Goal: Complete application form: Complete application form

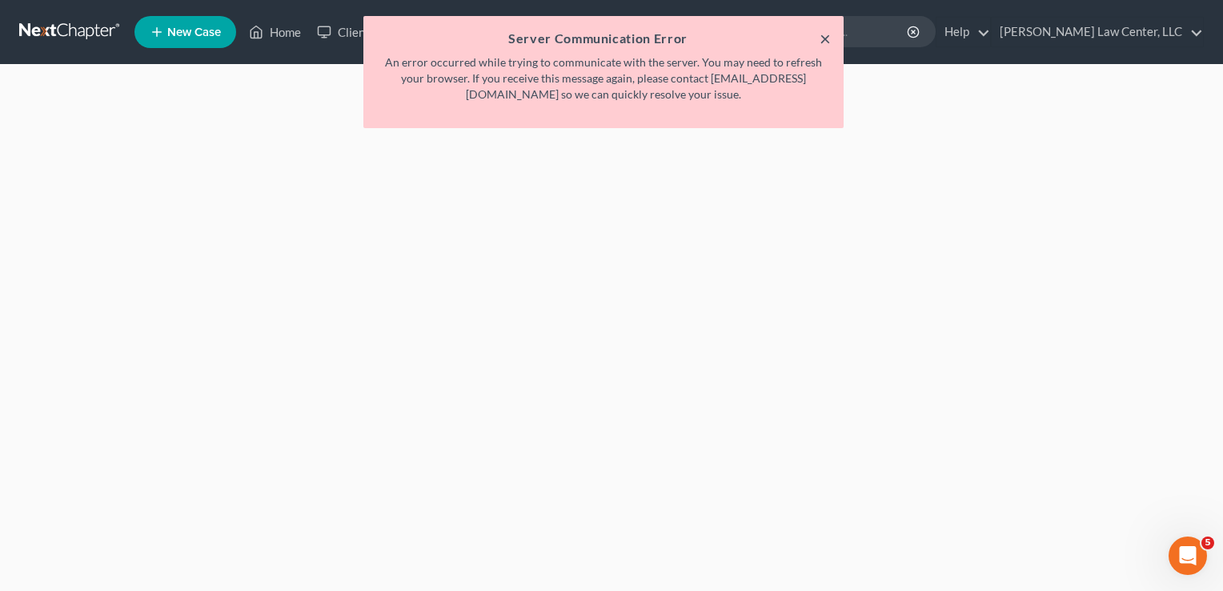
click at [824, 38] on button "×" at bounding box center [824, 38] width 11 height 19
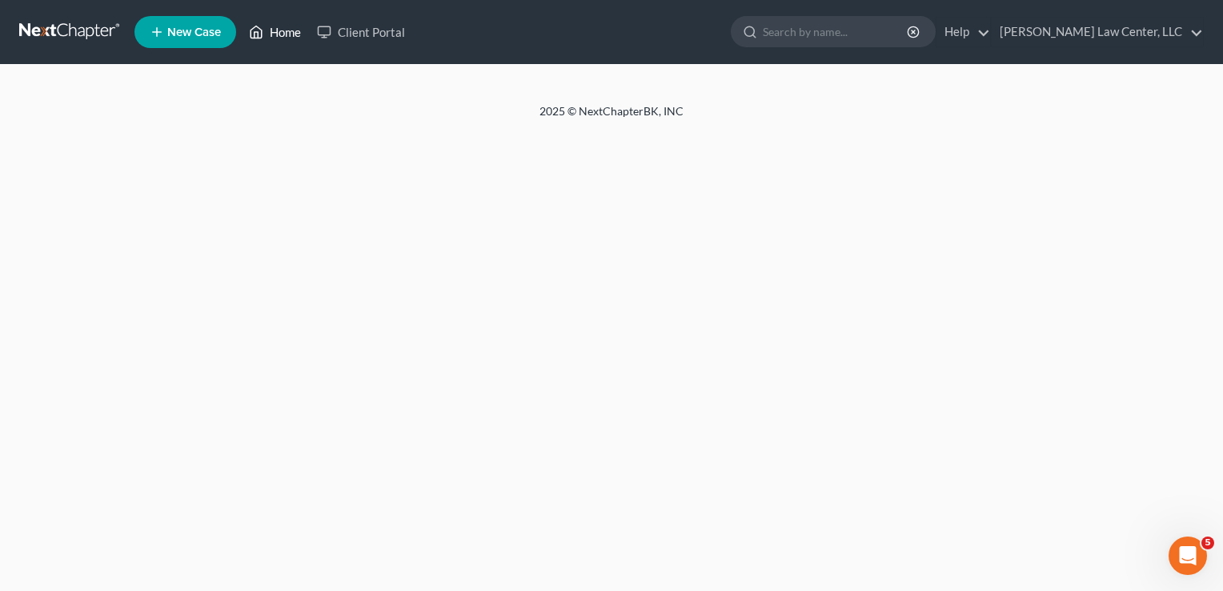
click at [288, 37] on link "Home" at bounding box center [275, 32] width 68 height 29
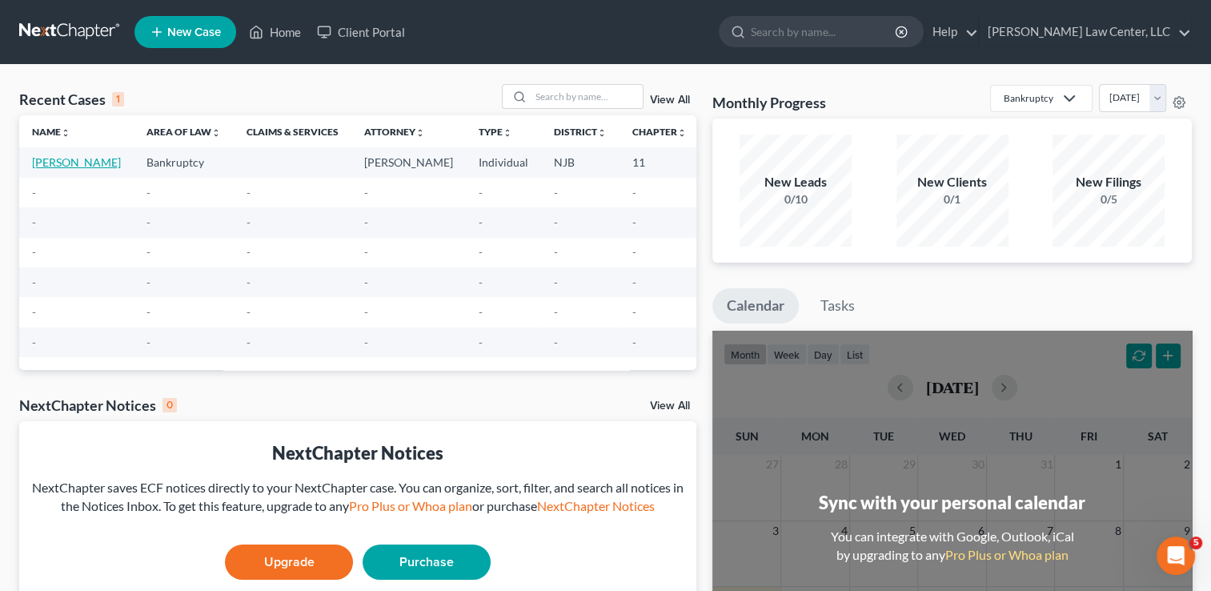
click at [42, 158] on link "[PERSON_NAME]" at bounding box center [76, 162] width 89 height 14
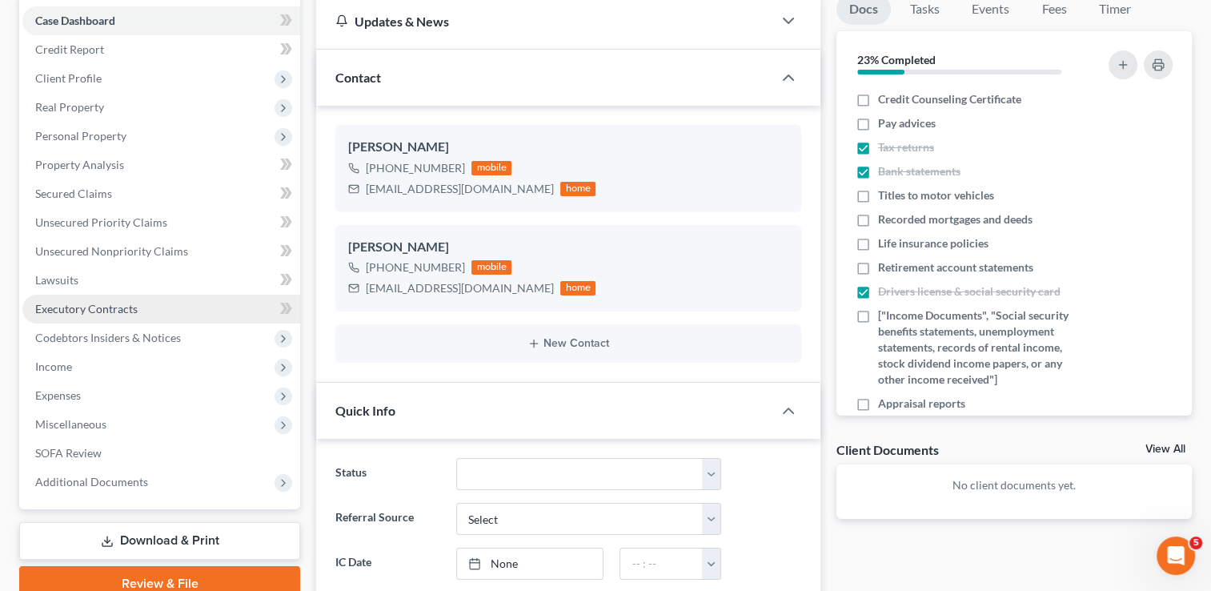
scroll to position [80, 0]
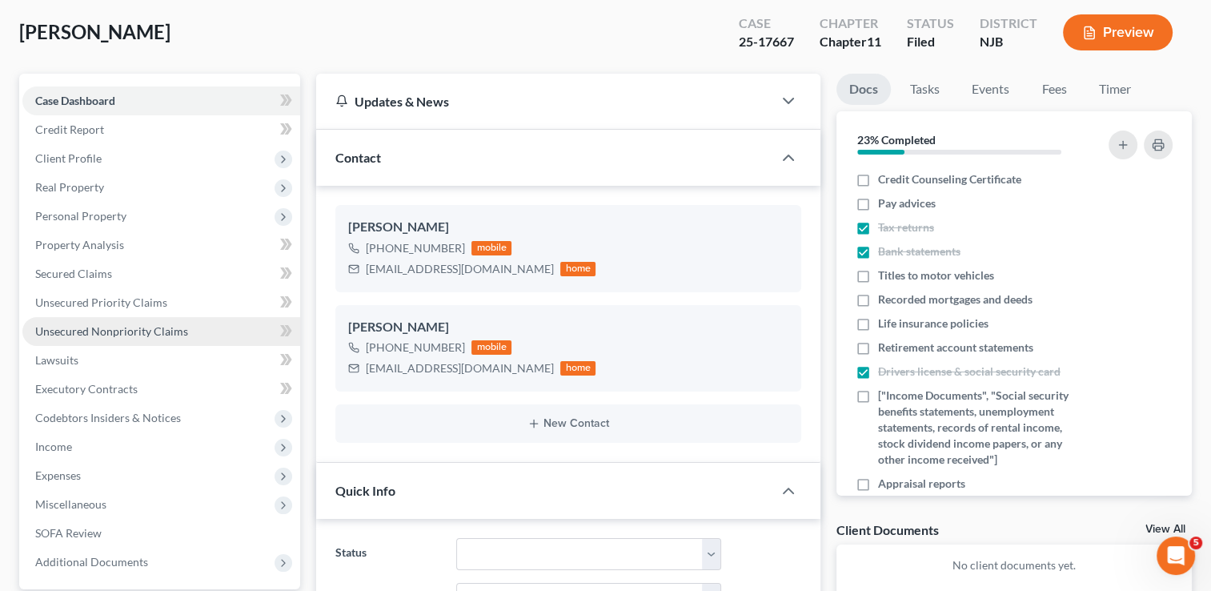
click at [90, 326] on span "Unsecured Nonpriority Claims" at bounding box center [111, 331] width 153 height 14
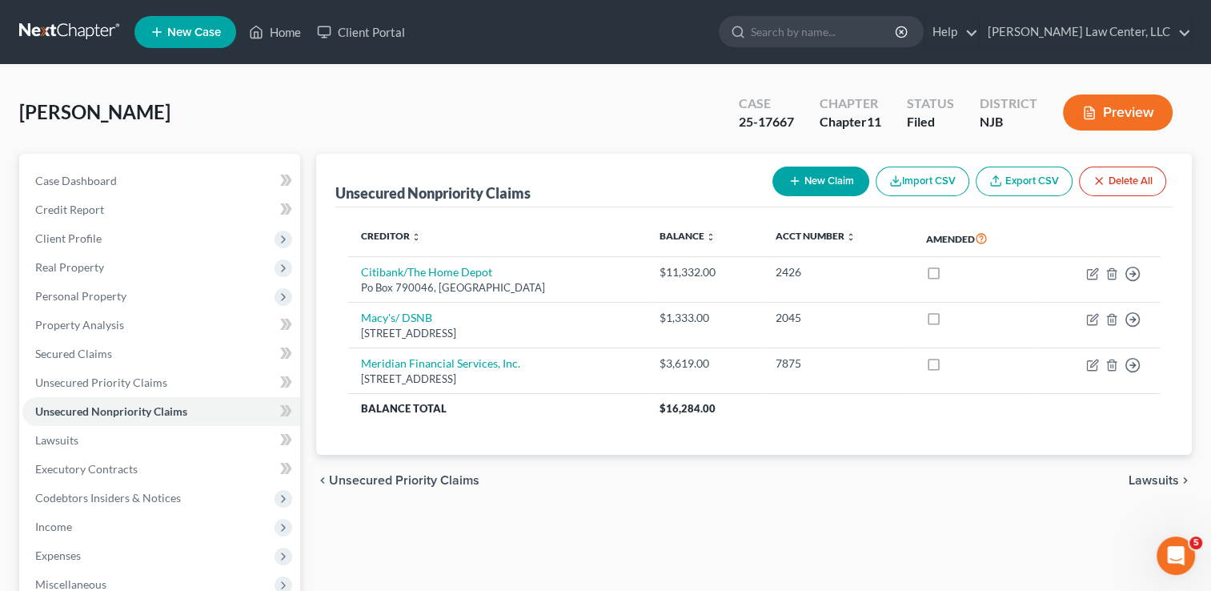
click at [823, 182] on button "New Claim" at bounding box center [820, 181] width 97 height 30
select select "0"
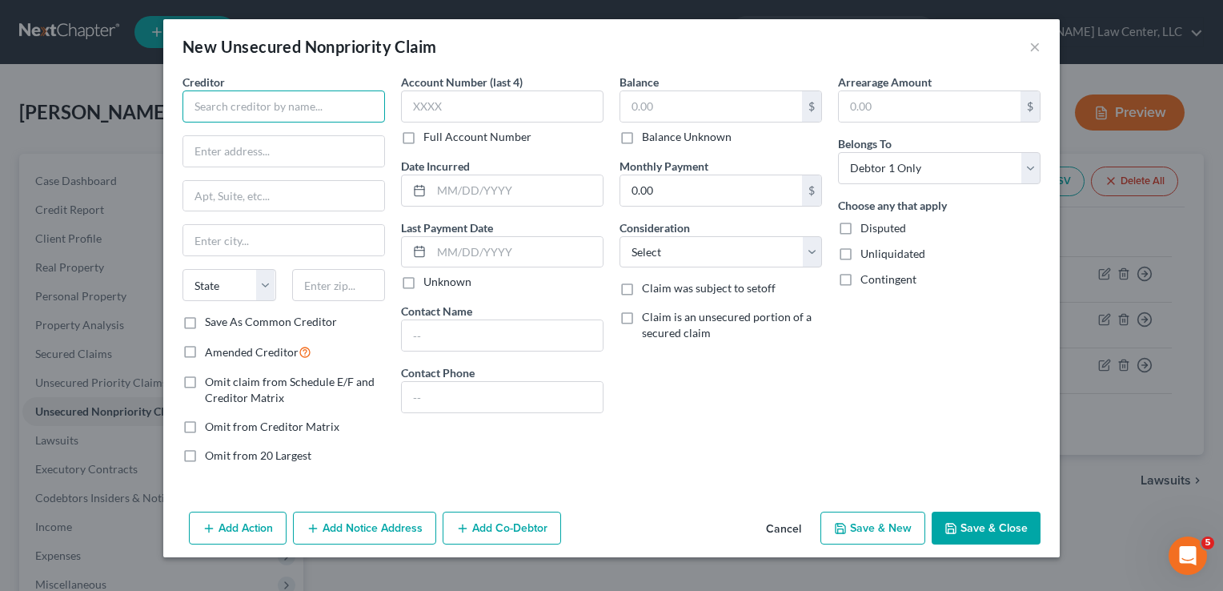
click at [280, 105] on input "text" at bounding box center [283, 106] width 202 height 32
paste input "PSE&G"
drag, startPoint x: 253, startPoint y: 107, endPoint x: 173, endPoint y: 106, distance: 80.0
click at [173, 106] on div "Creditor * PSE&G State AL AK AR AZ CA CO CT DE DC FL GA GU HI ID IL IN IA KS KY…" at bounding box center [611, 289] width 896 height 431
type input "PSE&G"
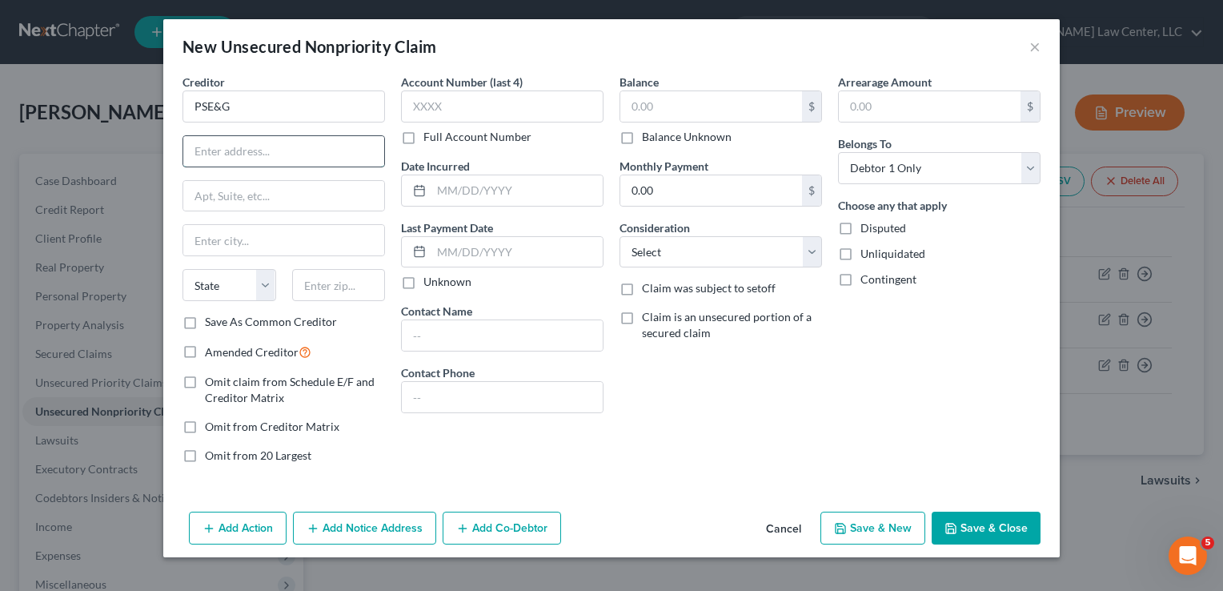
click at [291, 158] on input "text" at bounding box center [283, 151] width 201 height 30
paste input "198 Standish St Ste 180,"
type input "198 Standish St Ste 180"
click at [352, 285] on input "text" at bounding box center [339, 285] width 94 height 32
type input "07202"
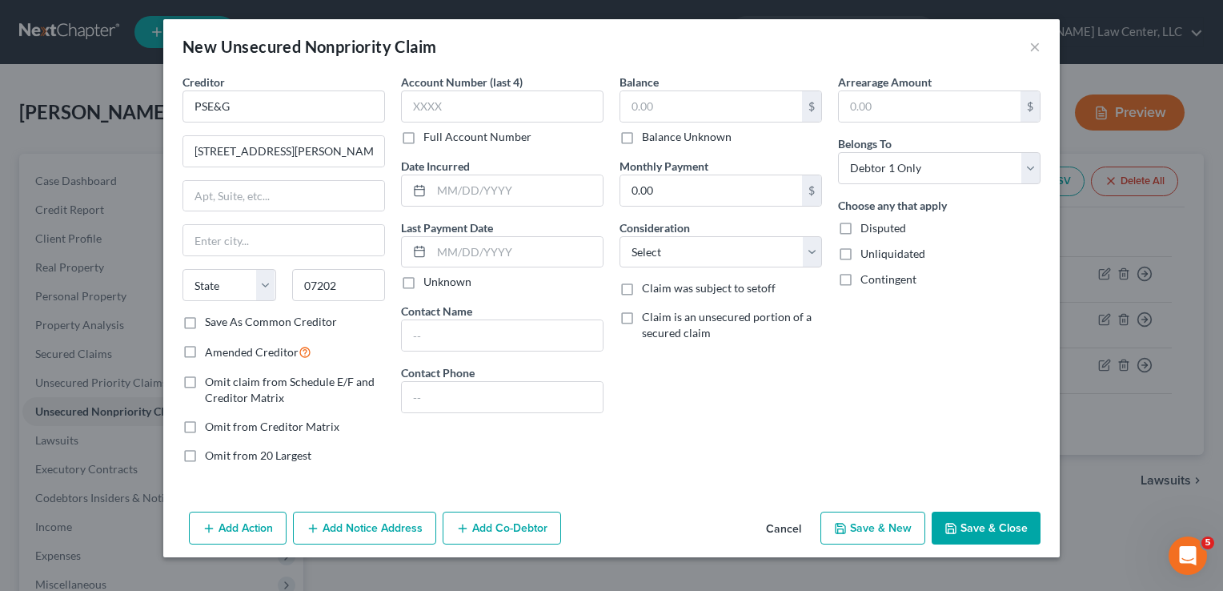
type input "Elizabeth"
select select "33"
click at [402, 441] on div "Account Number (last 4) Full Account Number Date Incurred Last Payment Date Unk…" at bounding box center [502, 275] width 218 height 403
click at [271, 282] on select "State AL AK AR AZ CA CO CT DE DC FL GA GU HI ID IL IN IA KS KY LA ME MD MA MI M…" at bounding box center [229, 285] width 94 height 32
click at [182, 269] on select "State AL AK AR AZ CA CO CT DE DC FL GA GU HI ID IL IN IA KS KY LA ME MD MA MI M…" at bounding box center [229, 285] width 94 height 32
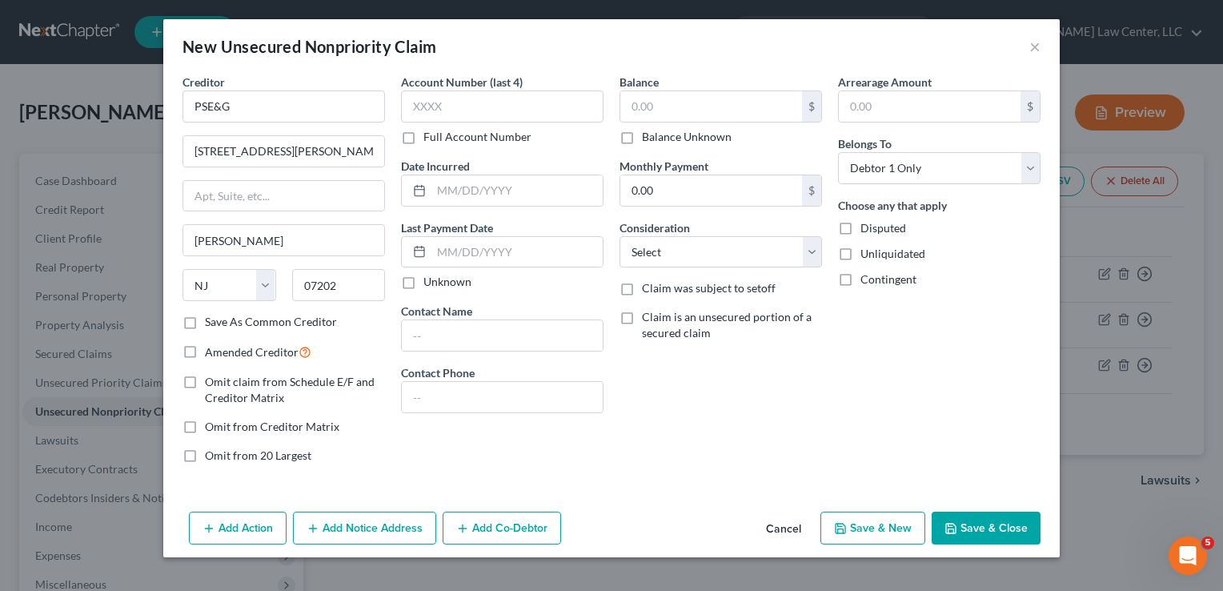
click at [384, 415] on div "Creditor * PSE&G 198 Standish St Ste 180 Elizabeth State AL AK AR AZ CA CO CT D…" at bounding box center [283, 275] width 218 height 403
click at [888, 104] on input "text" at bounding box center [930, 106] width 182 height 30
type input "20,000"
click at [730, 105] on input "text" at bounding box center [711, 106] width 182 height 30
type input "20,000.00"
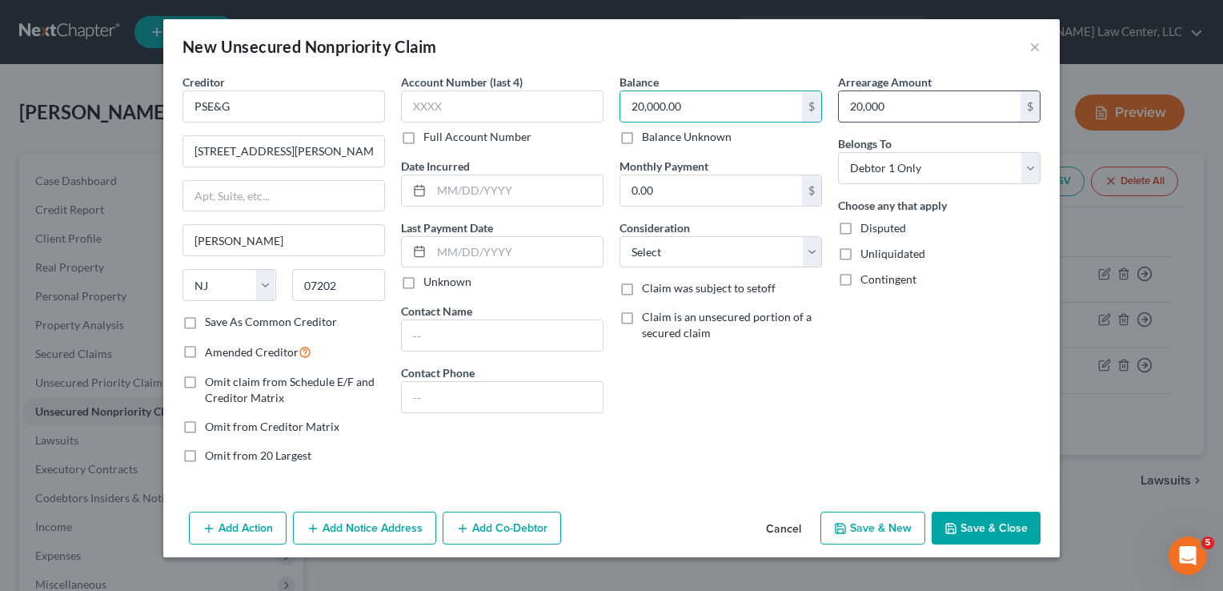
click at [904, 99] on input "20,000" at bounding box center [930, 106] width 182 height 30
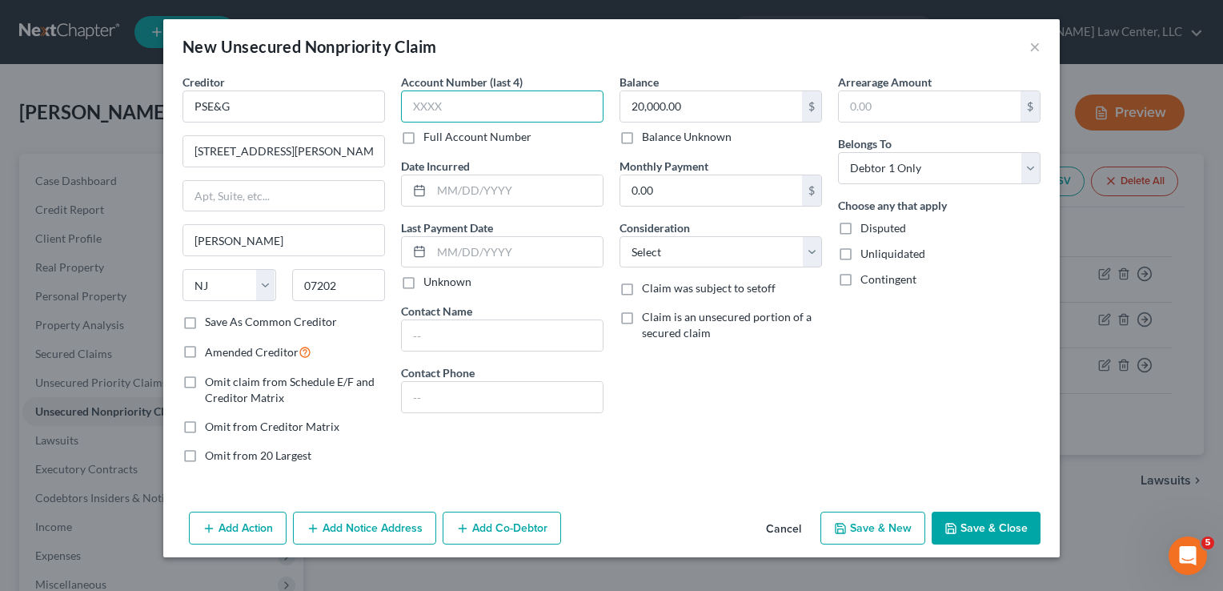
click at [442, 94] on input "text" at bounding box center [502, 106] width 202 height 32
type input "2701"
click at [1010, 523] on button "Save & Close" at bounding box center [985, 528] width 109 height 34
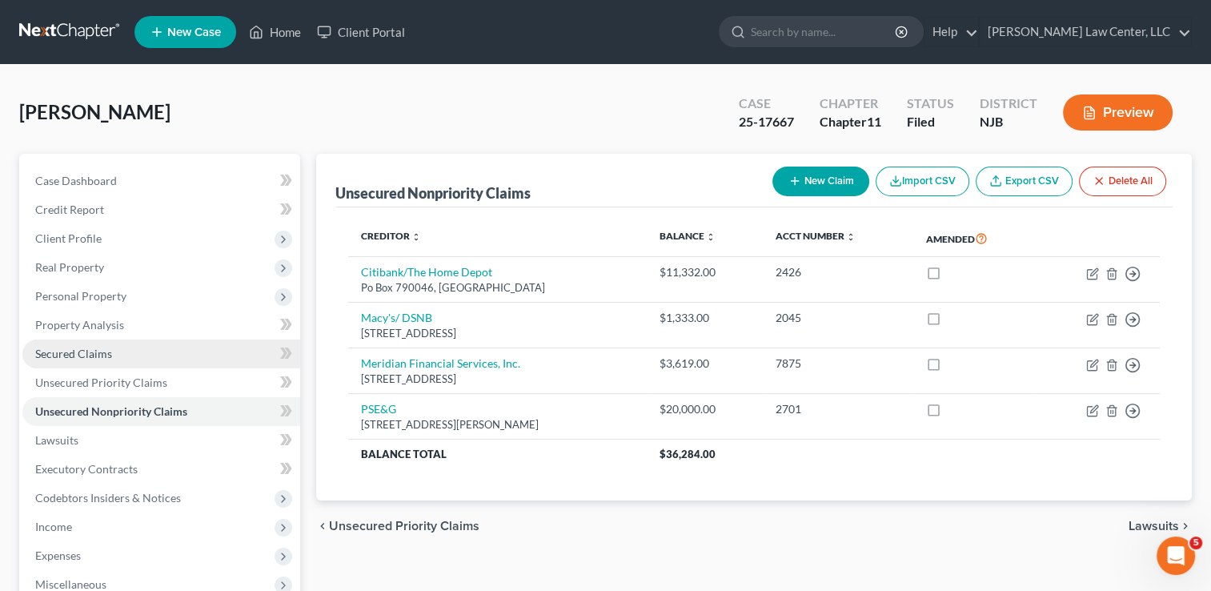
click at [93, 357] on span "Secured Claims" at bounding box center [73, 353] width 77 height 14
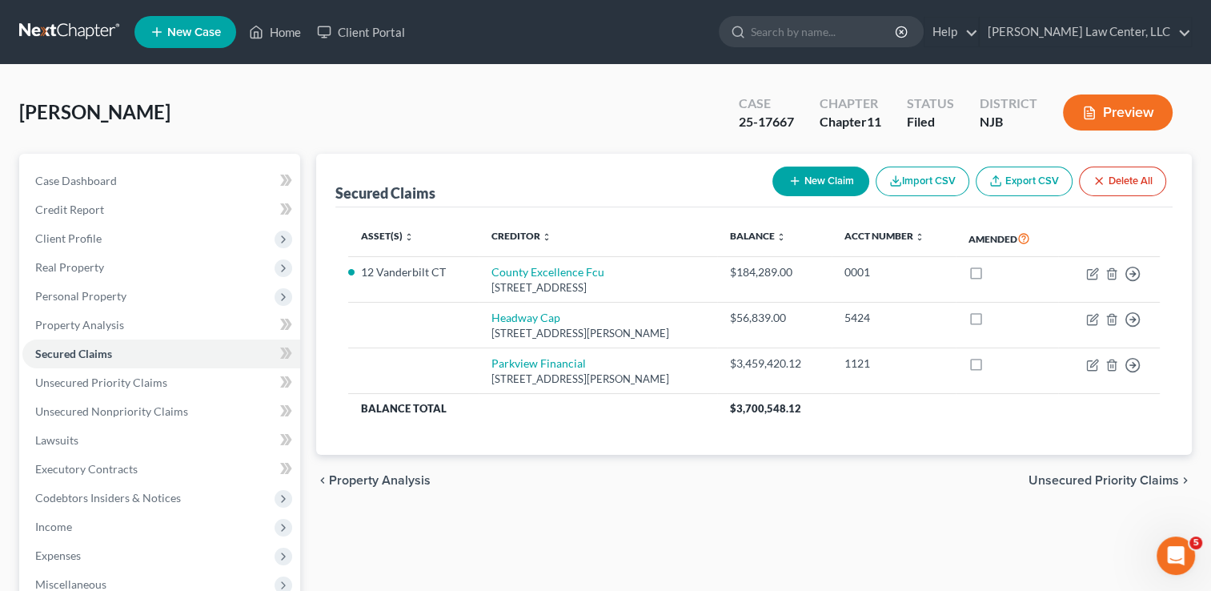
click at [836, 184] on button "New Claim" at bounding box center [820, 181] width 97 height 30
select select "0"
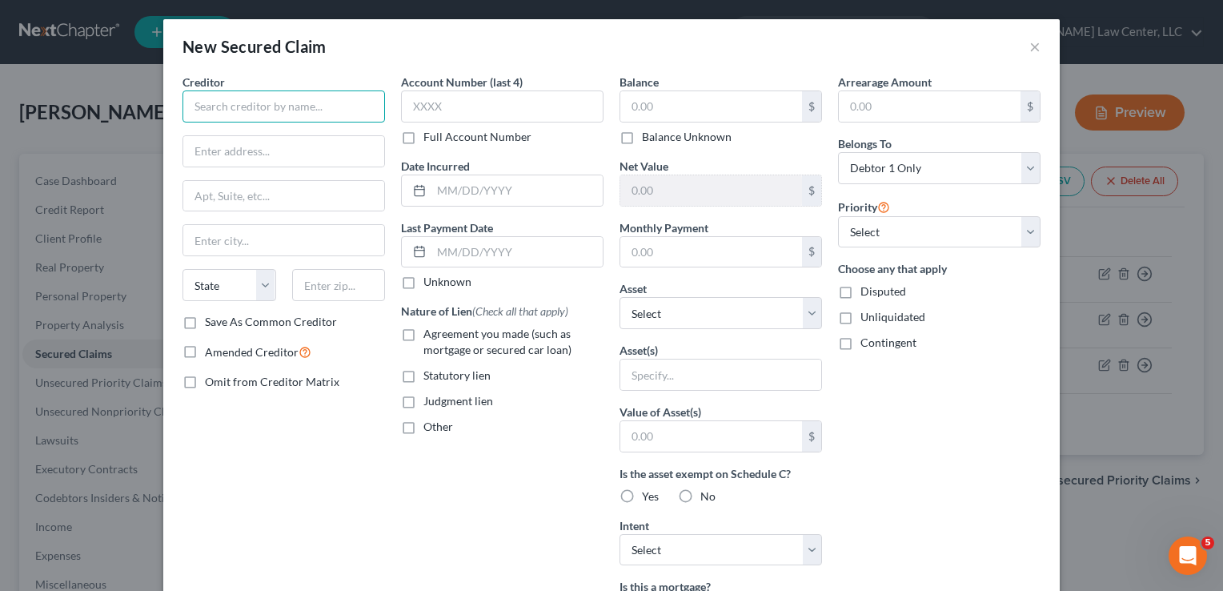
click at [302, 109] on input "text" at bounding box center [283, 106] width 202 height 32
paste input "Township of Irvington, NJ Property Taxes"
drag, startPoint x: 278, startPoint y: 110, endPoint x: 354, endPoint y: 104, distance: 77.0
click at [370, 106] on input "Township of Irvington, NJ Property Taxes" at bounding box center [283, 106] width 202 height 32
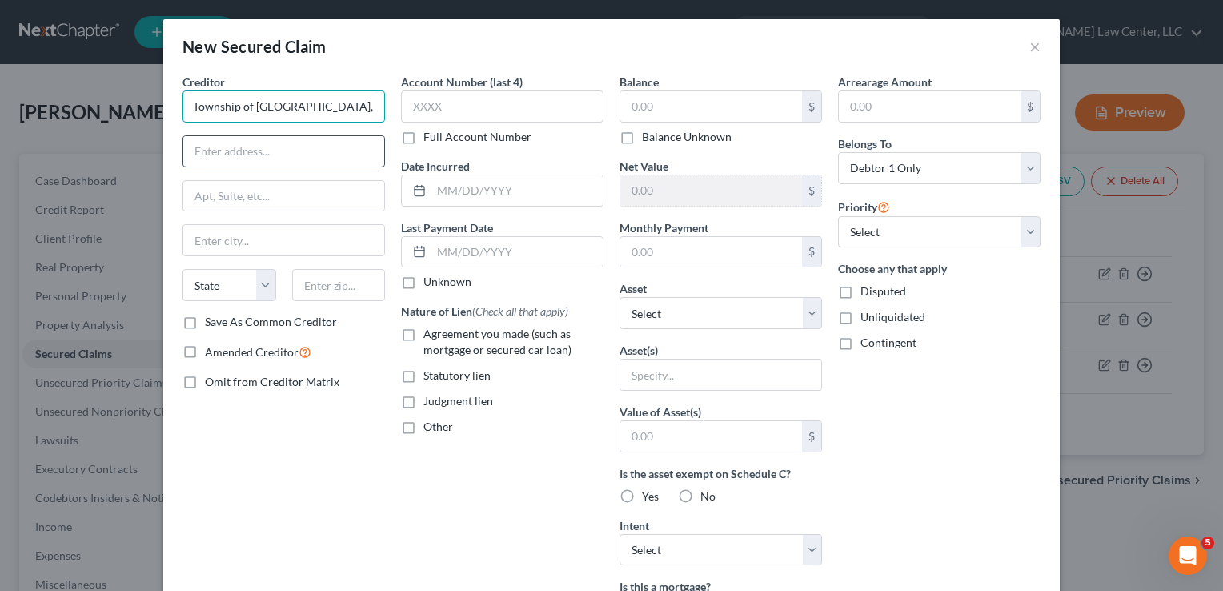
scroll to position [0, 0]
click at [323, 108] on input "Township of Irvington," at bounding box center [283, 106] width 202 height 32
type input "Township of Irvington"
click at [247, 149] on input "text" at bounding box center [283, 151] width 201 height 30
drag, startPoint x: 302, startPoint y: 104, endPoint x: 174, endPoint y: 111, distance: 129.0
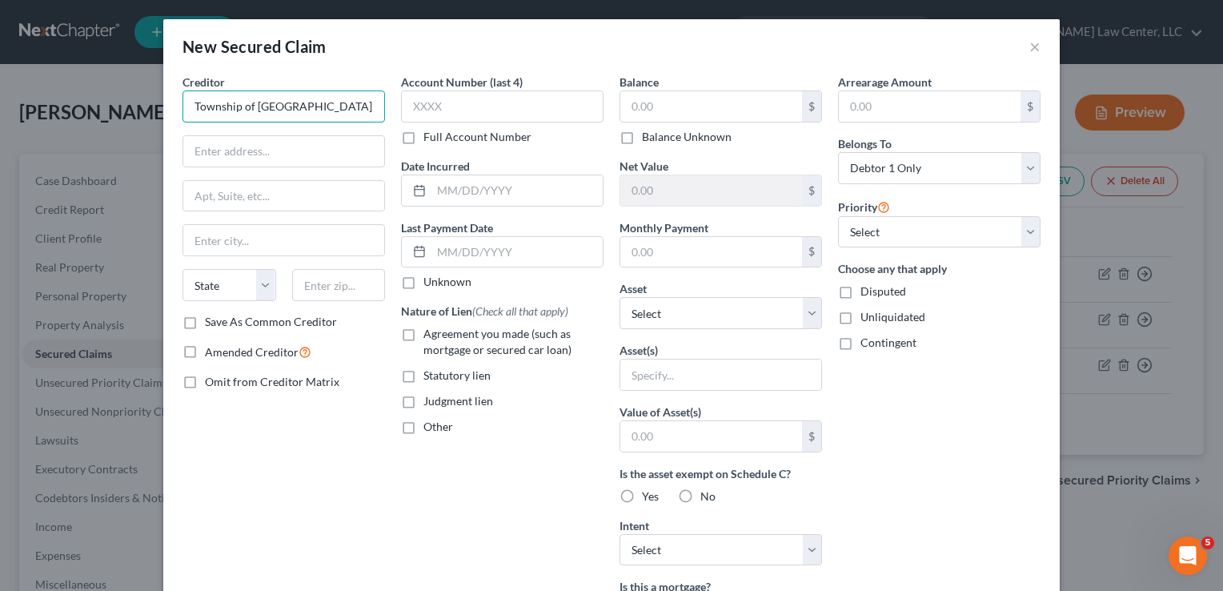
click at [174, 111] on div "Creditor * Township of Irvington State AL AK AR AZ CA CO CT DE DC FL GA GU HI I…" at bounding box center [283, 431] width 218 height 714
click at [254, 143] on input "text" at bounding box center [283, 151] width 201 height 30
type input "1 Sivic sq"
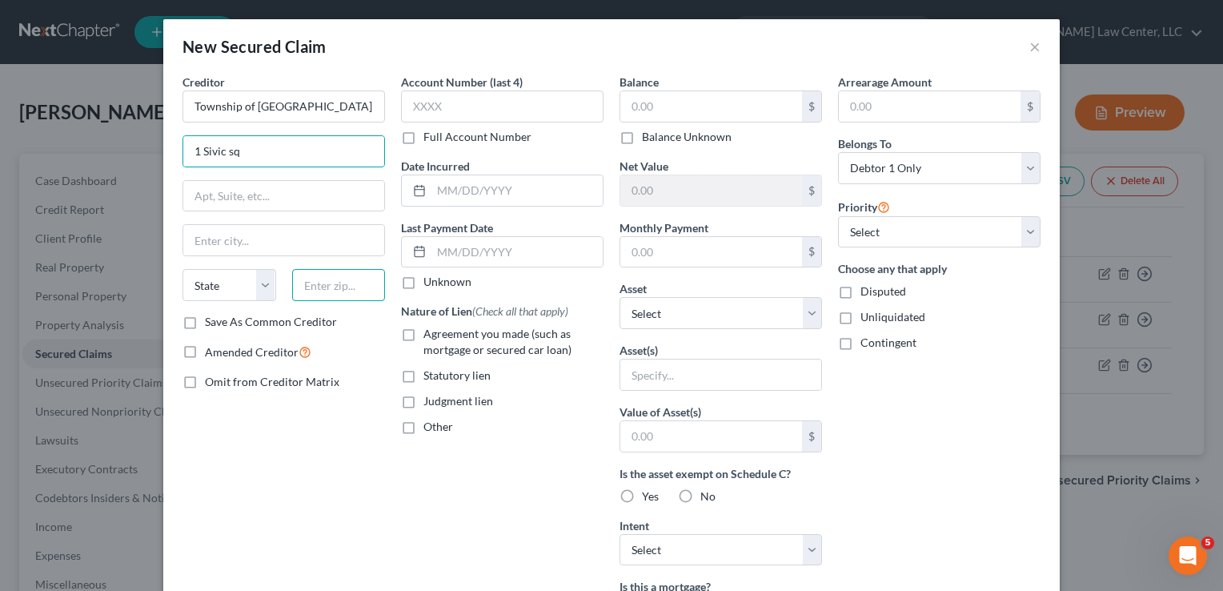
click at [355, 283] on input "text" at bounding box center [339, 285] width 94 height 32
type input "07111"
click at [345, 455] on div "Creditor * Township of Irvington 1 Sivic sq State AL AK AR AZ CA CO CT DE DC FL…" at bounding box center [283, 431] width 218 height 714
type input "Irvington"
select select "33"
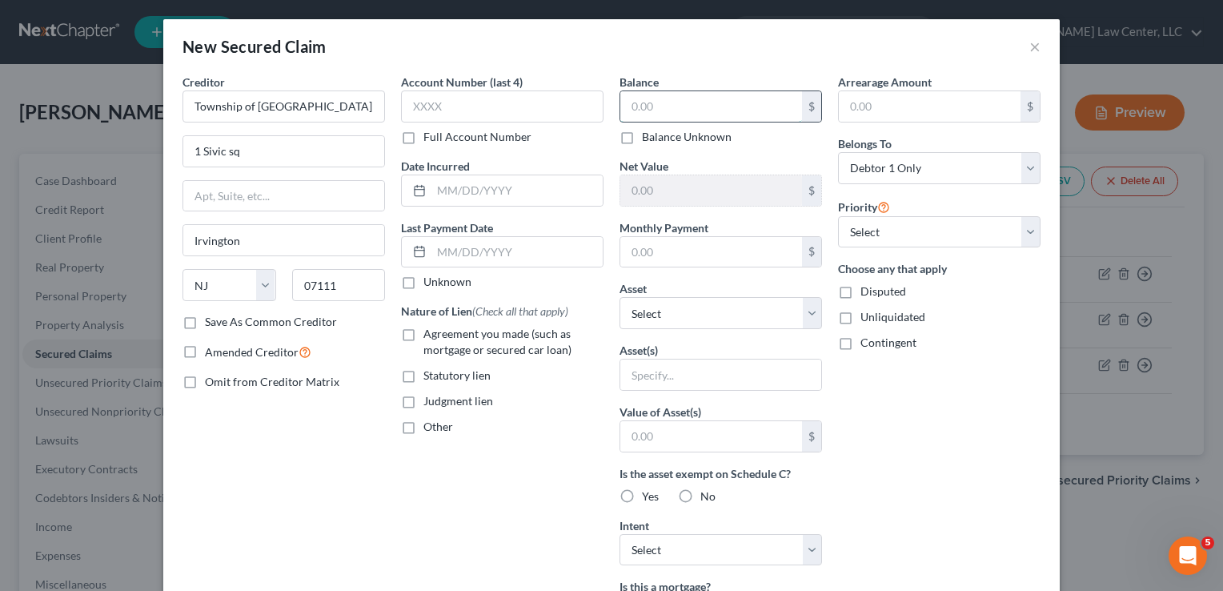
click at [673, 104] on input "text" at bounding box center [711, 106] width 182 height 30
type input "8,500"
click at [871, 420] on div "Arrearage Amount $ Belongs To * Select Debtor 1 Only Debtor 2 Only Debtor 1 And…" at bounding box center [939, 431] width 218 height 714
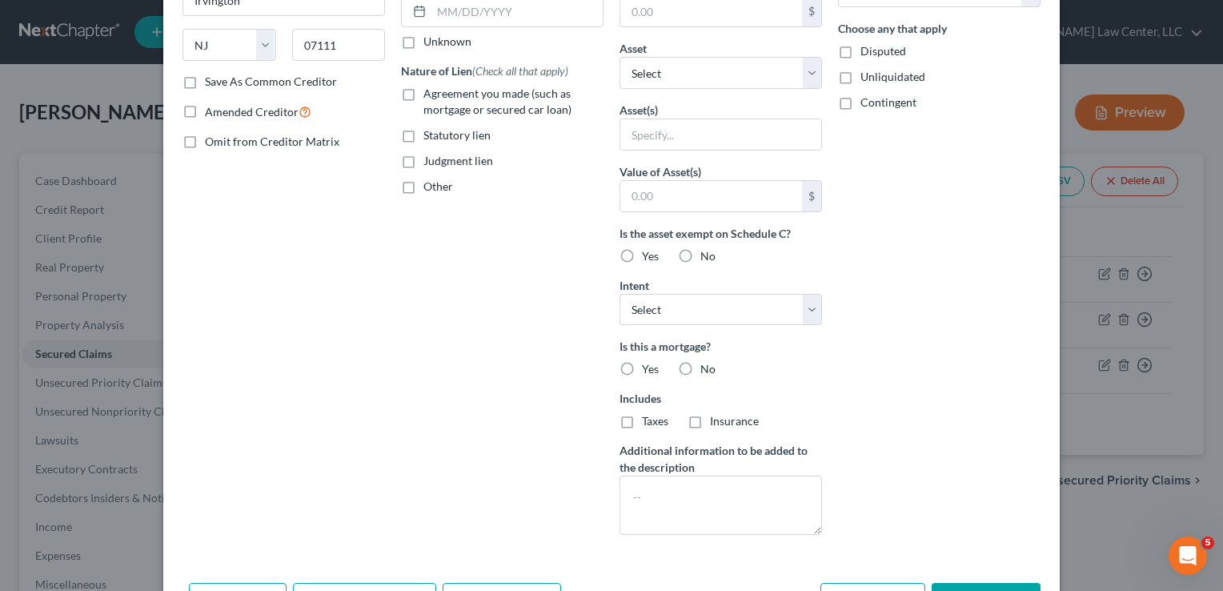
scroll to position [294, 0]
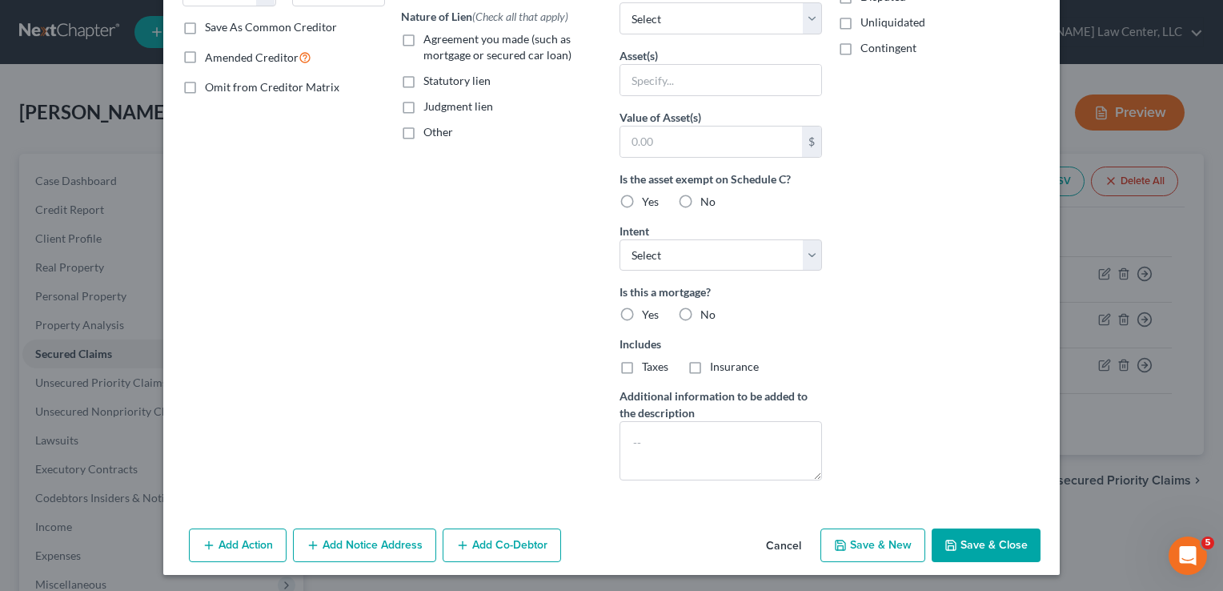
click at [642, 363] on label "Taxes" at bounding box center [655, 366] width 26 height 16
click at [648, 363] on input "Taxes" at bounding box center [653, 363] width 10 height 10
click at [642, 363] on label "Taxes" at bounding box center [655, 366] width 26 height 16
click at [648, 363] on input "Taxes" at bounding box center [653, 363] width 10 height 10
checkbox input "false"
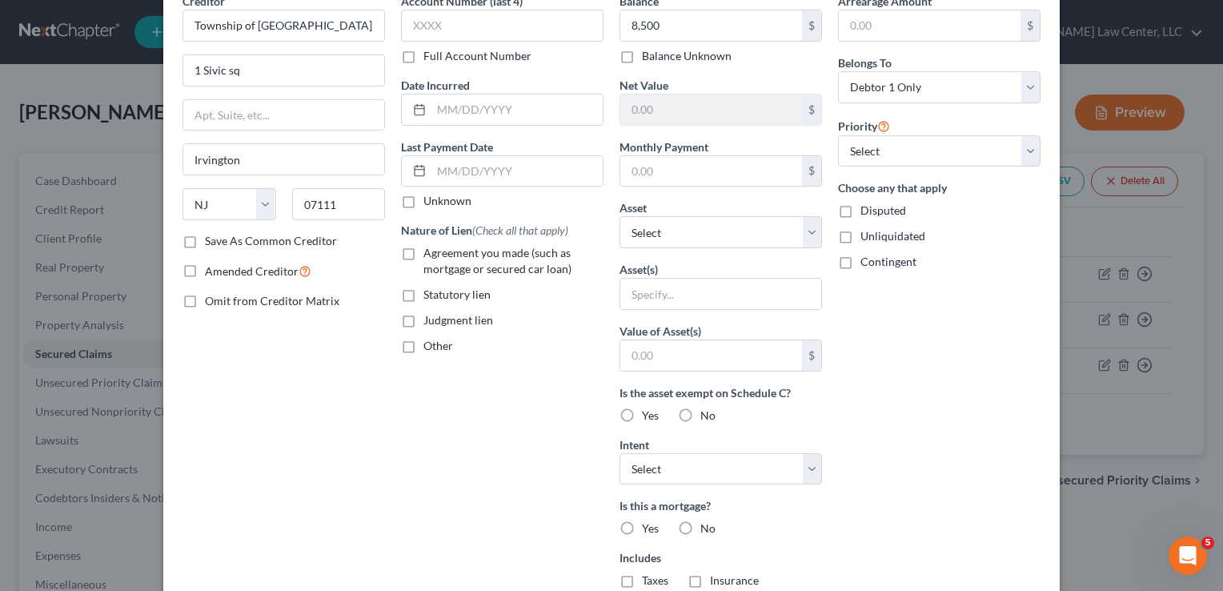
scroll to position [0, 0]
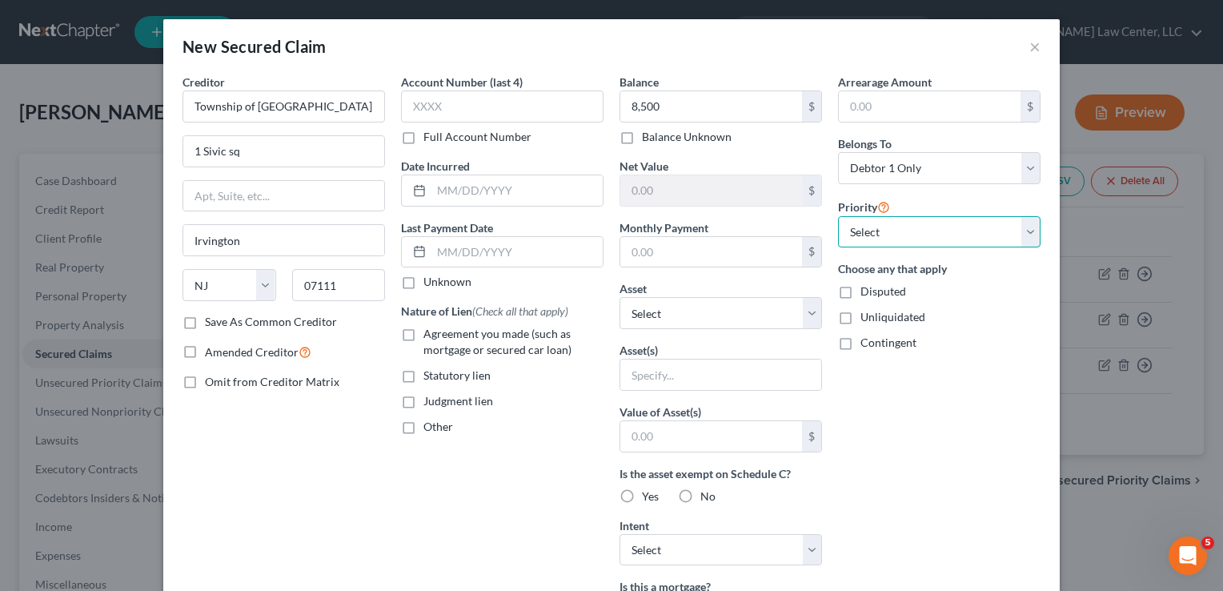
click at [1023, 229] on select "Select 1st 2nd 3rd 4th 5th 6th 7th 8th 9th 10th 11th 12th 13th 14th 15th 16th 1…" at bounding box center [939, 232] width 202 height 32
click at [441, 471] on div "Account Number (last 4) Full Account Number Date Incurred Last Payment Date Unk…" at bounding box center [502, 431] width 218 height 714
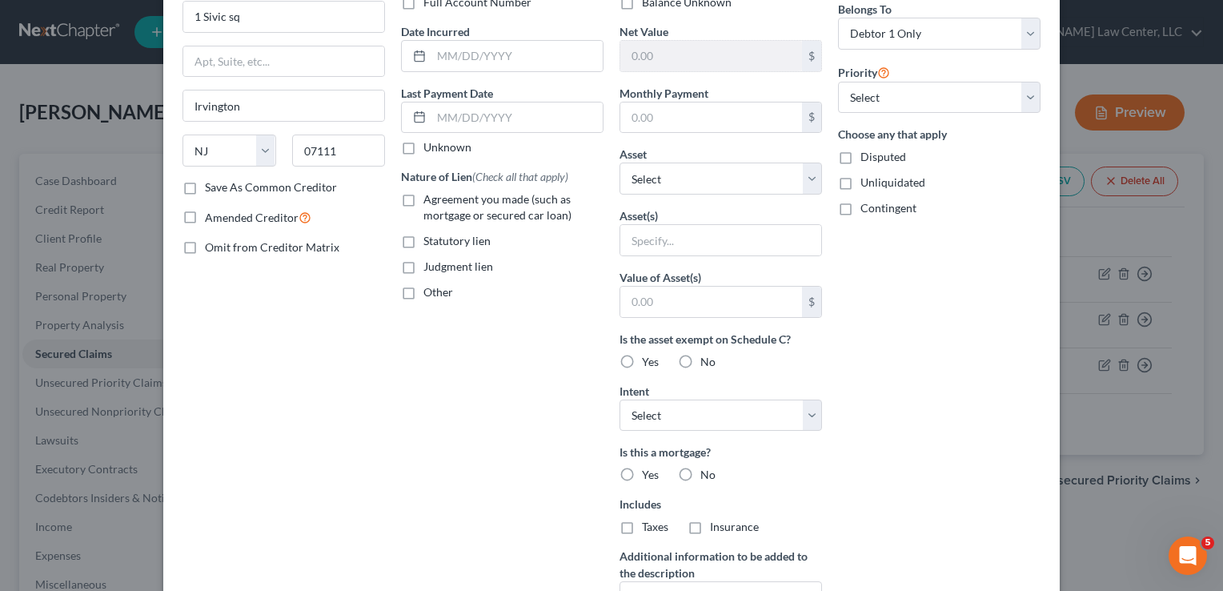
scroll to position [294, 0]
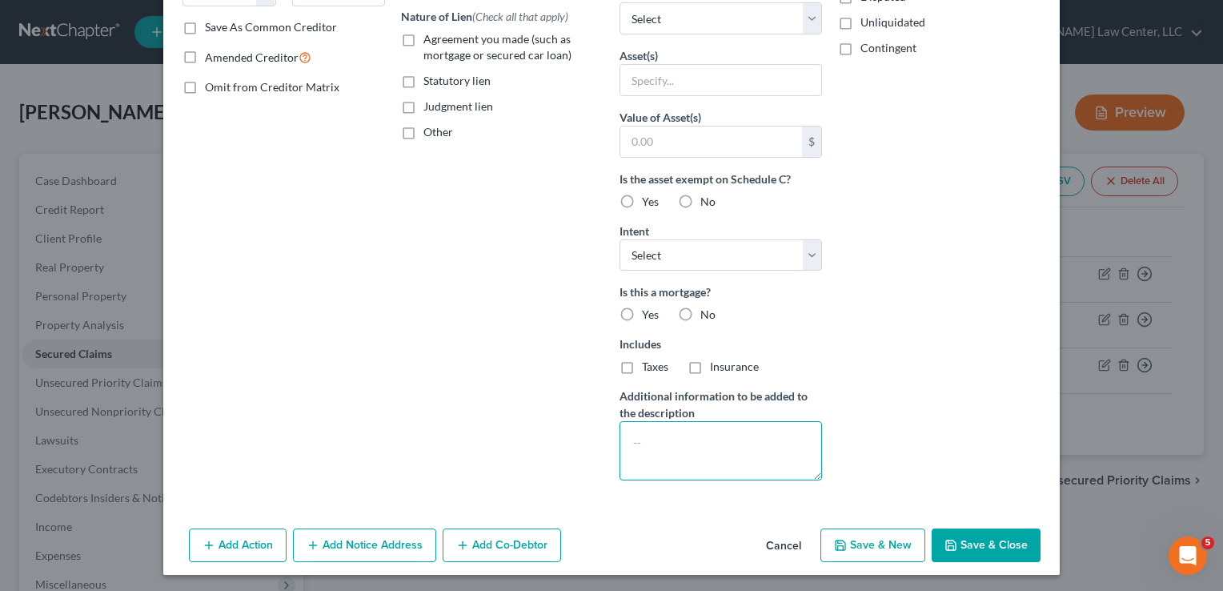
click at [685, 440] on textarea at bounding box center [720, 450] width 202 height 59
type textarea "Property Taxes"
click at [961, 543] on button "Save & Close" at bounding box center [985, 545] width 109 height 34
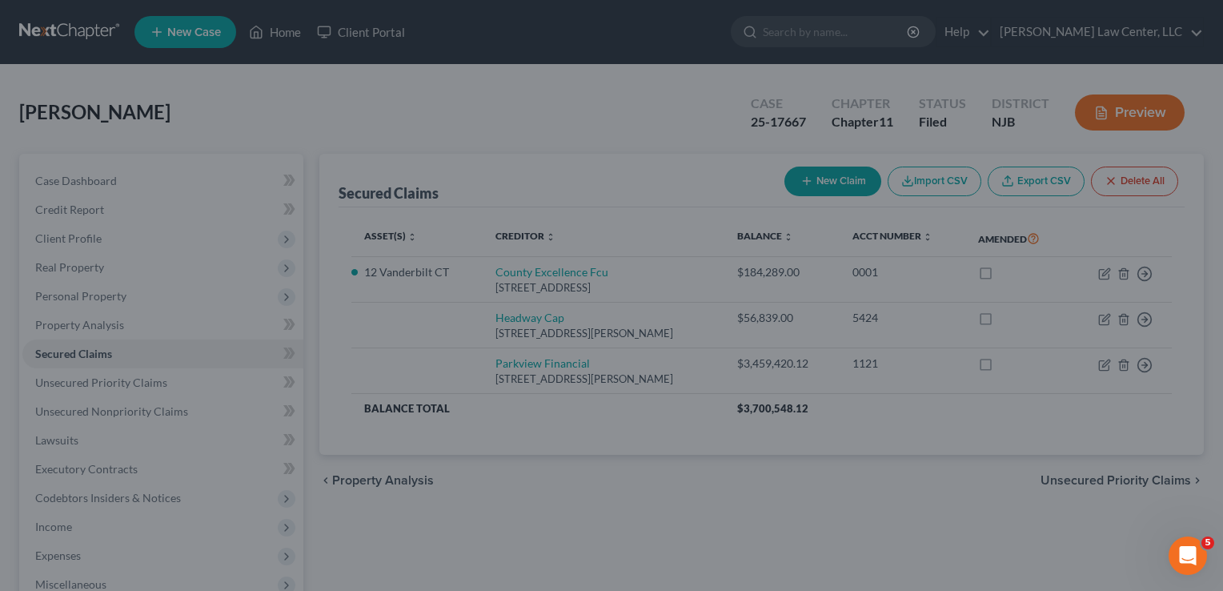
scroll to position [121, 0]
type input "8,500.00"
type input "0"
type input "0.00"
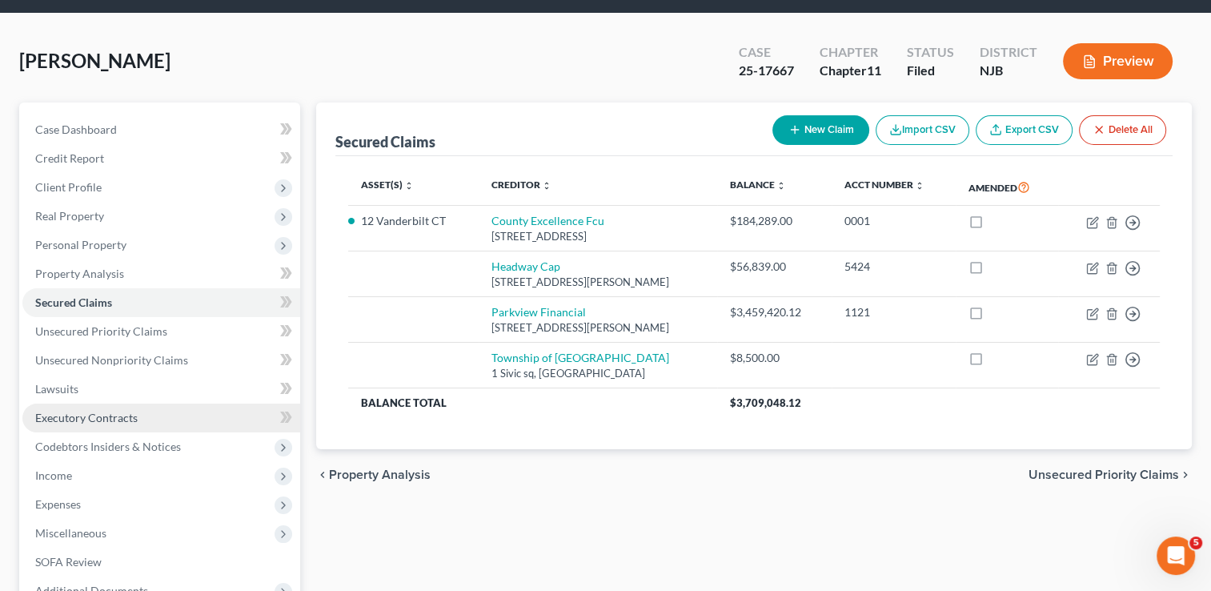
scroll to position [80, 0]
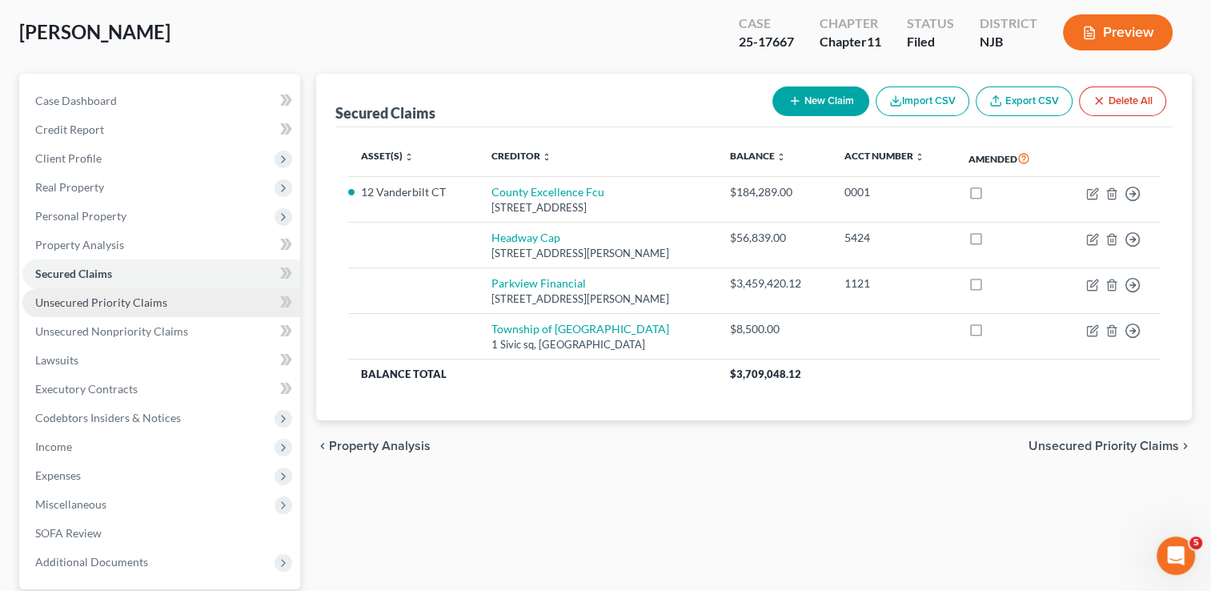
click at [75, 303] on span "Unsecured Priority Claims" at bounding box center [101, 302] width 132 height 14
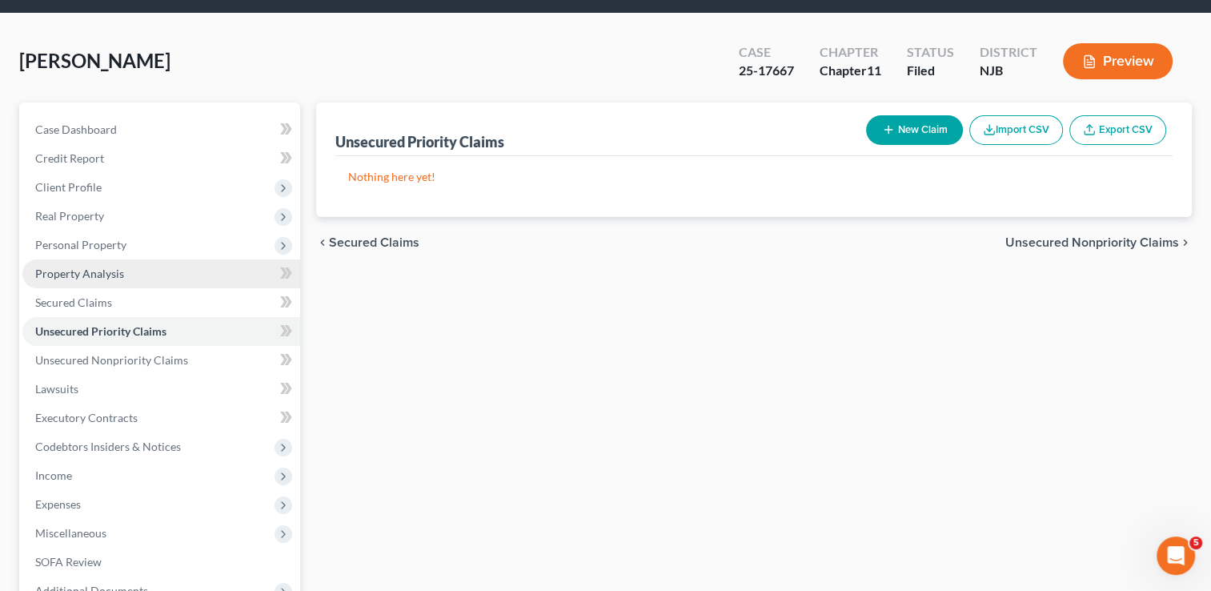
scroll to position [80, 0]
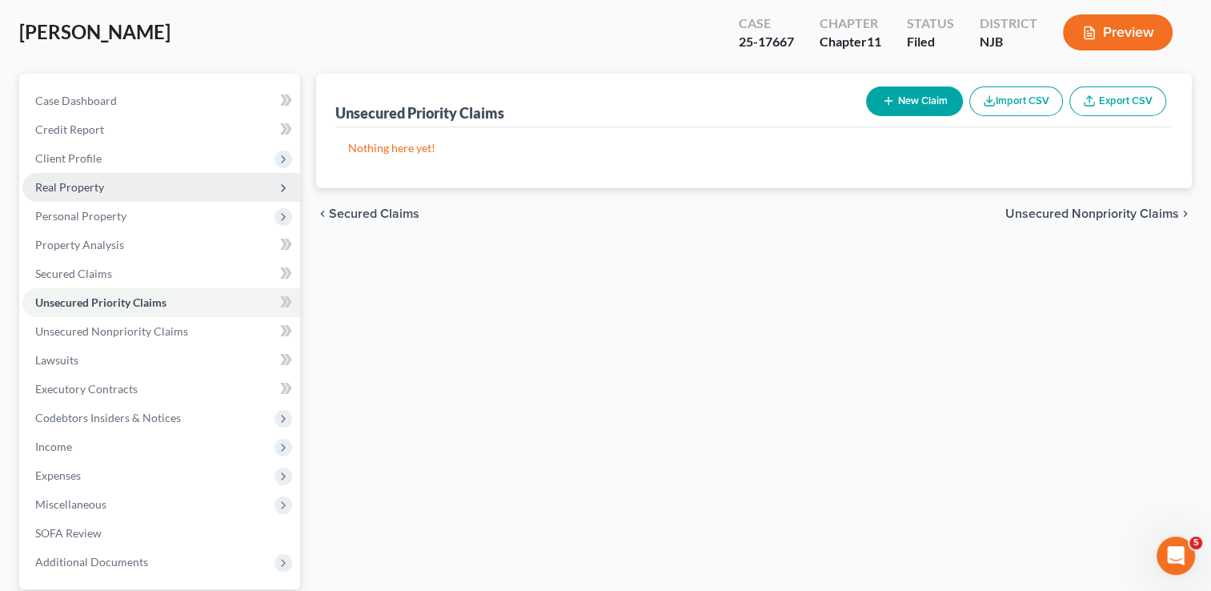
click at [76, 187] on span "Real Property" at bounding box center [69, 187] width 69 height 14
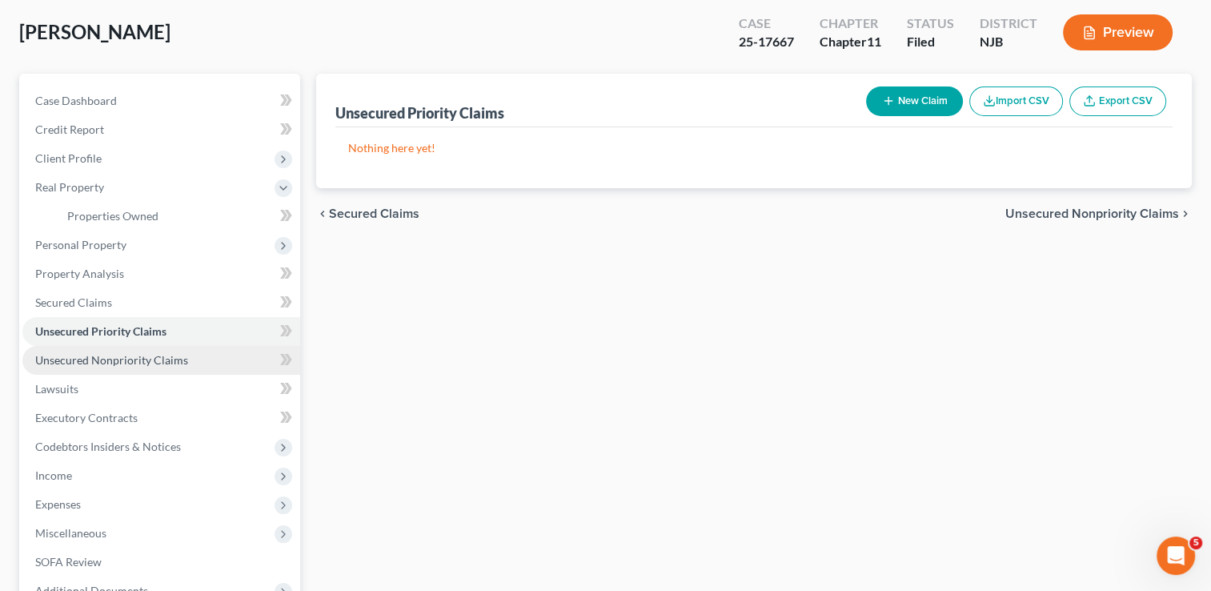
scroll to position [160, 0]
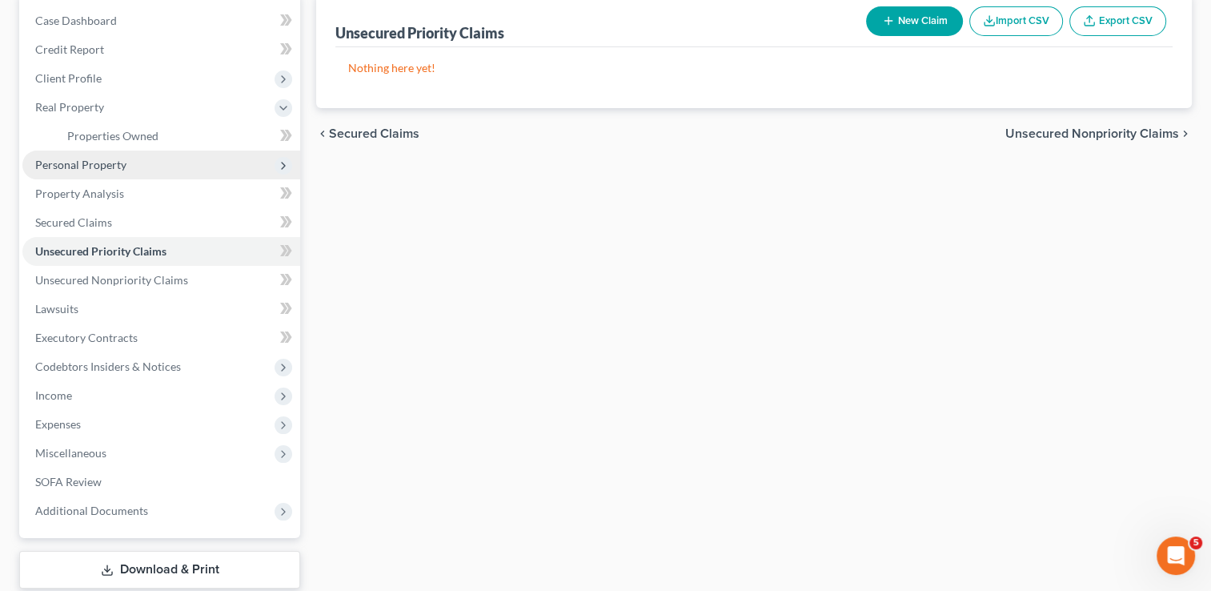
click at [94, 162] on span "Personal Property" at bounding box center [80, 165] width 91 height 14
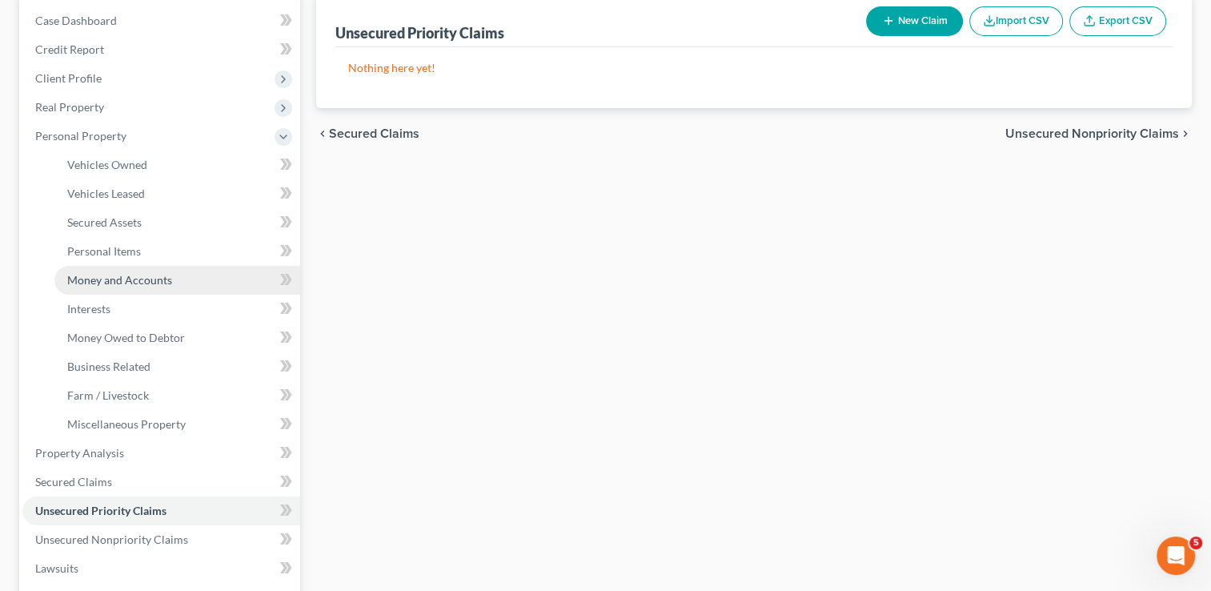
click at [116, 279] on span "Money and Accounts" at bounding box center [119, 280] width 105 height 14
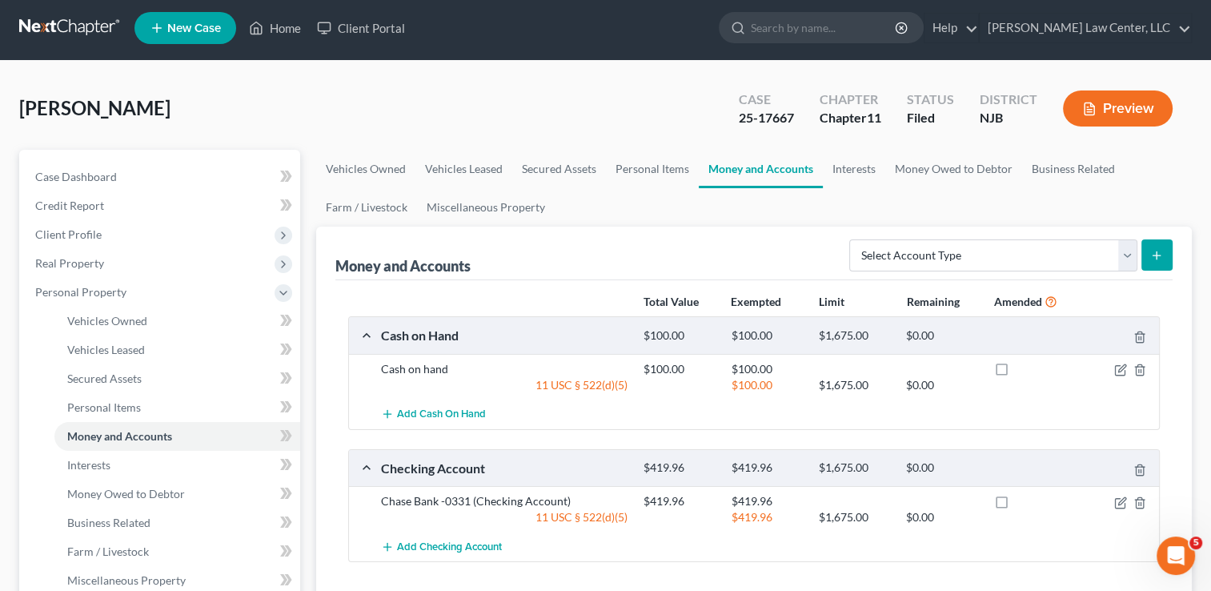
scroll to position [160, 0]
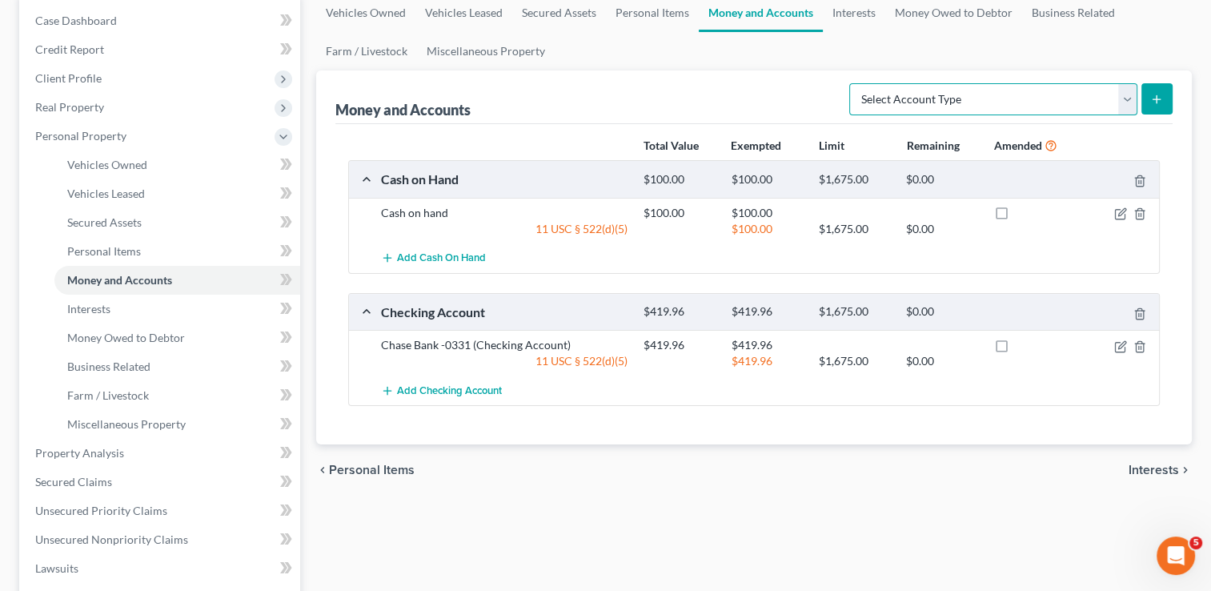
click at [1129, 96] on select "Select Account Type Brokerage Cash on Hand Certificates of Deposit Checking Acc…" at bounding box center [993, 99] width 288 height 32
select select "checking"
click at [852, 83] on select "Select Account Type Brokerage Cash on Hand Certificates of Deposit Checking Acc…" at bounding box center [993, 99] width 288 height 32
click at [1162, 98] on icon "submit" at bounding box center [1156, 99] width 13 height 13
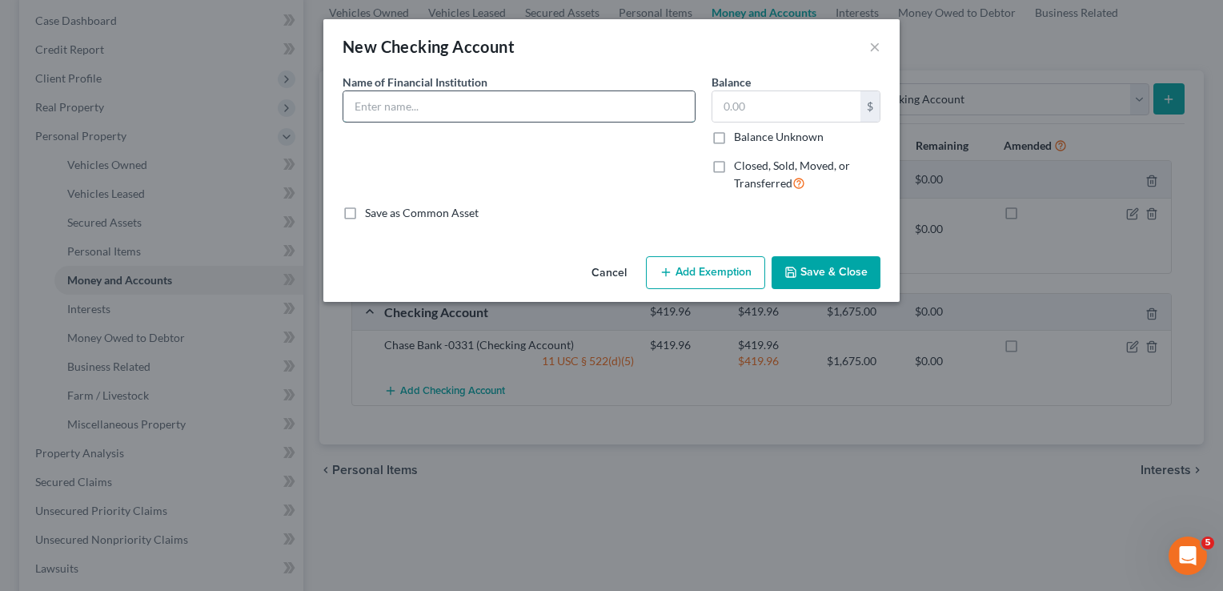
click at [495, 110] on input "text" at bounding box center [518, 106] width 351 height 30
paste input "Valley Bank"
click at [381, 110] on input "Valley Bank" at bounding box center [518, 106] width 351 height 30
click at [384, 110] on input "Valley Bank" at bounding box center [518, 106] width 351 height 30
type input "Valley National Bank"
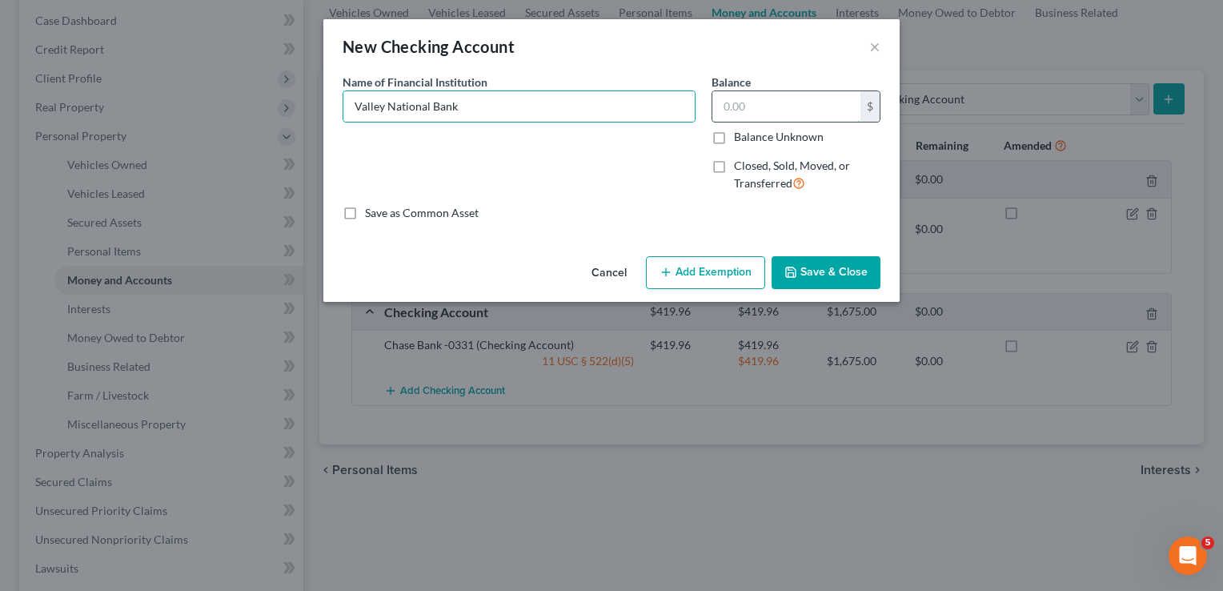
click at [771, 114] on input "text" at bounding box center [786, 106] width 148 height 30
type input "6"
click at [515, 107] on input "Valley National Bank" at bounding box center [518, 106] width 351 height 30
type input "Valley National Bank 6109"
click at [835, 274] on button "Save & Close" at bounding box center [825, 273] width 109 height 34
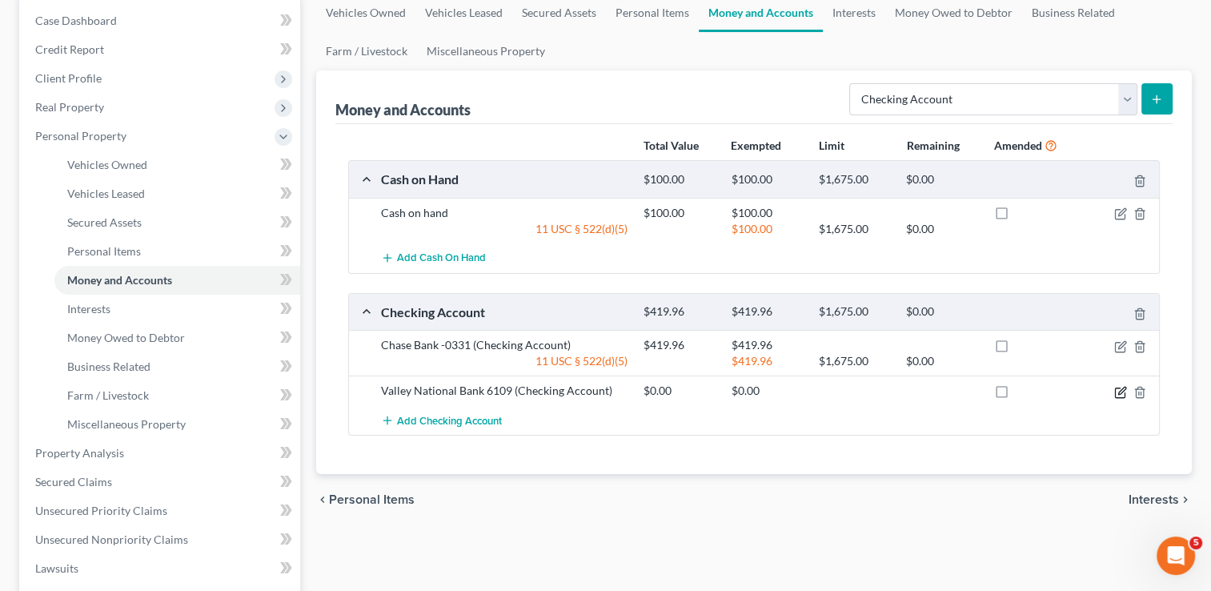
click at [1117, 389] on icon "button" at bounding box center [1120, 392] width 13 height 13
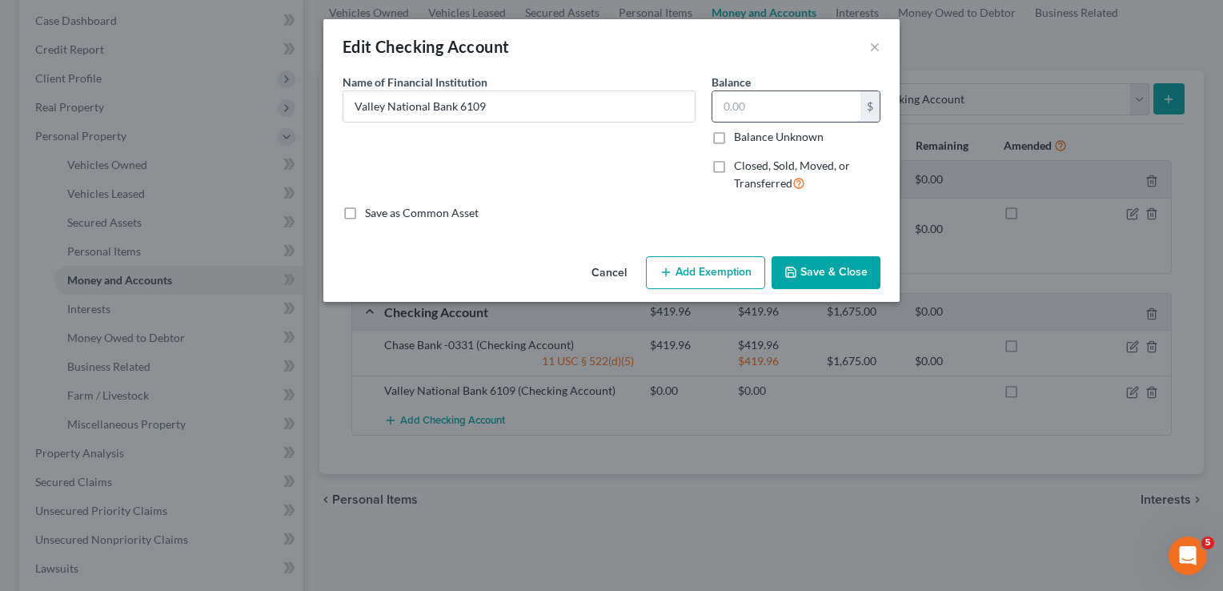
click at [761, 109] on input "text" at bounding box center [786, 106] width 148 height 30
click at [731, 106] on input "100.00" at bounding box center [786, 106] width 148 height 30
type input "900.00"
click at [847, 267] on button "Save & Close" at bounding box center [825, 273] width 109 height 34
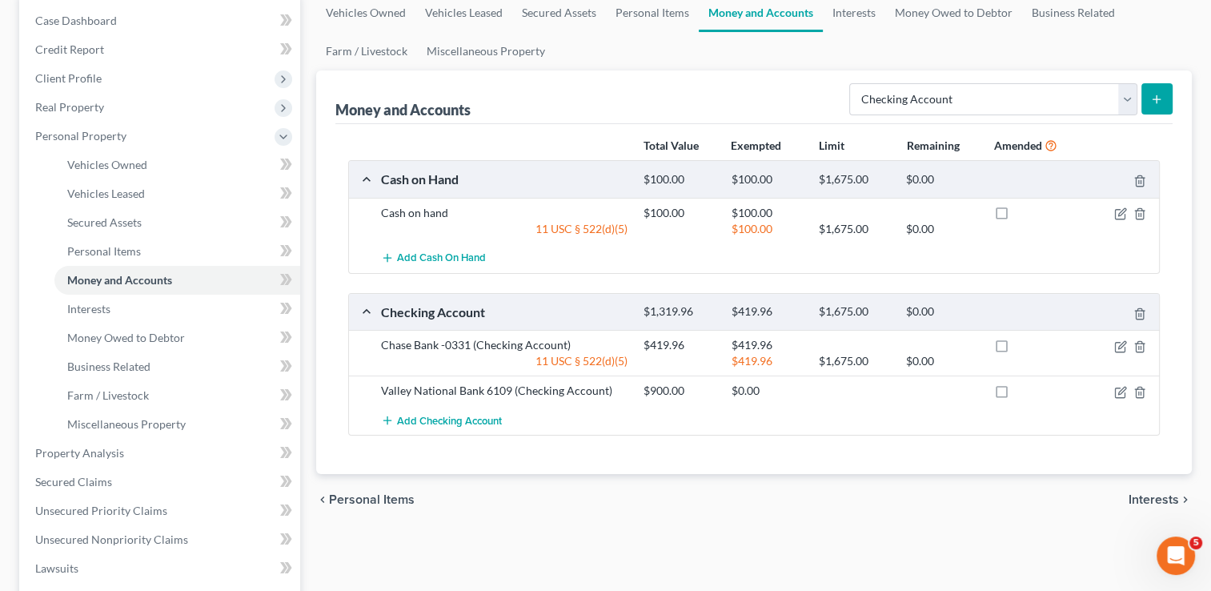
click at [1162, 93] on icon "submit" at bounding box center [1156, 99] width 13 height 13
click at [1156, 95] on icon "submit" at bounding box center [1156, 99] width 13 height 13
click at [847, 499] on div "chevron_left Personal Items Interests chevron_right" at bounding box center [753, 499] width 875 height 51
click at [1158, 96] on icon "submit" at bounding box center [1156, 99] width 13 height 13
click at [1124, 102] on select "Select Account Type Brokerage Cash on Hand Certificates of Deposit Checking Acc…" at bounding box center [993, 99] width 288 height 32
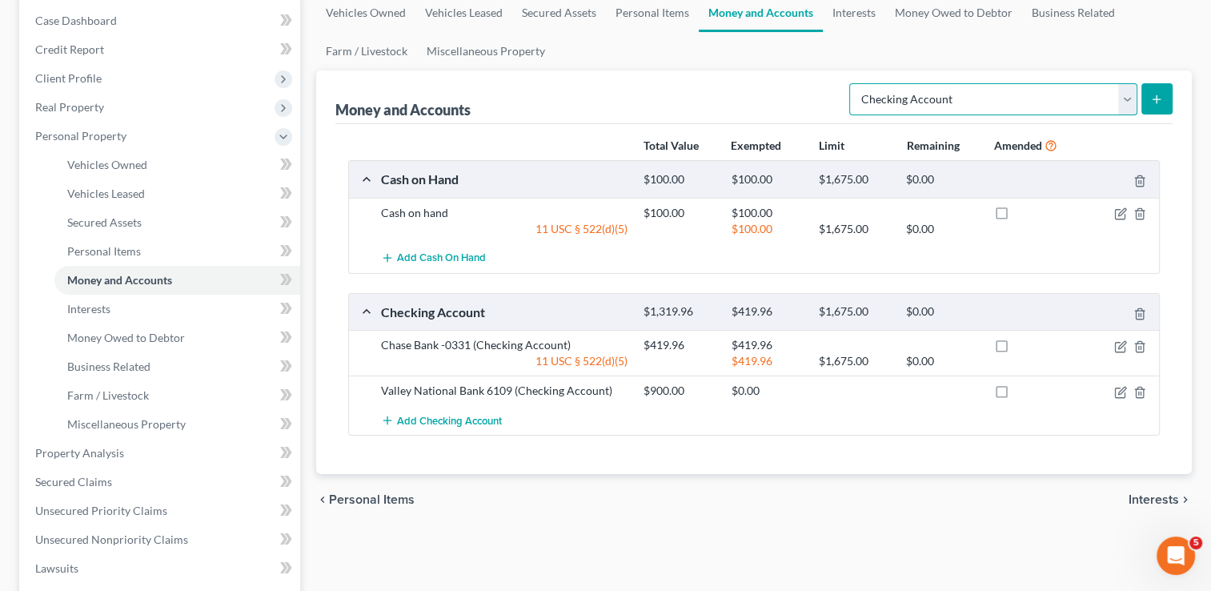
click at [852, 83] on select "Select Account Type Brokerage Cash on Hand Certificates of Deposit Checking Acc…" at bounding box center [993, 99] width 288 height 32
click at [1159, 97] on icon "submit" at bounding box center [1156, 99] width 13 height 13
click at [1156, 95] on line "submit" at bounding box center [1156, 98] width 0 height 7
click at [1123, 98] on select "Select Account Type Brokerage Cash on Hand Certificates of Deposit Checking Acc…" at bounding box center [993, 99] width 288 height 32
select select "checking"
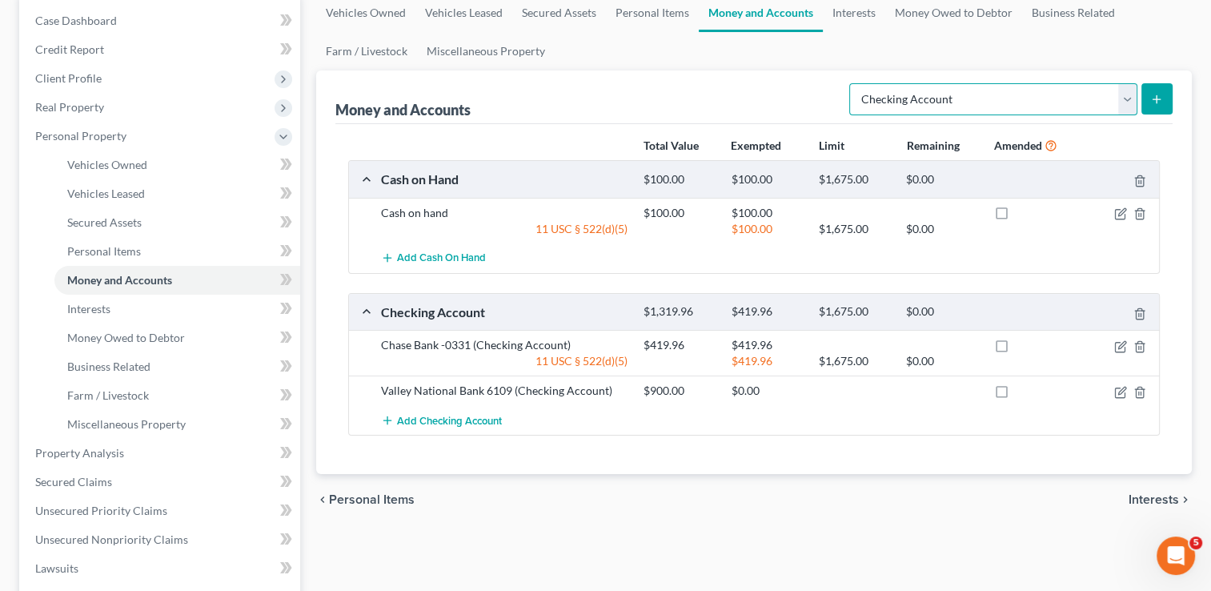
click at [852, 83] on select "Select Account Type Brokerage Cash on Hand Certificates of Deposit Checking Acc…" at bounding box center [993, 99] width 288 height 32
click at [1160, 98] on icon "submit" at bounding box center [1156, 99] width 13 height 13
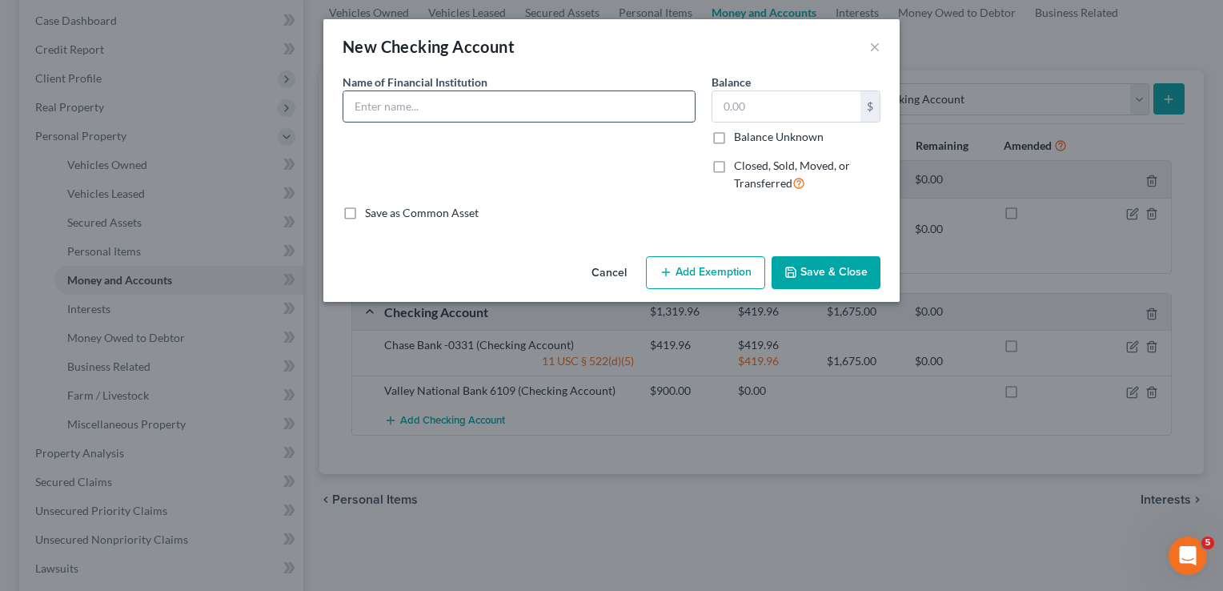
click at [499, 108] on input "text" at bounding box center [518, 106] width 351 height 30
paste input "[PERSON_NAME] Fargo"
type input "[PERSON_NAME] Fargo"
click at [793, 110] on input "text" at bounding box center [786, 106] width 148 height 30
type input "260.00"
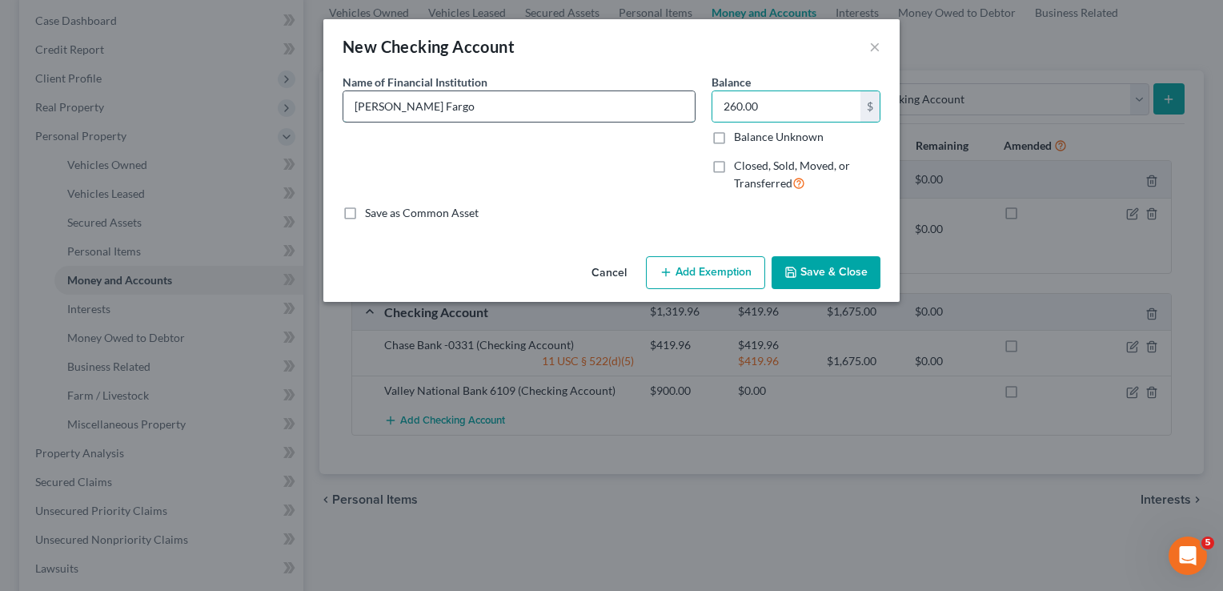
click at [519, 107] on input "[PERSON_NAME] Fargo" at bounding box center [518, 106] width 351 height 30
type input "[PERSON_NAME] Fargo 0572"
click at [822, 269] on button "Save & Close" at bounding box center [825, 273] width 109 height 34
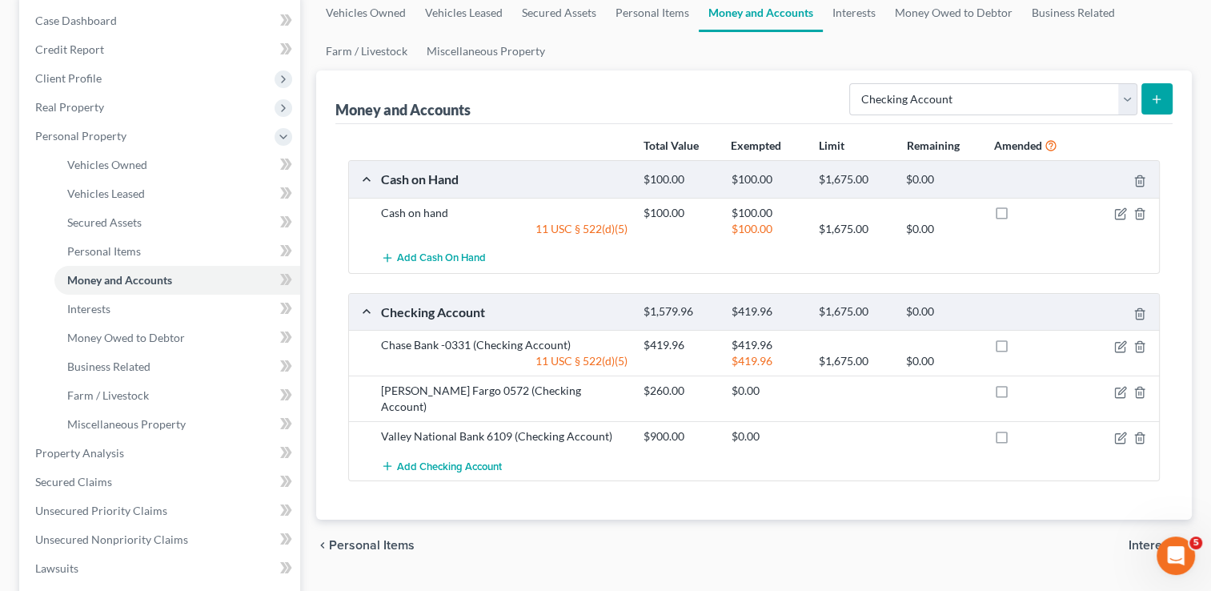
click at [1162, 85] on button "submit" at bounding box center [1156, 98] width 31 height 31
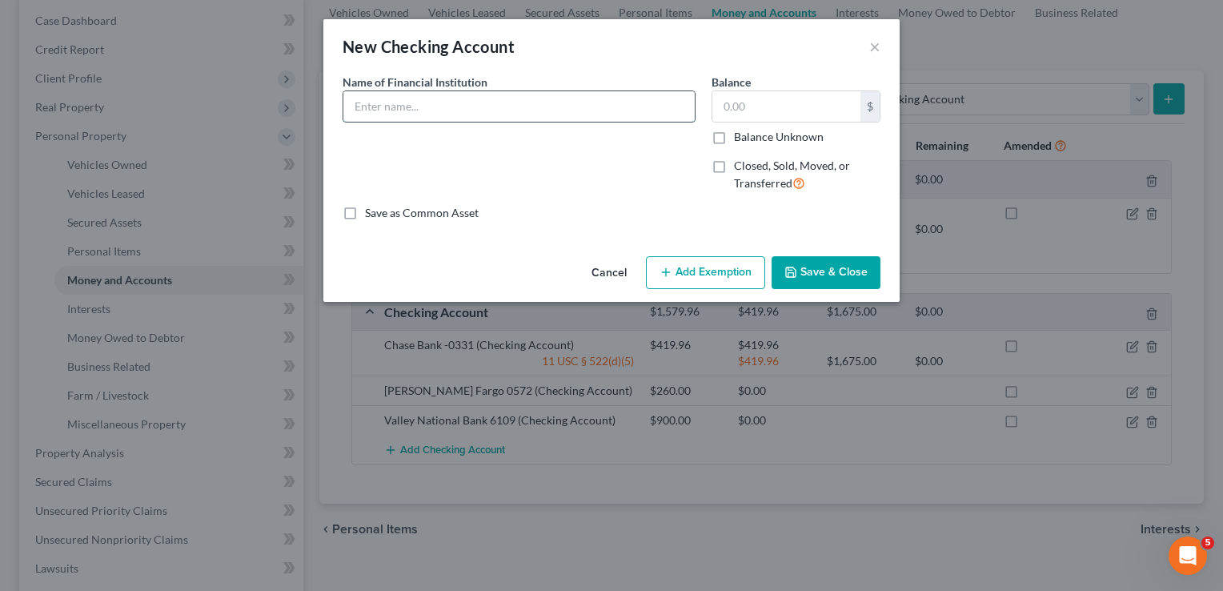
click at [583, 102] on input "text" at bounding box center [518, 106] width 351 height 30
paste input "Industrial Bank"
click at [483, 98] on input "Industrial Bank" at bounding box center [518, 106] width 351 height 30
paste input "7887"
type input "Industrial Bank 7887"
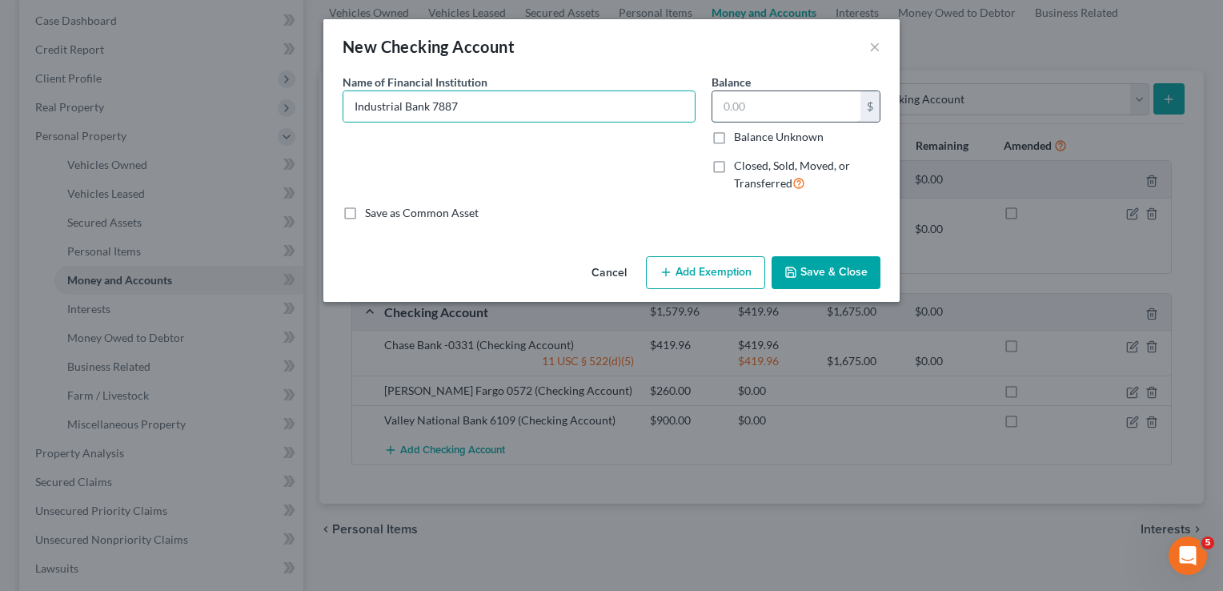
click at [768, 106] on input "text" at bounding box center [786, 106] width 148 height 30
type input "20.00"
click at [802, 266] on button "Save & Close" at bounding box center [825, 273] width 109 height 34
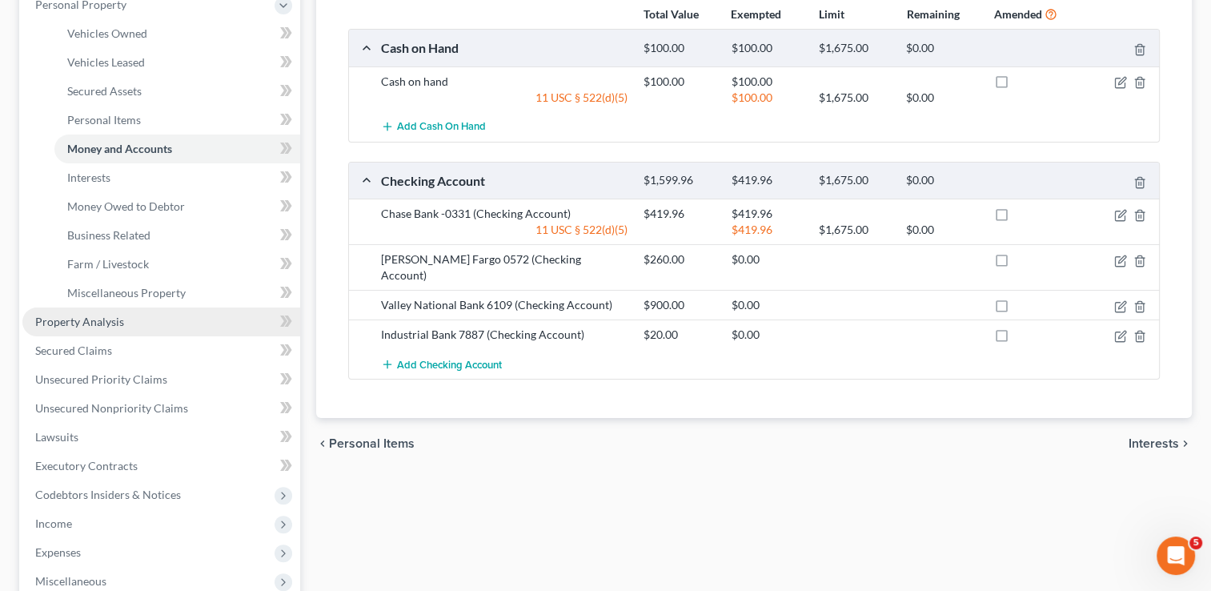
scroll to position [320, 0]
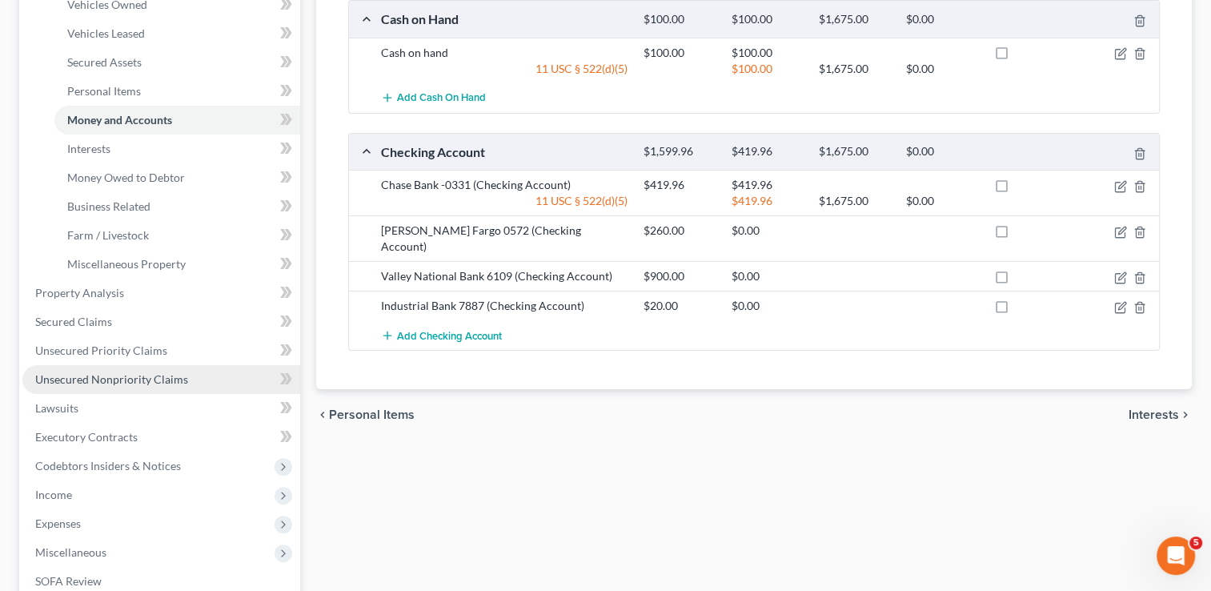
click at [126, 381] on span "Unsecured Nonpriority Claims" at bounding box center [111, 379] width 153 height 14
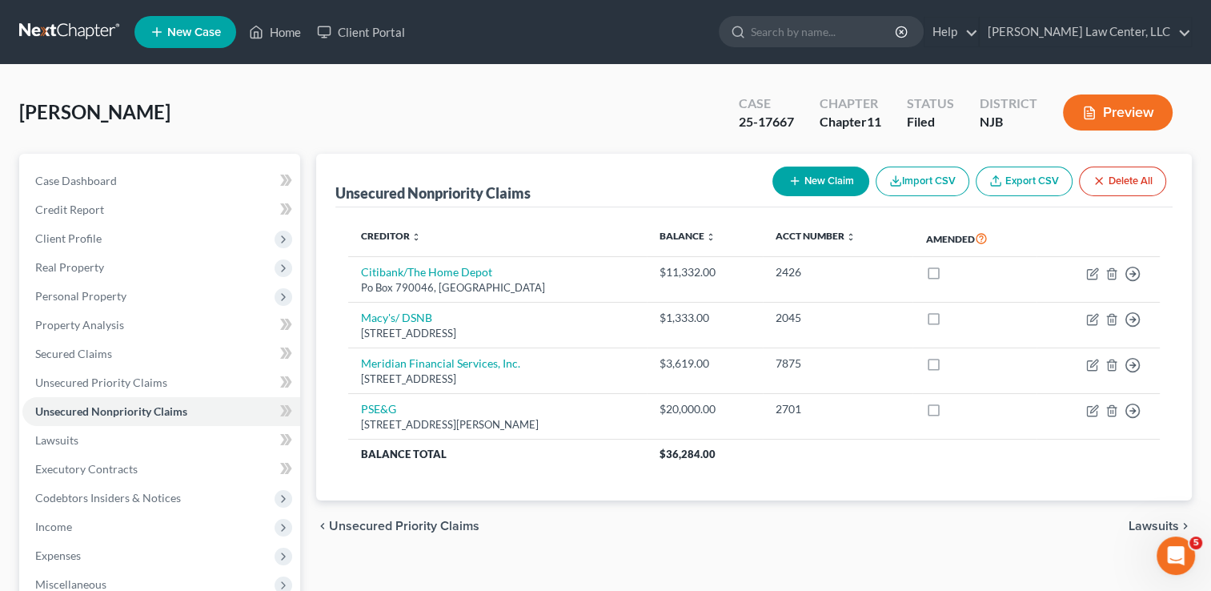
click at [815, 181] on button "New Claim" at bounding box center [820, 181] width 97 height 30
select select "0"
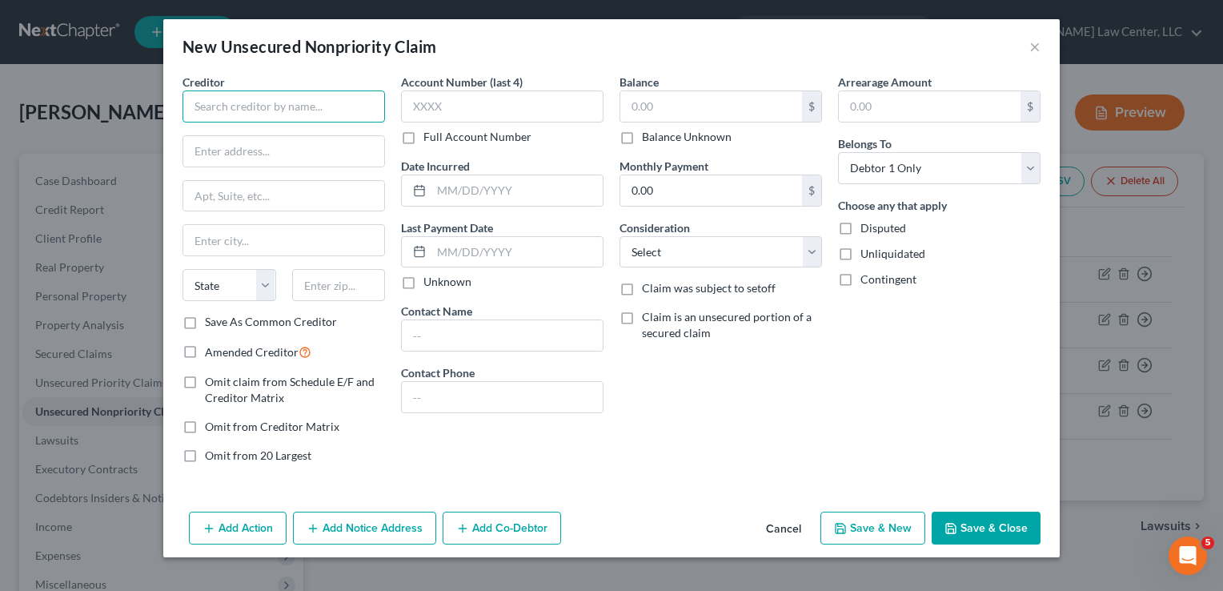
click at [304, 103] on input "text" at bounding box center [283, 106] width 202 height 32
paste input "Atlantic Health System"
type input "Atlantic Health System"
click at [714, 108] on input "text" at bounding box center [711, 106] width 182 height 30
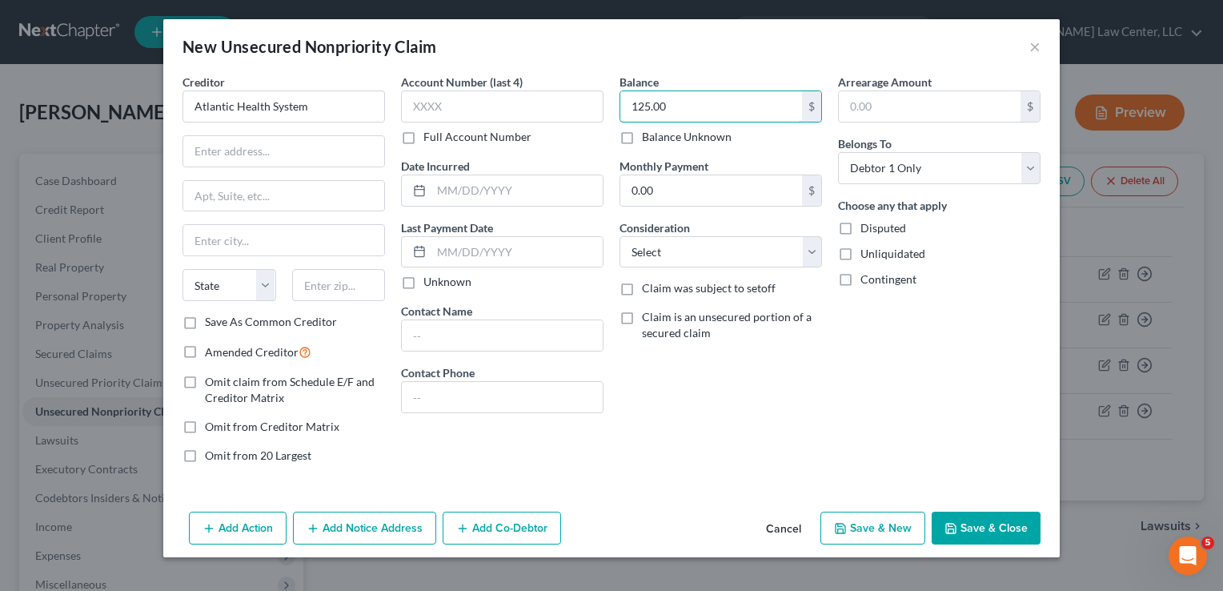
type input "125.00"
click at [1005, 527] on button "Save & Close" at bounding box center [985, 528] width 109 height 34
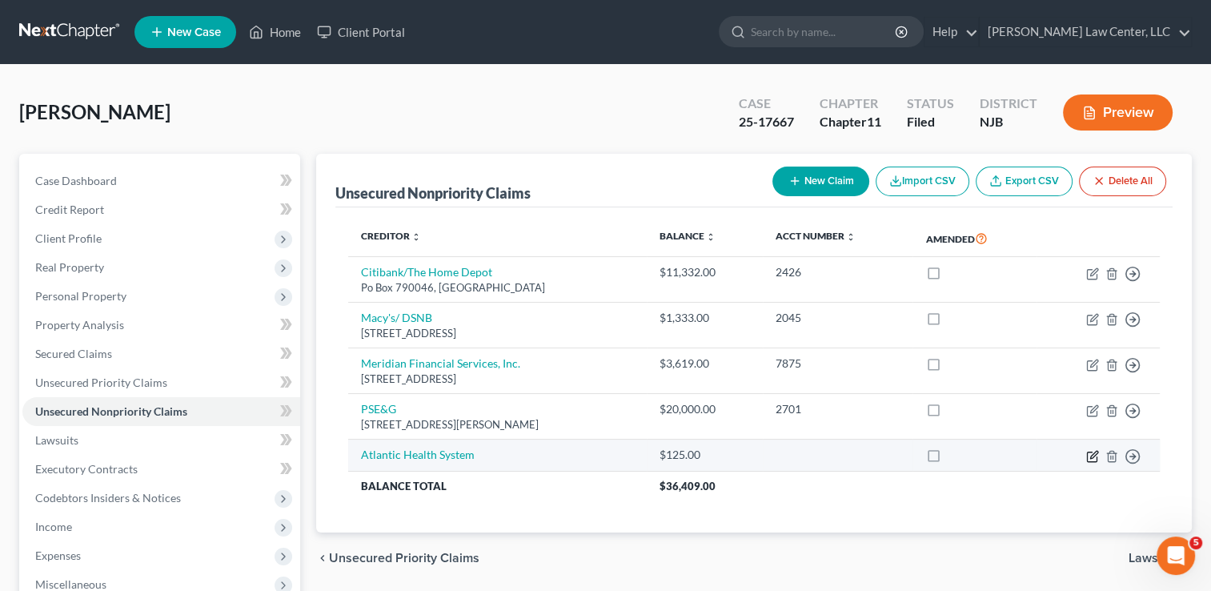
click at [1089, 458] on icon "button" at bounding box center [1092, 456] width 13 height 13
select select "0"
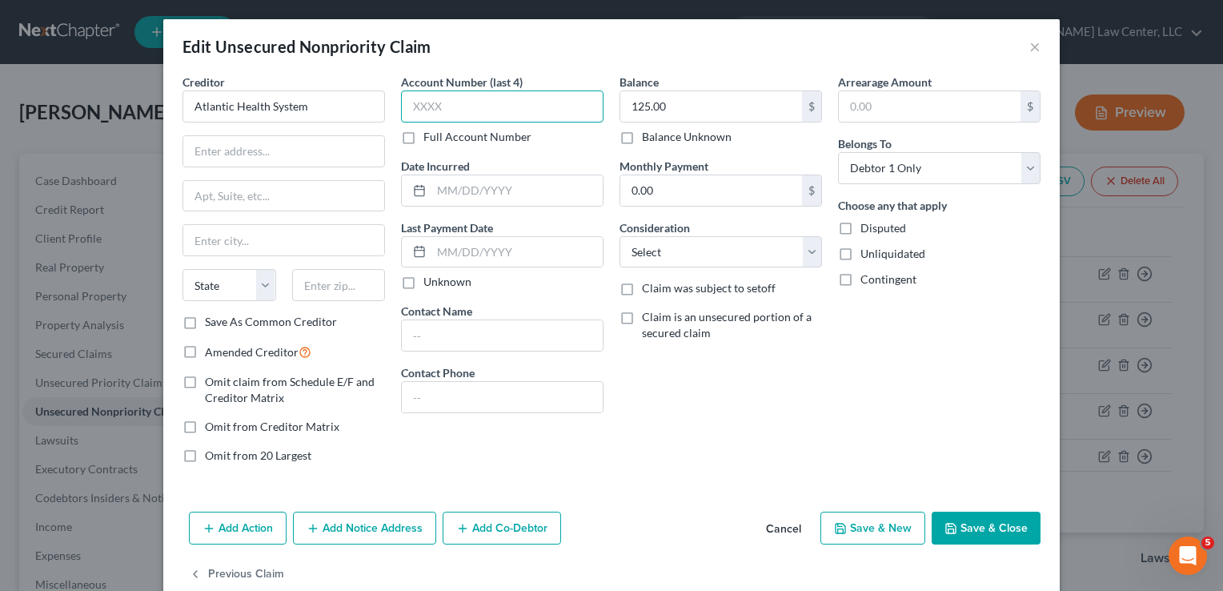
click at [447, 105] on input "text" at bounding box center [502, 106] width 202 height 32
paste input "5626"
type input "5626"
click at [983, 533] on button "Save & Close" at bounding box center [985, 528] width 109 height 34
type input "0"
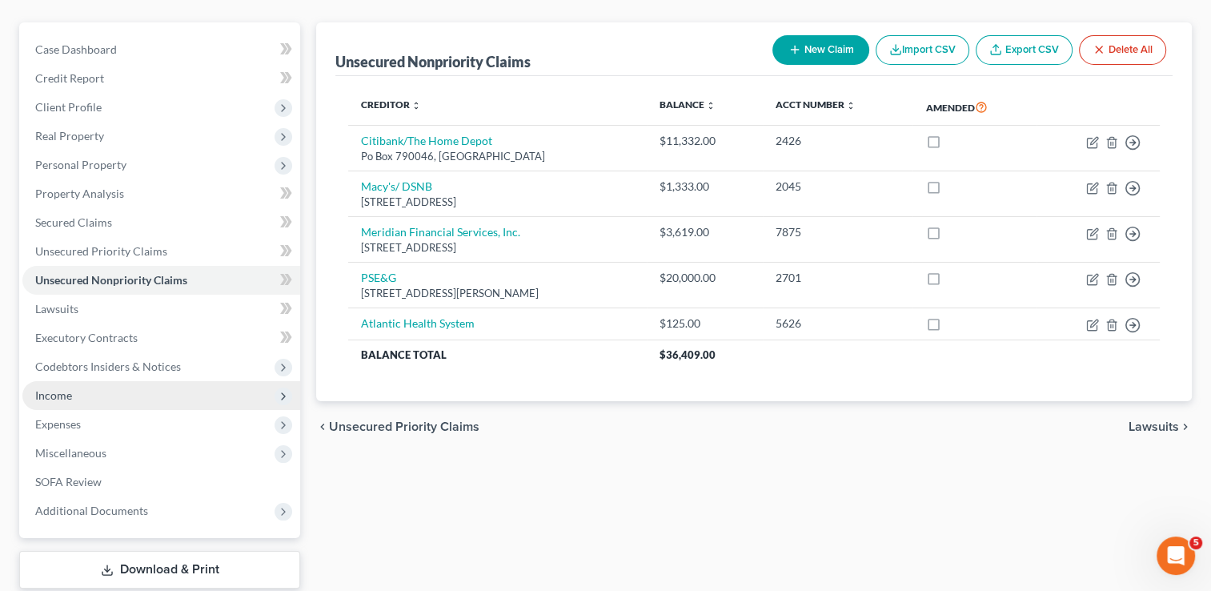
scroll to position [160, 0]
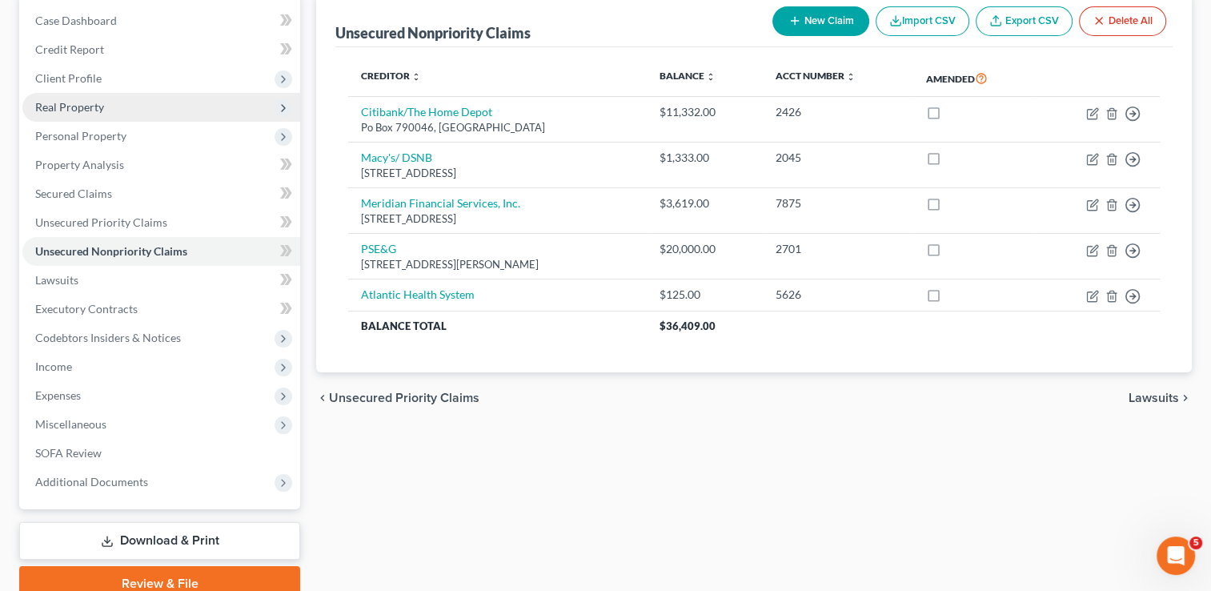
click at [85, 112] on span "Real Property" at bounding box center [69, 107] width 69 height 14
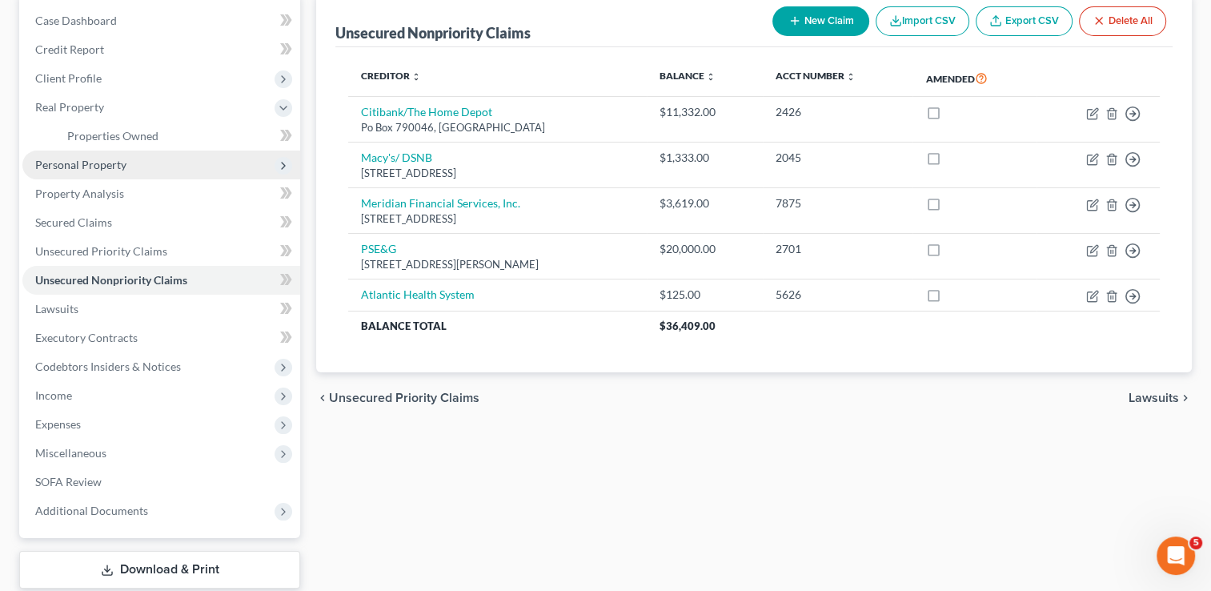
click at [80, 161] on span "Personal Property" at bounding box center [80, 165] width 91 height 14
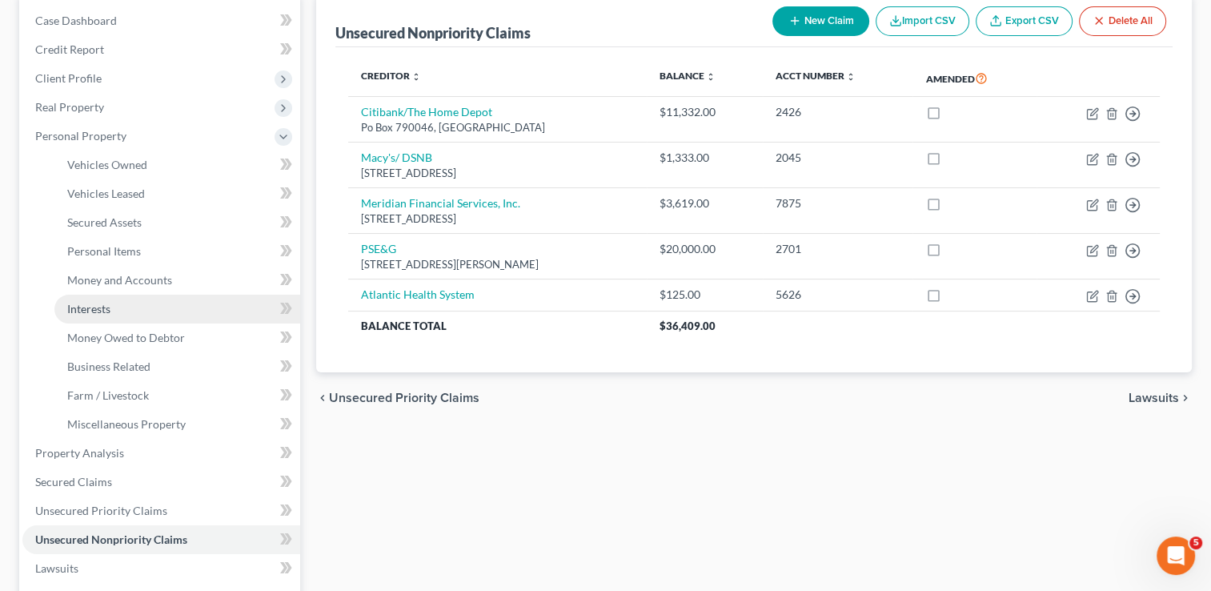
click at [124, 310] on link "Interests" at bounding box center [177, 308] width 246 height 29
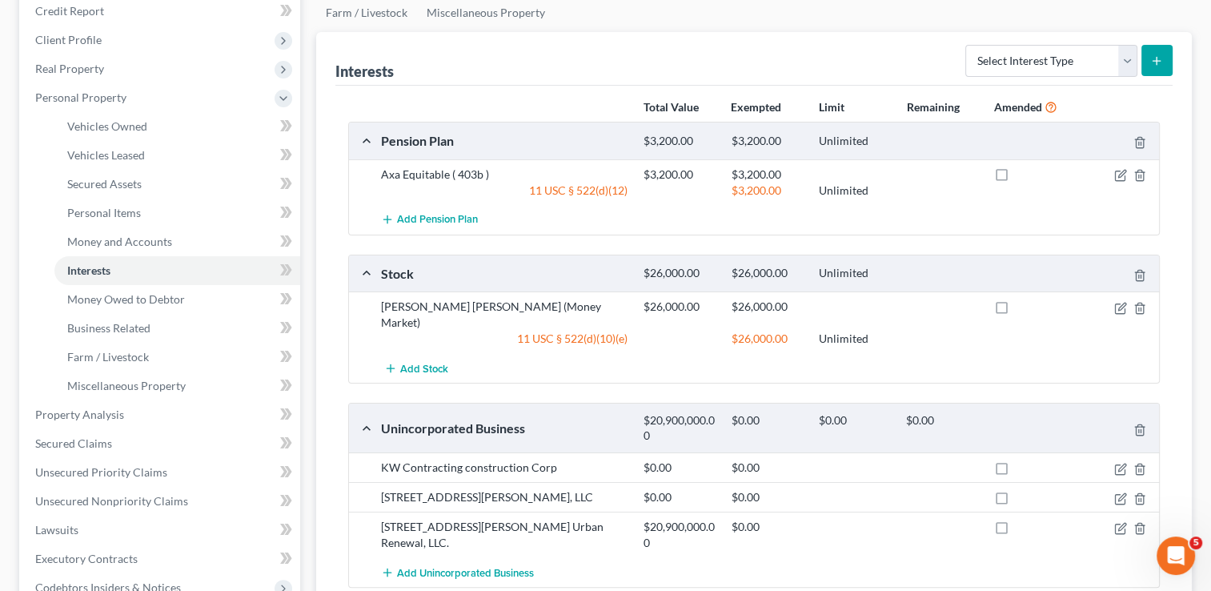
scroll to position [160, 0]
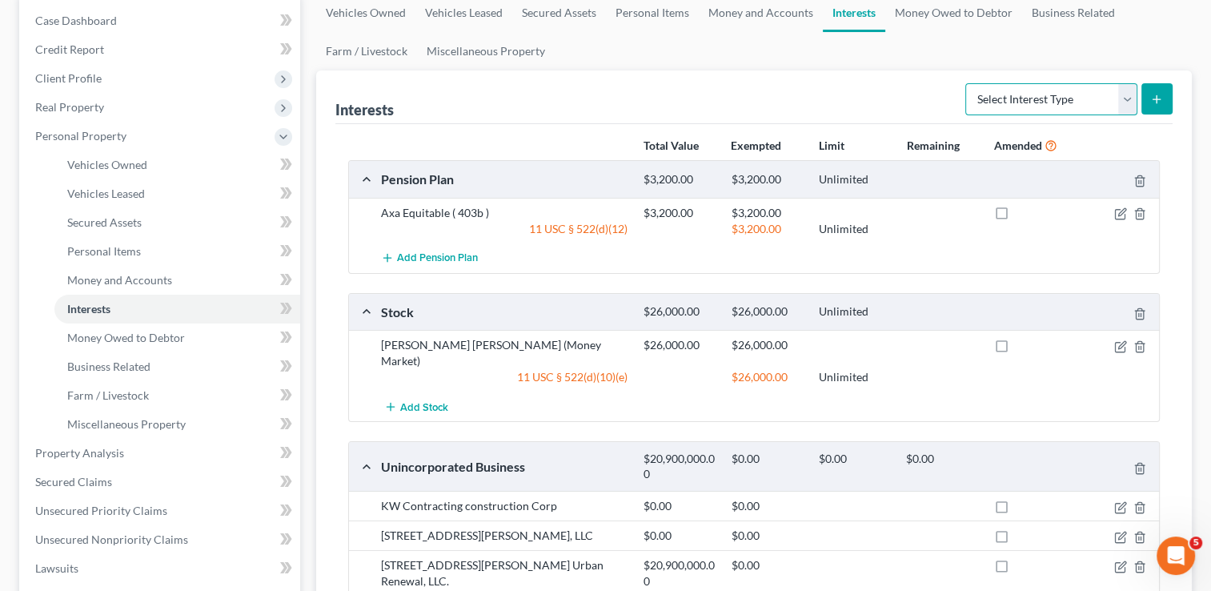
click at [1124, 90] on select "Select Interest Type 401K Annuity Bond Education IRA Government Bond Government…" at bounding box center [1051, 99] width 172 height 32
select select "annuity"
click at [967, 83] on select "Select Interest Type 401K Annuity Bond Education IRA Government Bond Government…" at bounding box center [1051, 99] width 172 height 32
click at [851, 54] on ul "Vehicles Owned Vehicles Leased Secured Assets Personal Items Money and Accounts…" at bounding box center [753, 32] width 875 height 77
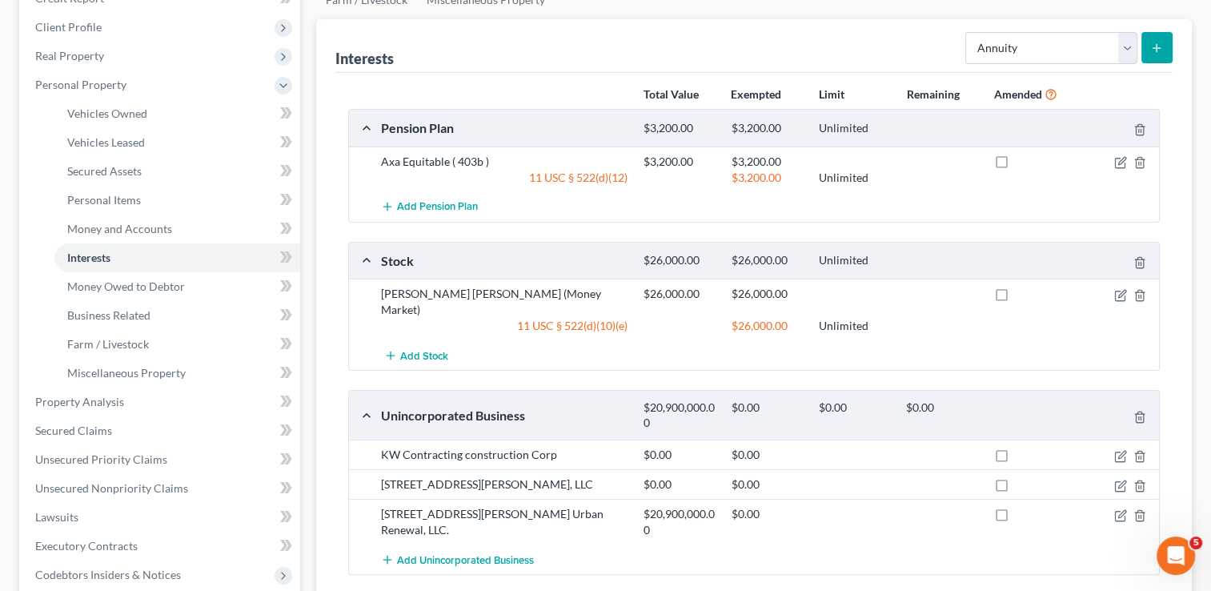
scroll to position [240, 0]
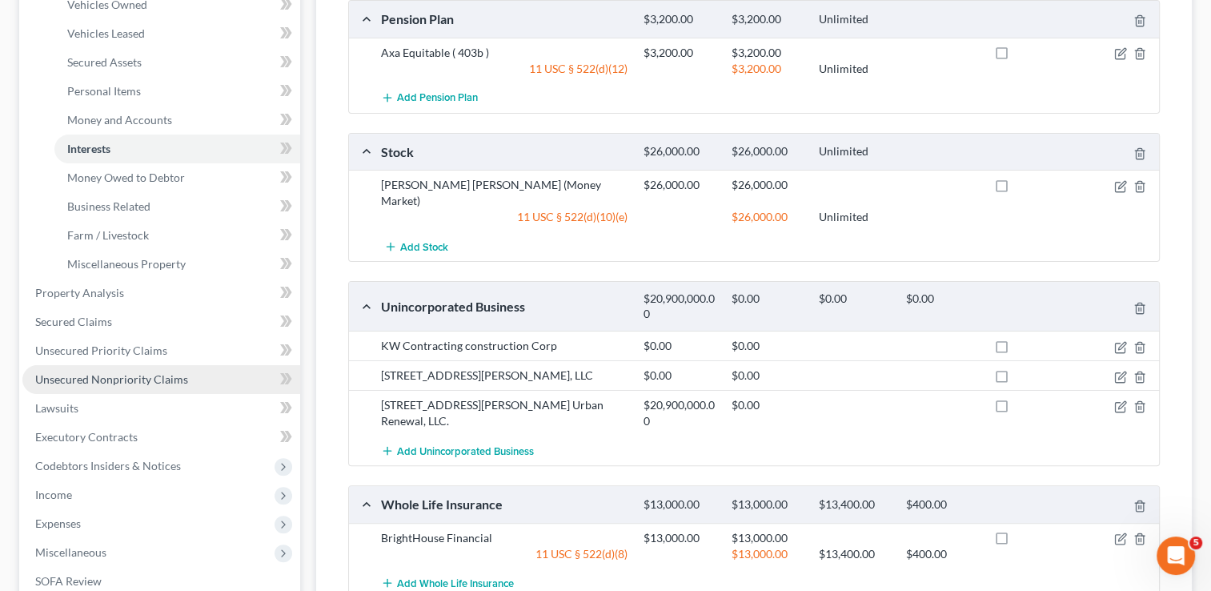
click at [144, 376] on span "Unsecured Nonpriority Claims" at bounding box center [111, 379] width 153 height 14
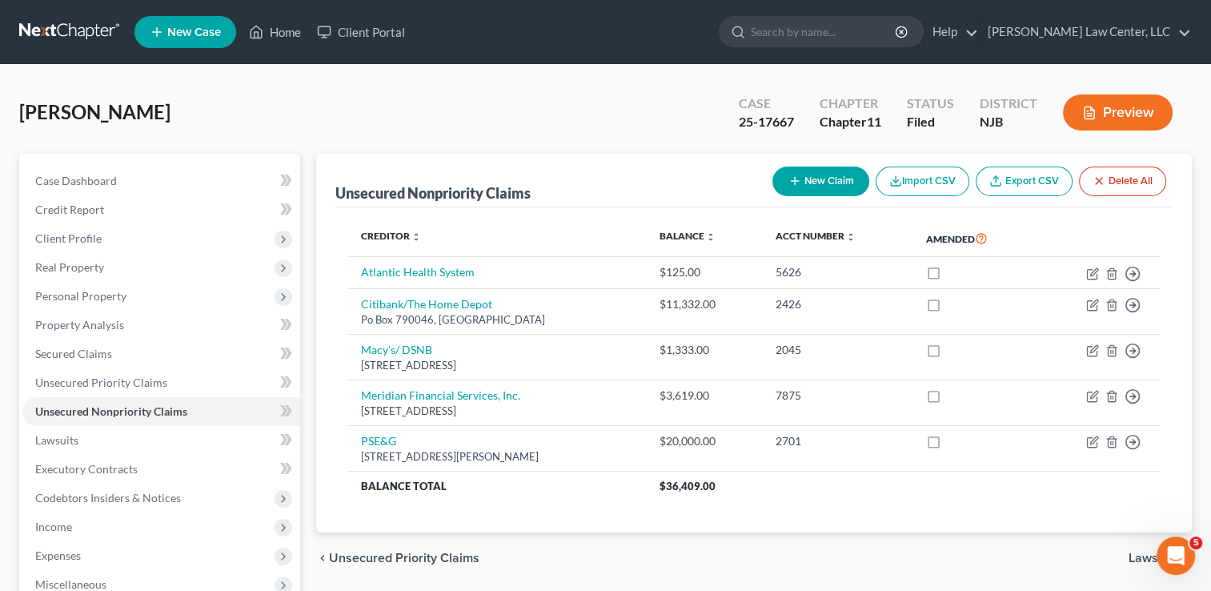
click at [551, 127] on div "[PERSON_NAME] Upgraded Case 25-17667 Chapter Chapter 11 Status [GEOGRAPHIC_DATA…" at bounding box center [605, 119] width 1172 height 70
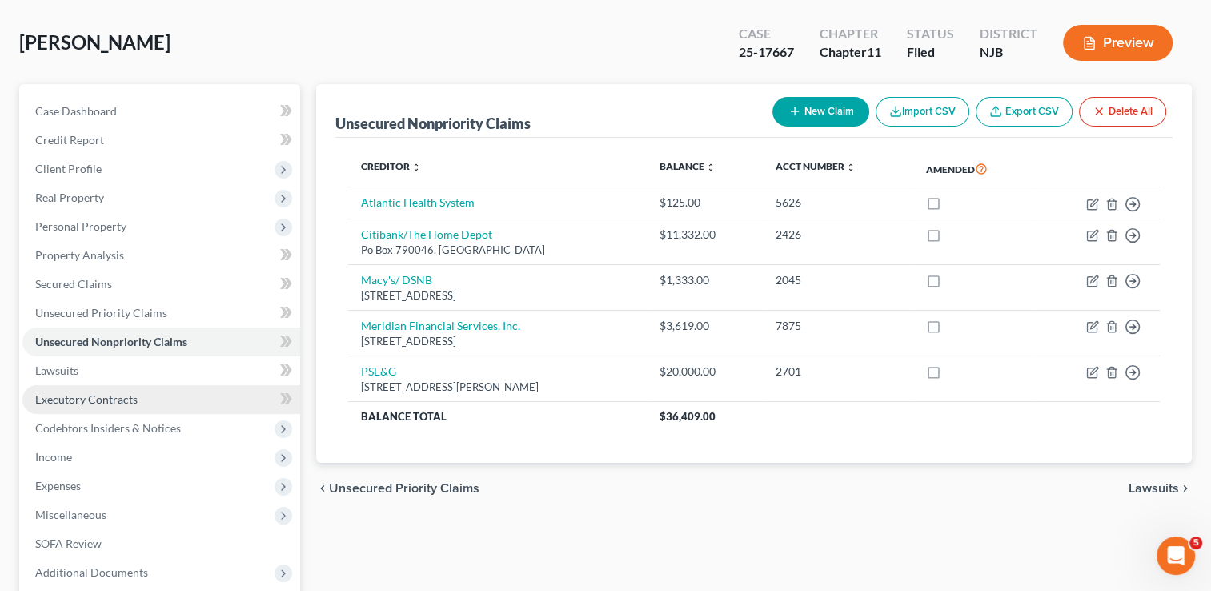
scroll to position [230, 0]
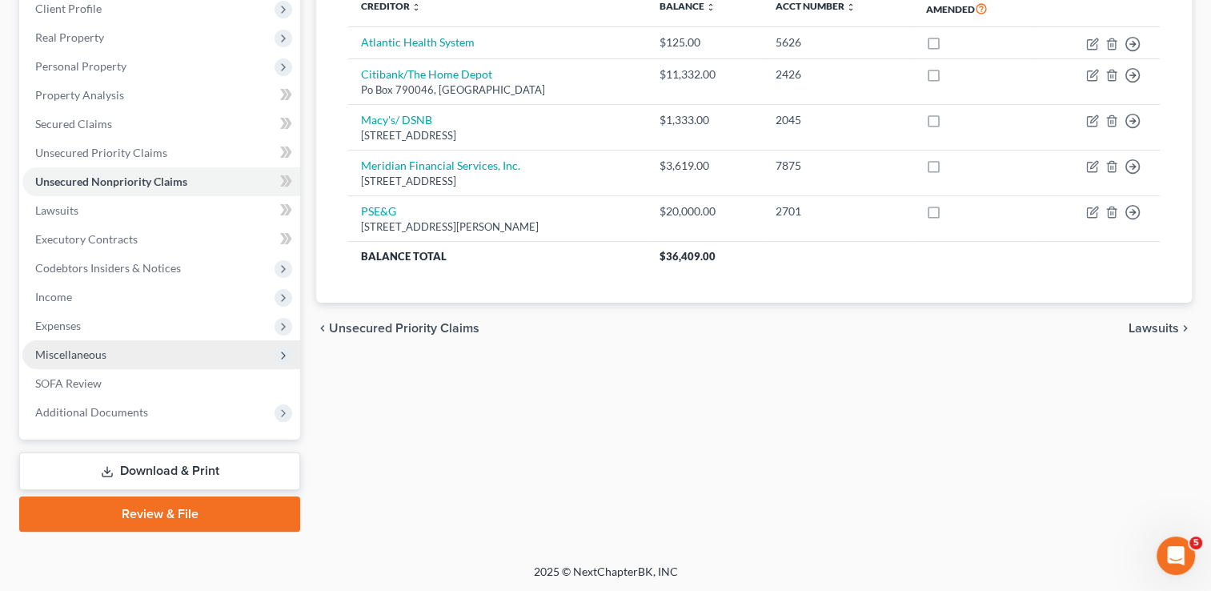
click at [81, 358] on span "Miscellaneous" at bounding box center [70, 354] width 71 height 14
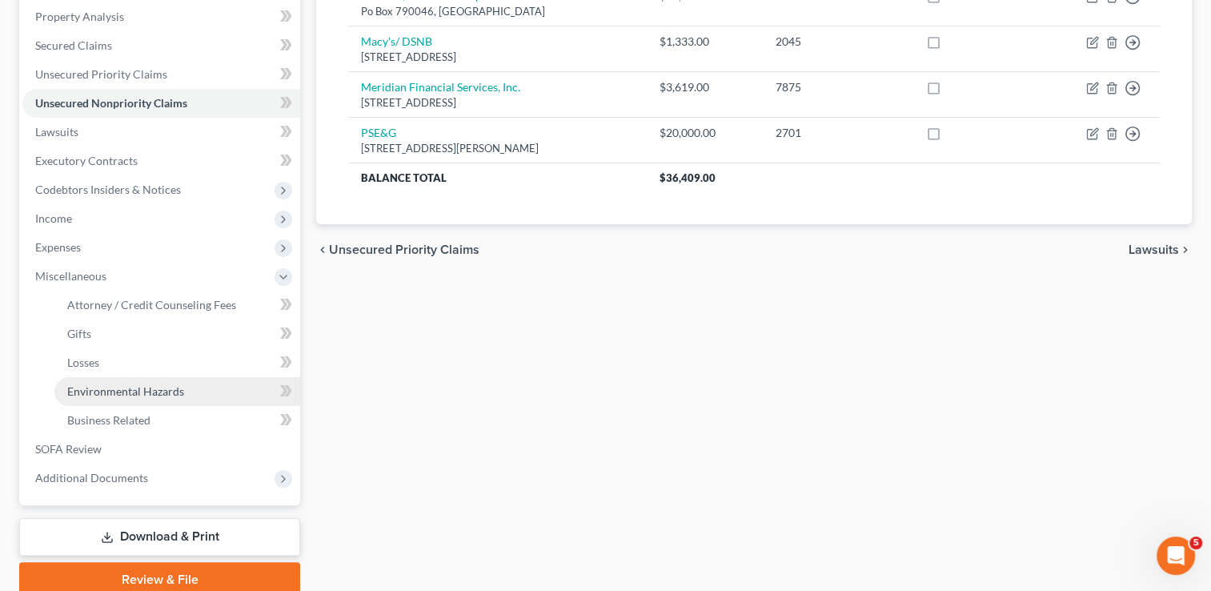
scroll to position [374, 0]
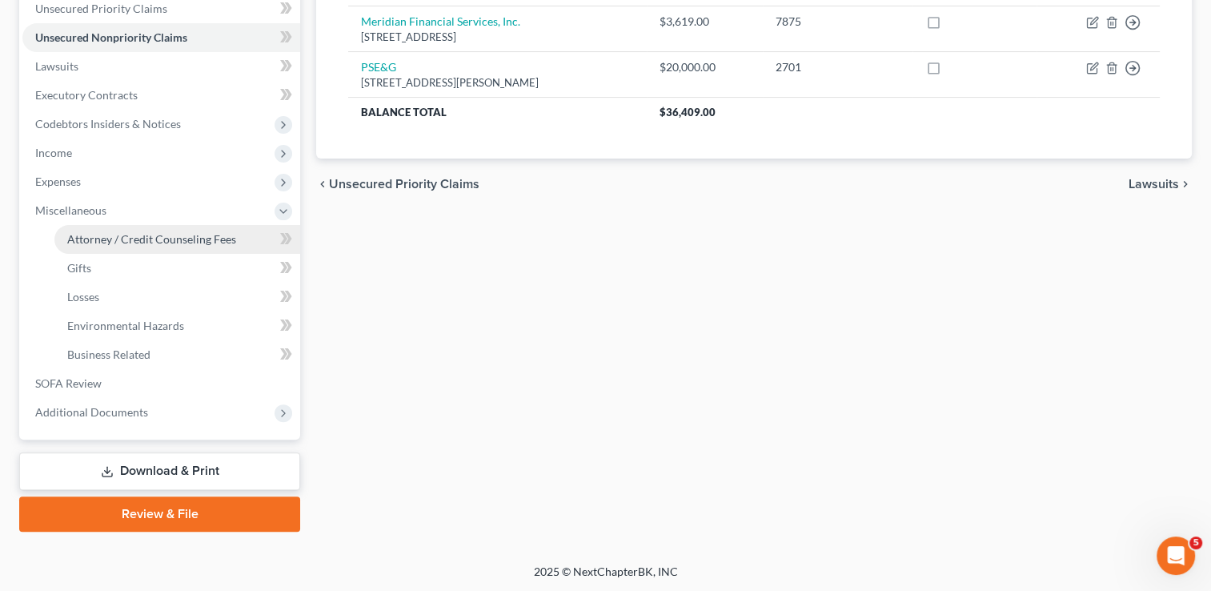
click at [121, 242] on span "Attorney / Credit Counseling Fees" at bounding box center [151, 239] width 169 height 14
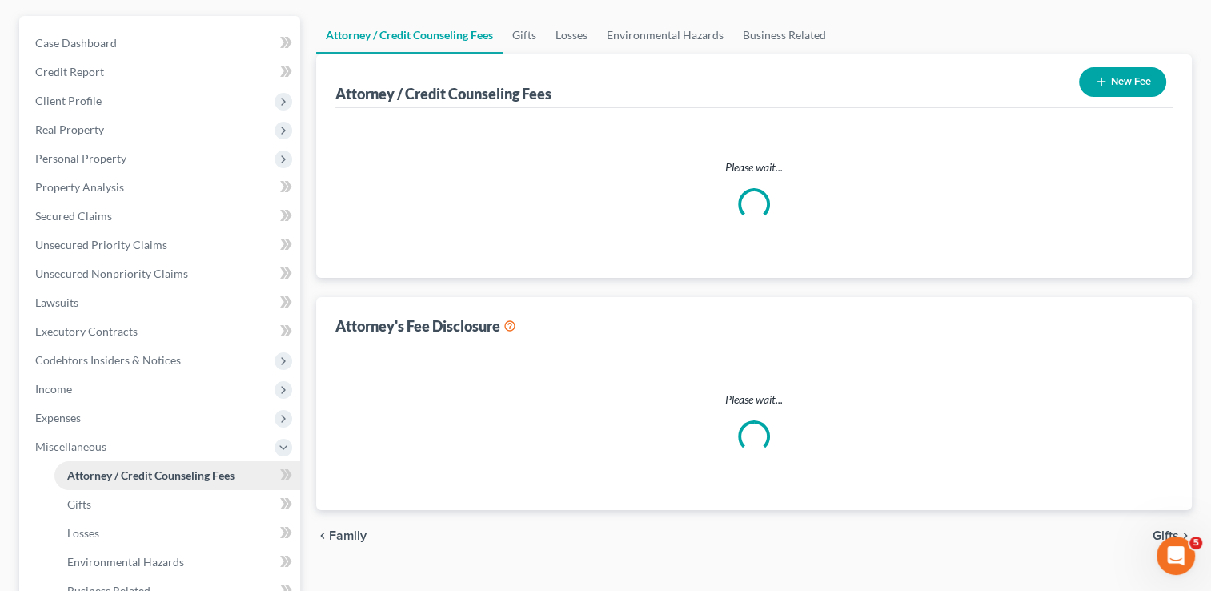
select select "0"
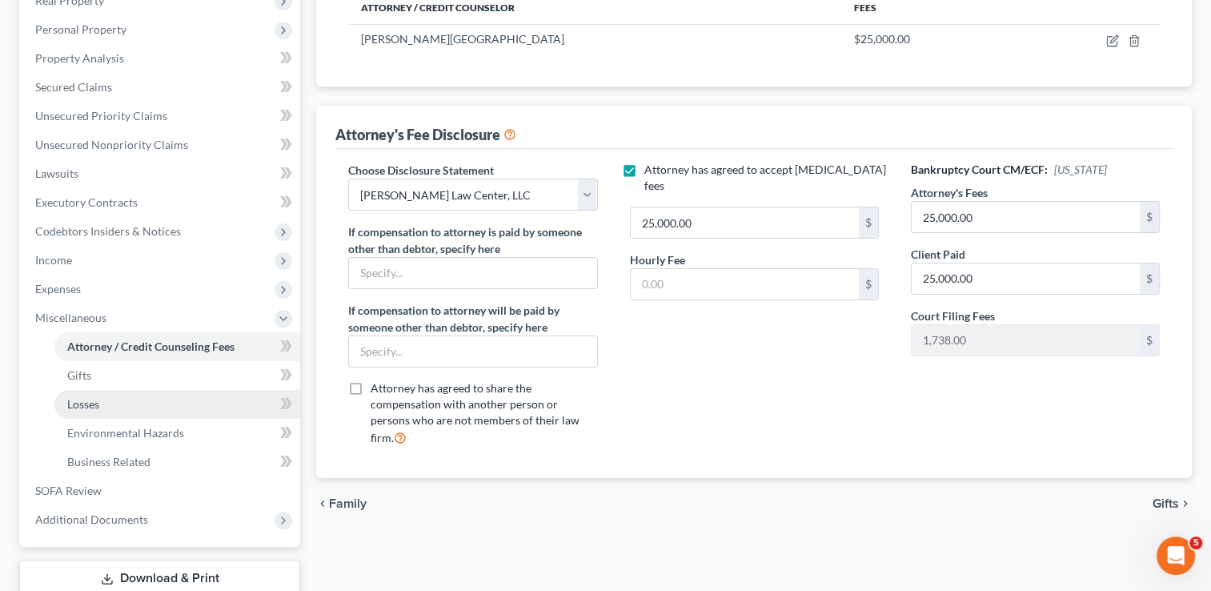
scroll to position [374, 0]
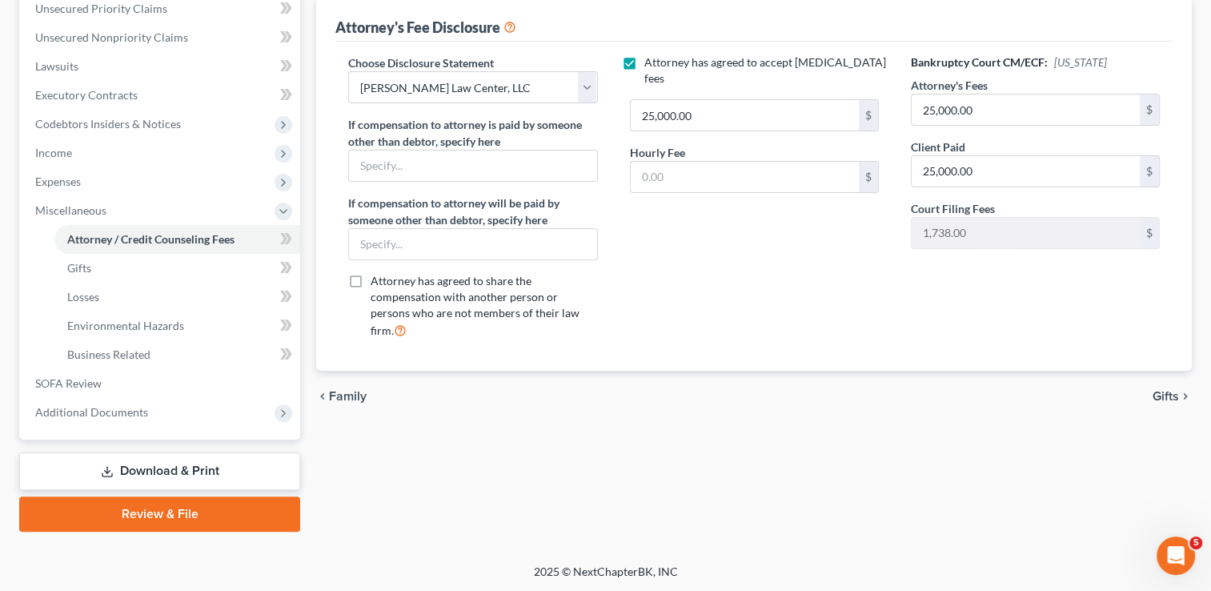
click at [179, 466] on link "Download & Print" at bounding box center [159, 471] width 281 height 38
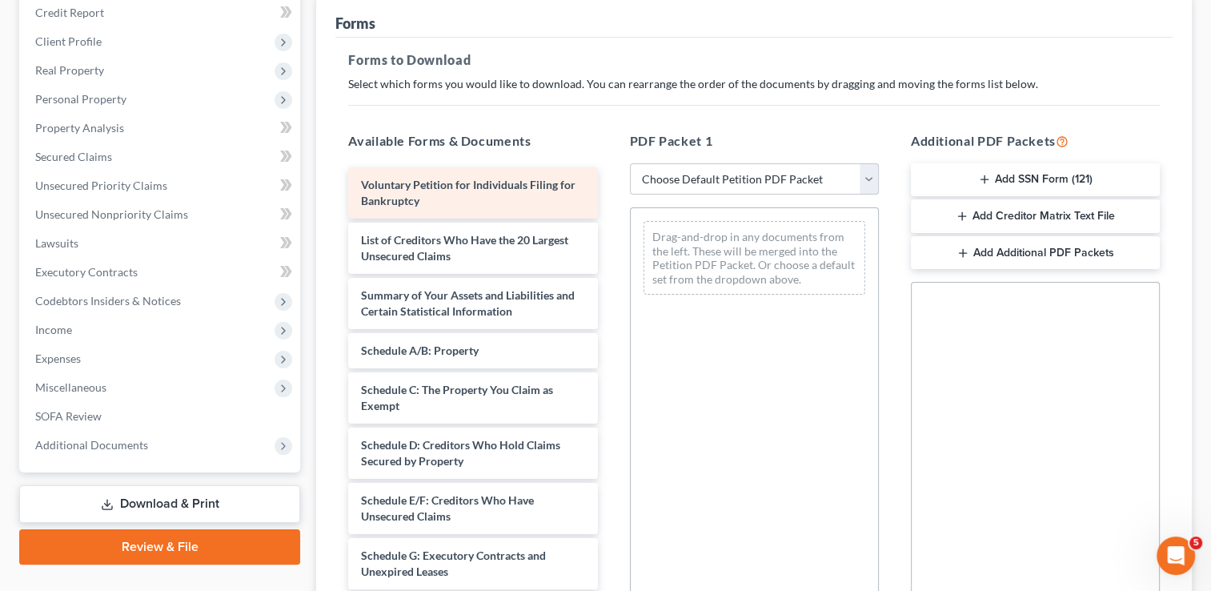
scroll to position [160, 0]
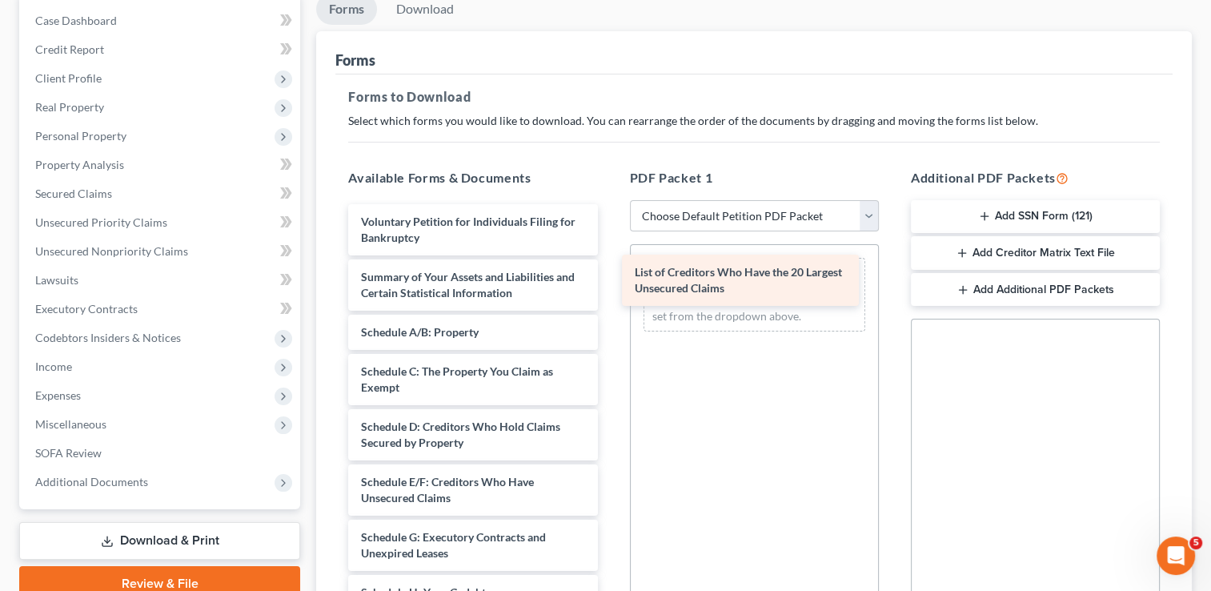
drag, startPoint x: 483, startPoint y: 277, endPoint x: 756, endPoint y: 274, distance: 273.7
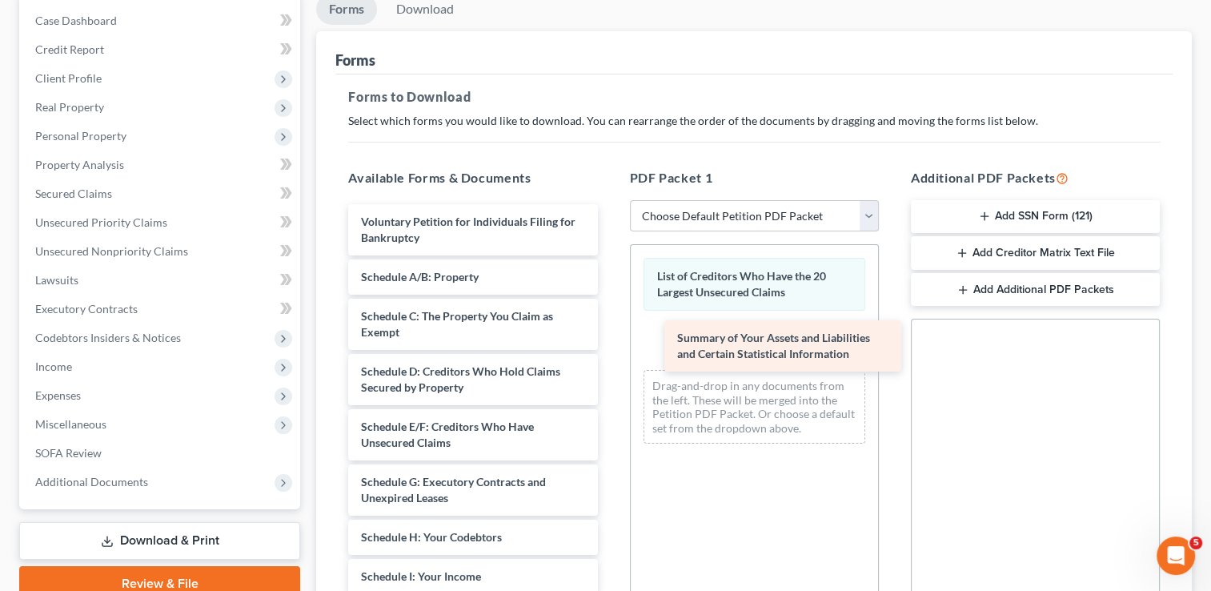
drag, startPoint x: 407, startPoint y: 280, endPoint x: 717, endPoint y: 338, distance: 315.0
click at [610, 338] on div "Summary of Your Assets and Liabilities and Certain Statistical Information Volu…" at bounding box center [472, 587] width 274 height 767
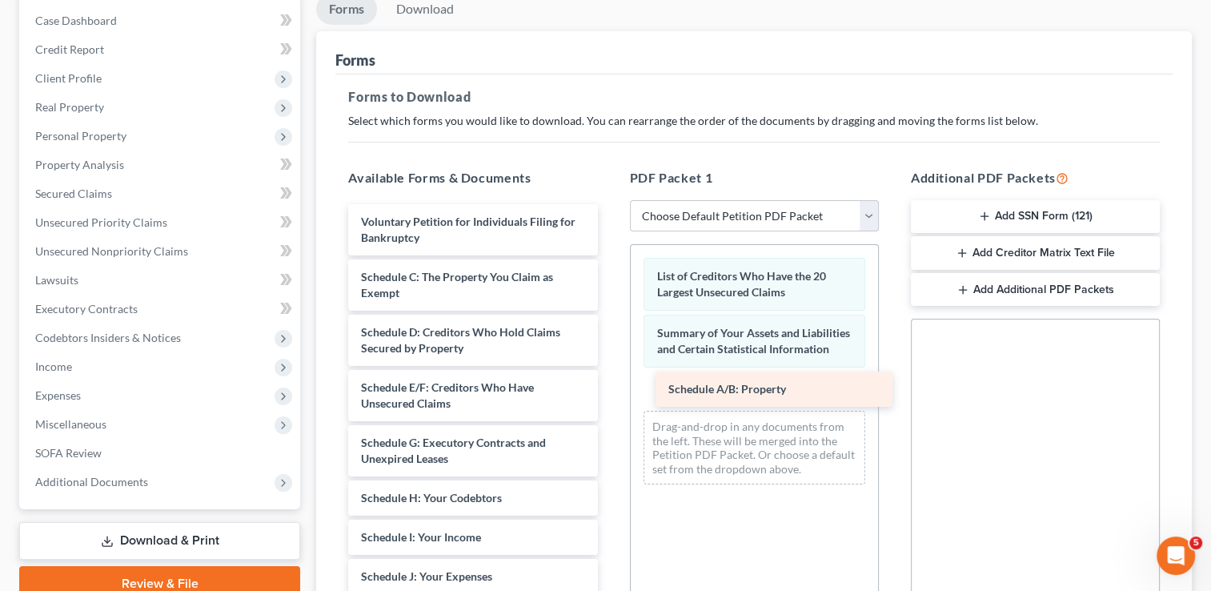
drag, startPoint x: 413, startPoint y: 272, endPoint x: 720, endPoint y: 386, distance: 327.6
click at [610, 386] on div "Schedule A/B: Property Voluntary Petition for Individuals Filing for Bankruptcy…" at bounding box center [472, 568] width 274 height 728
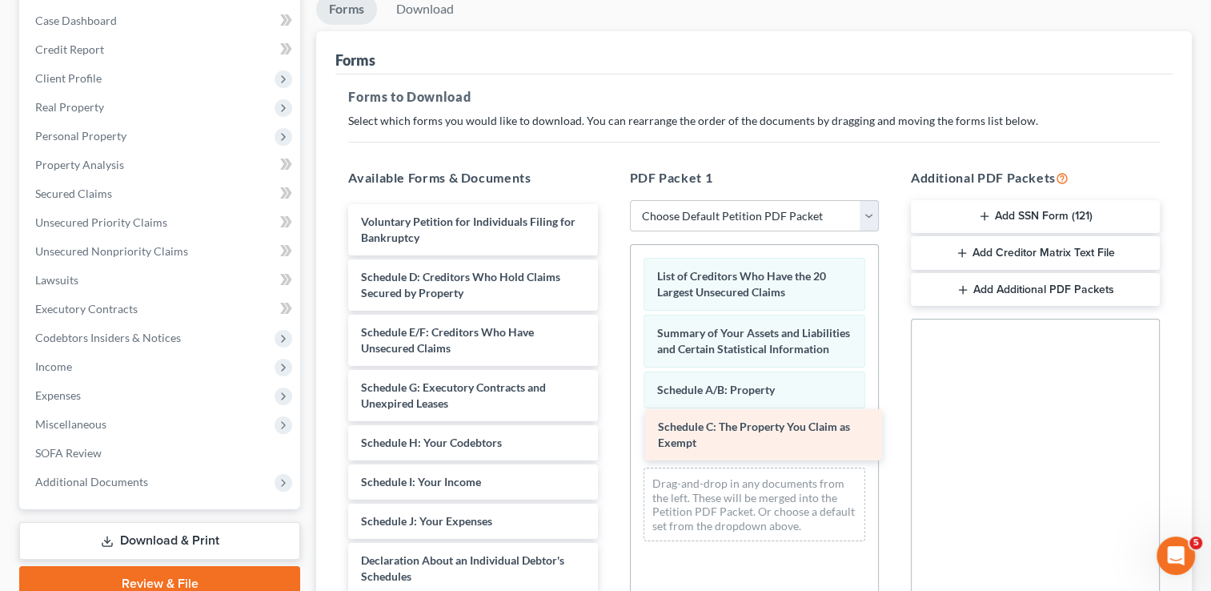
drag, startPoint x: 413, startPoint y: 279, endPoint x: 710, endPoint y: 430, distance: 332.8
click at [610, 430] on div "Schedule C: The Property You Claim as Exempt Voluntary Petition for Individuals…" at bounding box center [472, 540] width 274 height 673
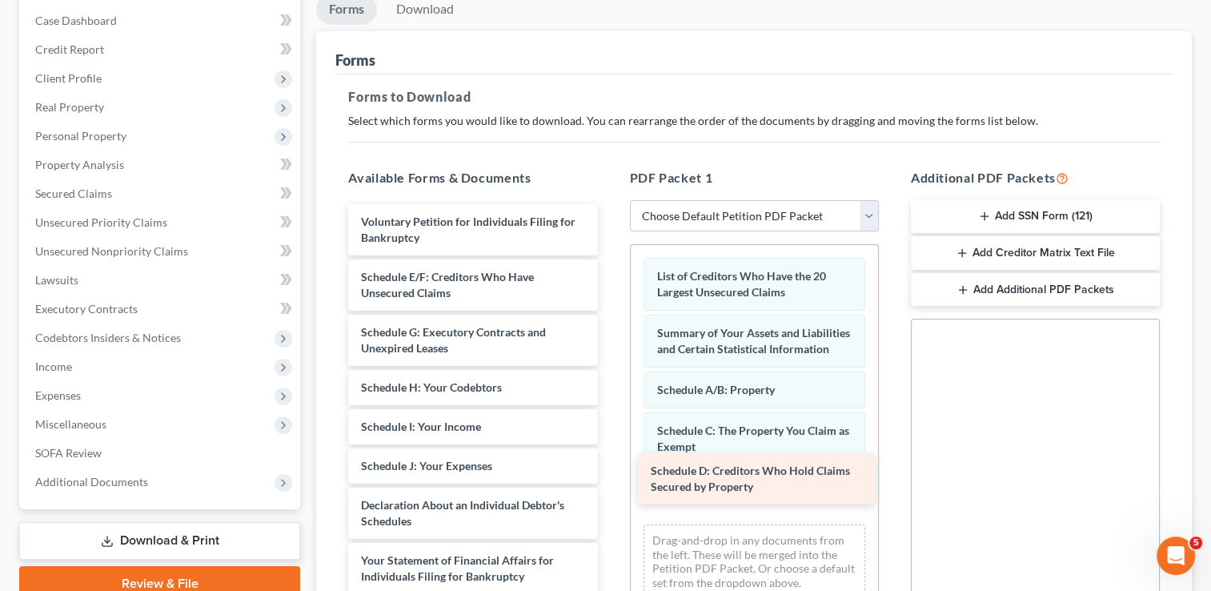
drag, startPoint x: 410, startPoint y: 283, endPoint x: 699, endPoint y: 479, distance: 349.3
click at [610, 479] on div "Schedule D: Creditors Who Hold Claims Secured by Property Voluntary Petition fo…" at bounding box center [472, 513] width 274 height 618
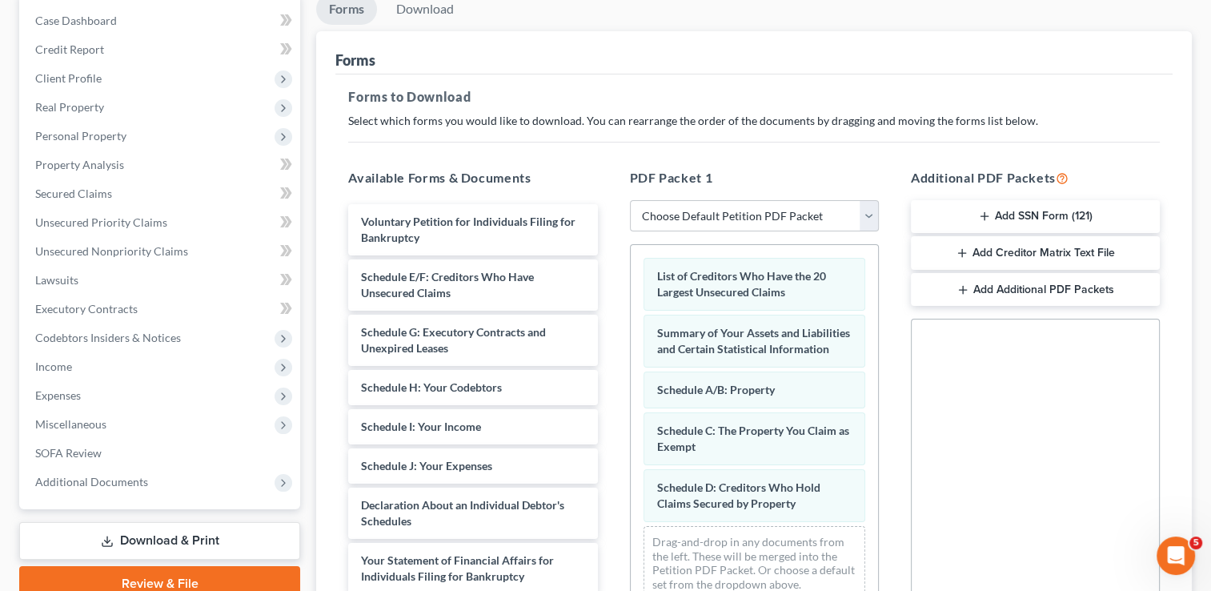
click at [563, 47] on div "Forms" at bounding box center [753, 52] width 837 height 43
click at [202, 571] on link "Review & File" at bounding box center [159, 583] width 281 height 35
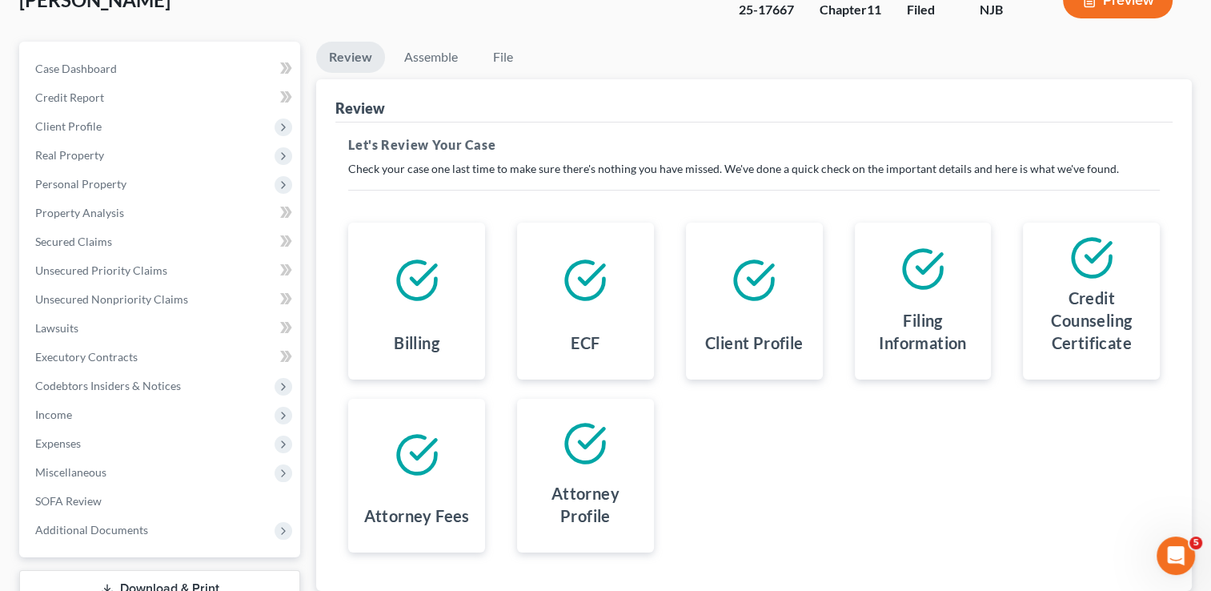
scroll to position [230, 0]
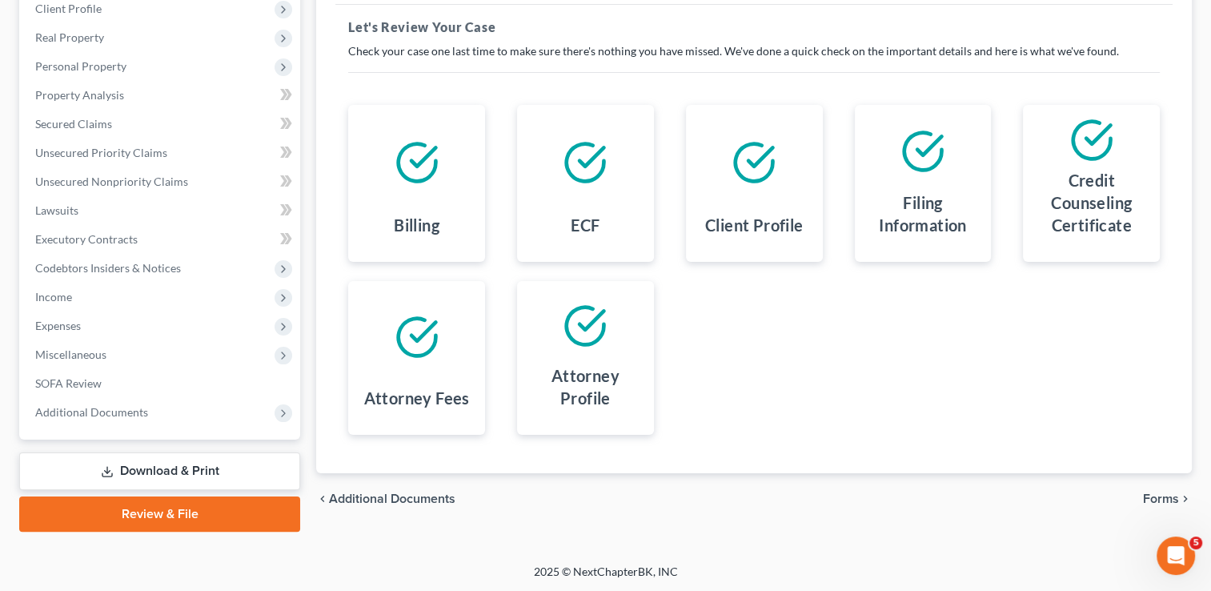
click at [1168, 495] on span "Forms" at bounding box center [1161, 498] width 36 height 13
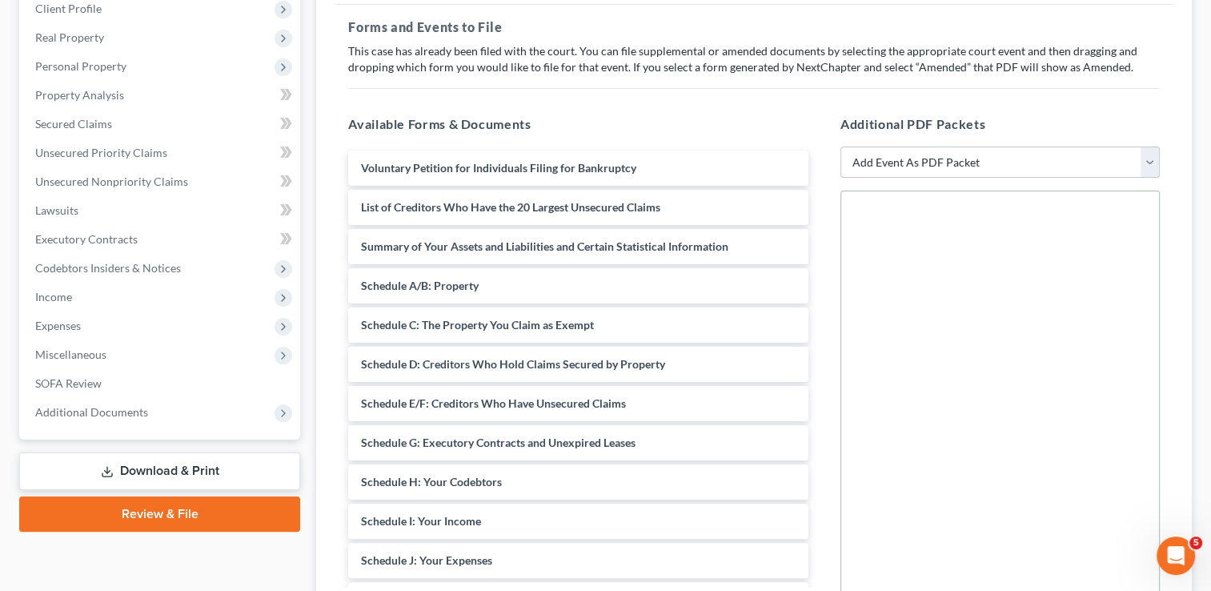
click at [1149, 162] on select "Add Event As PDF Packet 20 Largest Unsecured Creditors Amended Attorney Compens…" at bounding box center [999, 162] width 319 height 32
click at [182, 459] on link "Download & Print" at bounding box center [159, 471] width 281 height 38
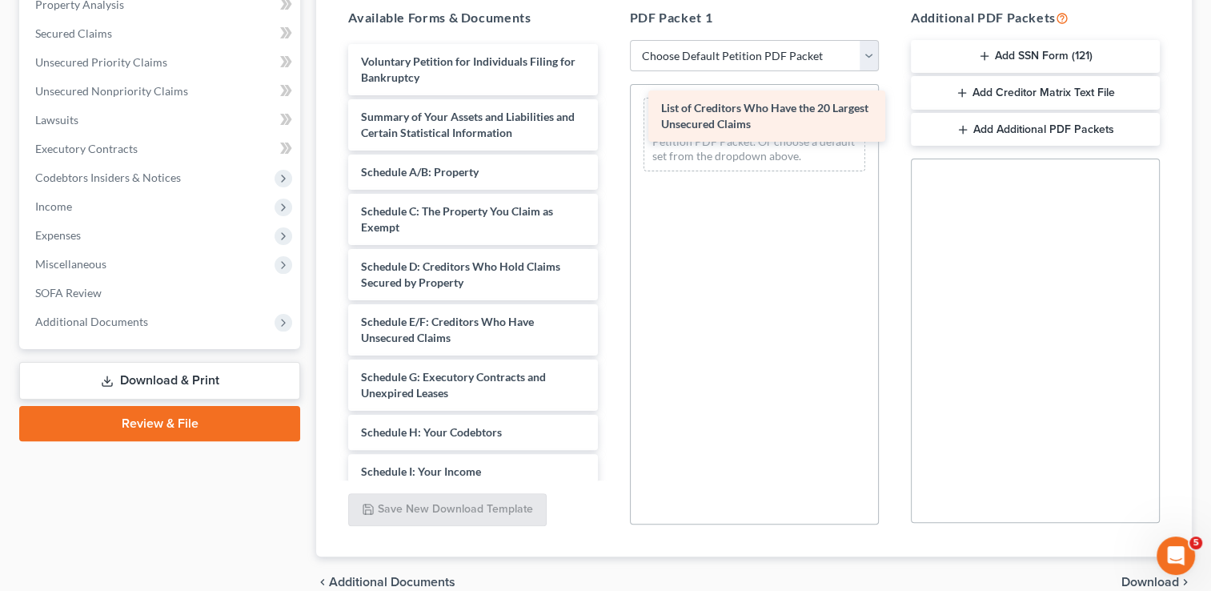
drag, startPoint x: 413, startPoint y: 117, endPoint x: 713, endPoint y: 110, distance: 300.2
click at [610, 110] on div "List of Creditors Who Have the 20 Largest Unsecured Claims Voluntary Petition f…" at bounding box center [472, 455] width 274 height 823
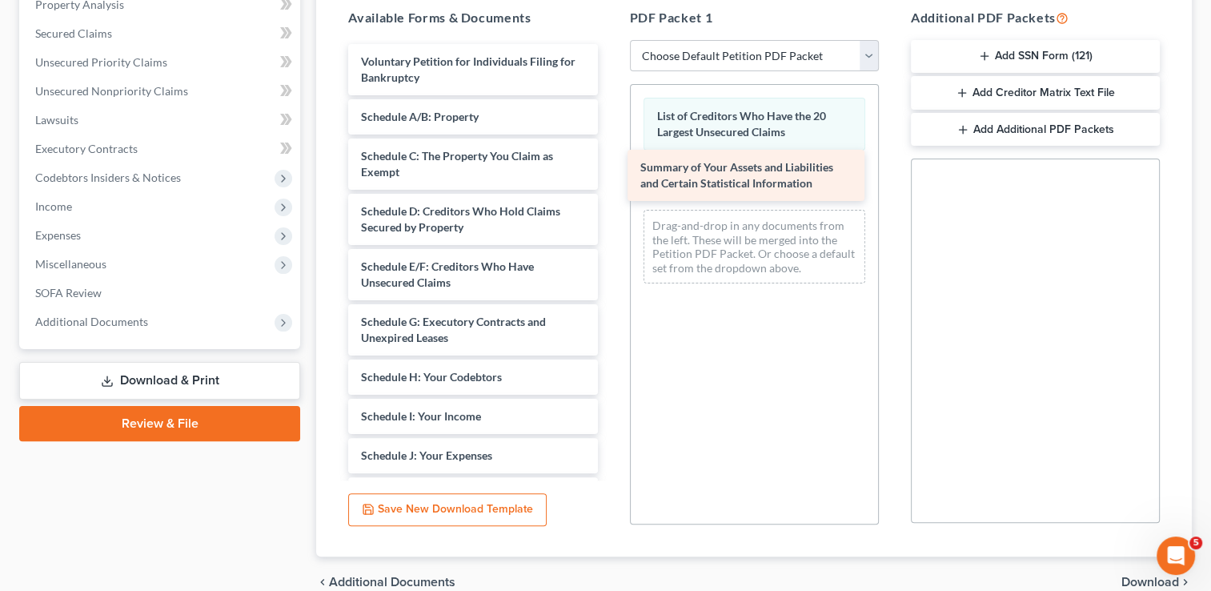
drag, startPoint x: 425, startPoint y: 125, endPoint x: 712, endPoint y: 178, distance: 292.2
click at [610, 178] on div "Summary of Your Assets and Liabilities and Certain Statistical Information Volu…" at bounding box center [472, 427] width 274 height 767
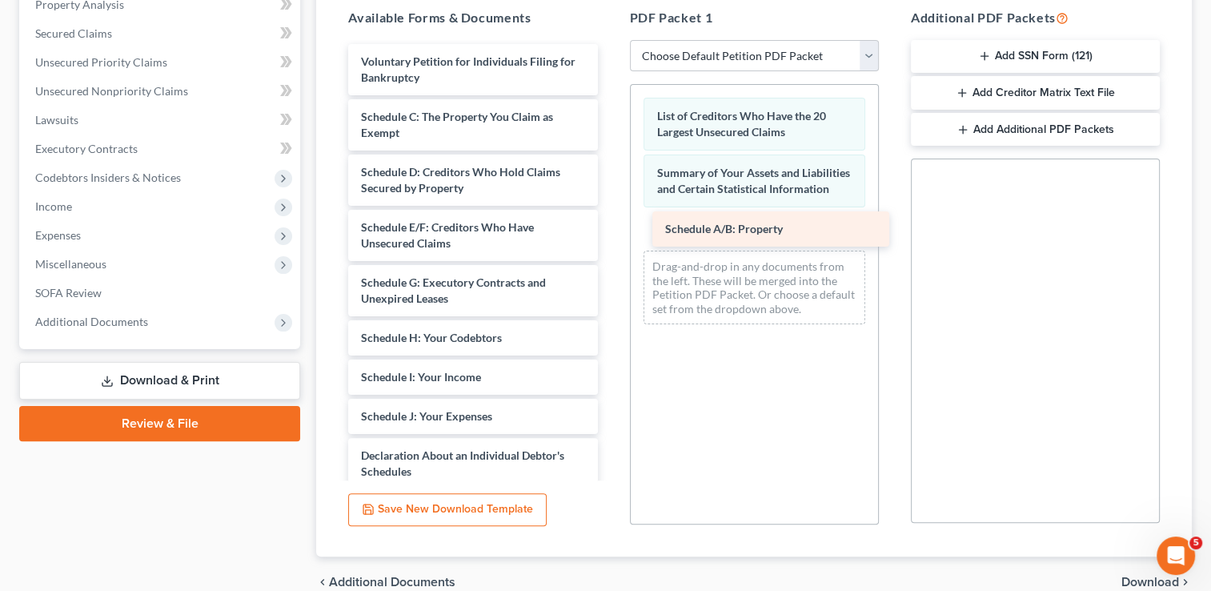
drag, startPoint x: 407, startPoint y: 114, endPoint x: 711, endPoint y: 227, distance: 324.3
click at [610, 227] on div "Schedule A/B: Property Voluntary Petition for Individuals Filing for Bankruptcy…" at bounding box center [472, 408] width 274 height 728
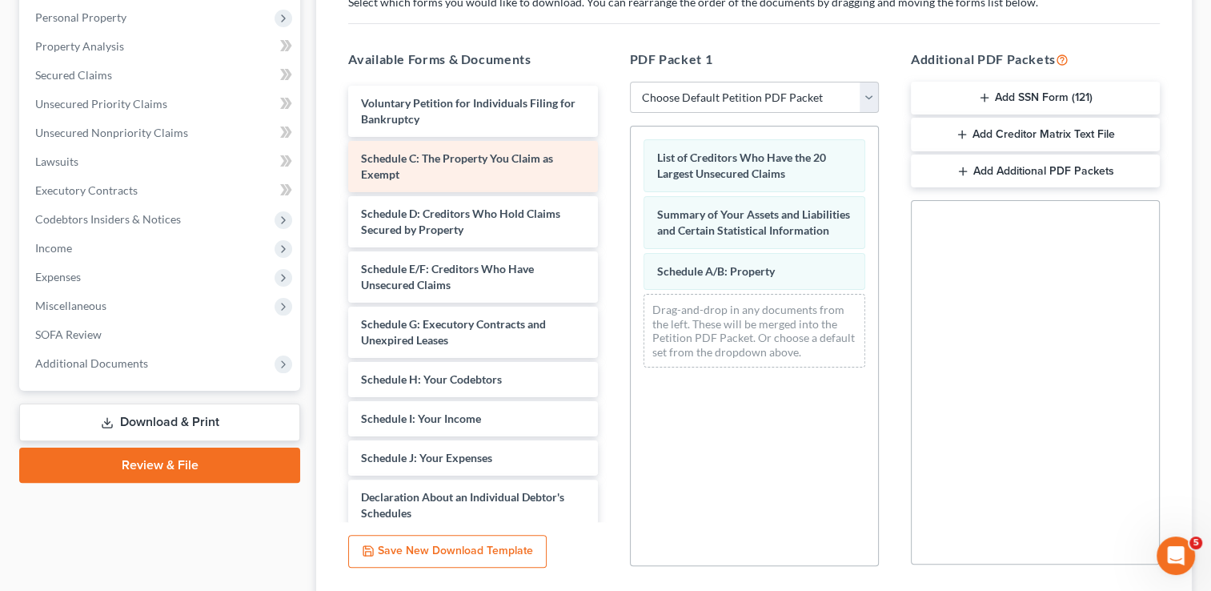
scroll to position [240, 0]
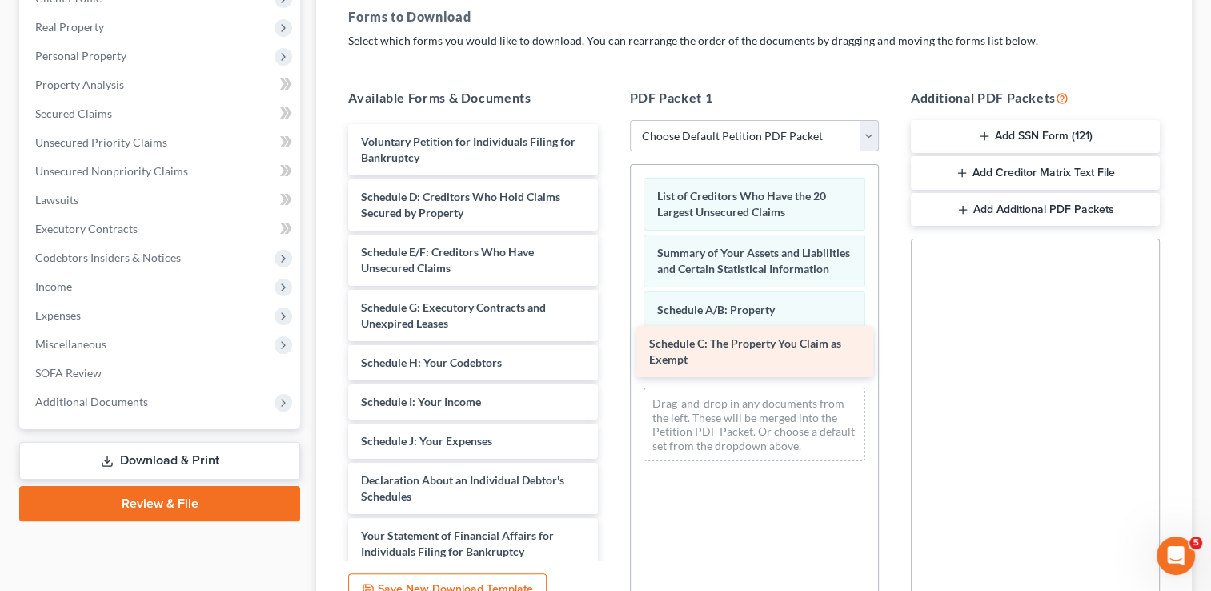
drag, startPoint x: 431, startPoint y: 199, endPoint x: 722, endPoint y: 347, distance: 326.7
click at [610, 347] on div "Schedule C: The Property You Claim as Exempt Voluntary Petition for Individuals…" at bounding box center [472, 460] width 274 height 673
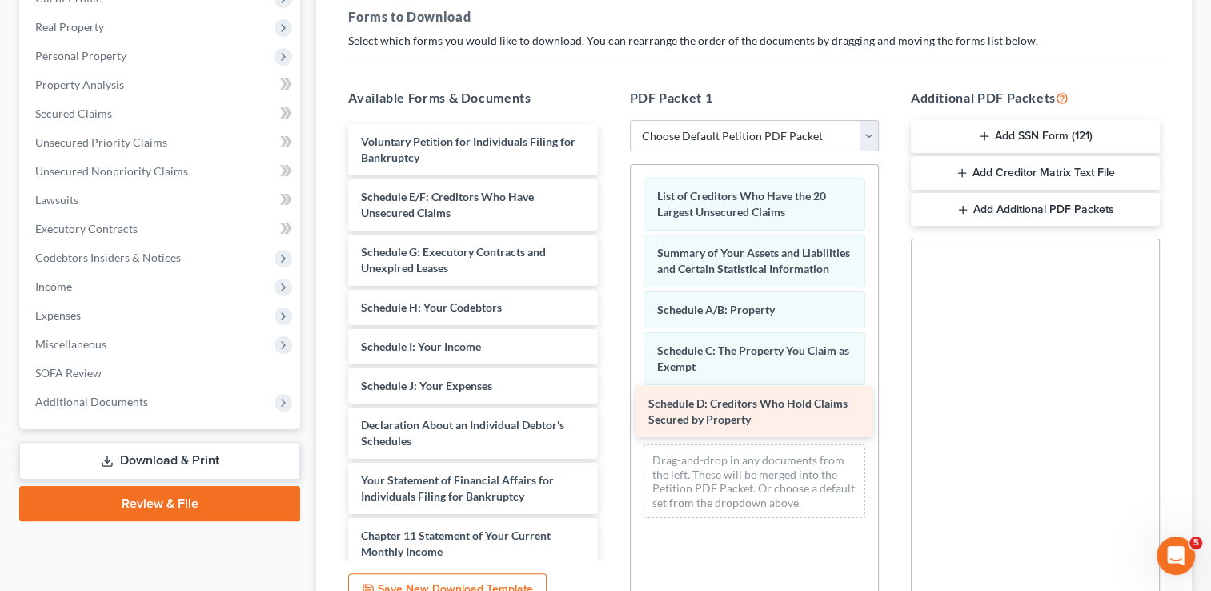
drag, startPoint x: 425, startPoint y: 194, endPoint x: 712, endPoint y: 403, distance: 354.7
click at [610, 403] on div "Schedule D: Creditors Who Hold Claims Secured by Property Voluntary Petition fo…" at bounding box center [472, 433] width 274 height 618
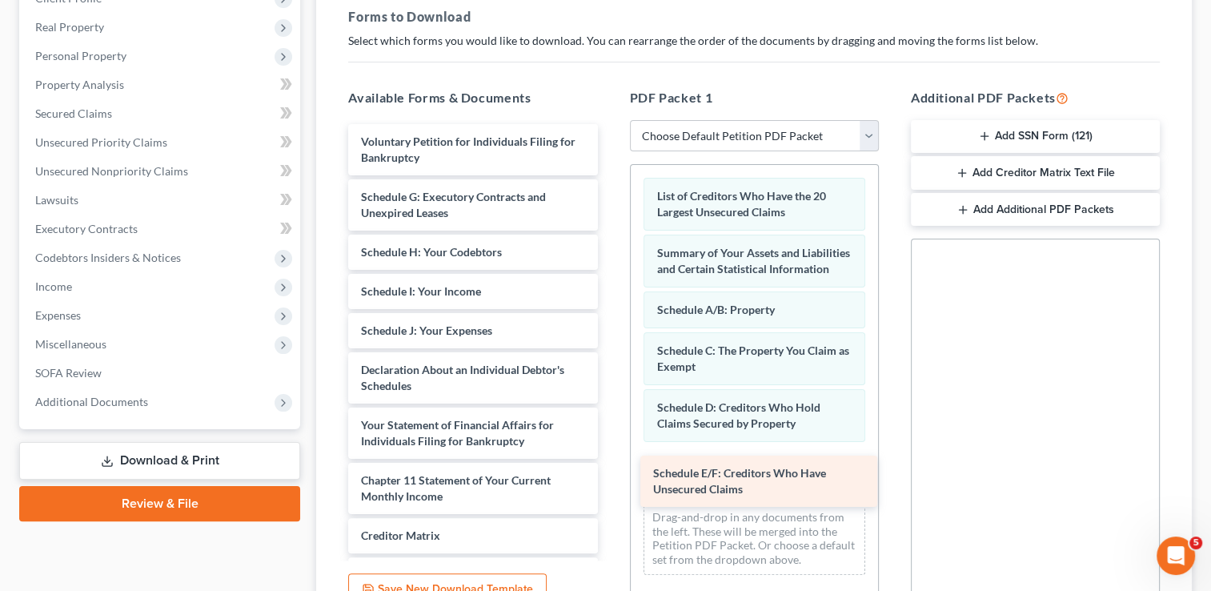
drag, startPoint x: 427, startPoint y: 197, endPoint x: 719, endPoint y: 466, distance: 396.4
click at [610, 466] on div "Schedule E/F: Creditors Who Have Unsecured Claims Voluntary Petition for Indivi…" at bounding box center [472, 405] width 274 height 563
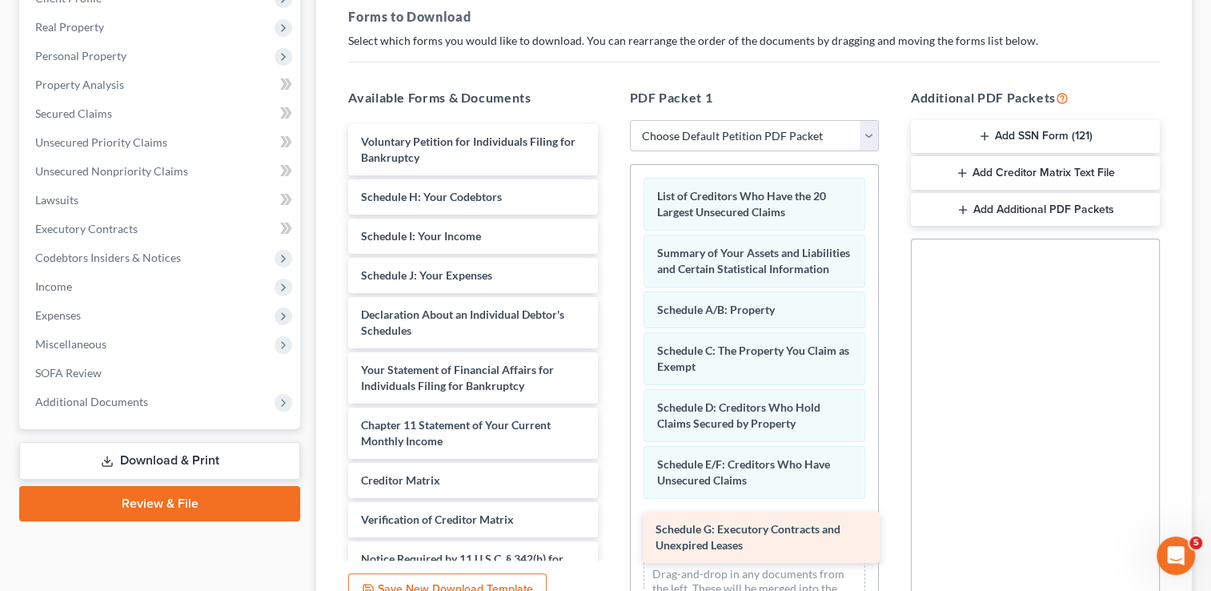
drag, startPoint x: 419, startPoint y: 197, endPoint x: 714, endPoint y: 527, distance: 442.1
click at [610, 527] on div "Schedule G: Executory Contracts and Unexpired Leases Voluntary Petition for Ind…" at bounding box center [472, 377] width 274 height 507
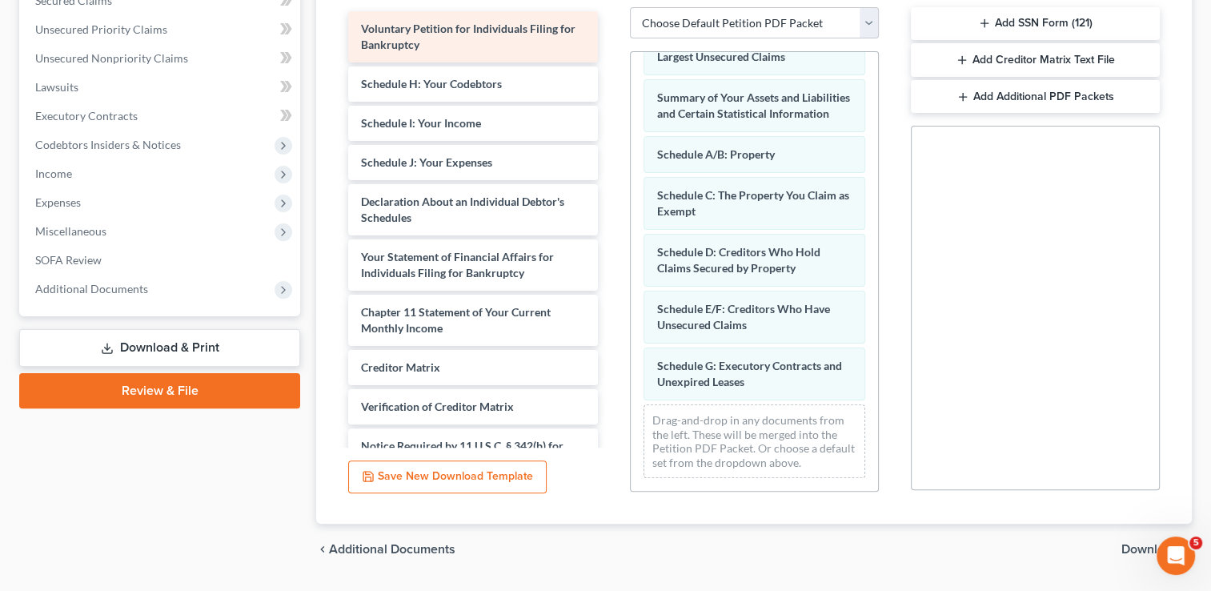
scroll to position [316, 0]
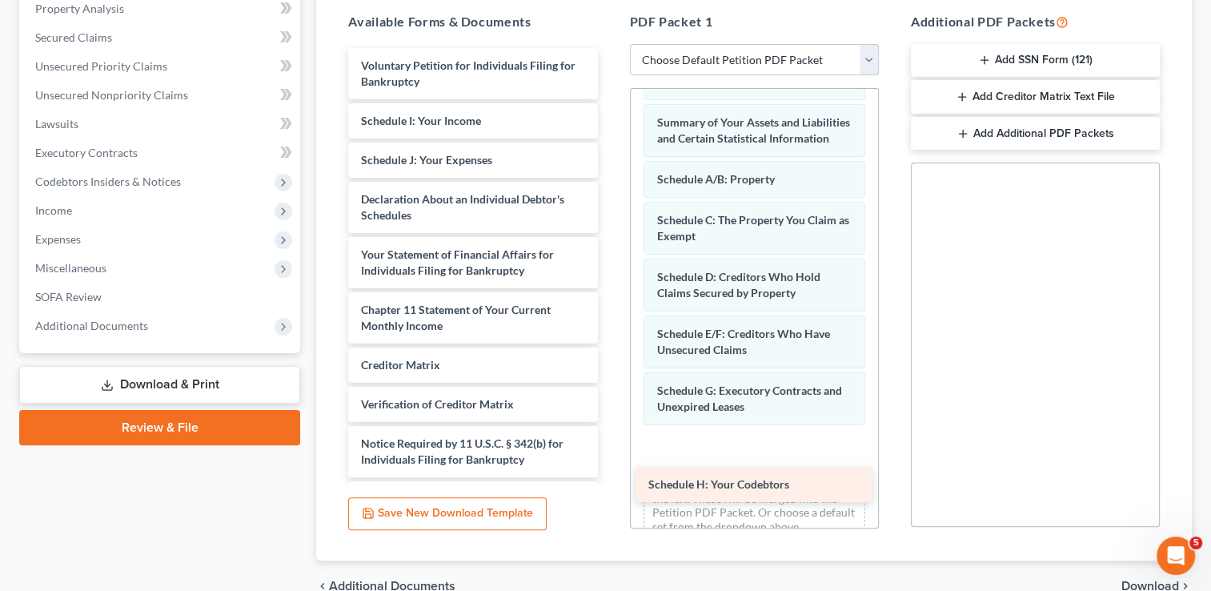
drag, startPoint x: 436, startPoint y: 116, endPoint x: 723, endPoint y: 481, distance: 464.4
click at [610, 481] on div "Schedule H: Your Codebtors Voluntary Petition for Individuals Filing for Bankru…" at bounding box center [472, 282] width 274 height 468
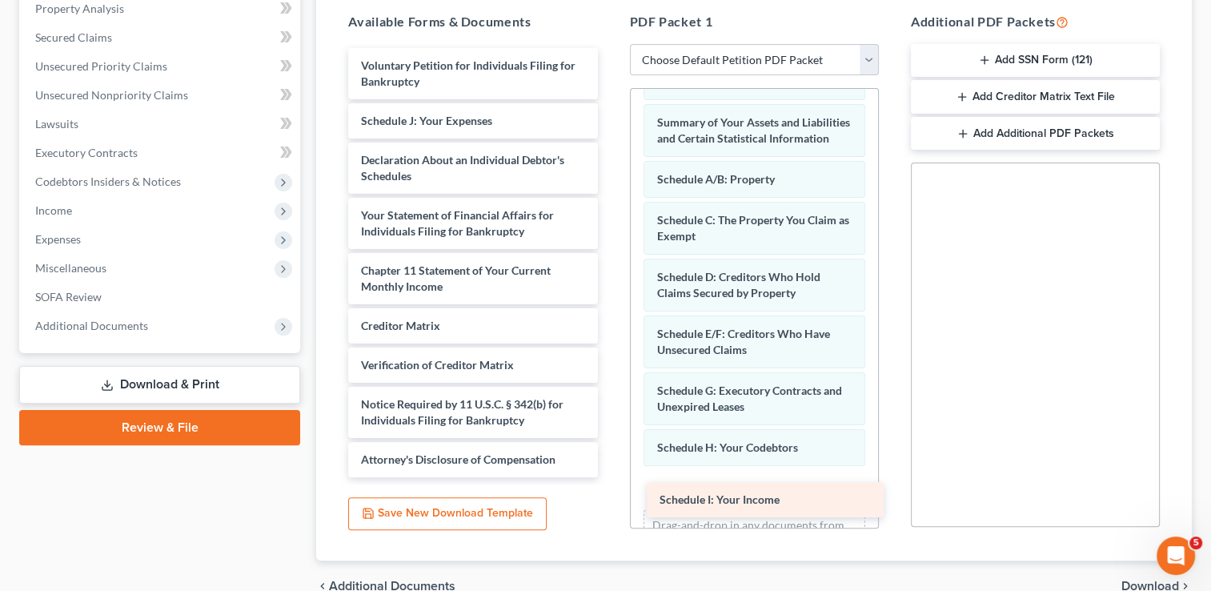
drag, startPoint x: 432, startPoint y: 118, endPoint x: 731, endPoint y: 498, distance: 483.3
click at [610, 477] on div "Schedule I: Your Income Voluntary Petition for Individuals Filing for Bankruptc…" at bounding box center [472, 262] width 274 height 429
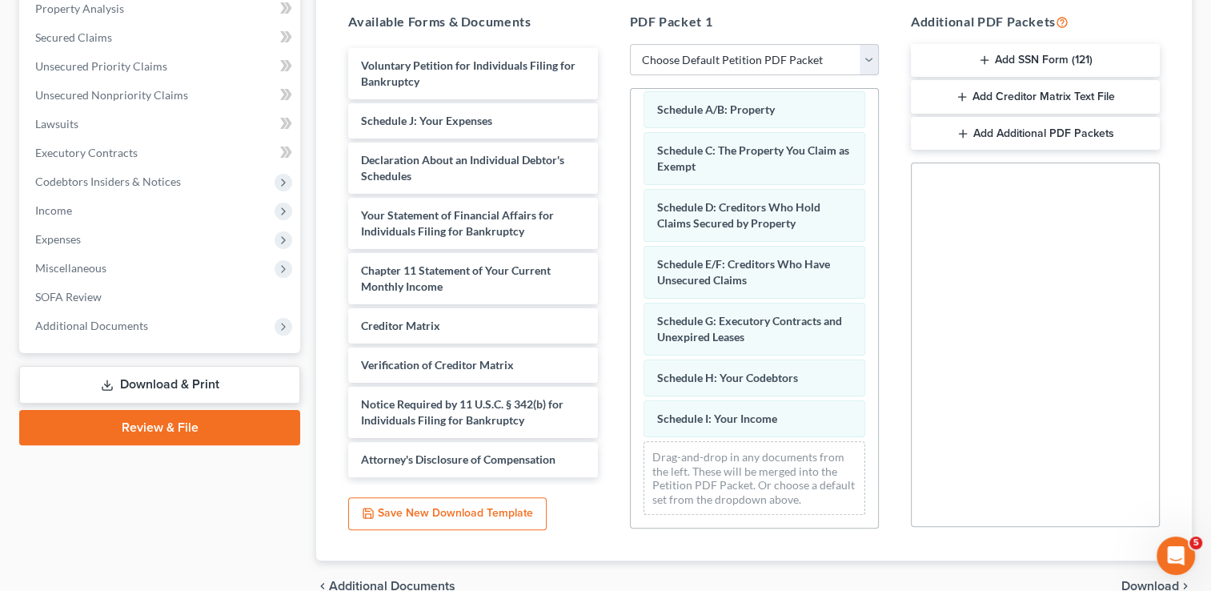
scroll to position [136, 0]
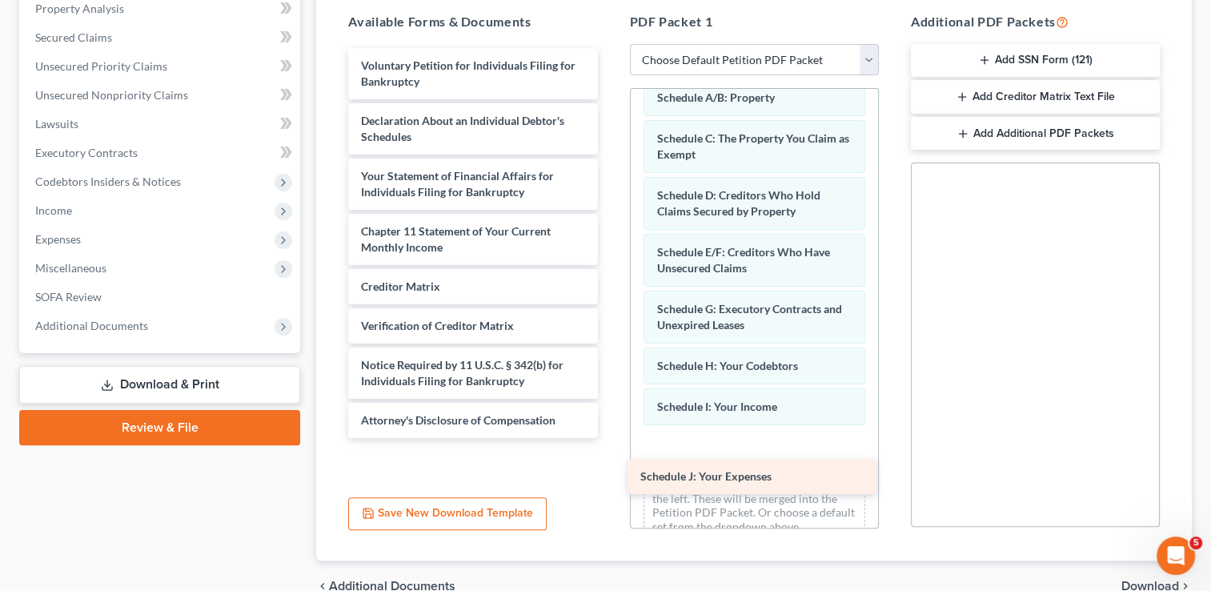
drag, startPoint x: 441, startPoint y: 117, endPoint x: 727, endPoint y: 471, distance: 455.2
click at [610, 438] on div "Schedule J: Your Expenses Voluntary Petition for Individuals Filing for Bankrup…" at bounding box center [472, 243] width 274 height 390
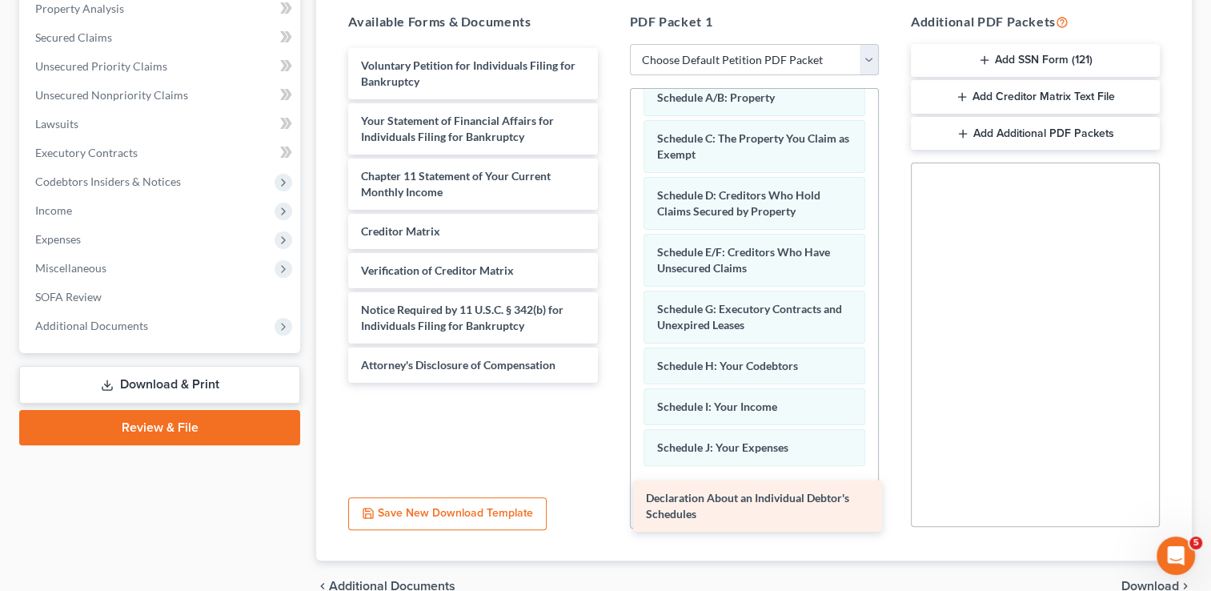
drag, startPoint x: 465, startPoint y: 122, endPoint x: 749, endPoint y: 500, distance: 472.6
click at [610, 383] on div "Declaration About an Individual Debtor's Schedules Voluntary Petition for Indiv…" at bounding box center [472, 215] width 274 height 334
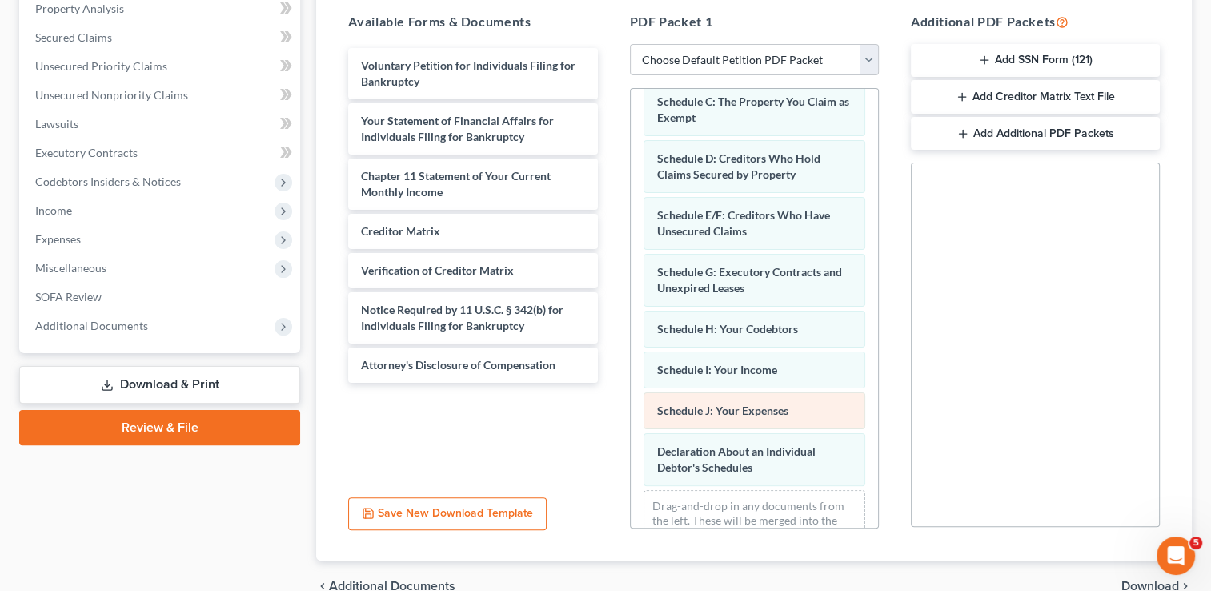
scroll to position [233, 0]
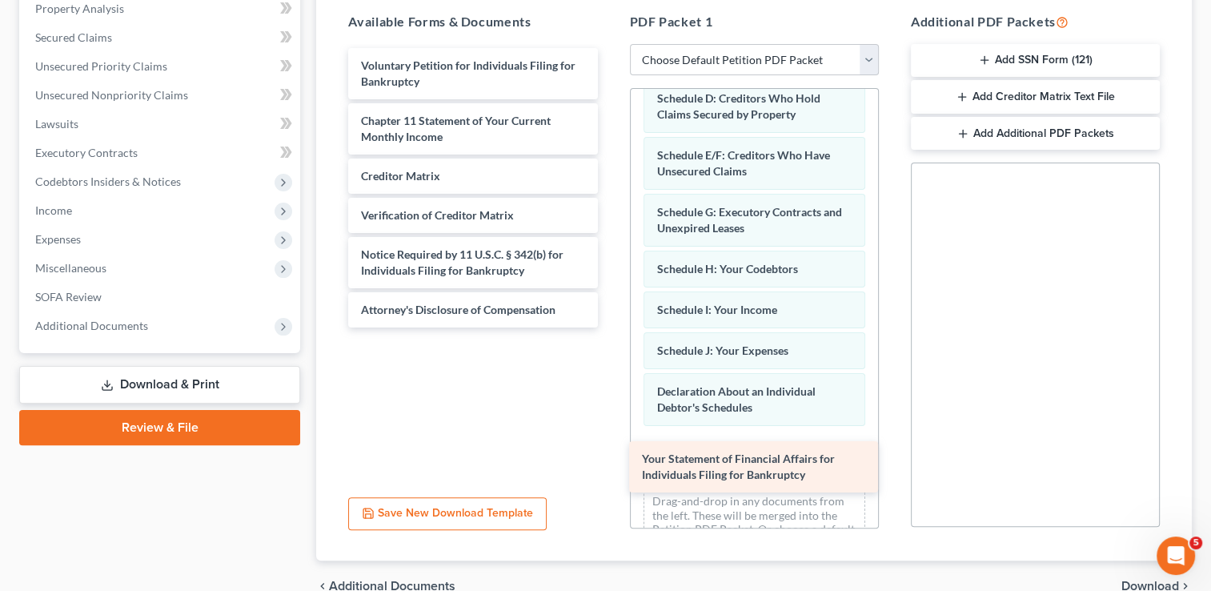
drag, startPoint x: 445, startPoint y: 123, endPoint x: 726, endPoint y: 463, distance: 440.5
click at [610, 327] on div "Your Statement of Financial Affairs for Individuals Filing for Bankruptcy Volun…" at bounding box center [472, 187] width 274 height 279
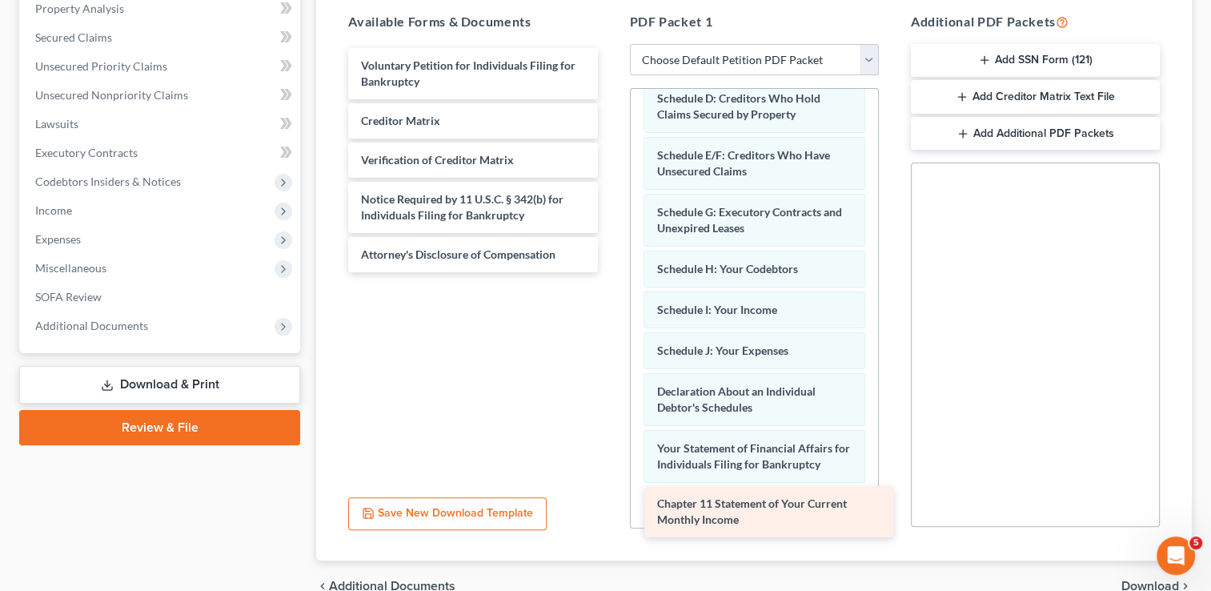
drag, startPoint x: 447, startPoint y: 126, endPoint x: 743, endPoint y: 511, distance: 485.0
click at [610, 272] on div "Chapter 11 Statement of Your Current Monthly Income Voluntary Petition for Indi…" at bounding box center [472, 160] width 274 height 224
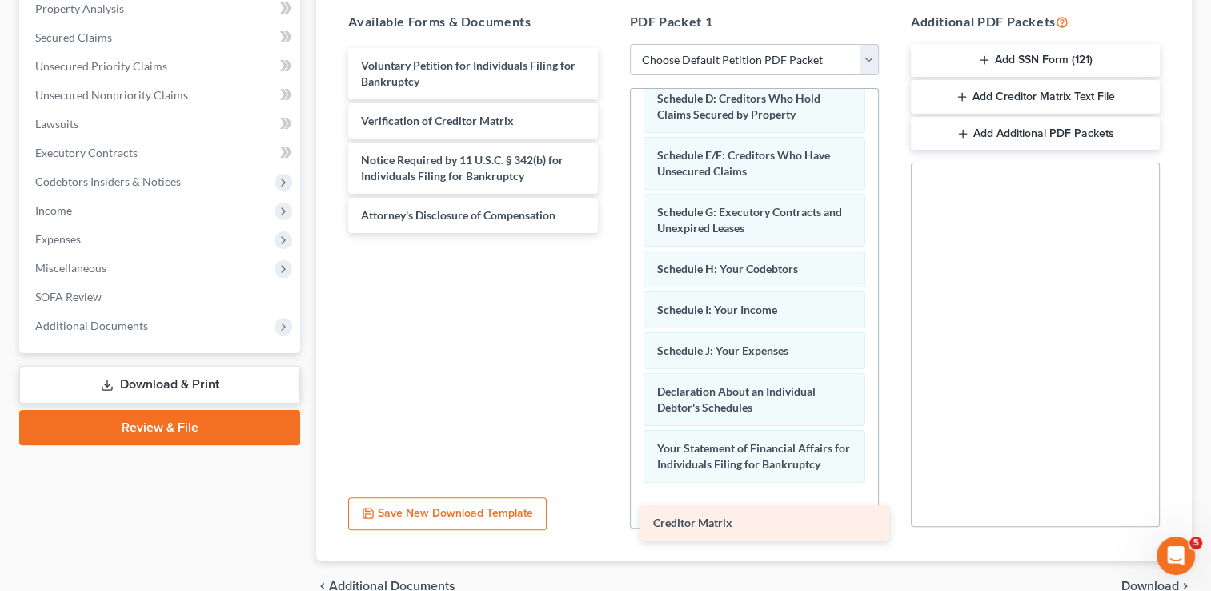
drag, startPoint x: 476, startPoint y: 117, endPoint x: 768, endPoint y: 520, distance: 498.0
click at [610, 233] on div "Creditor Matrix Voluntary Petition for Individuals Filing for Bankruptcy Credit…" at bounding box center [472, 140] width 274 height 185
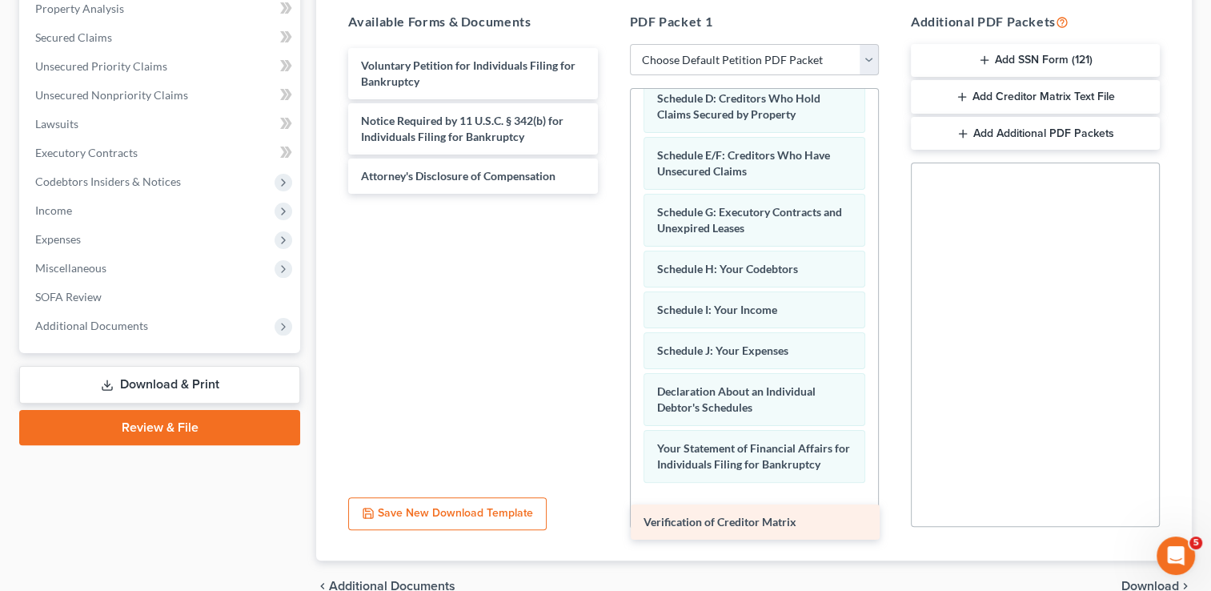
drag, startPoint x: 433, startPoint y: 114, endPoint x: 717, endPoint y: 515, distance: 490.7
click at [610, 194] on div "Verification of Creditor Matrix Voluntary Petition for Individuals Filing for B…" at bounding box center [472, 121] width 274 height 146
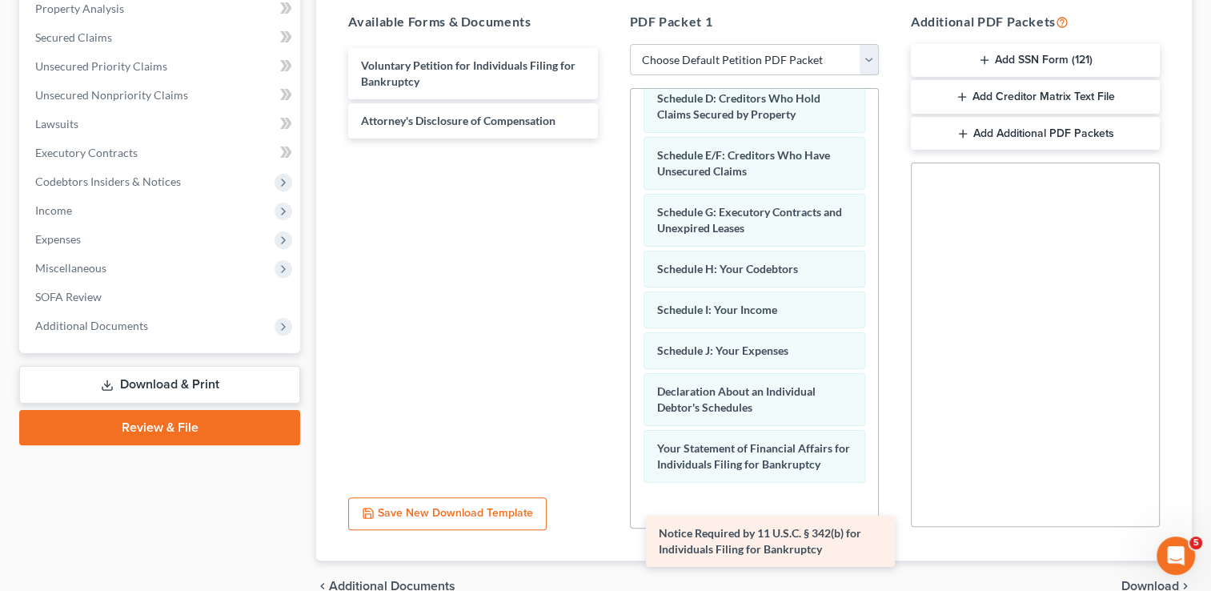
drag, startPoint x: 460, startPoint y: 125, endPoint x: 759, endPoint y: 538, distance: 509.5
click at [610, 138] on div "Notice Required by 11 U.S.C. § 342(b) for Individuals Filing for Bankruptcy Vol…" at bounding box center [472, 93] width 274 height 90
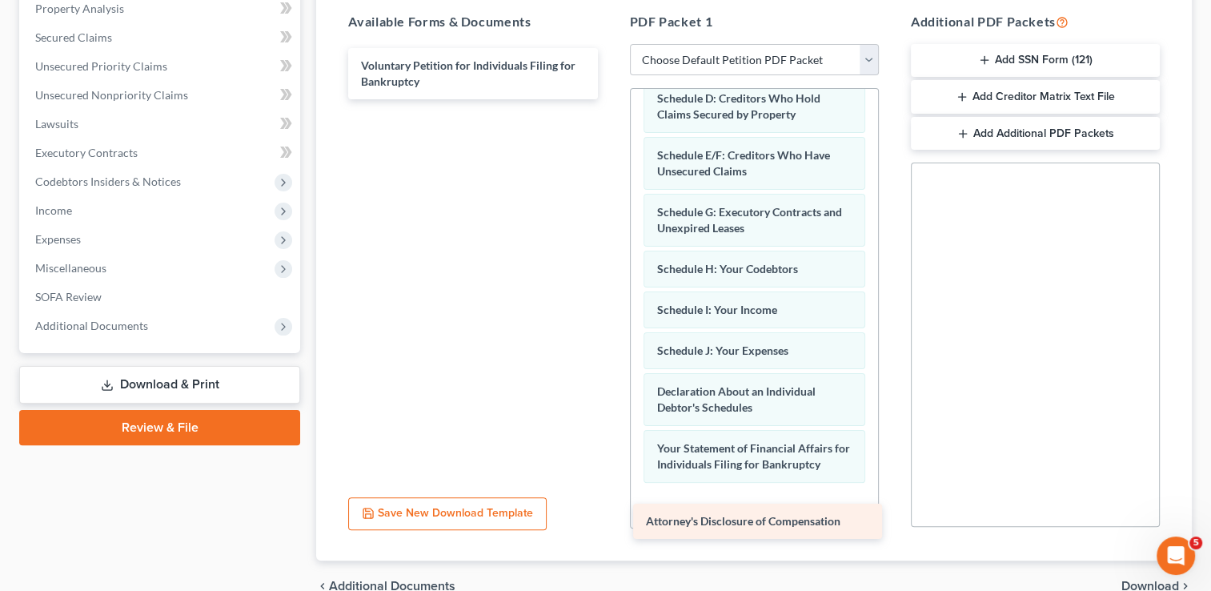
drag, startPoint x: 452, startPoint y: 115, endPoint x: 737, endPoint y: 517, distance: 492.5
click at [610, 99] on div "Attorney's Disclosure of Compensation Voluntary Petition for Individuals Filing…" at bounding box center [472, 73] width 274 height 51
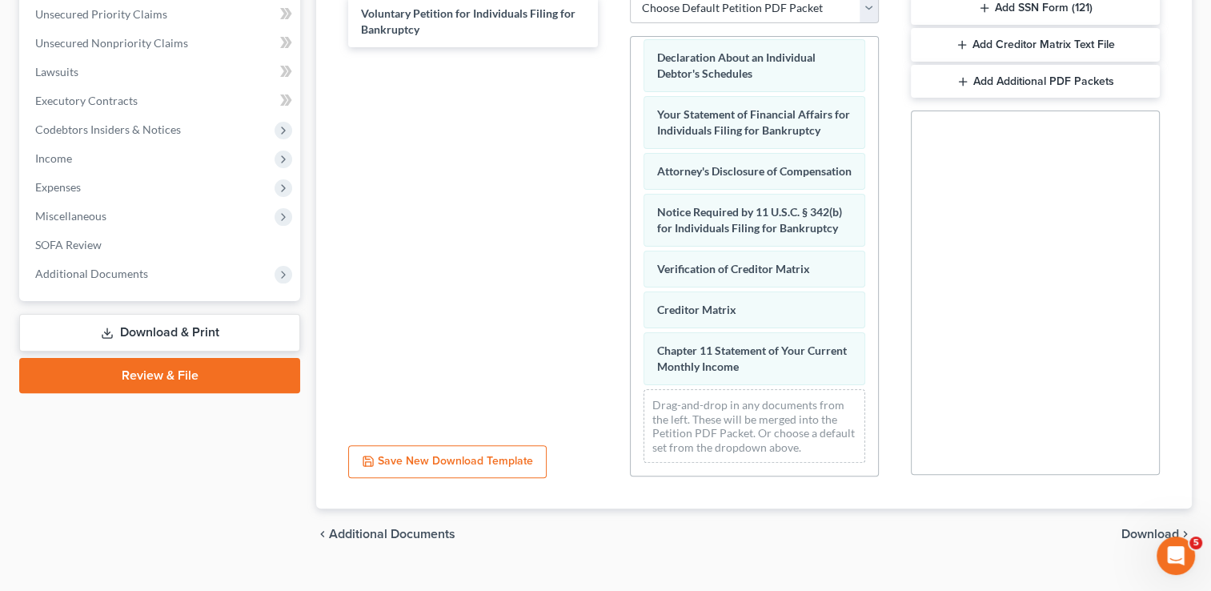
scroll to position [396, 0]
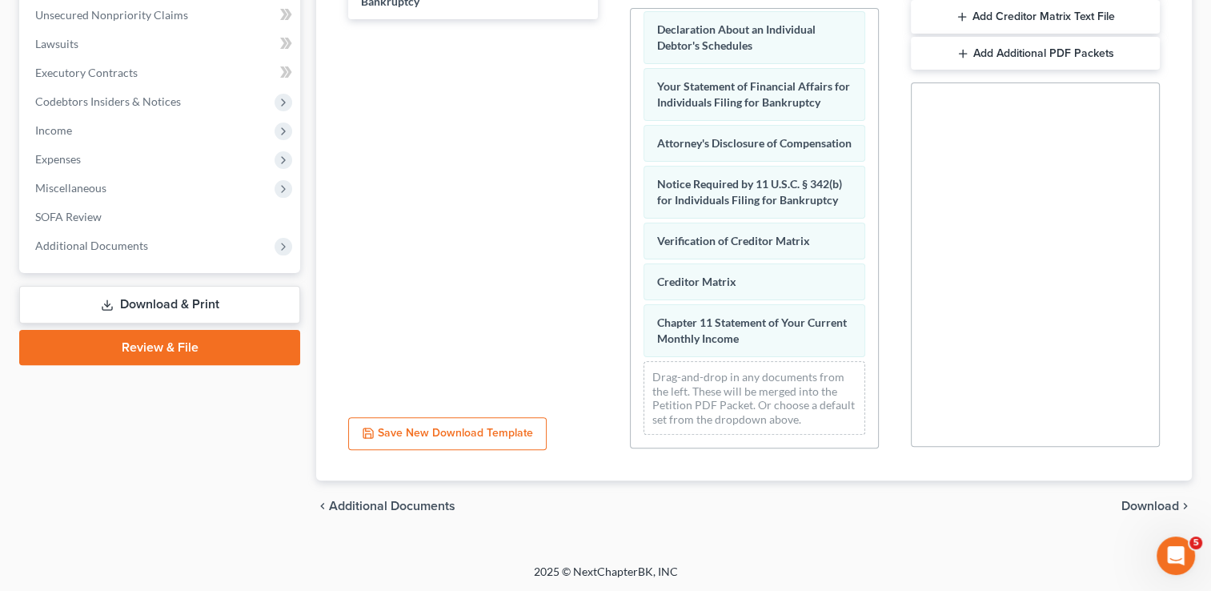
click at [1154, 503] on span "Download" at bounding box center [1150, 505] width 58 height 13
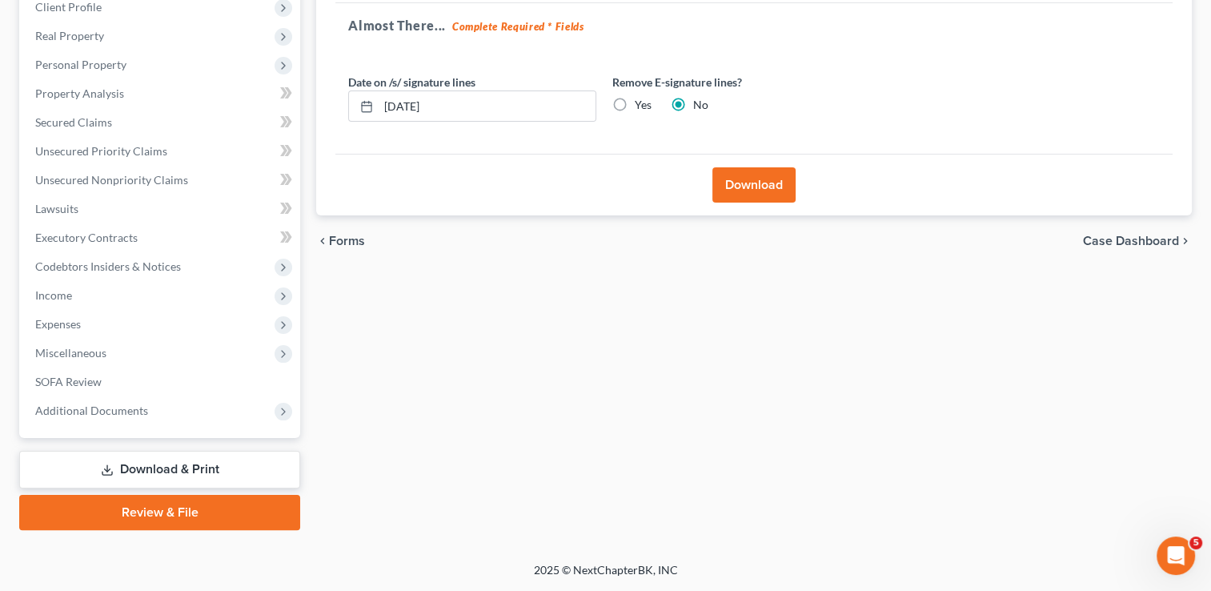
scroll to position [230, 0]
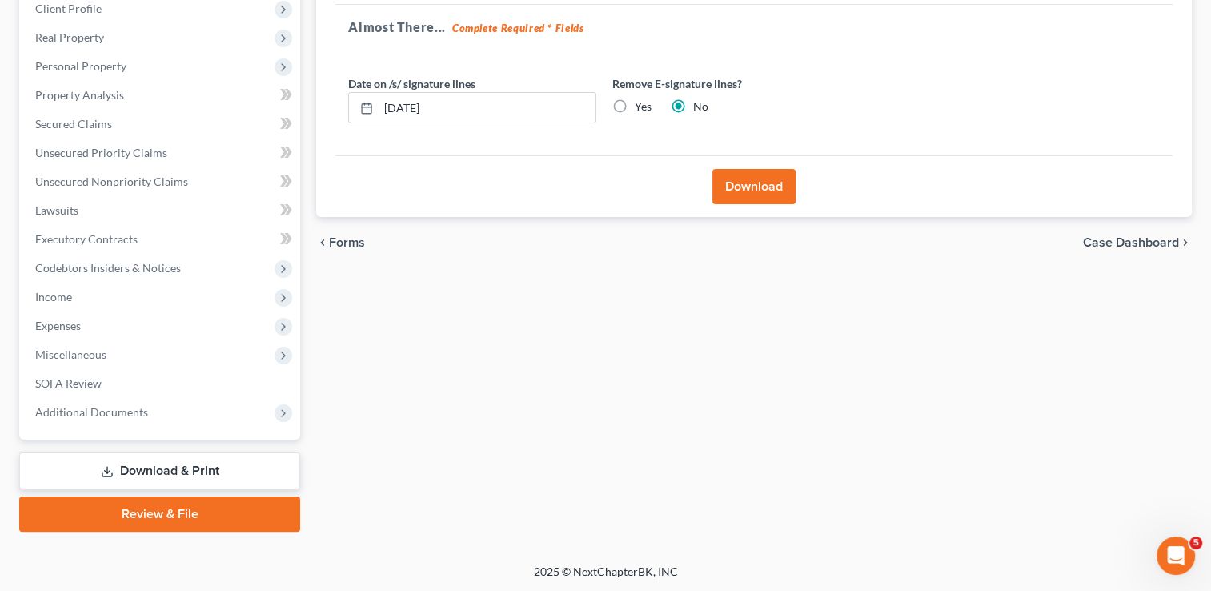
click at [760, 185] on button "Download" at bounding box center [753, 186] width 83 height 35
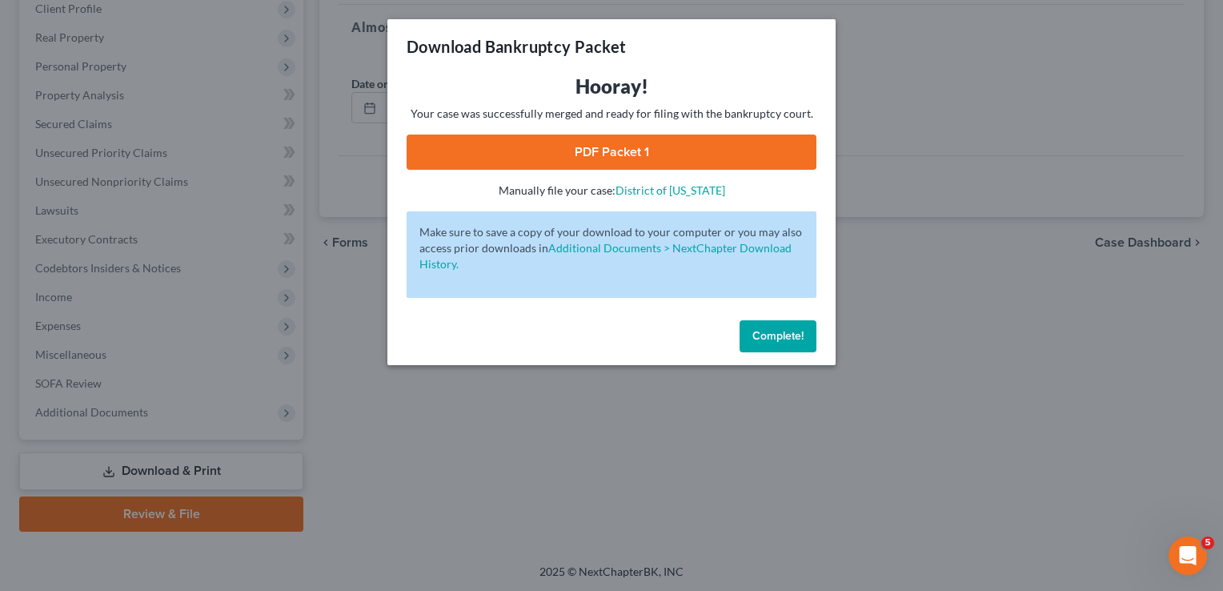
click at [615, 146] on link "PDF Packet 1" at bounding box center [612, 151] width 410 height 35
click at [778, 332] on span "Complete!" at bounding box center [777, 336] width 51 height 14
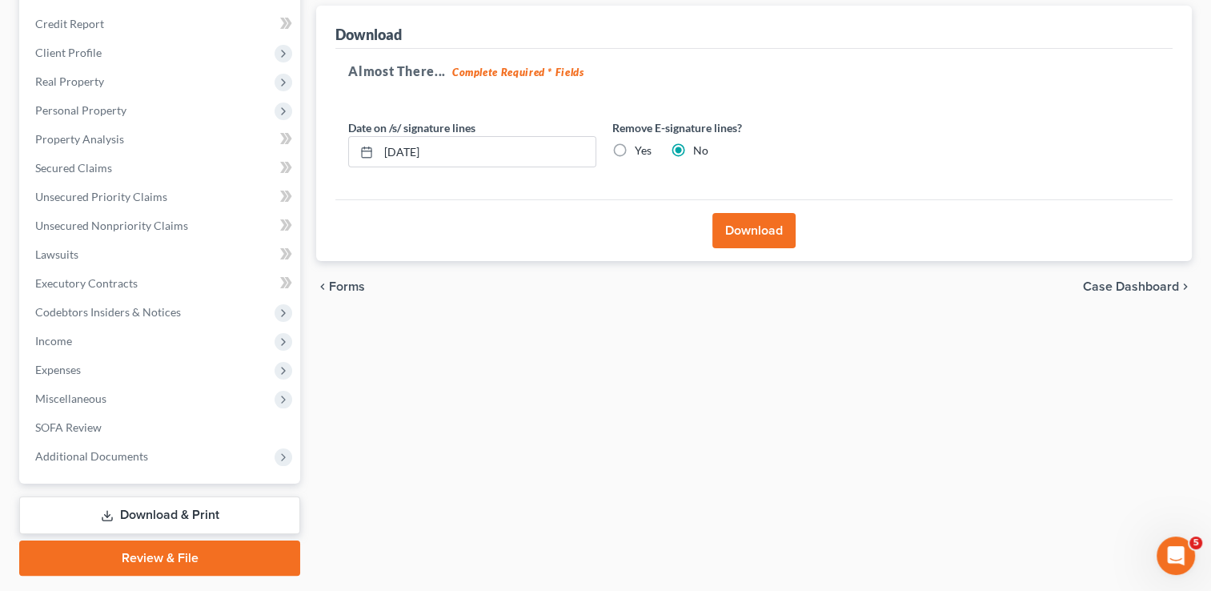
scroll to position [150, 0]
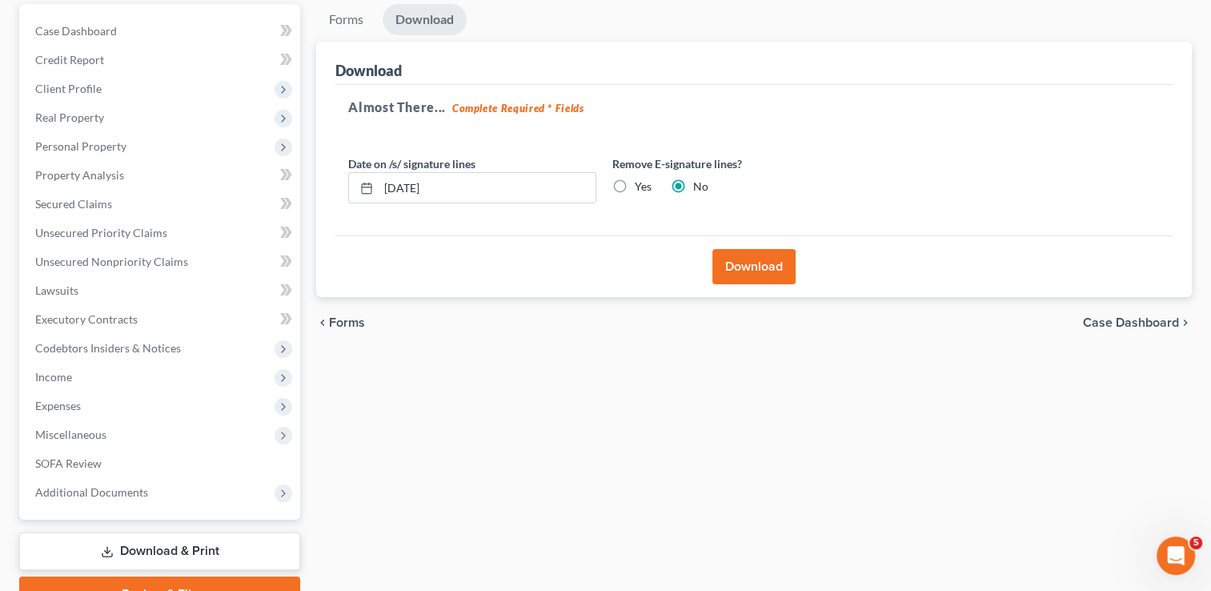
click at [206, 544] on link "Download & Print" at bounding box center [159, 551] width 281 height 38
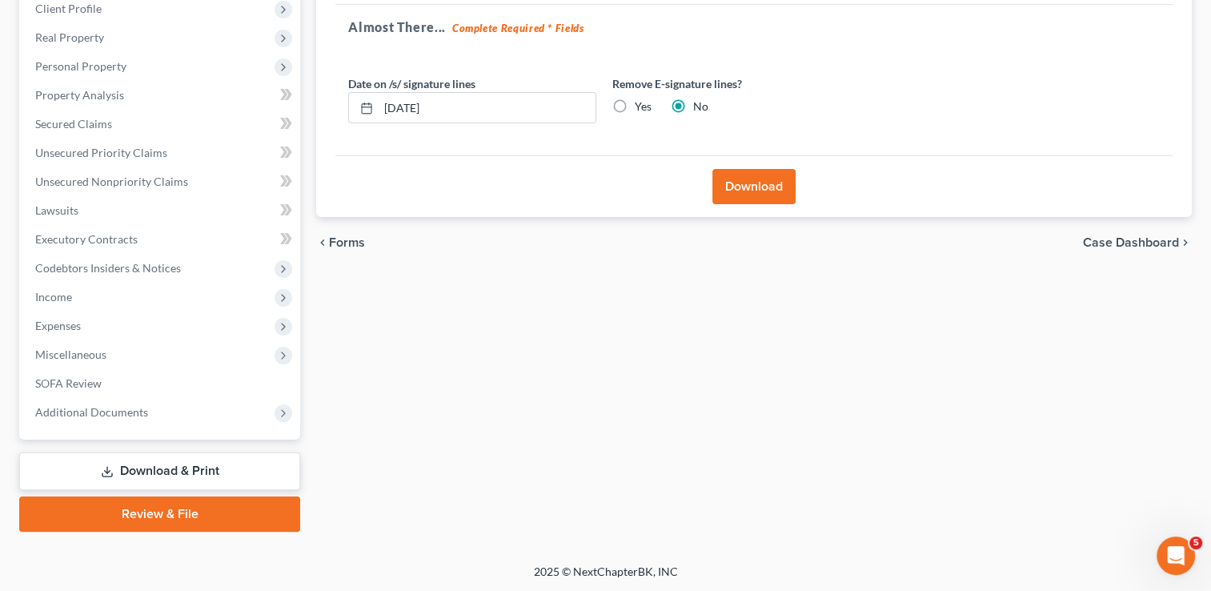
click at [249, 519] on link "Review & File" at bounding box center [159, 513] width 281 height 35
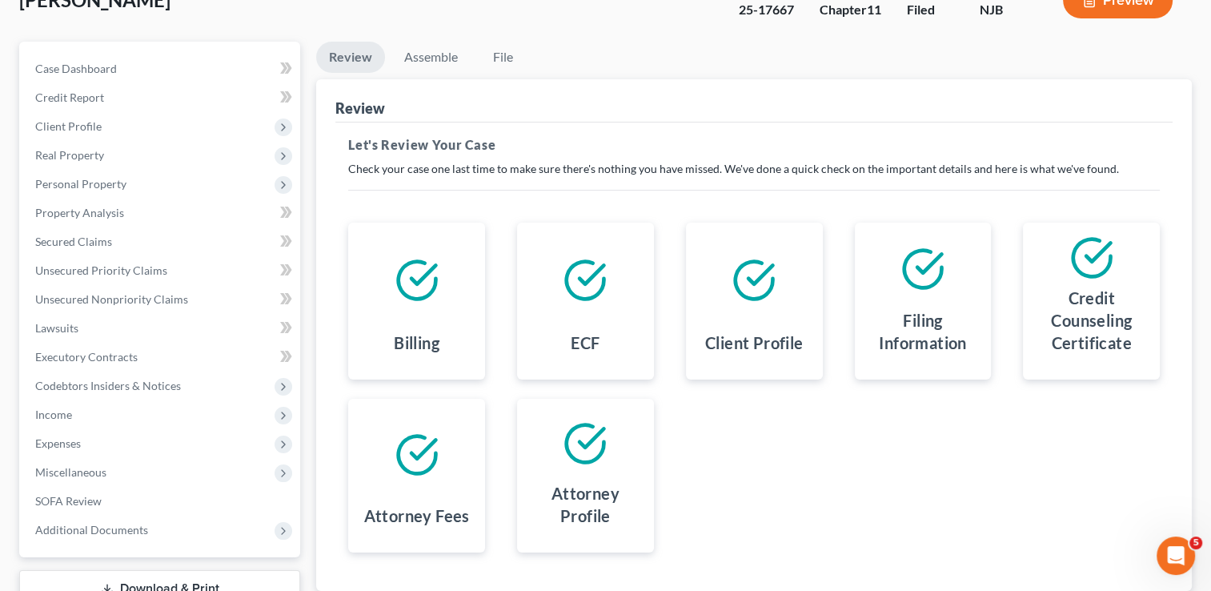
scroll to position [230, 0]
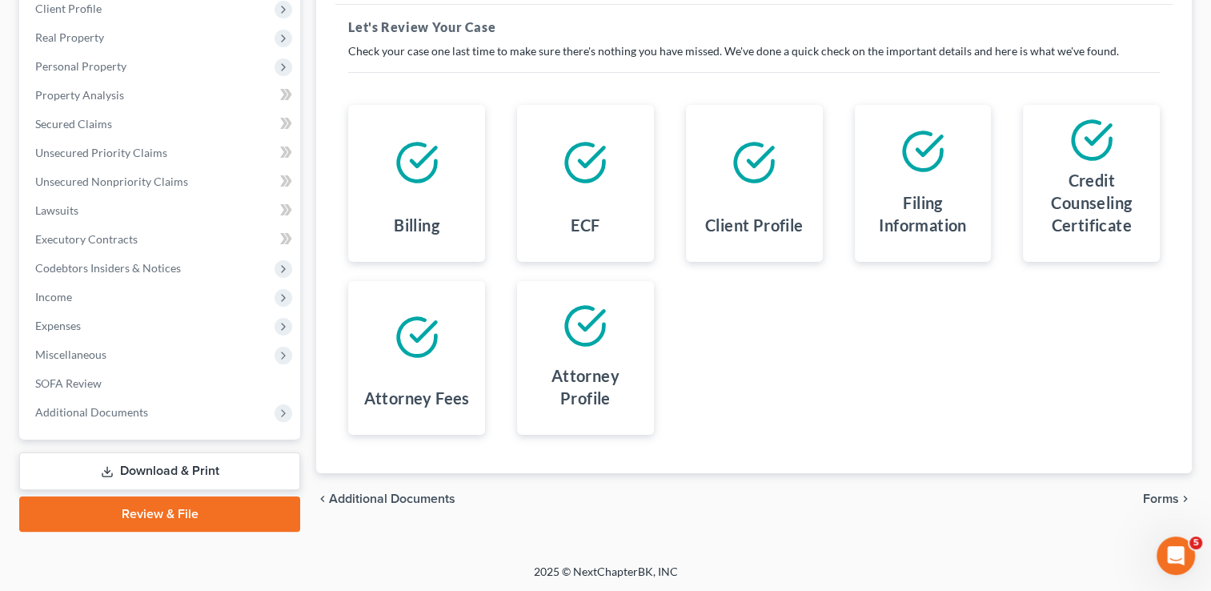
click at [1160, 496] on span "Forms" at bounding box center [1161, 498] width 36 height 13
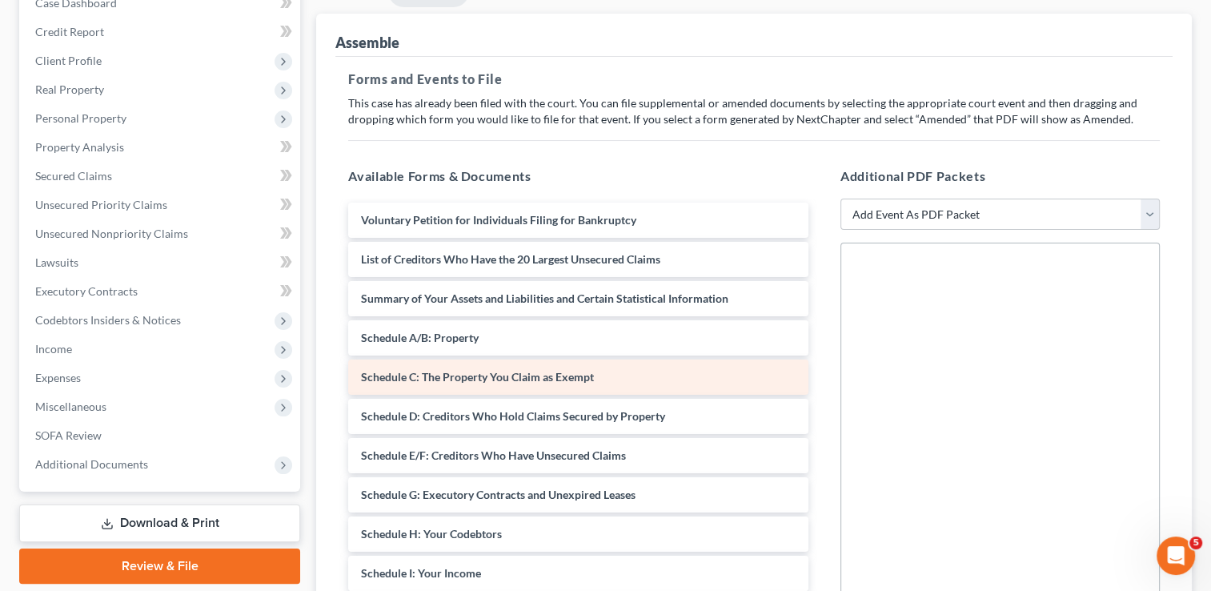
scroll to position [150, 0]
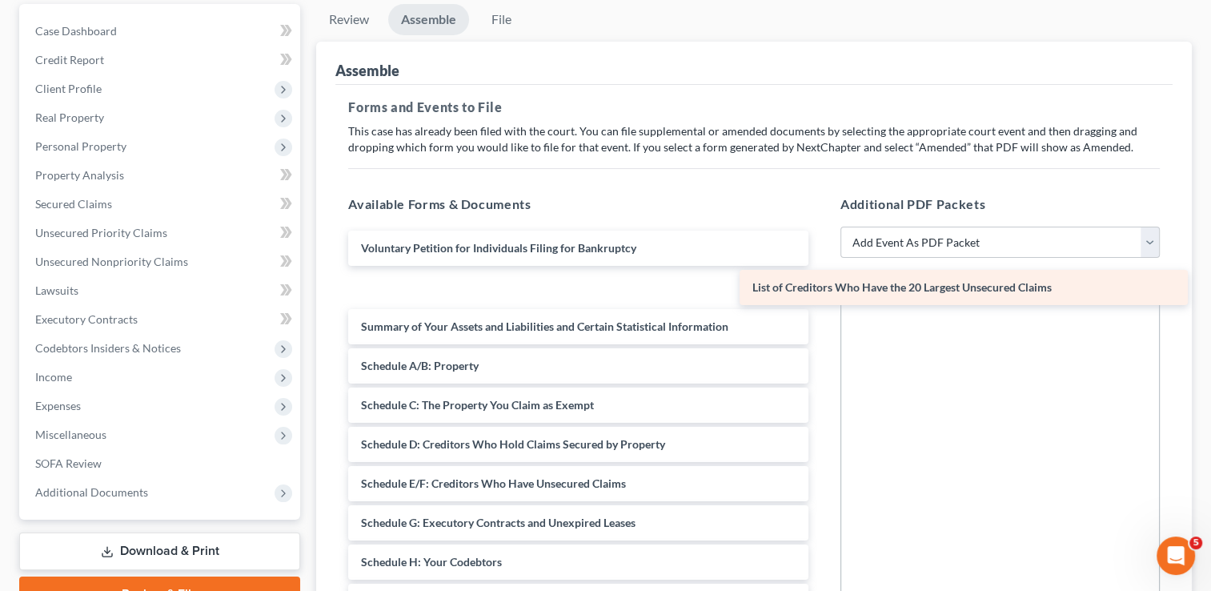
drag, startPoint x: 563, startPoint y: 282, endPoint x: 955, endPoint y: 284, distance: 391.3
click at [821, 284] on div "List of Creditors Who Have the 20 Largest Unsecured Claims Voluntary Petition f…" at bounding box center [578, 581] width 486 height 702
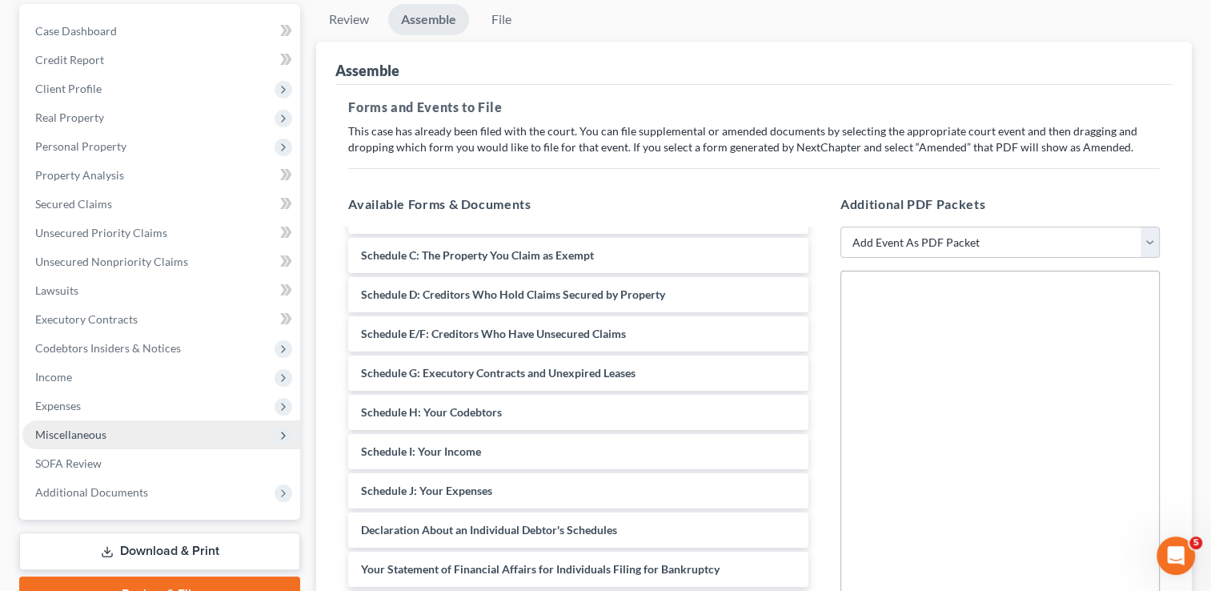
scroll to position [160, 0]
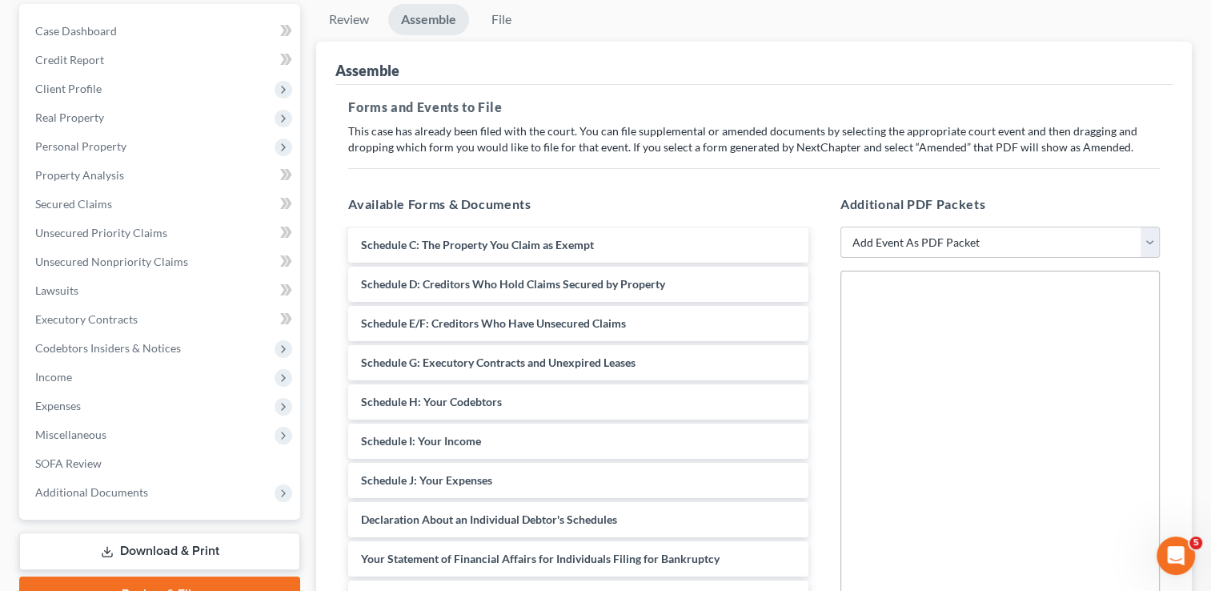
click at [200, 550] on link "Download & Print" at bounding box center [159, 551] width 281 height 38
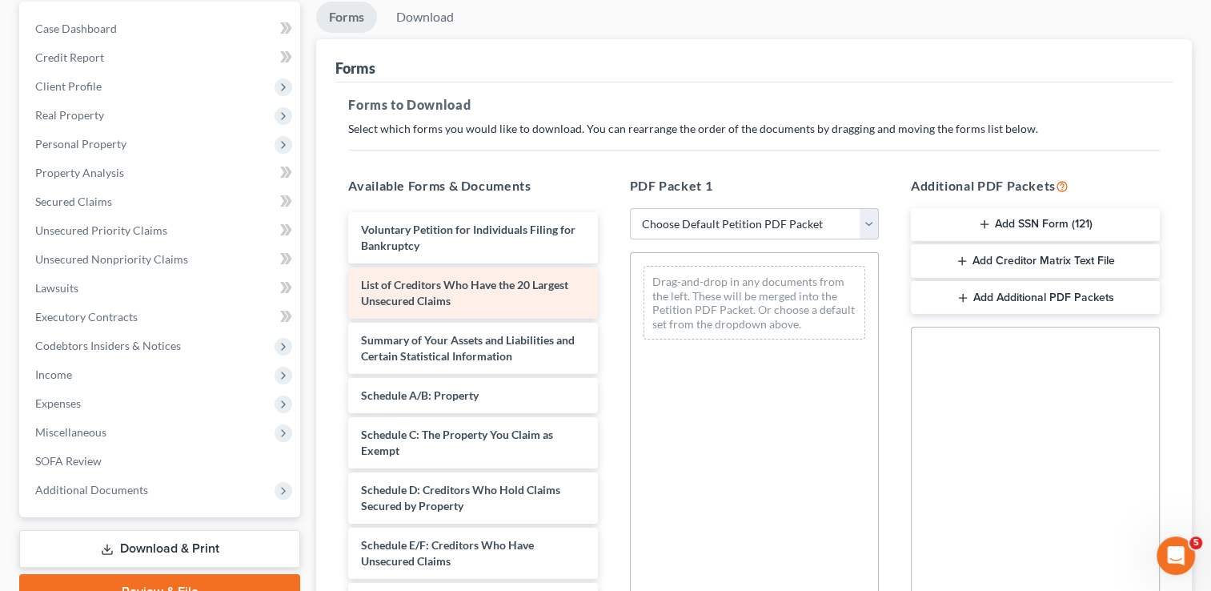
scroll to position [160, 0]
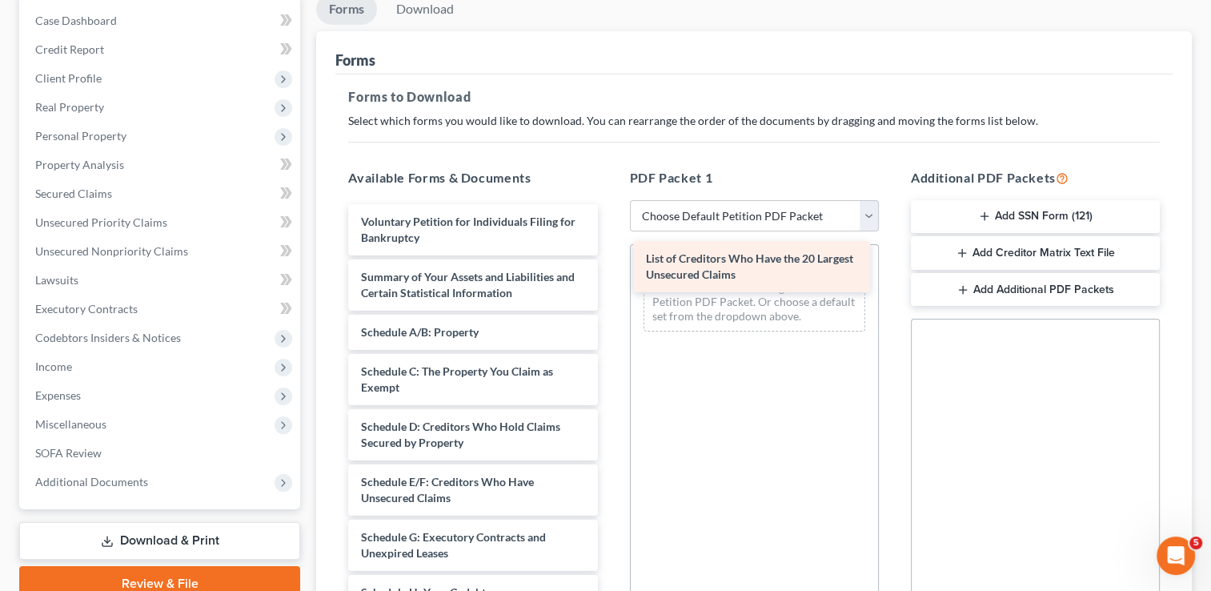
drag, startPoint x: 475, startPoint y: 281, endPoint x: 760, endPoint y: 264, distance: 285.4
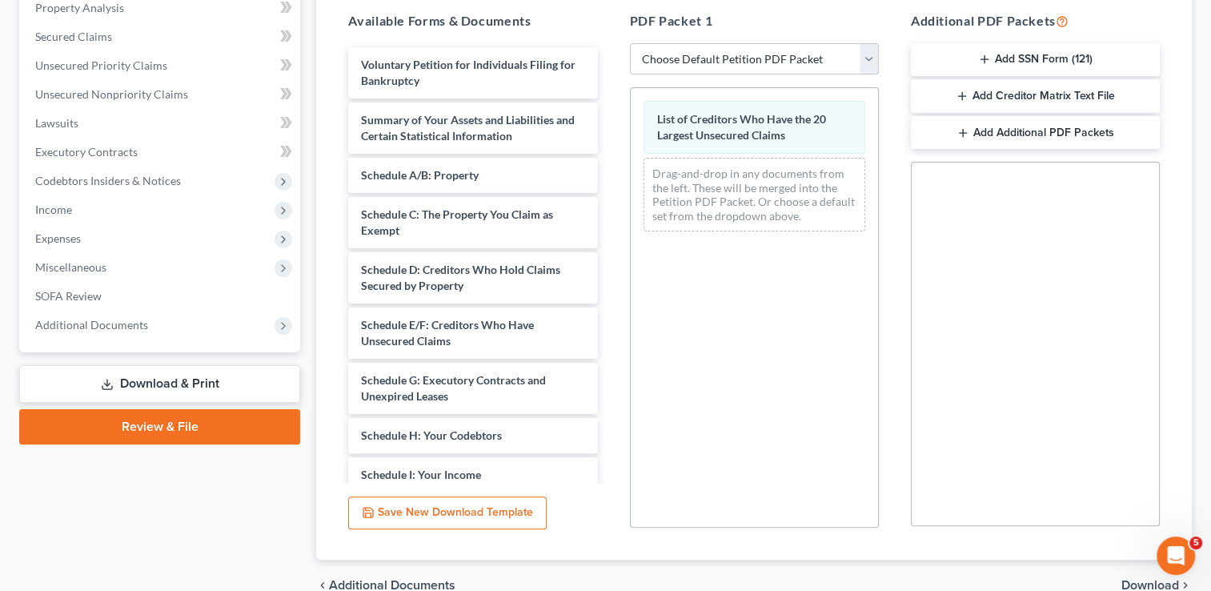
scroll to position [396, 0]
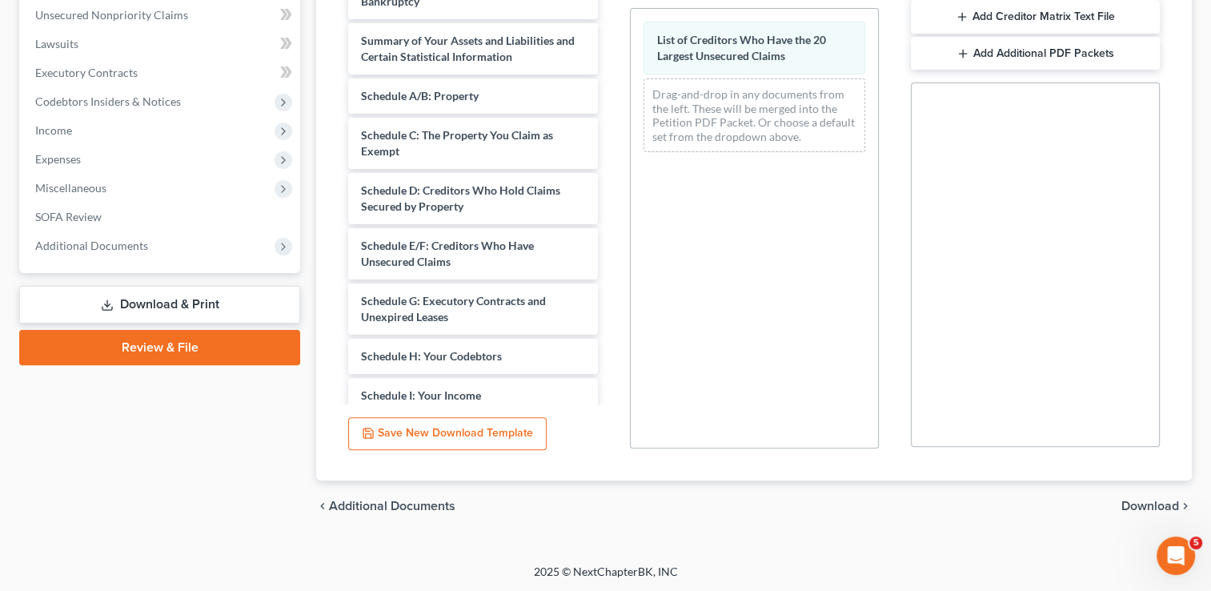
click at [1144, 502] on span "Download" at bounding box center [1150, 505] width 58 height 13
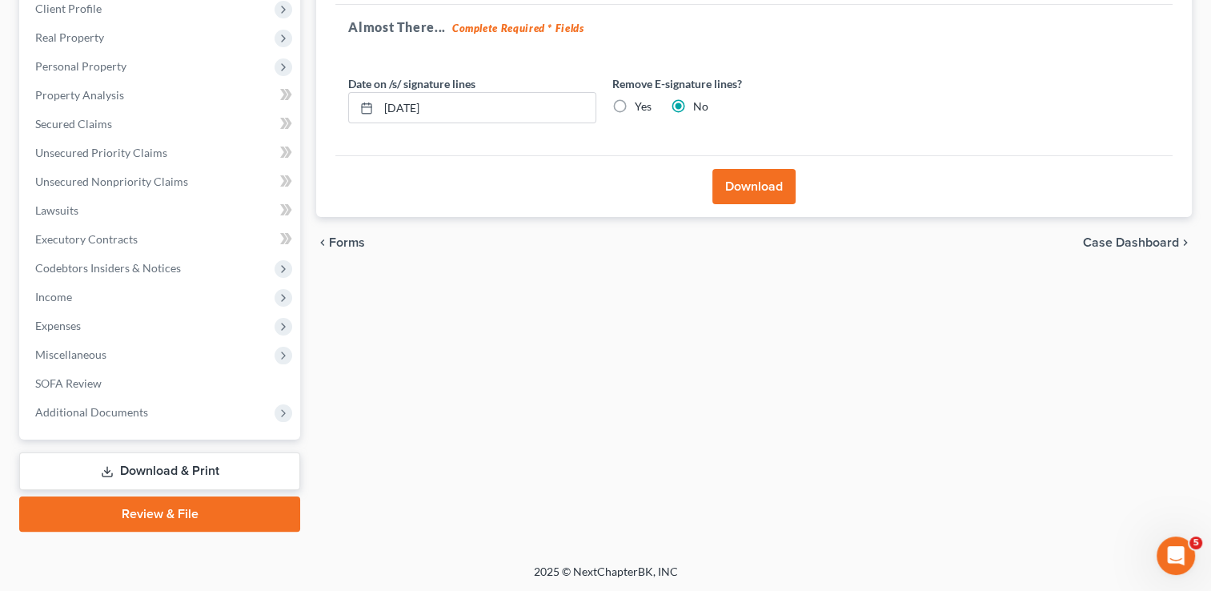
click at [762, 184] on button "Download" at bounding box center [753, 186] width 83 height 35
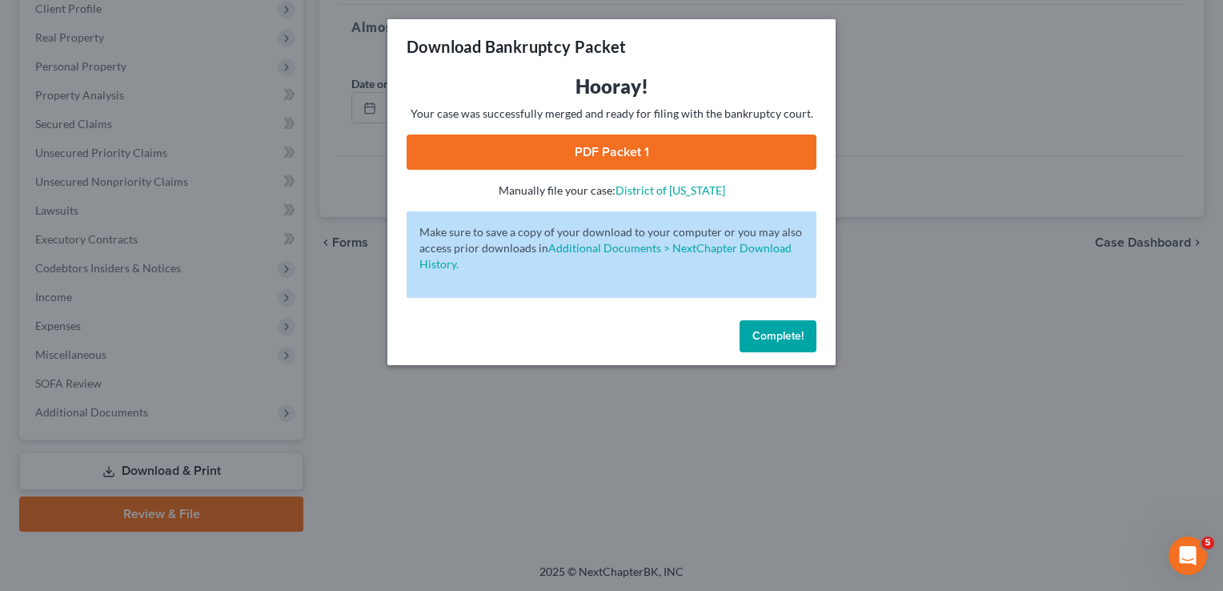
click at [640, 143] on link "PDF Packet 1" at bounding box center [612, 151] width 410 height 35
click at [782, 331] on span "Complete!" at bounding box center [777, 336] width 51 height 14
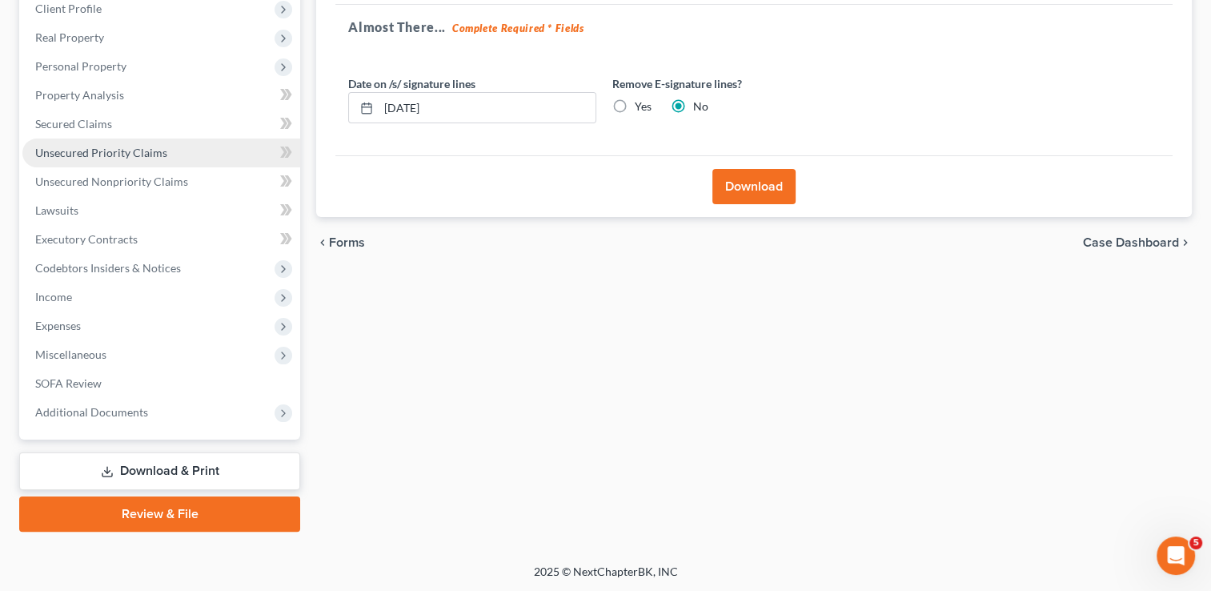
scroll to position [0, 0]
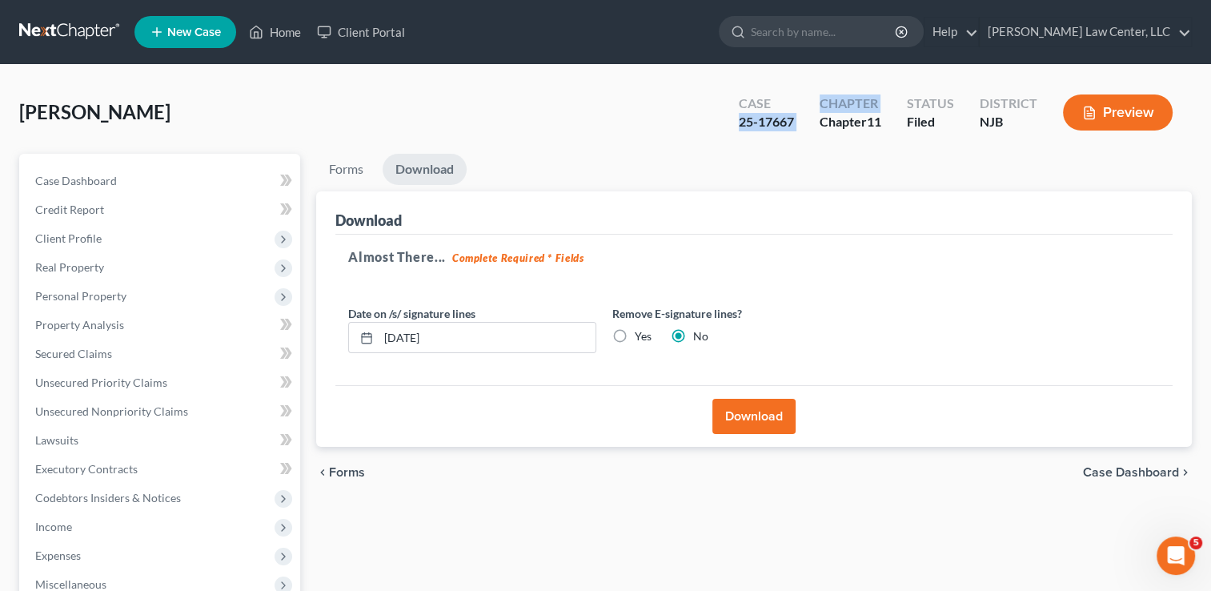
drag, startPoint x: 730, startPoint y: 126, endPoint x: 806, endPoint y: 128, distance: 76.0
click at [806, 128] on div "Case 25-17667 Chapter Chapter 11 Status Filed District [GEOGRAPHIC_DATA] Preview" at bounding box center [959, 113] width 466 height 47
click at [804, 128] on div "Case 25-17667" at bounding box center [766, 113] width 81 height 47
click at [809, 155] on ul "Forms Download" at bounding box center [753, 173] width 875 height 38
click at [733, 136] on div "Case 25-17667" at bounding box center [766, 113] width 81 height 47
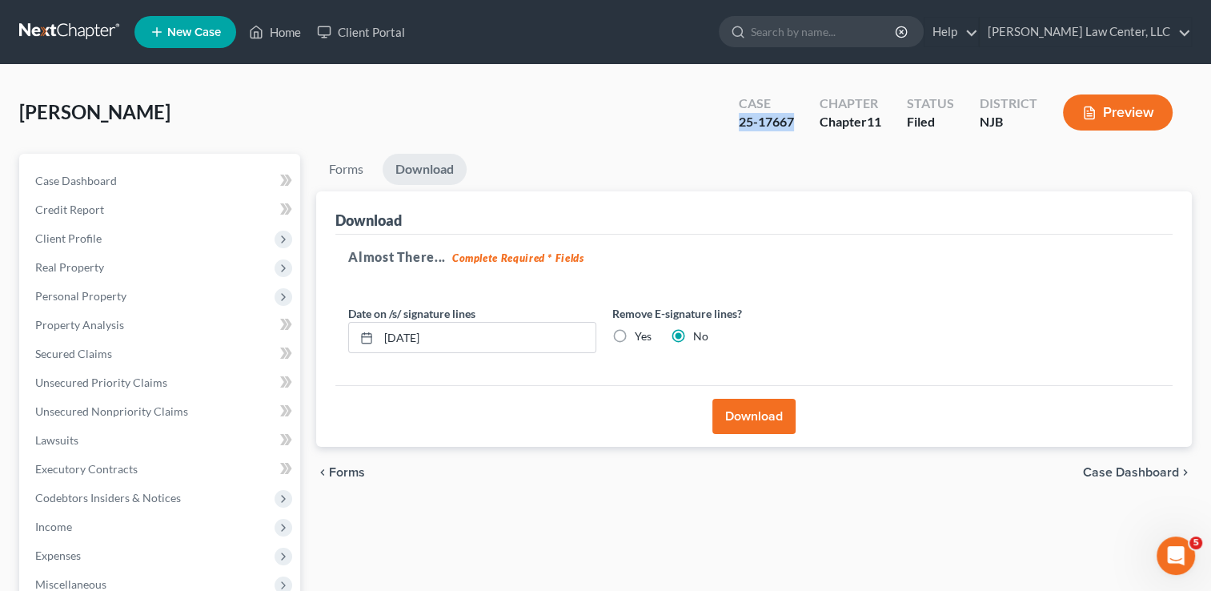
drag, startPoint x: 728, startPoint y: 126, endPoint x: 795, endPoint y: 126, distance: 67.2
click at [795, 126] on div "Case 25-17667" at bounding box center [766, 113] width 81 height 47
drag, startPoint x: 795, startPoint y: 126, endPoint x: 782, endPoint y: 122, distance: 14.2
copy div "25-17667"
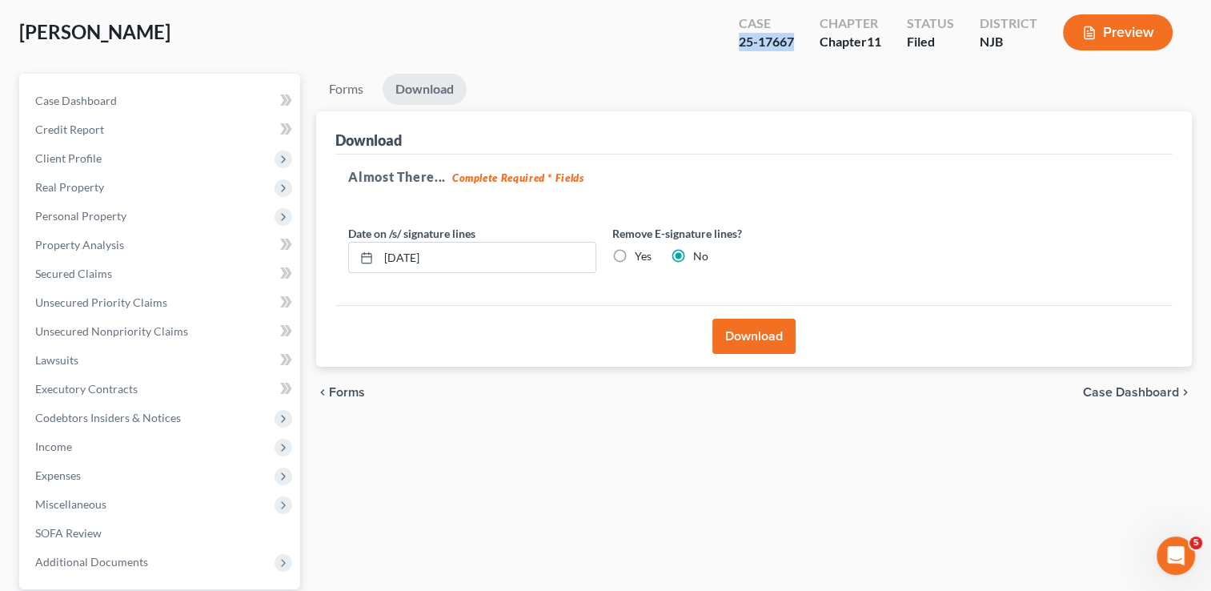
scroll to position [230, 0]
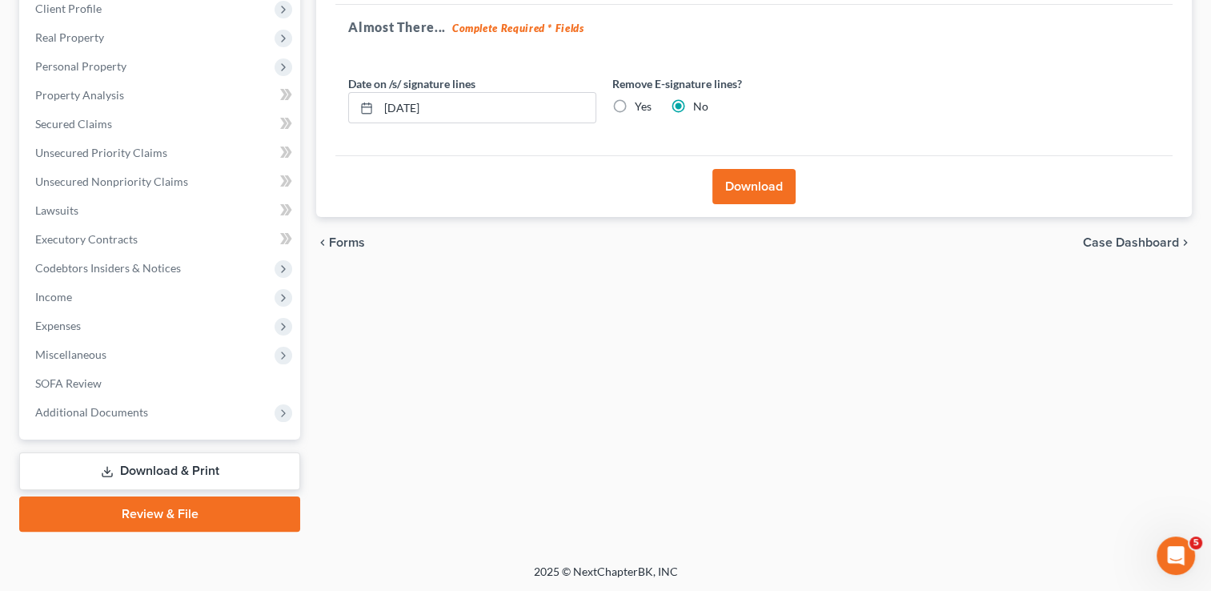
click at [185, 515] on link "Review & File" at bounding box center [159, 513] width 281 height 35
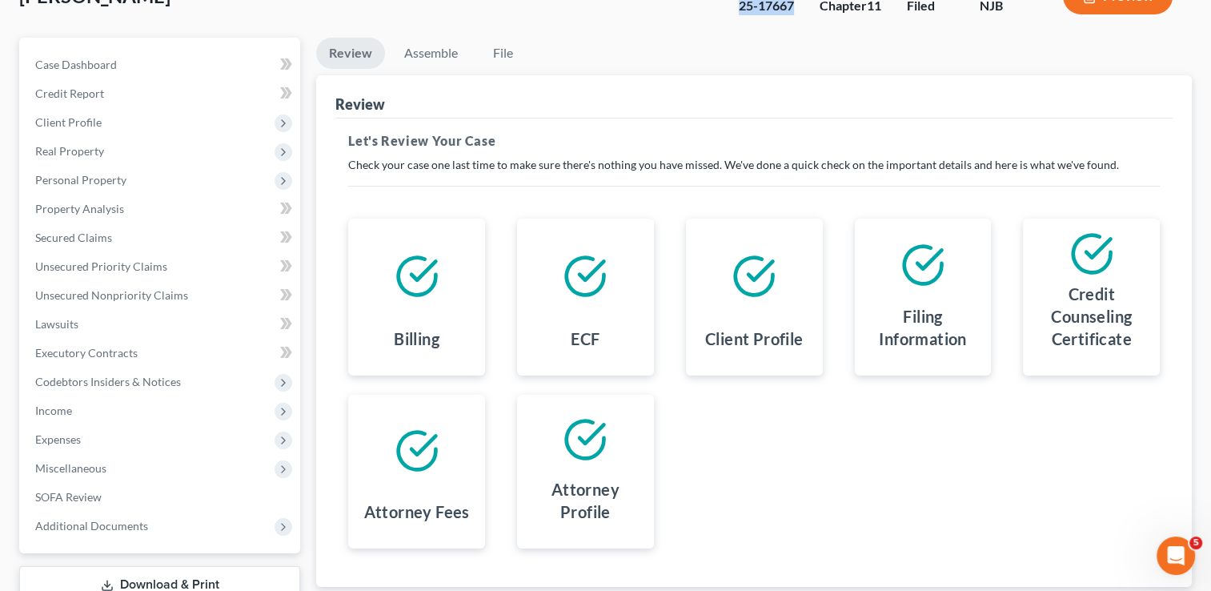
scroll to position [230, 0]
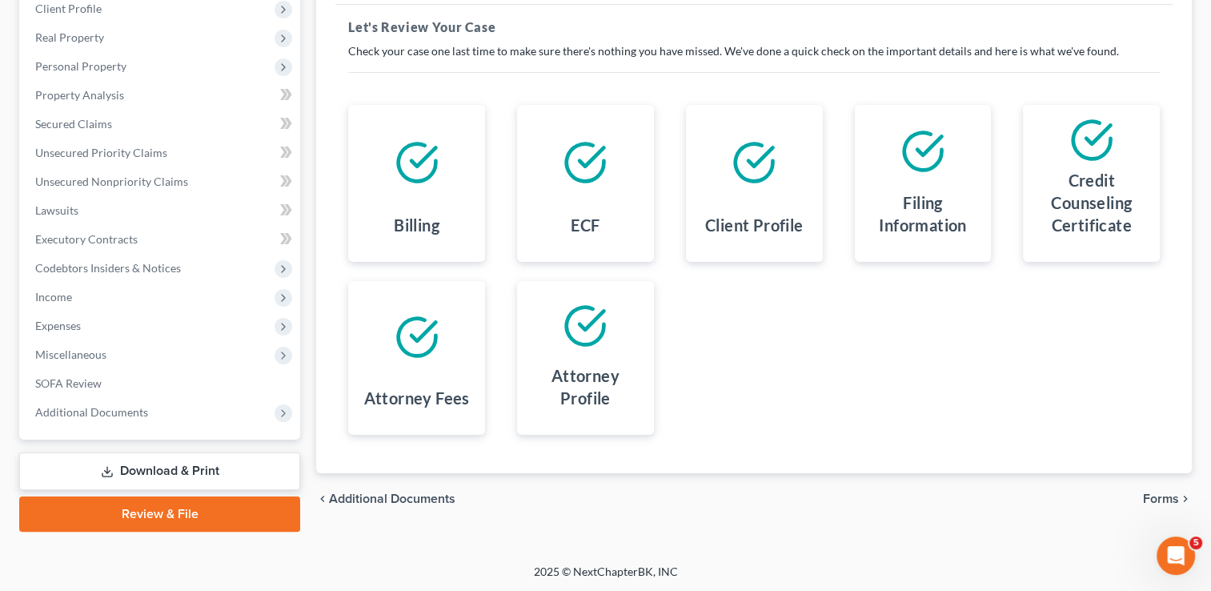
click at [1173, 492] on span "Forms" at bounding box center [1161, 498] width 36 height 13
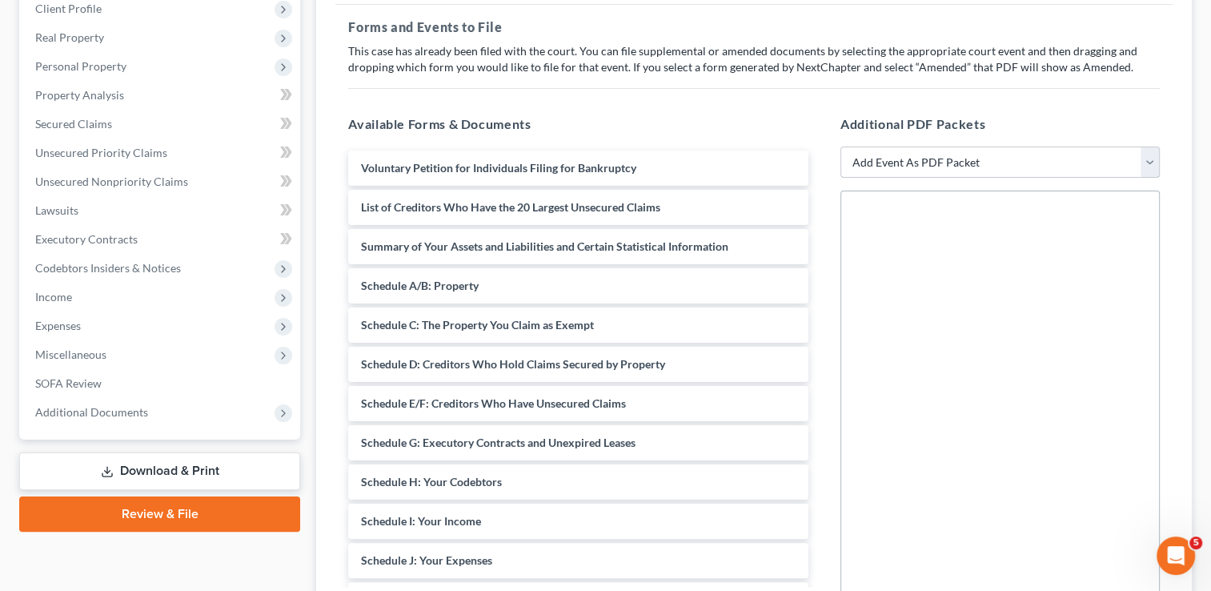
drag, startPoint x: 1152, startPoint y: 163, endPoint x: 1140, endPoint y: 171, distance: 14.4
click at [1152, 163] on select "Add Event As PDF Packet 20 Largest Unsecured Creditors Amended Attorney Compens…" at bounding box center [999, 162] width 319 height 32
select select "20"
click at [840, 146] on select "Add Event As PDF Packet 20 Largest Unsecured Creditors Amended Attorney Compens…" at bounding box center [999, 162] width 319 height 32
select select
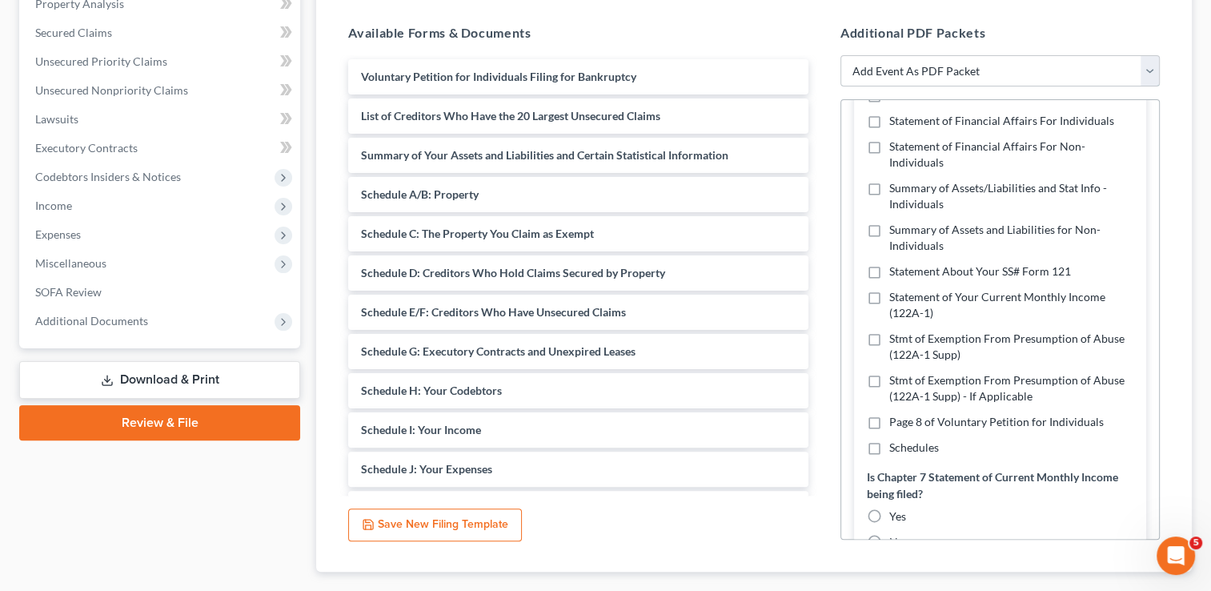
scroll to position [332, 0]
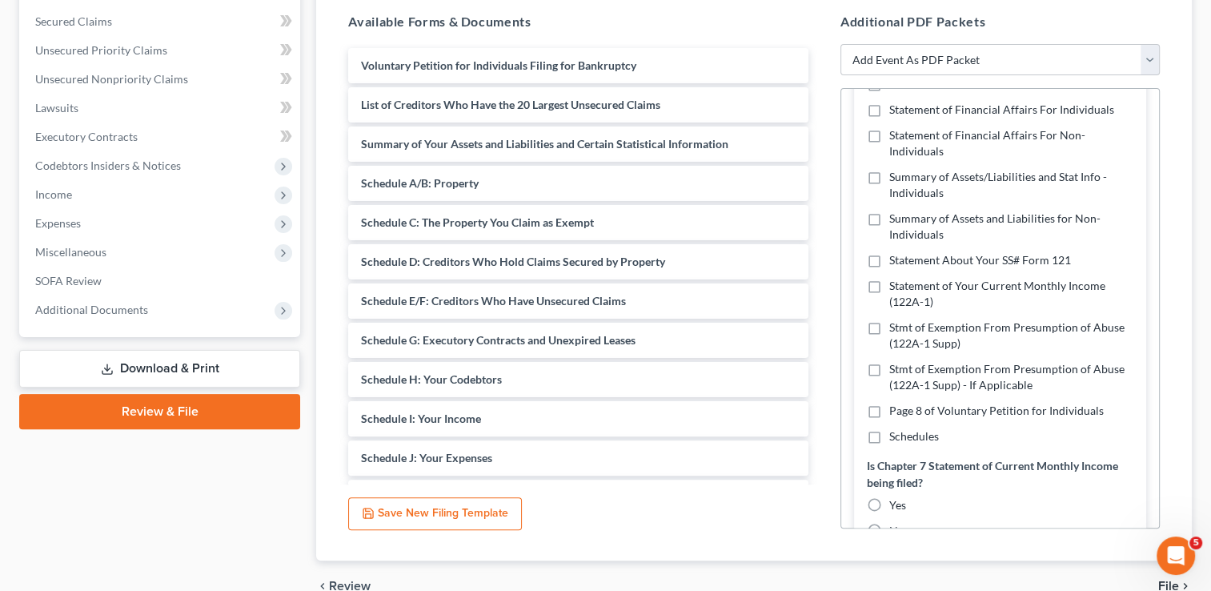
click at [889, 437] on label "Schedules" at bounding box center [914, 436] width 50 height 16
click at [895, 437] on input "Schedules" at bounding box center [900, 433] width 10 height 10
checkbox input "true"
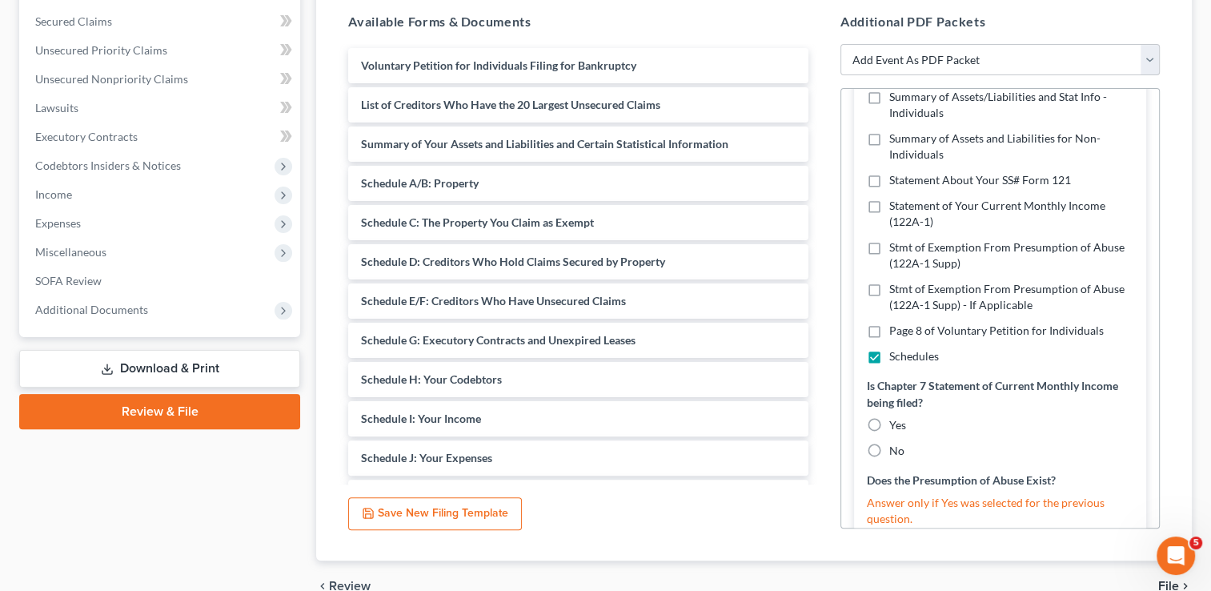
scroll to position [718, 0]
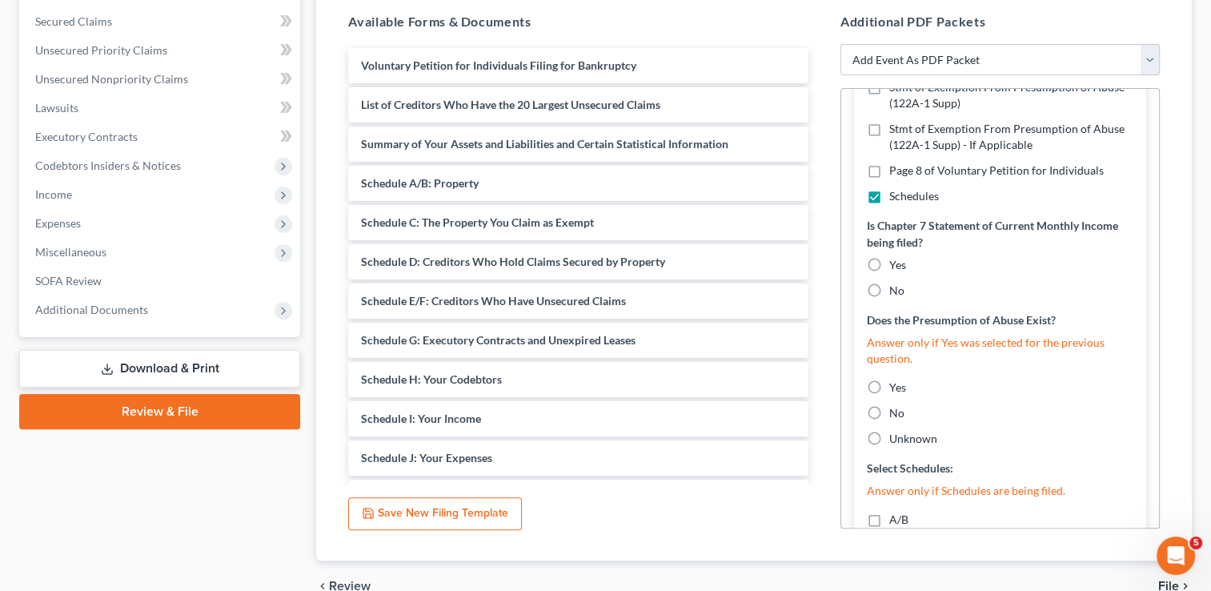
click at [889, 411] on label "No" at bounding box center [896, 413] width 15 height 16
click at [895, 411] on input "No" at bounding box center [900, 410] width 10 height 10
radio input "true"
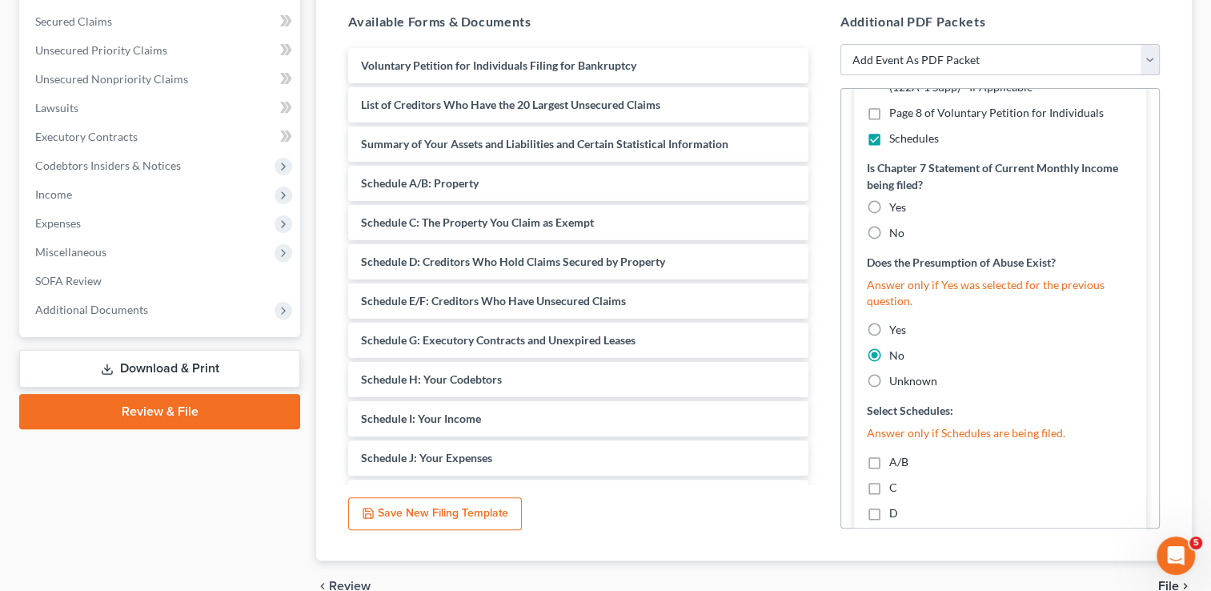
scroll to position [878, 0]
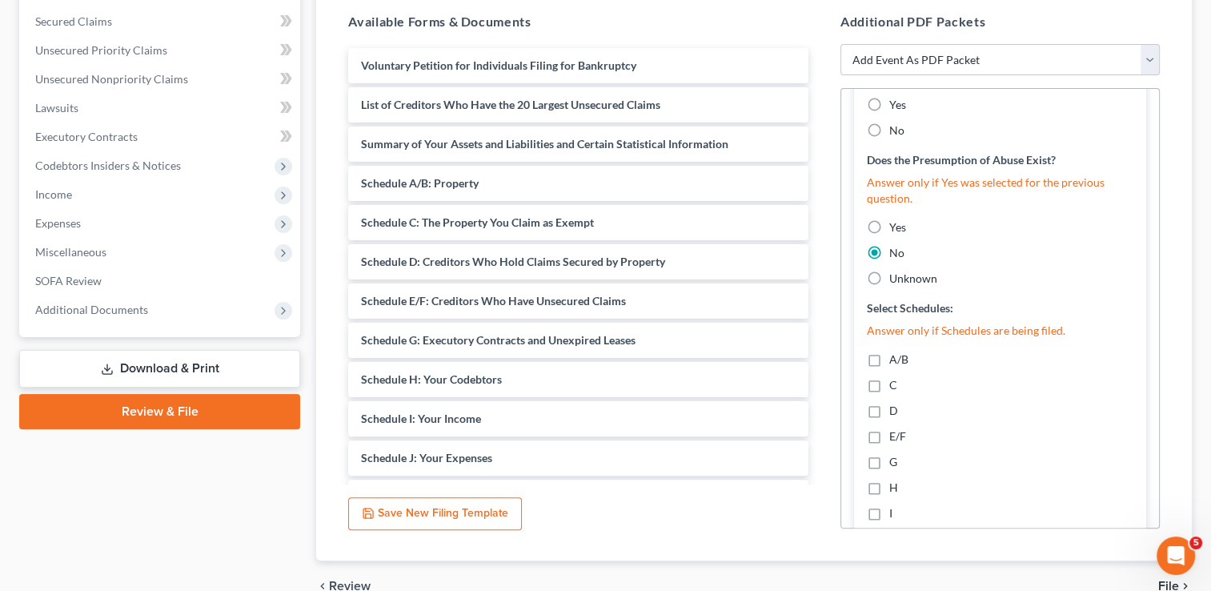
click at [889, 363] on label "A/B" at bounding box center [898, 359] width 19 height 16
click at [895, 362] on input "A/B" at bounding box center [900, 356] width 10 height 10
checkbox input "true"
click at [889, 387] on label "C" at bounding box center [893, 385] width 8 height 16
click at [895, 387] on input "C" at bounding box center [900, 382] width 10 height 10
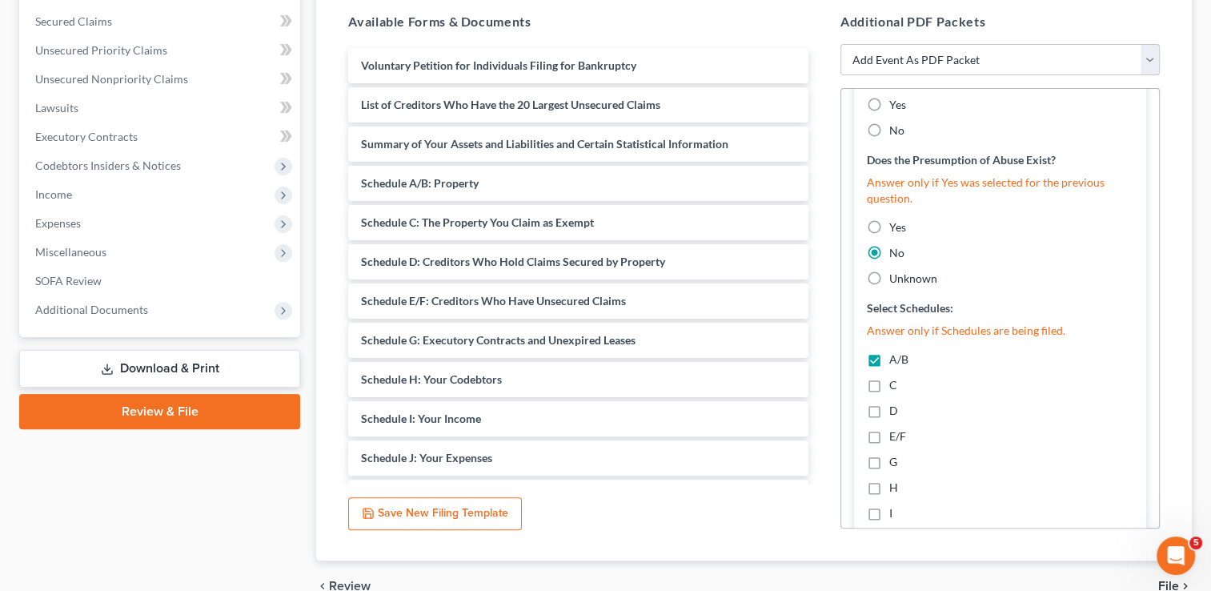
checkbox input "true"
click at [889, 410] on label "D" at bounding box center [893, 411] width 9 height 16
click at [895, 410] on input "D" at bounding box center [900, 408] width 10 height 10
checkbox input "true"
click at [889, 435] on label "E/F" at bounding box center [897, 436] width 17 height 16
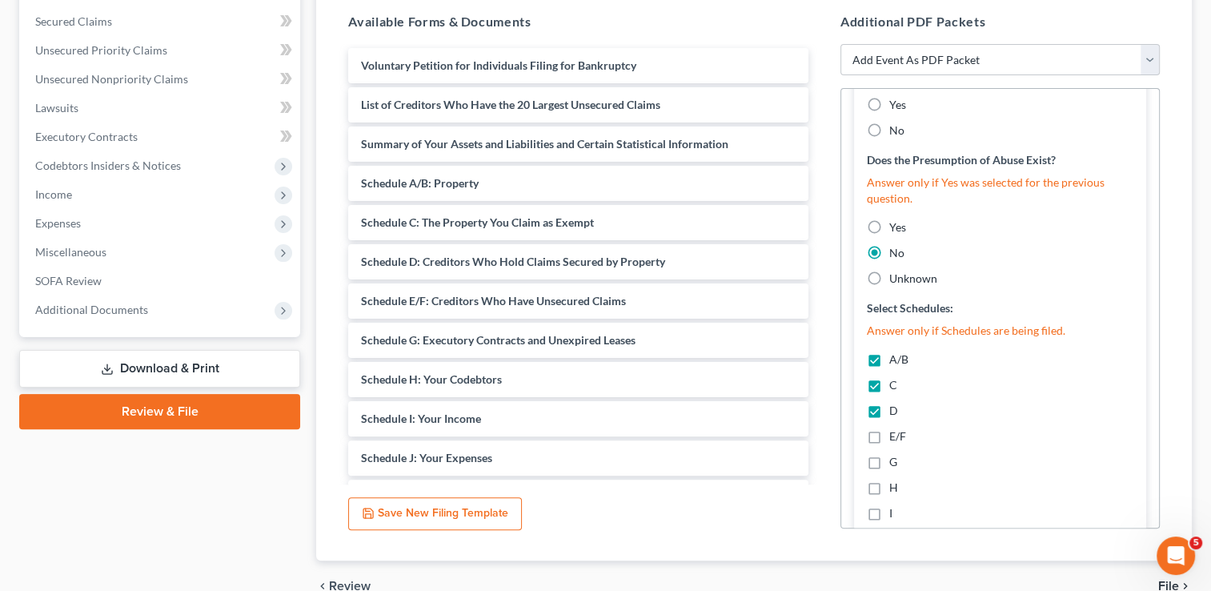
click at [895, 435] on input "E/F" at bounding box center [900, 433] width 10 height 10
checkbox input "true"
click at [889, 462] on label "G" at bounding box center [893, 462] width 8 height 16
click at [895, 462] on input "G" at bounding box center [900, 459] width 10 height 10
checkbox input "true"
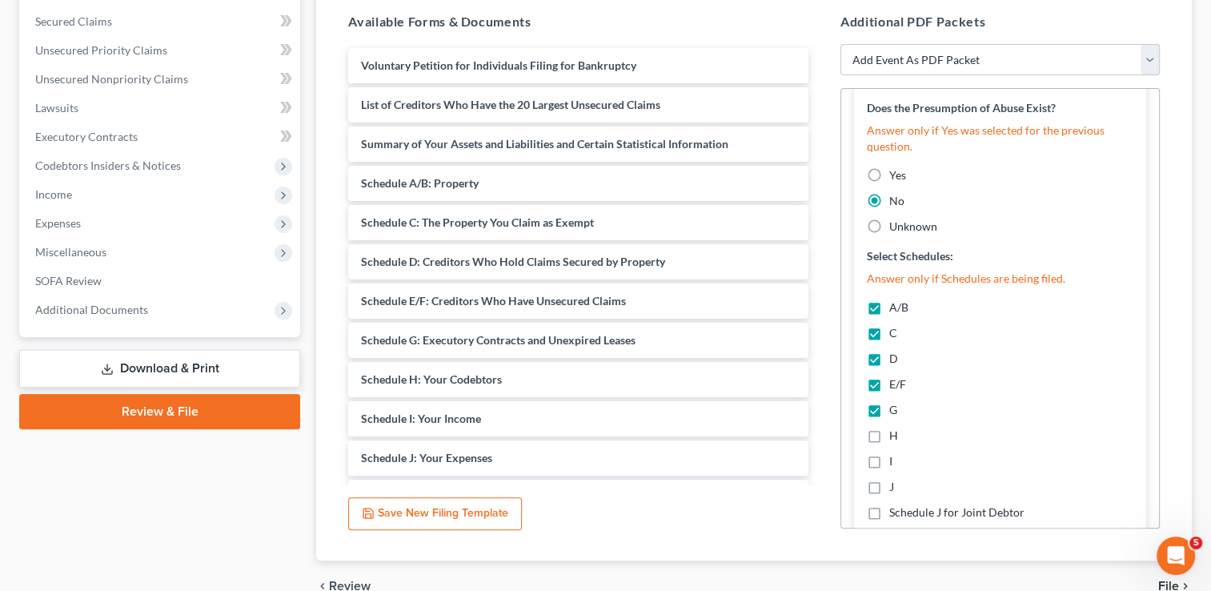
scroll to position [958, 0]
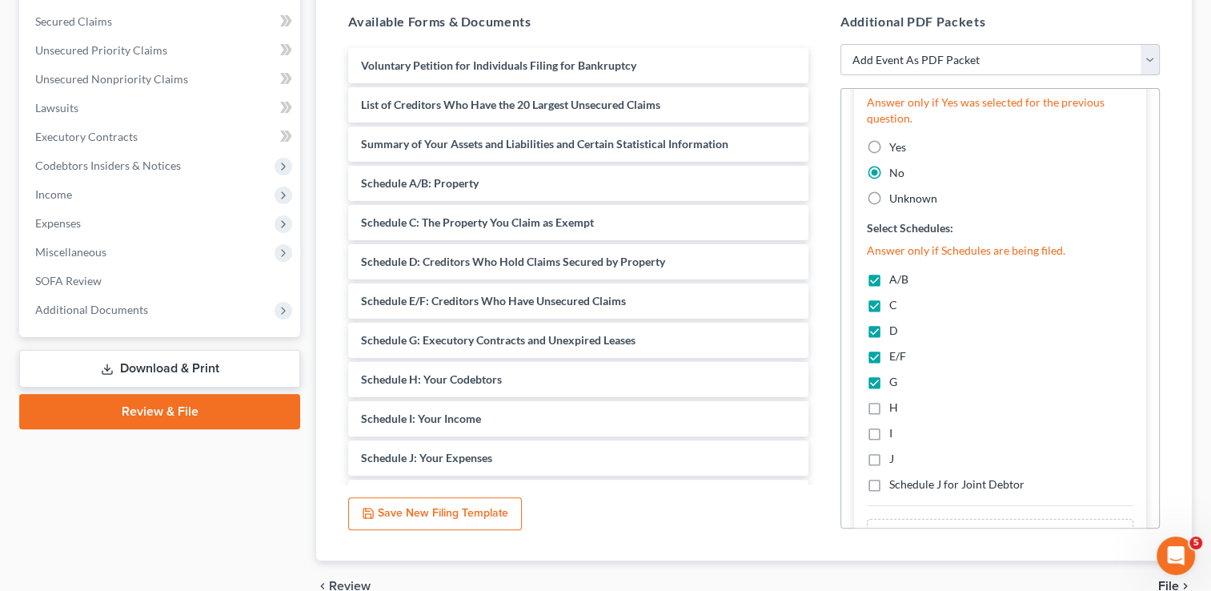
click at [889, 411] on label "H" at bounding box center [893, 407] width 9 height 16
click at [895, 410] on input "H" at bounding box center [900, 404] width 10 height 10
checkbox input "true"
click at [889, 436] on label "I" at bounding box center [890, 433] width 3 height 16
click at [895, 435] on input "I" at bounding box center [900, 430] width 10 height 10
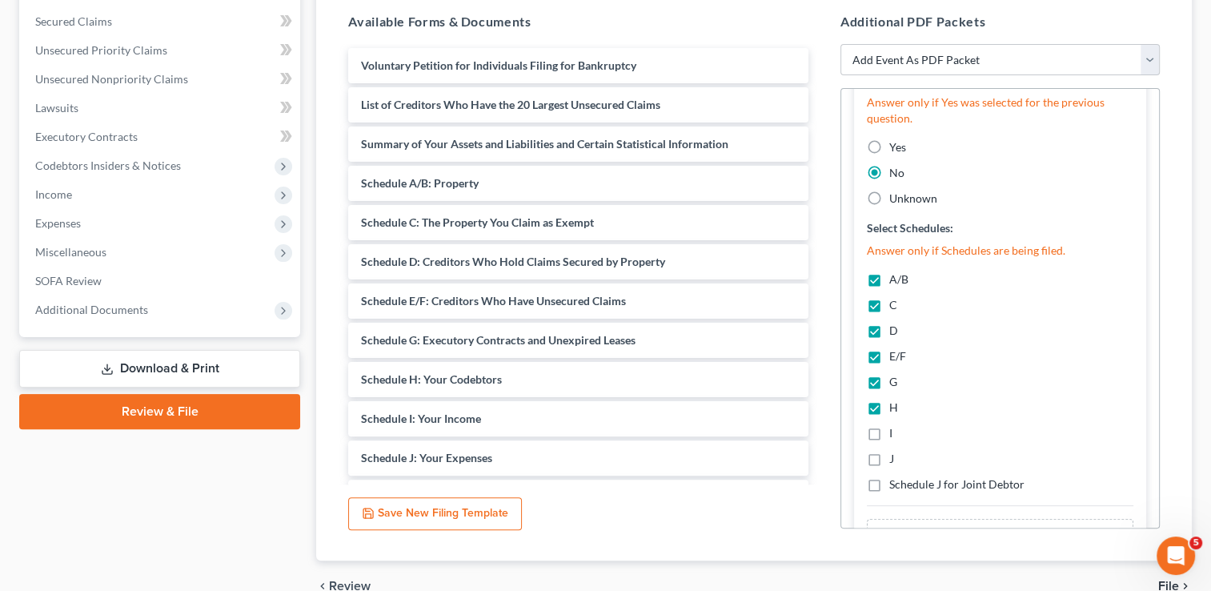
checkbox input "true"
click at [889, 454] on label "J" at bounding box center [891, 459] width 5 height 16
click at [895, 454] on input "J" at bounding box center [900, 456] width 10 height 10
checkbox input "true"
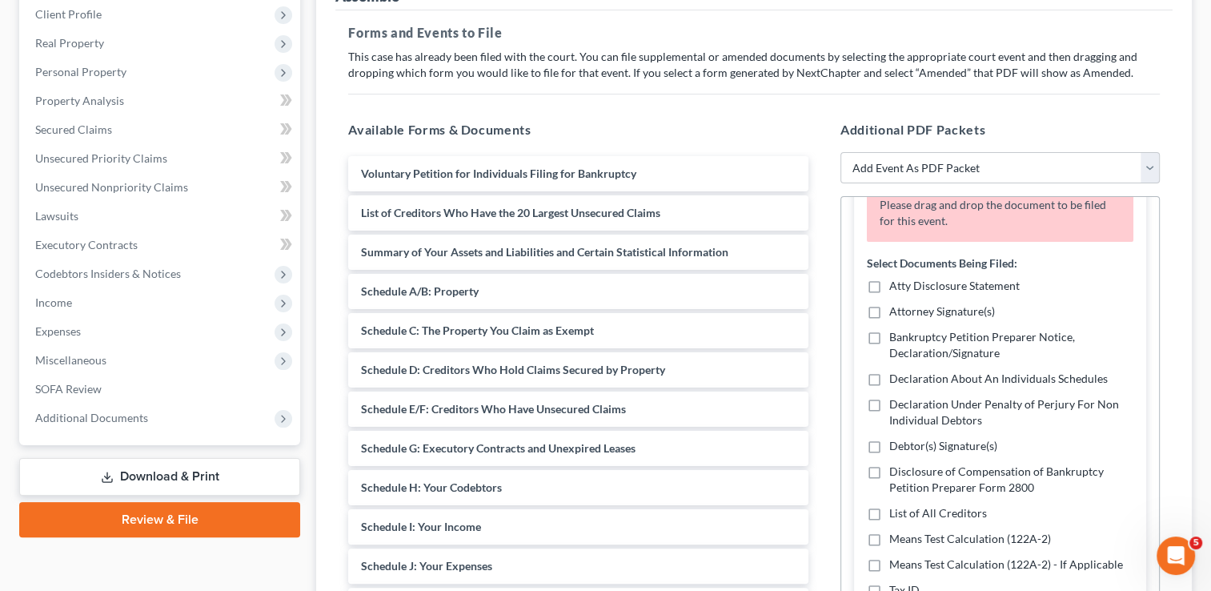
scroll to position [252, 0]
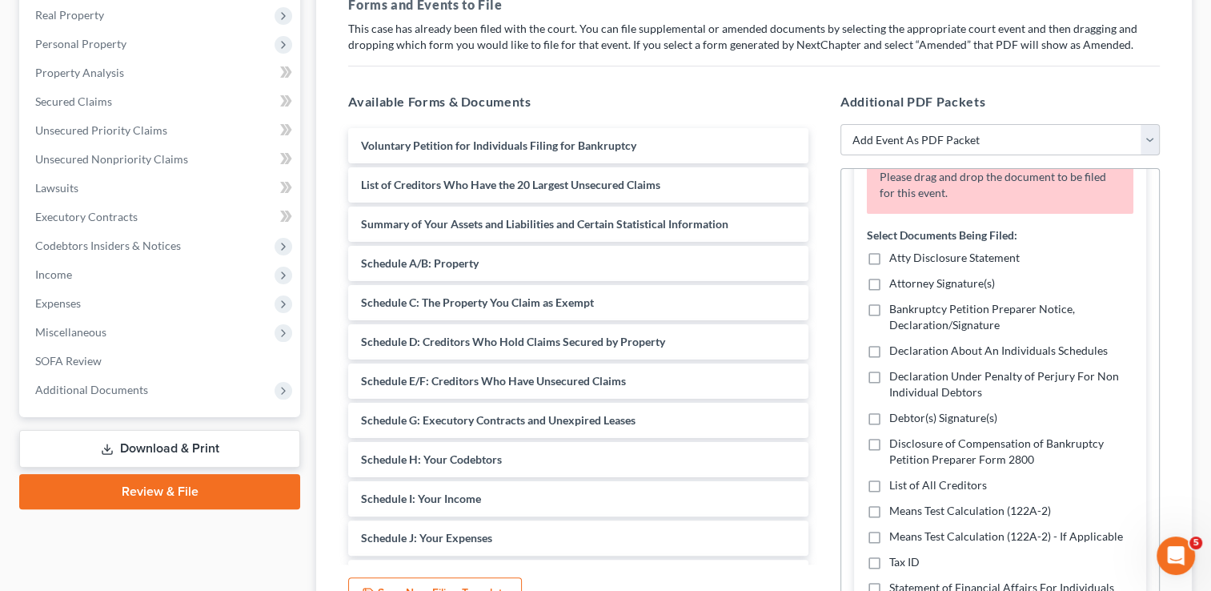
click at [889, 349] on label "Declaration About An Individuals Schedules" at bounding box center [998, 350] width 218 height 16
click at [895, 349] on input "Declaration About An Individuals Schedules" at bounding box center [900, 347] width 10 height 10
checkbox input "true"
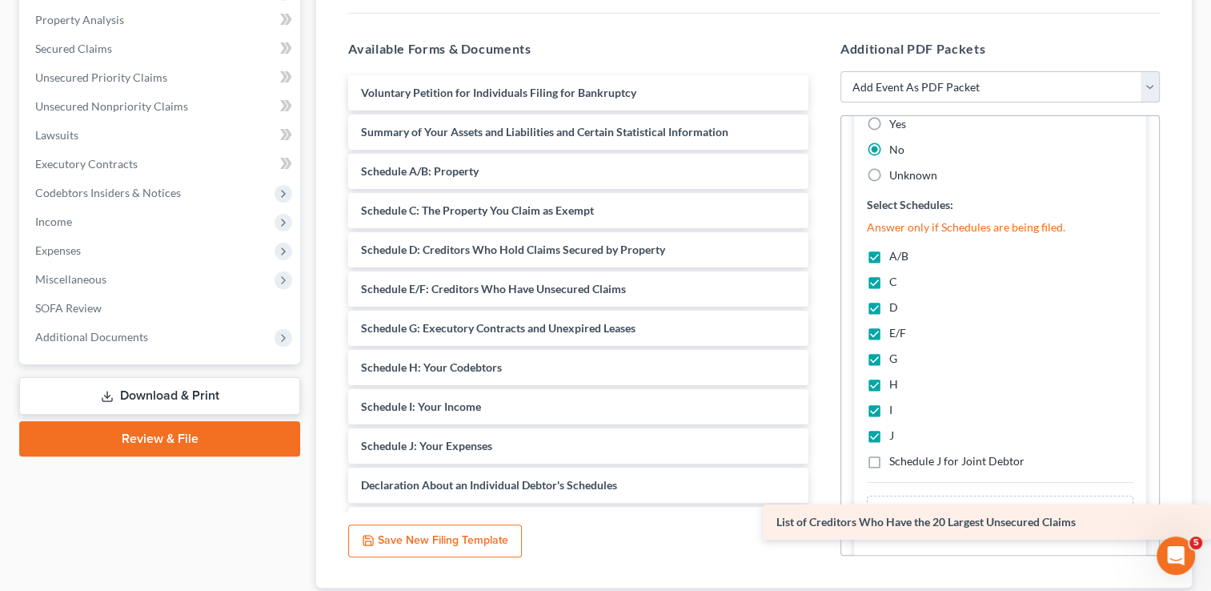
scroll to position [332, 0]
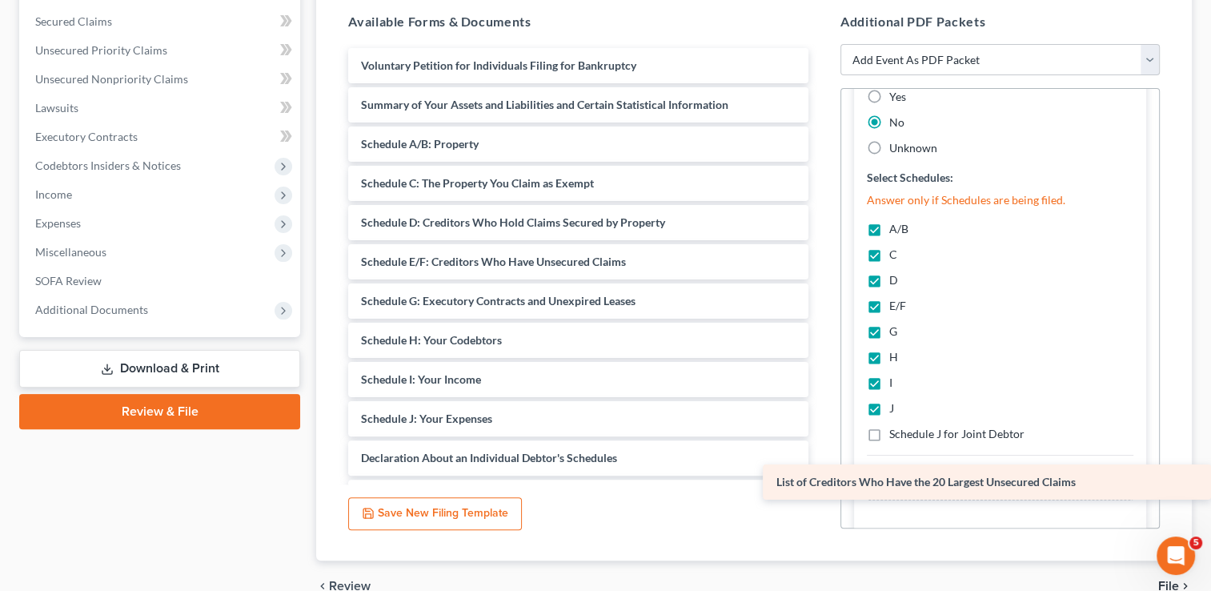
drag, startPoint x: 412, startPoint y: 265, endPoint x: 911, endPoint y: 483, distance: 544.3
click at [821, 483] on div "List of Creditors Who Have the 20 Largest Unsecured Claims Voluntary Petition f…" at bounding box center [578, 379] width 486 height 663
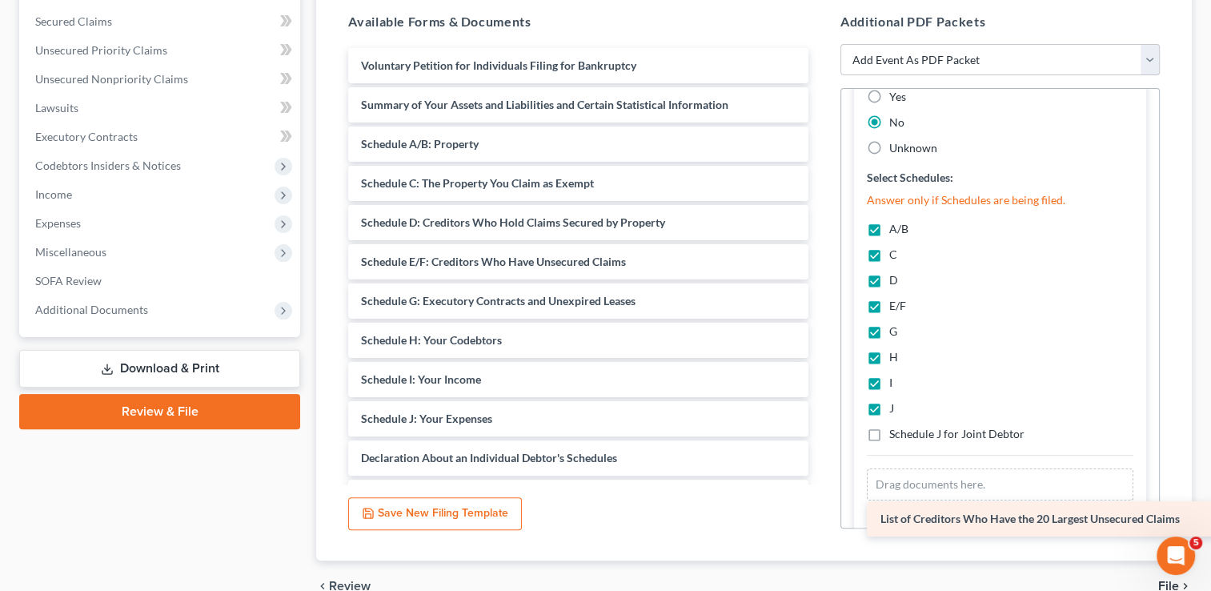
scroll to position [938, 0]
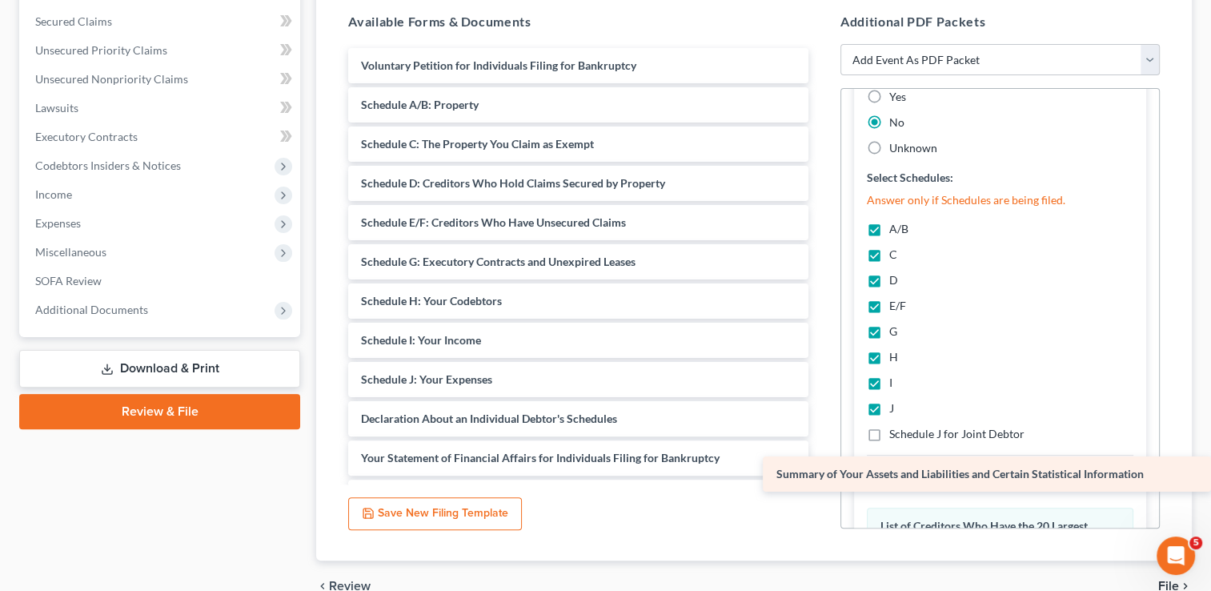
drag, startPoint x: 455, startPoint y: 103, endPoint x: 983, endPoint y: 474, distance: 644.5
click at [821, 474] on div "Summary of Your Assets and Liabilities and Certain Statistical Information Volu…" at bounding box center [578, 359] width 486 height 623
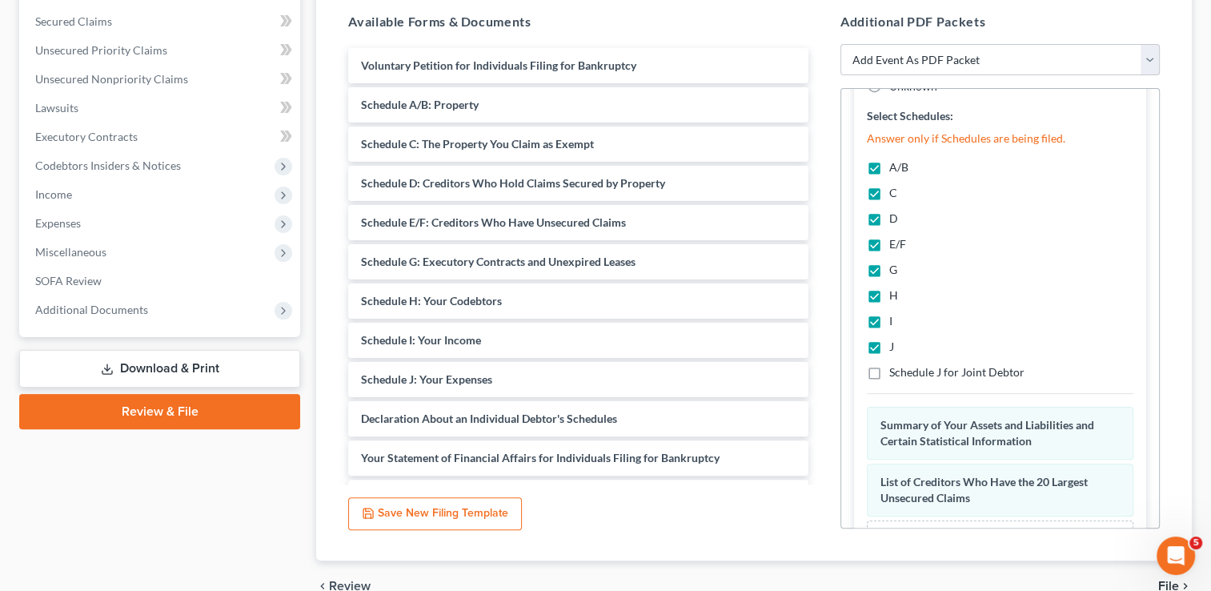
scroll to position [1051, 0]
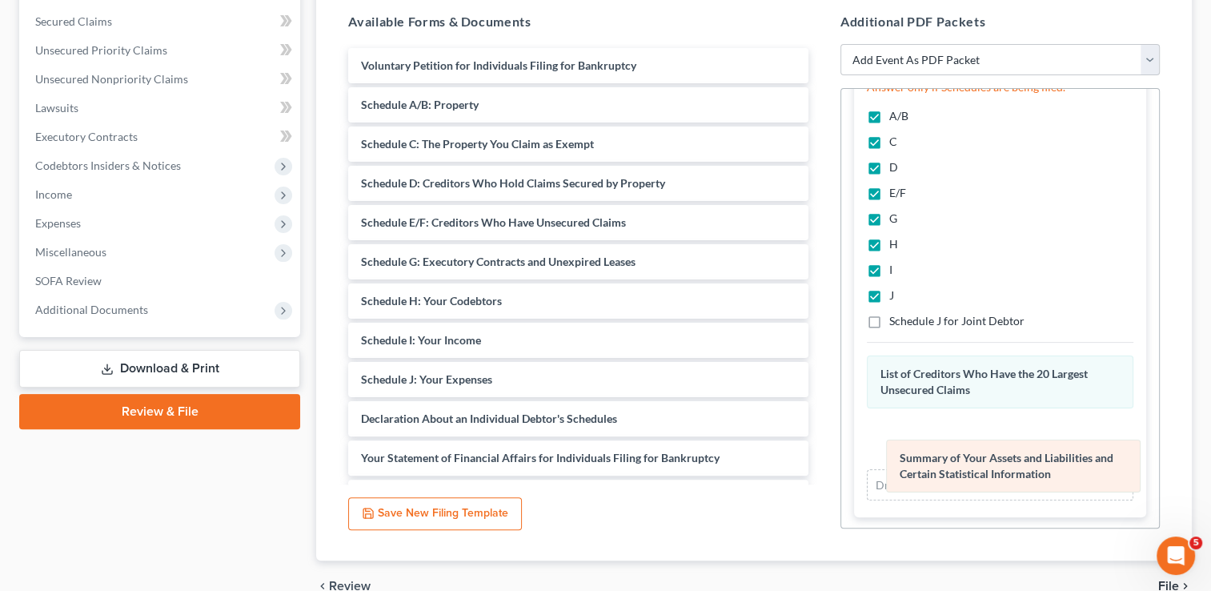
drag, startPoint x: 928, startPoint y: 378, endPoint x: 951, endPoint y: 469, distance: 93.9
click at [951, 469] on div "Summary of Your Assets and Liabilities and Certain Statistical Information Amen…" at bounding box center [1000, 427] width 266 height 145
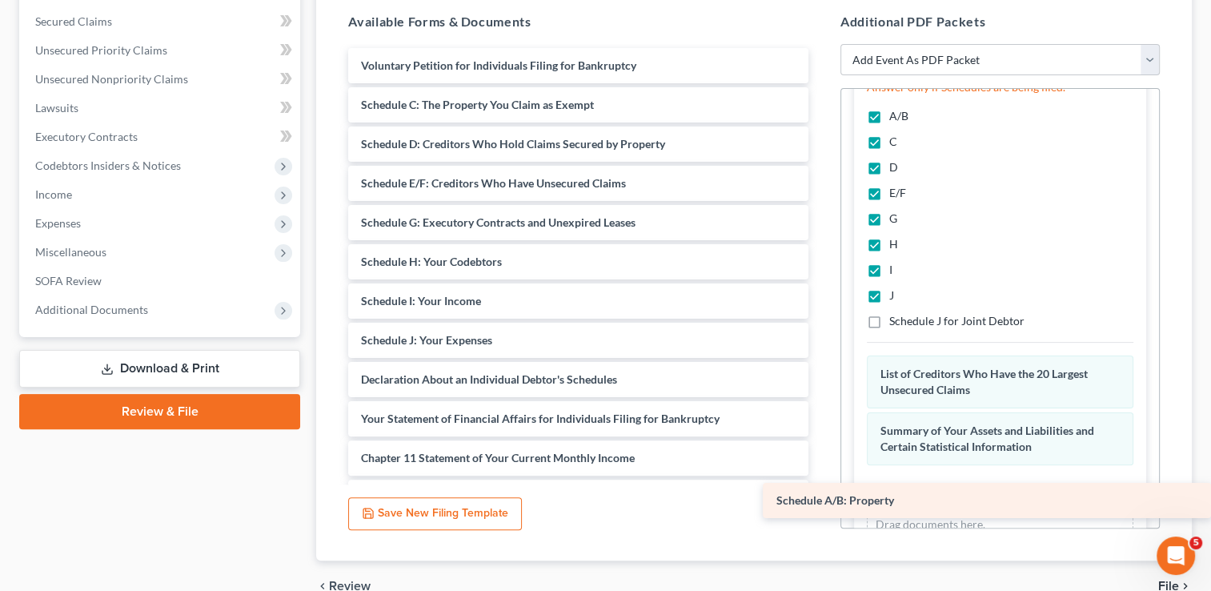
drag, startPoint x: 433, startPoint y: 103, endPoint x: 999, endPoint y: 500, distance: 691.1
click at [821, 500] on div "Schedule A/B: Property Voluntary Petition for Individuals Filing for Bankruptcy…" at bounding box center [578, 340] width 486 height 584
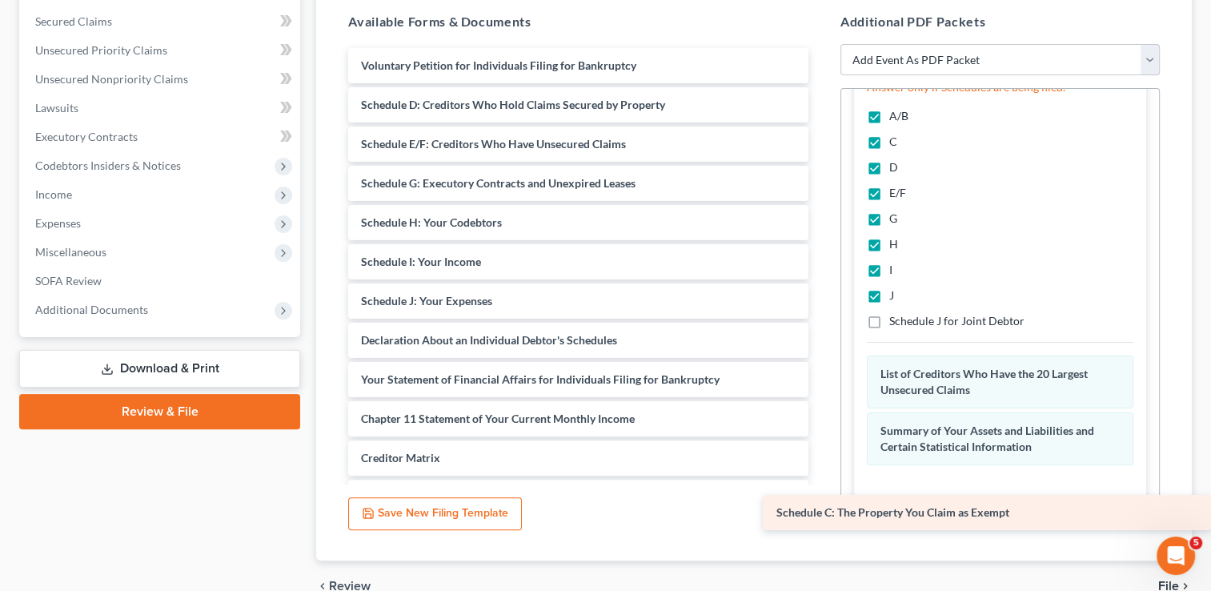
drag, startPoint x: 472, startPoint y: 99, endPoint x: 956, endPoint y: 508, distance: 633.7
click at [821, 508] on div "Schedule C: The Property You Claim as Exempt Voluntary Petition for Individuals…" at bounding box center [578, 320] width 486 height 545
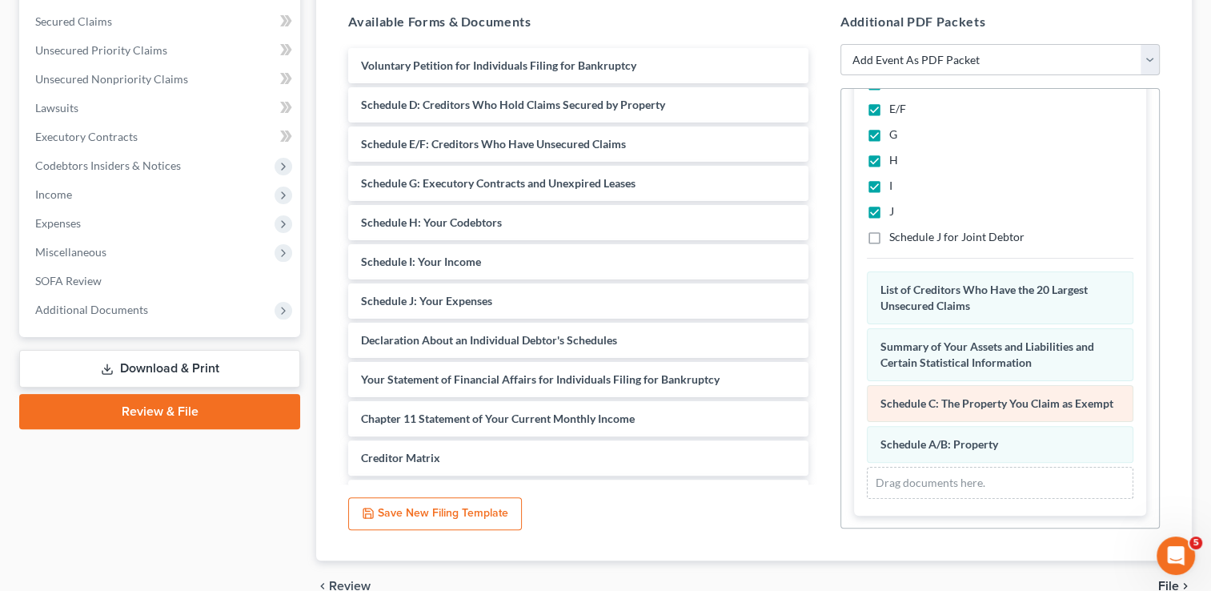
scroll to position [1148, 0]
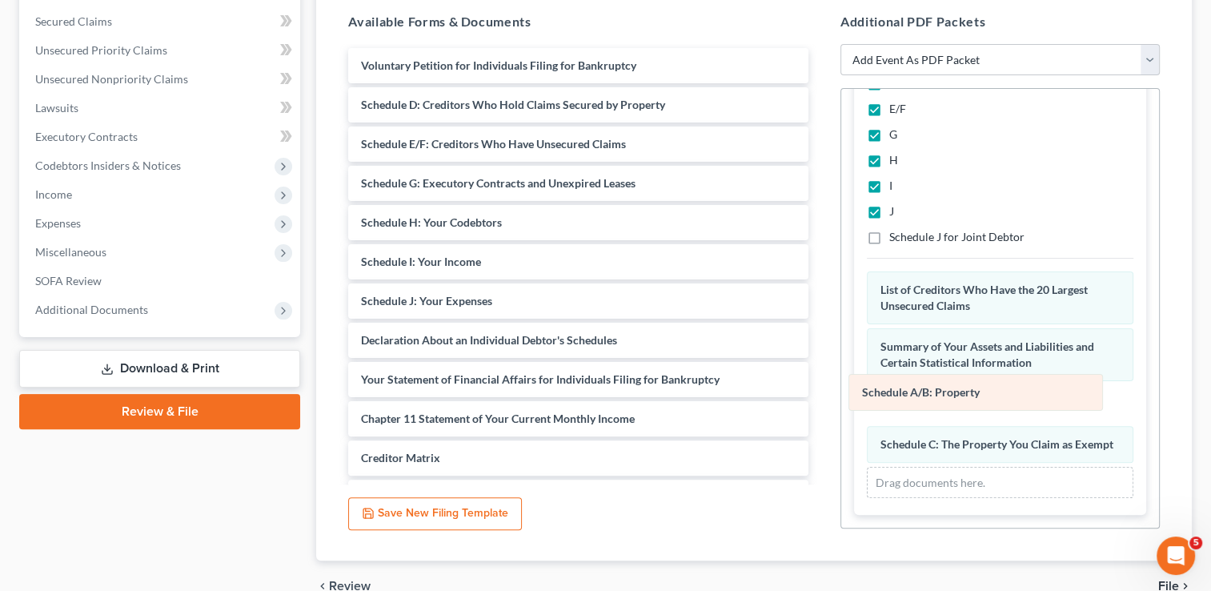
drag, startPoint x: 959, startPoint y: 443, endPoint x: 941, endPoint y: 392, distance: 54.4
click at [941, 392] on div "Schedule A/B: Property Amended Schedule A/B: Property List of Creditors Who Hav…" at bounding box center [1000, 384] width 266 height 226
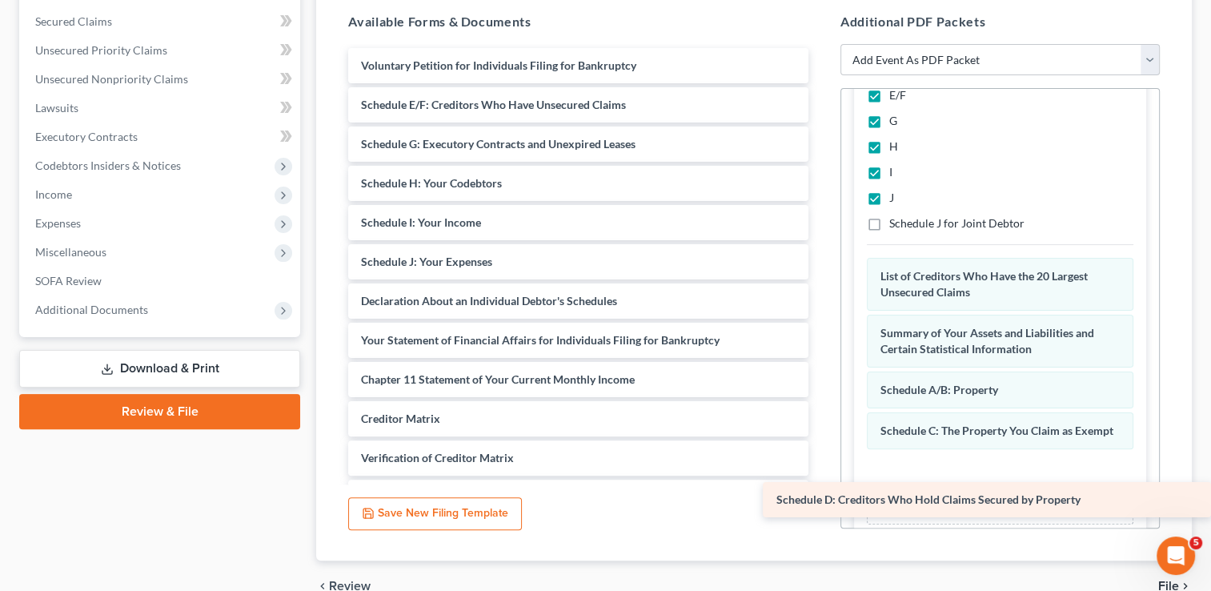
drag, startPoint x: 474, startPoint y: 104, endPoint x: 1063, endPoint y: 500, distance: 710.4
click at [821, 500] on div "Schedule D: Creditors Who Hold Claims Secured by Property Voluntary Petition fo…" at bounding box center [578, 301] width 486 height 506
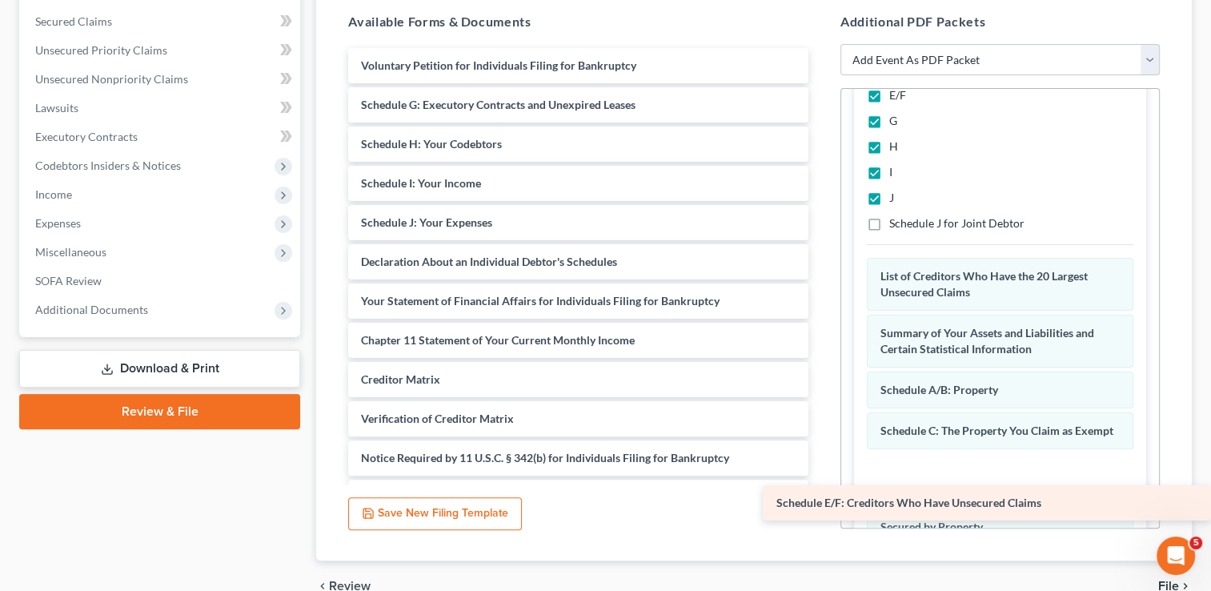
drag, startPoint x: 465, startPoint y: 104, endPoint x: 992, endPoint y: 503, distance: 661.5
click at [821, 503] on div "Schedule E/F: Creditors Who Have Unsecured Claims Voluntary Petition for Indivi…" at bounding box center [578, 281] width 486 height 467
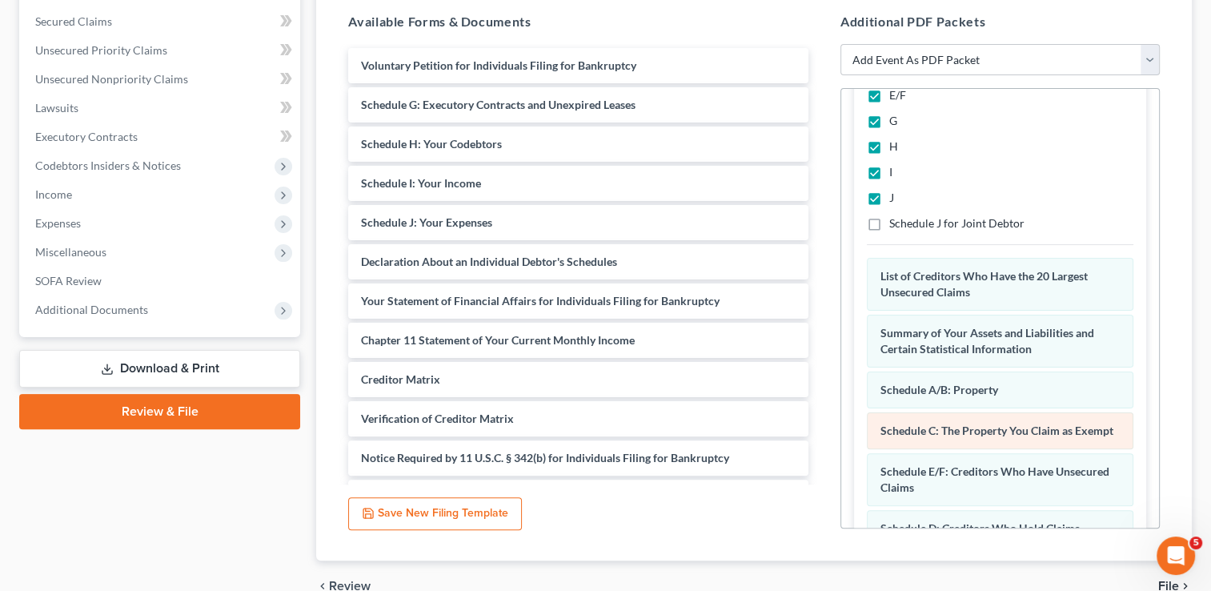
scroll to position [1228, 0]
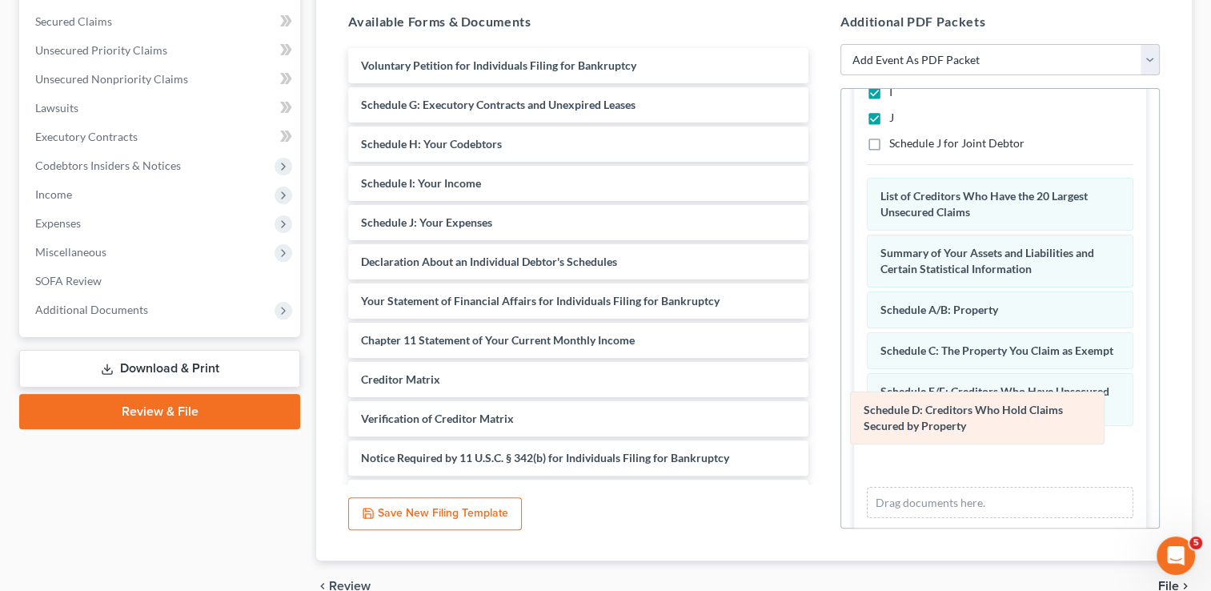
drag, startPoint x: 969, startPoint y: 463, endPoint x: 954, endPoint y: 395, distance: 69.7
click at [954, 395] on div "Schedule D: Creditors Who Hold Claims Secured by Property Amended Schedule D: C…" at bounding box center [1000, 348] width 266 height 340
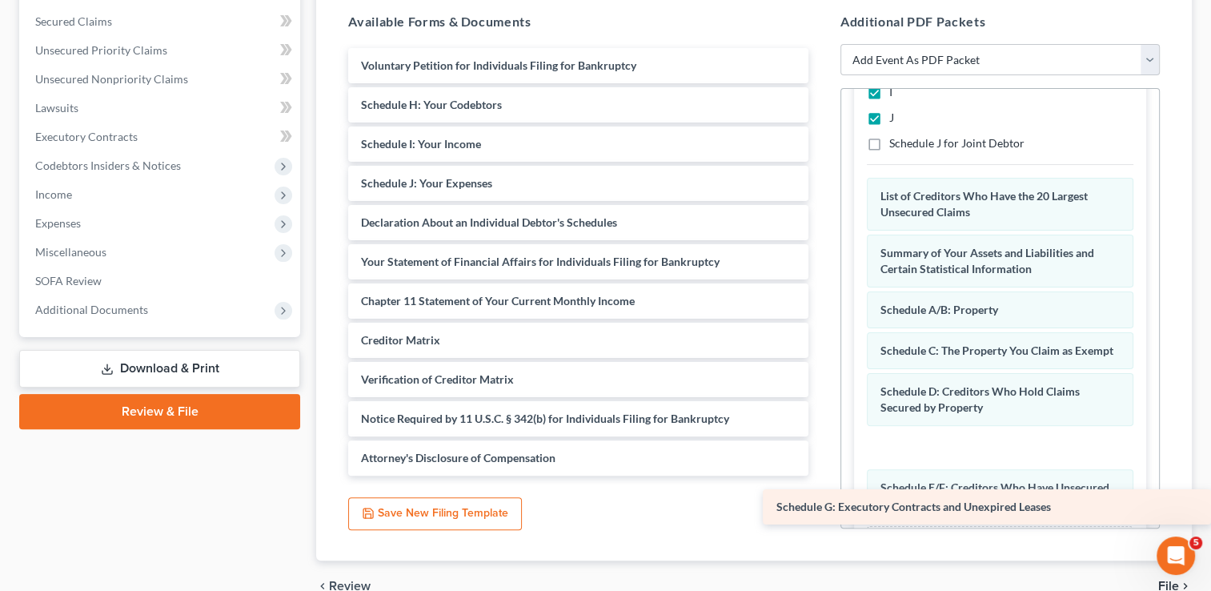
drag, startPoint x: 407, startPoint y: 100, endPoint x: 960, endPoint y: 503, distance: 685.1
click at [821, 475] on div "Schedule G: Executory Contracts and Unexpired Leases Voluntary Petition for Ind…" at bounding box center [578, 261] width 486 height 427
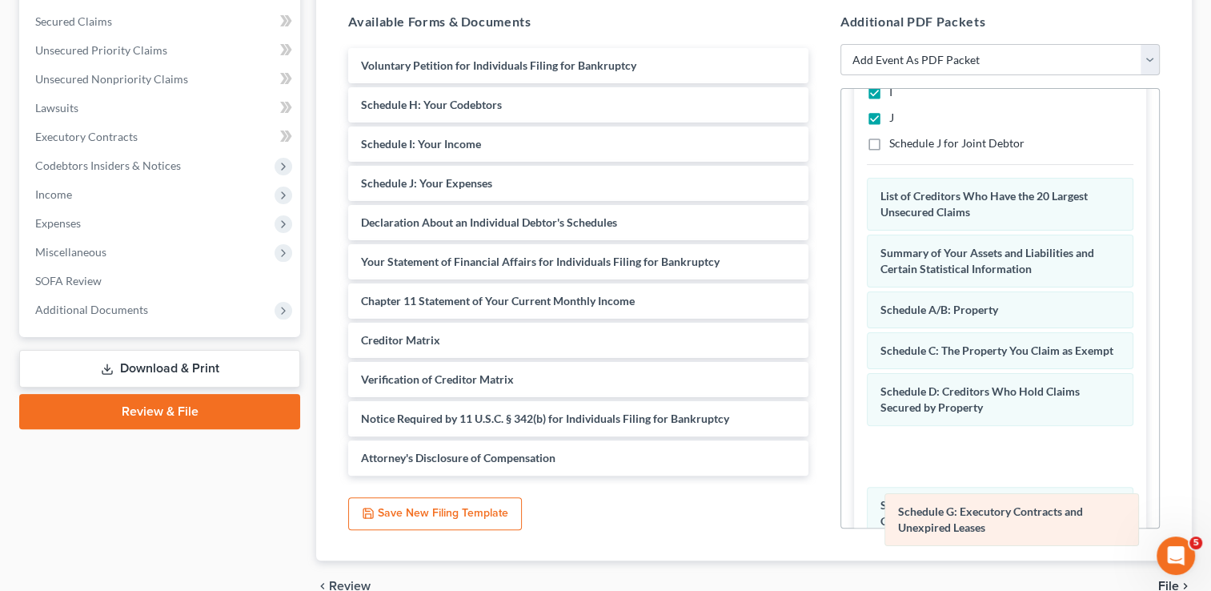
drag, startPoint x: 954, startPoint y: 467, endPoint x: 971, endPoint y: 522, distance: 57.2
click at [971, 522] on div "Schedule G: Executory Contracts and Unexpired Leases Amended Schedule G: Execut…" at bounding box center [1000, 376] width 266 height 397
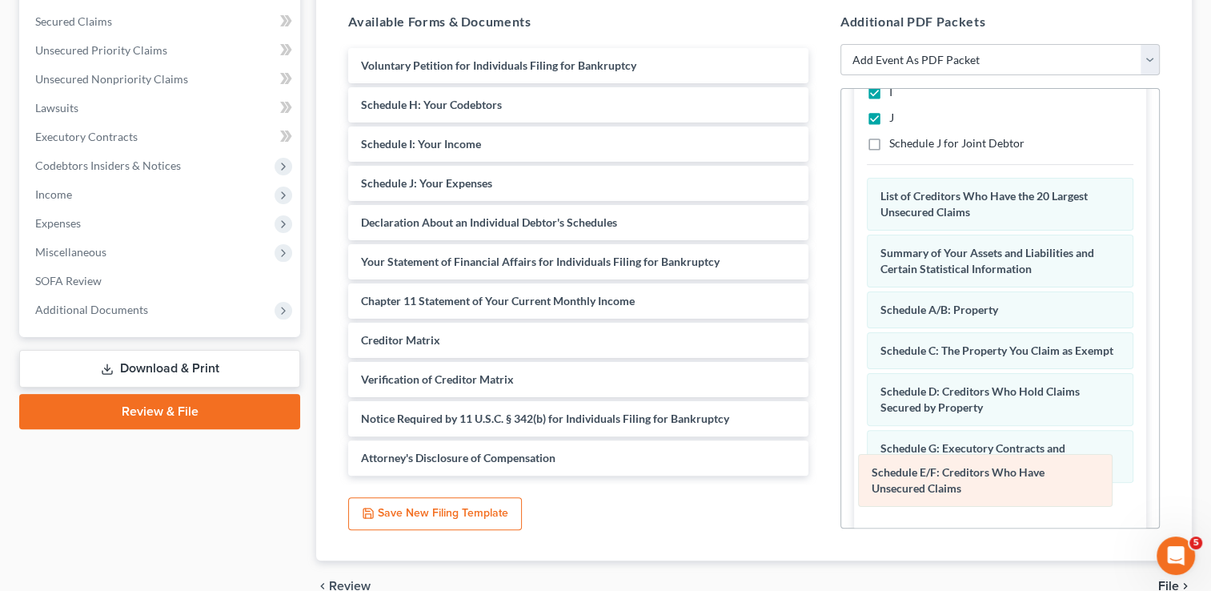
drag, startPoint x: 969, startPoint y: 516, endPoint x: 959, endPoint y: 466, distance: 51.3
click at [959, 466] on div "Schedule E/F: Creditors Who Have Unsecured Claims Amended Schedule E/F: Credito…" at bounding box center [1000, 376] width 266 height 397
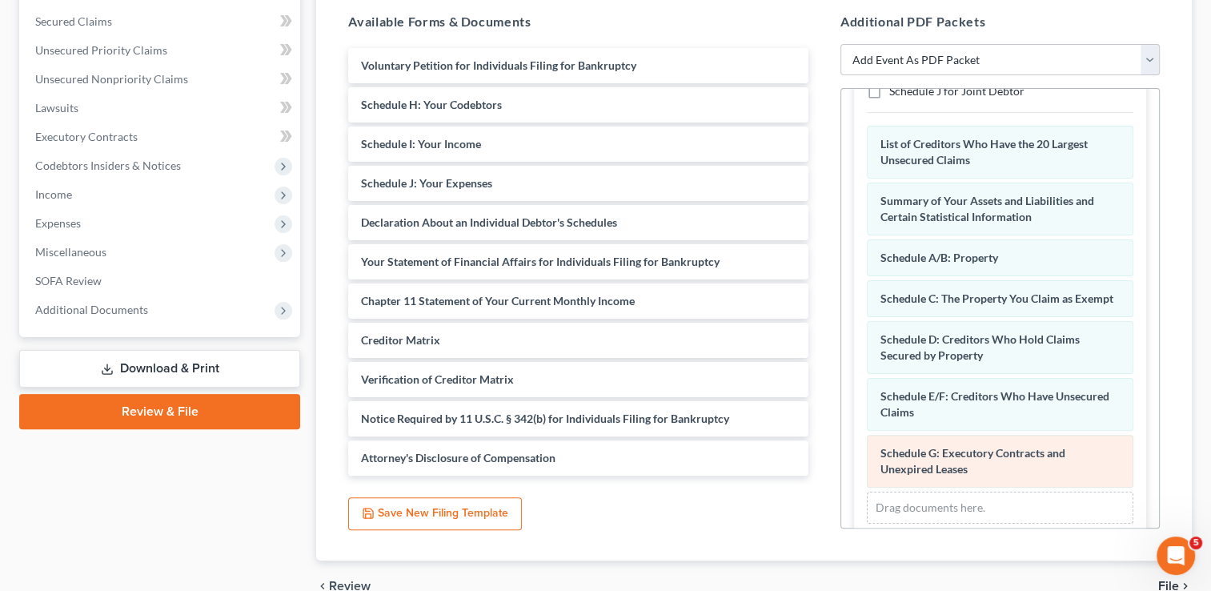
scroll to position [1308, 0]
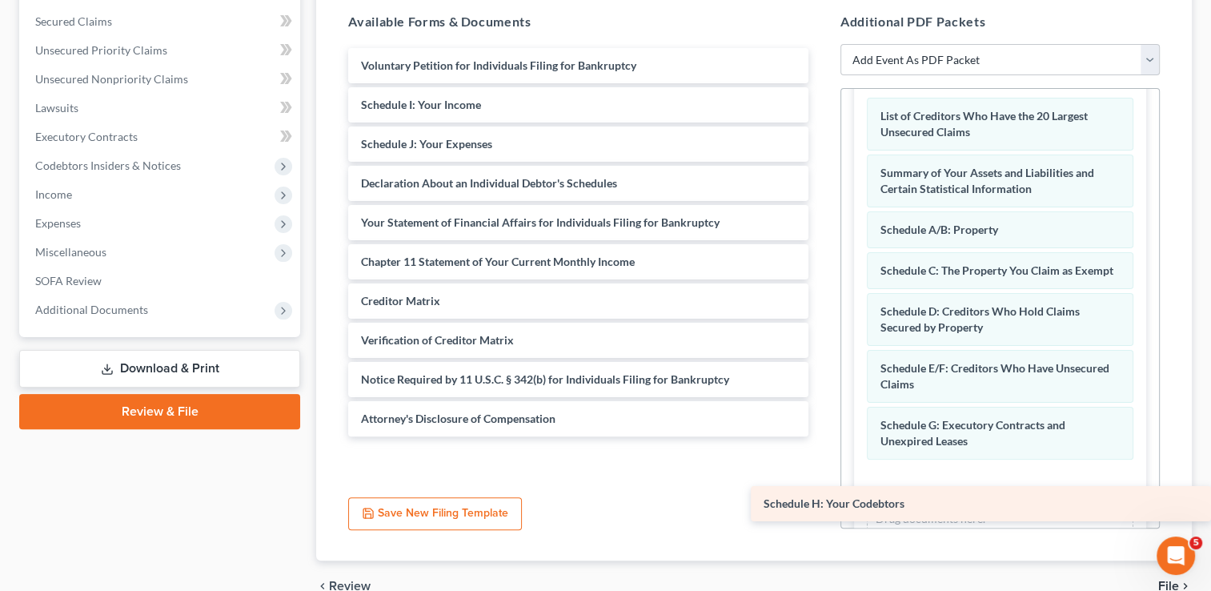
drag, startPoint x: 474, startPoint y: 98, endPoint x: 968, endPoint y: 498, distance: 636.1
click at [821, 436] on div "Schedule H: Your Codebtors Voluntary Petition for Individuals Filing for Bankru…" at bounding box center [578, 242] width 486 height 388
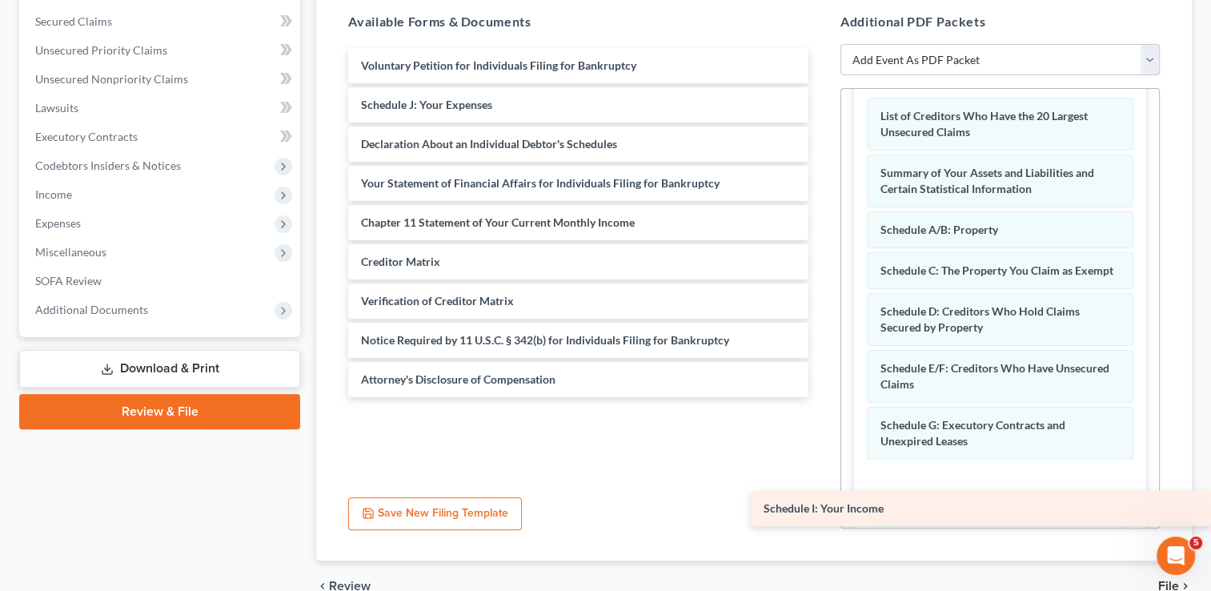
drag, startPoint x: 448, startPoint y: 103, endPoint x: 983, endPoint y: 508, distance: 670.6
click at [821, 397] on div "Schedule I: Your Income Voluntary Petition for Individuals Filing for Bankruptc…" at bounding box center [578, 222] width 486 height 349
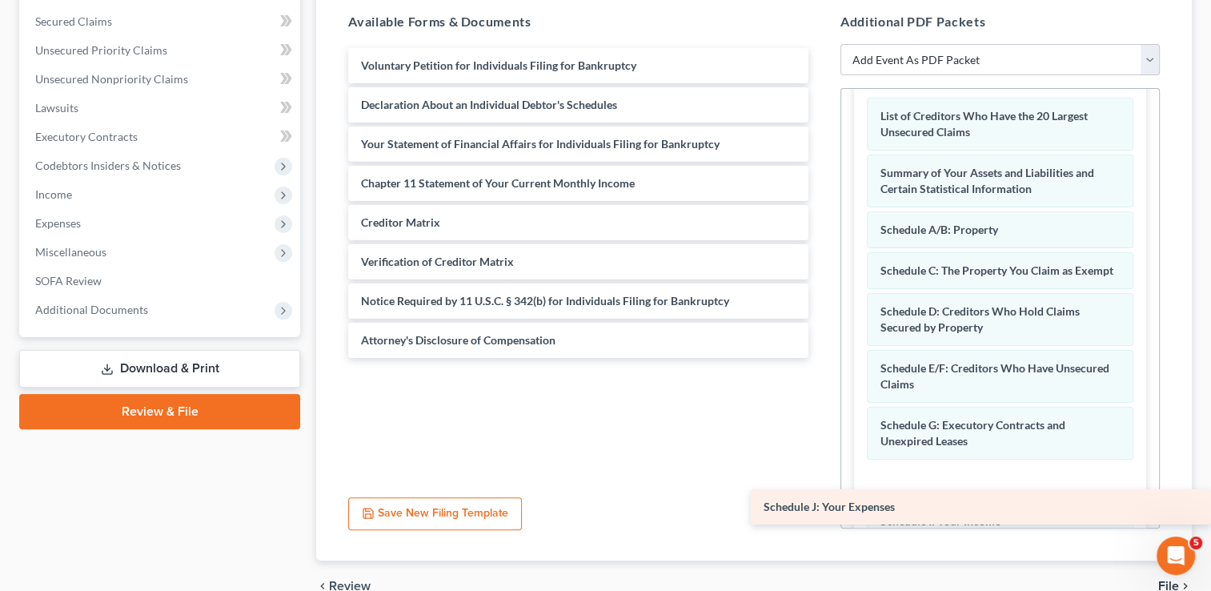
drag, startPoint x: 459, startPoint y: 104, endPoint x: 1006, endPoint y: 507, distance: 679.9
click at [821, 358] on div "Schedule J: Your Expenses Voluntary Petition for Individuals Filing for Bankrup…" at bounding box center [578, 203] width 486 height 310
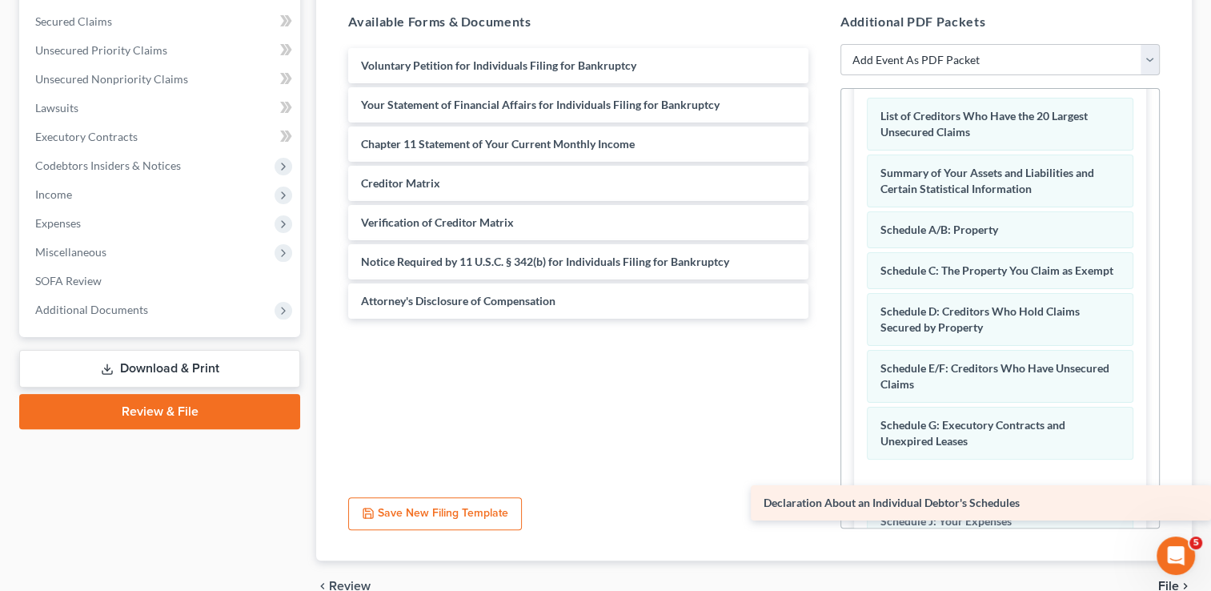
drag, startPoint x: 468, startPoint y: 112, endPoint x: 1015, endPoint y: 511, distance: 676.9
click at [821, 318] on div "Declaration About an Individual Debtor's Schedules Voluntary Petition for Indiv…" at bounding box center [578, 183] width 486 height 270
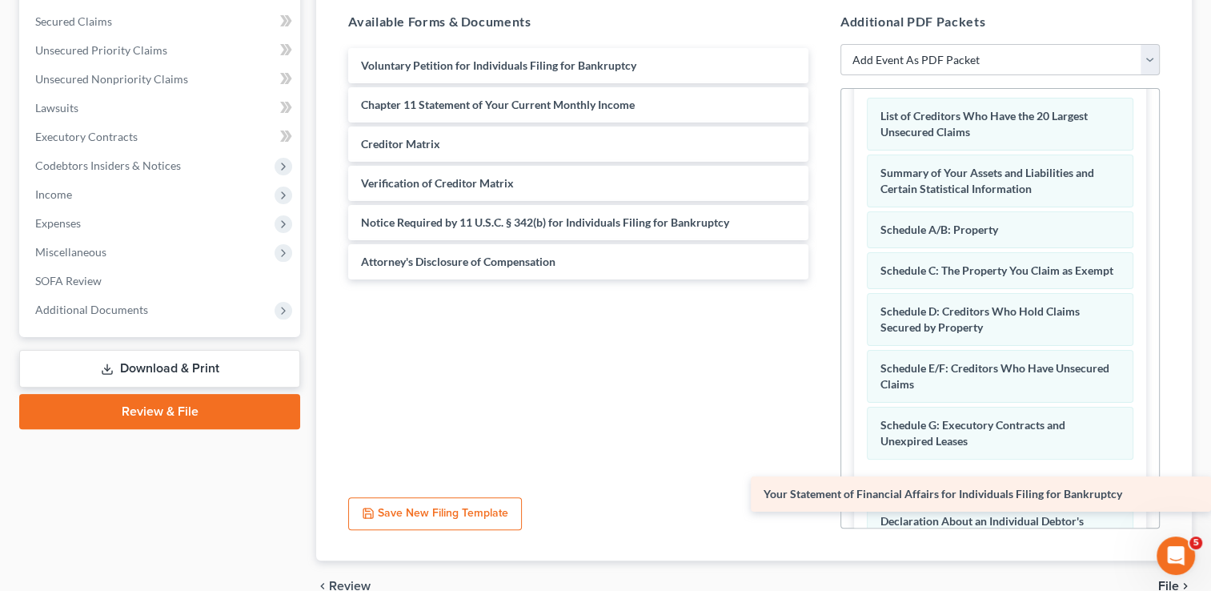
drag, startPoint x: 467, startPoint y: 98, endPoint x: 979, endPoint y: 488, distance: 644.0
click at [821, 279] on div "Your Statement of Financial Affairs for Individuals Filing for Bankruptcy Volun…" at bounding box center [578, 163] width 486 height 231
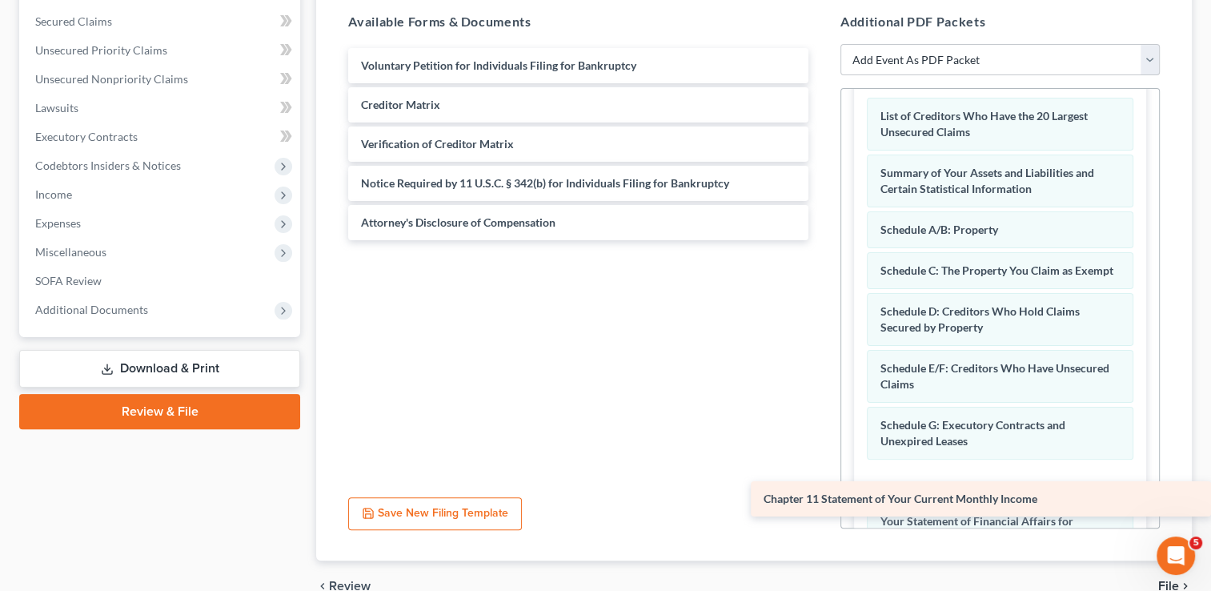
drag, startPoint x: 500, startPoint y: 94, endPoint x: 1114, endPoint y: 490, distance: 730.1
click at [821, 240] on div "Chapter 11 Statement of Your Current Monthly Income Voluntary Petition for Indi…" at bounding box center [578, 144] width 486 height 192
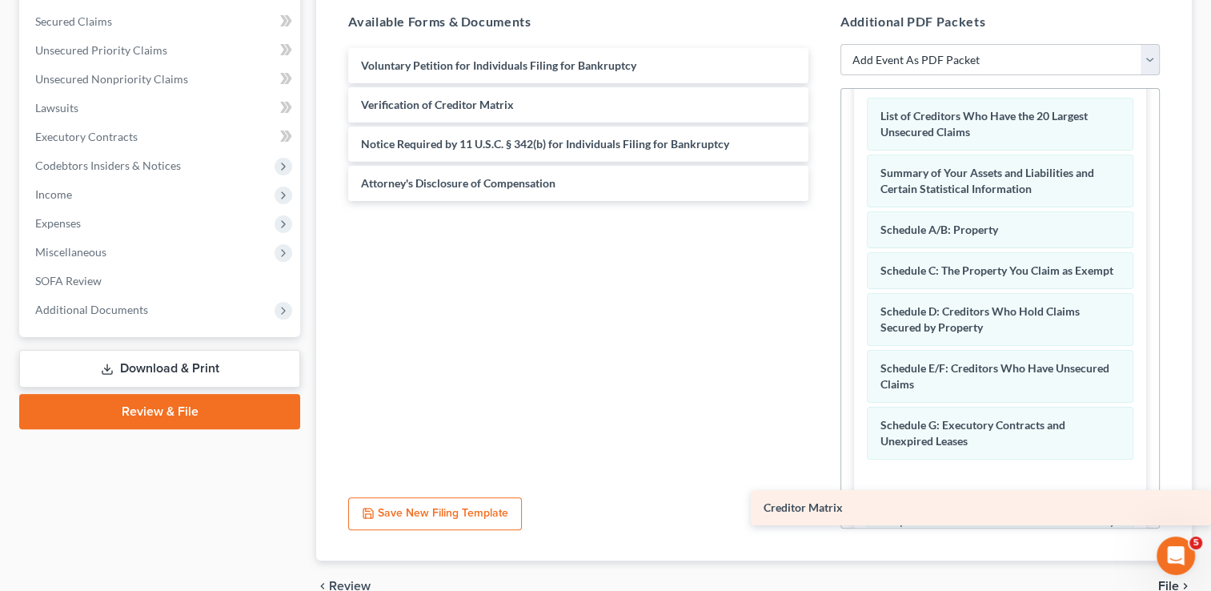
drag, startPoint x: 438, startPoint y: 102, endPoint x: 1031, endPoint y: 506, distance: 718.2
click at [821, 201] on div "Creditor Matrix Voluntary Petition for Individuals Filing for Bankruptcy Credit…" at bounding box center [578, 124] width 486 height 153
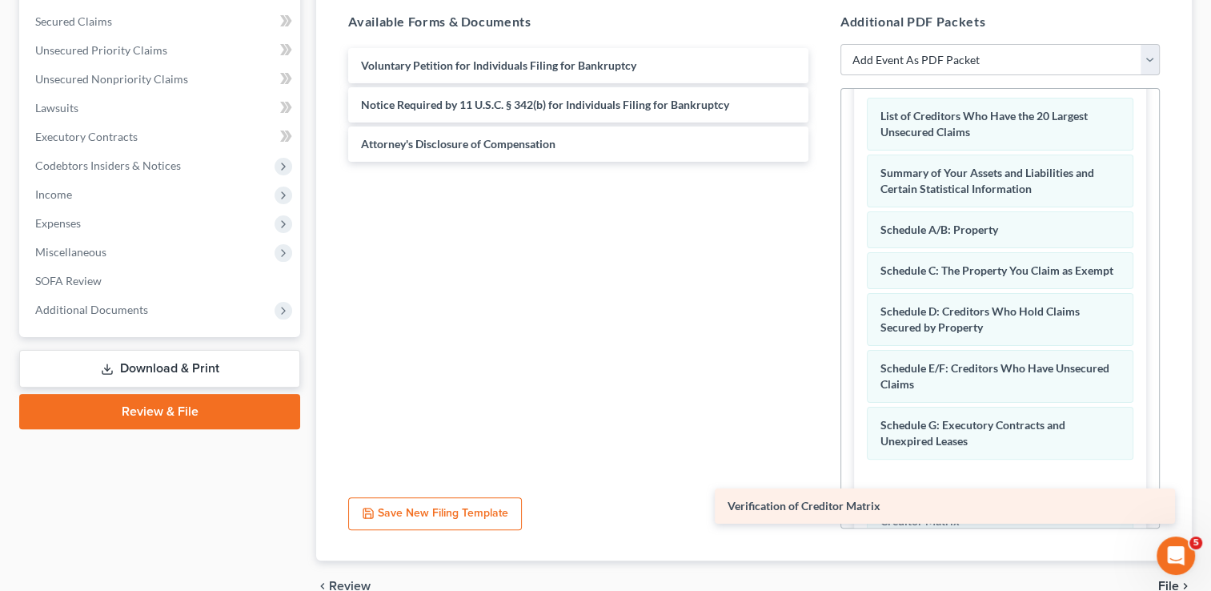
drag, startPoint x: 430, startPoint y: 100, endPoint x: 796, endPoint y: 503, distance: 544.4
click at [796, 162] on div "Verification of Creditor Matrix Voluntary Petition for Individuals Filing for B…" at bounding box center [578, 105] width 486 height 114
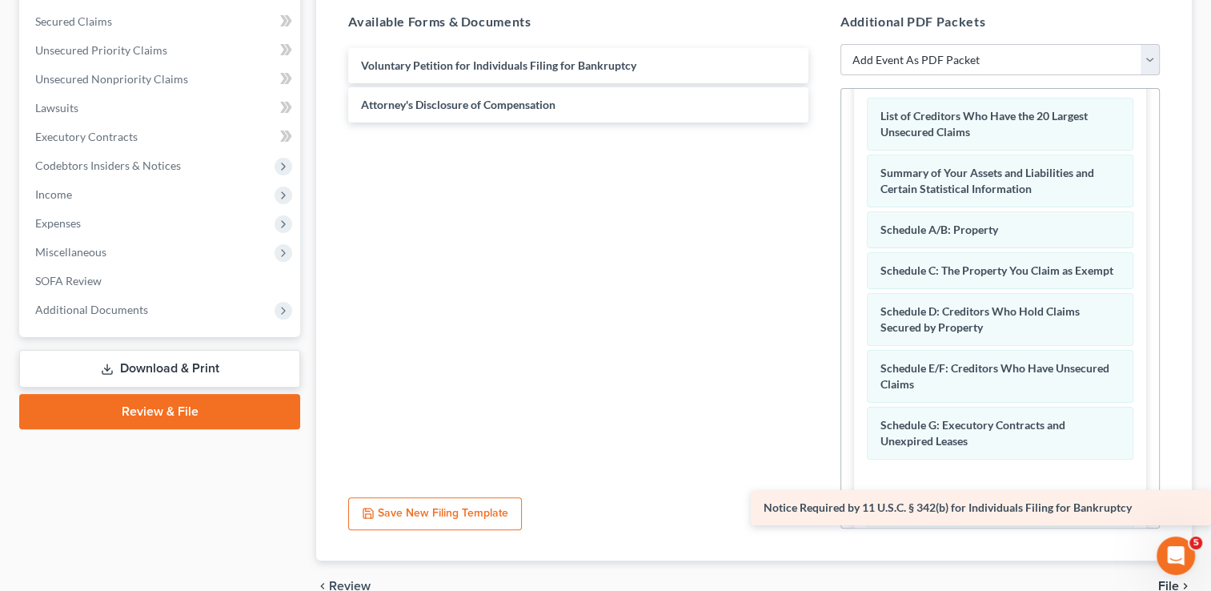
drag, startPoint x: 454, startPoint y: 105, endPoint x: 1124, endPoint y: 509, distance: 782.3
click at [821, 122] on div "Notice Required by 11 U.S.C. § 342(b) for Individuals Filing for Bankruptcy Vol…" at bounding box center [578, 85] width 486 height 74
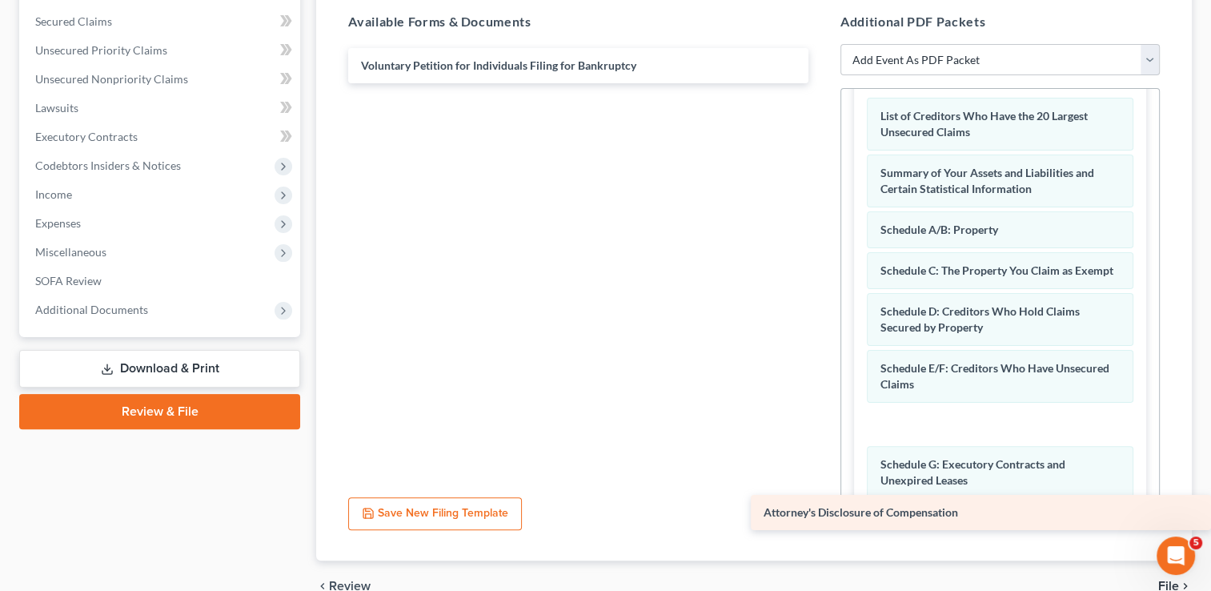
drag, startPoint x: 535, startPoint y: 111, endPoint x: 1088, endPoint y: 520, distance: 687.7
click at [821, 83] on div "Attorney's Disclosure of Compensation Voluntary Petition for Individuals Filing…" at bounding box center [578, 65] width 486 height 35
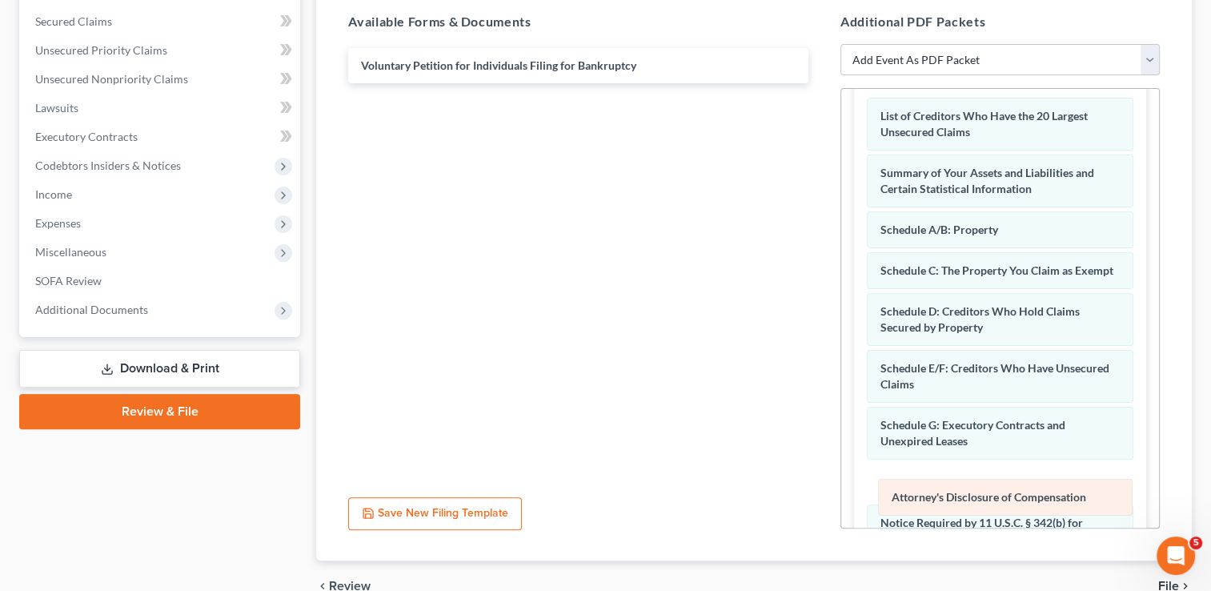
drag, startPoint x: 1039, startPoint y: 438, endPoint x: 1050, endPoint y: 498, distance: 61.1
click at [1050, 498] on div "Attorney's Disclosure of Compensation Amended Attorney's Disclosure of Compensa…" at bounding box center [1000, 532] width 266 height 869
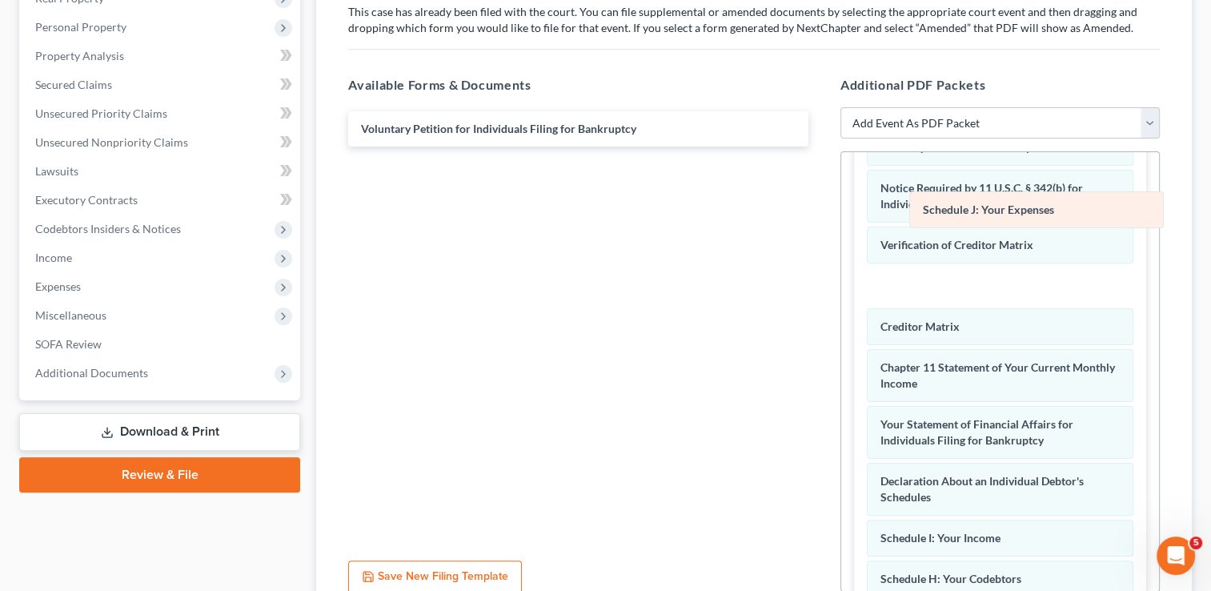
scroll to position [172, 0]
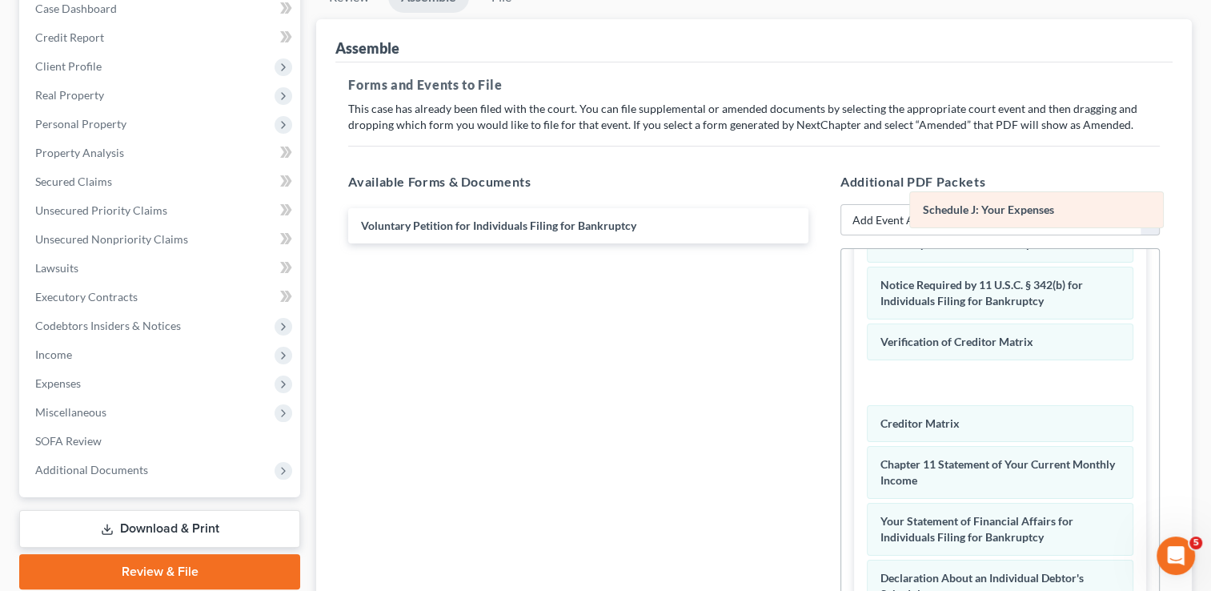
drag, startPoint x: 1005, startPoint y: 443, endPoint x: 1032, endPoint y: 232, distance: 213.0
click at [1040, 222] on div "Schedule J: Your Expenses Amended Schedule J: Your Expenses List of Creditors W…" at bounding box center [1000, 294] width 266 height 869
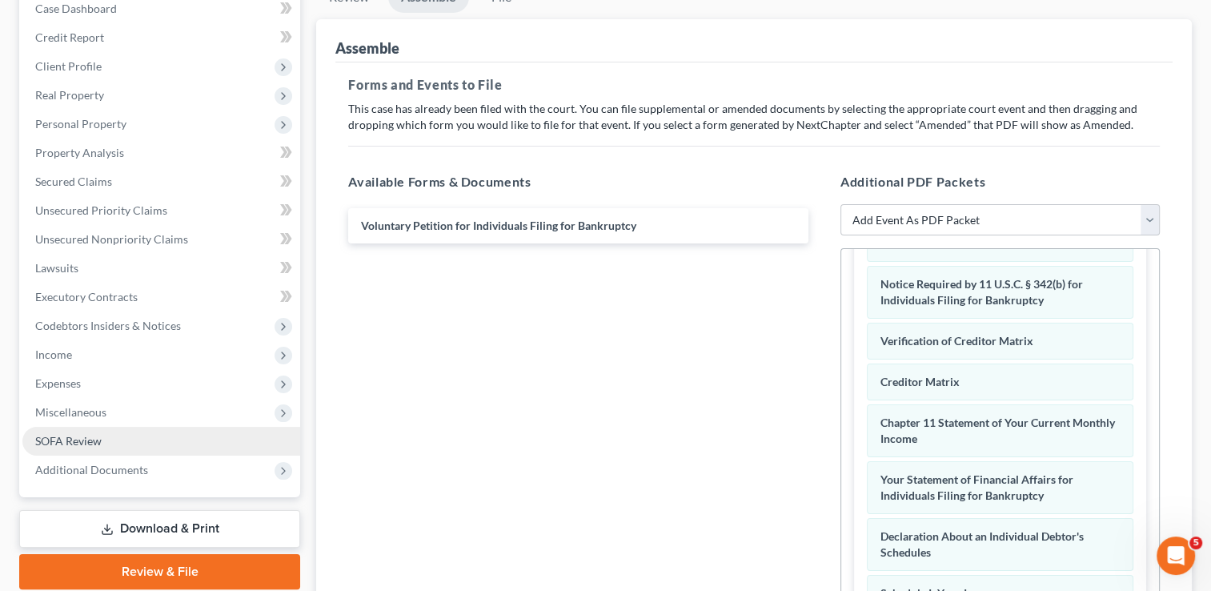
click at [78, 432] on link "SOFA Review" at bounding box center [161, 441] width 278 height 29
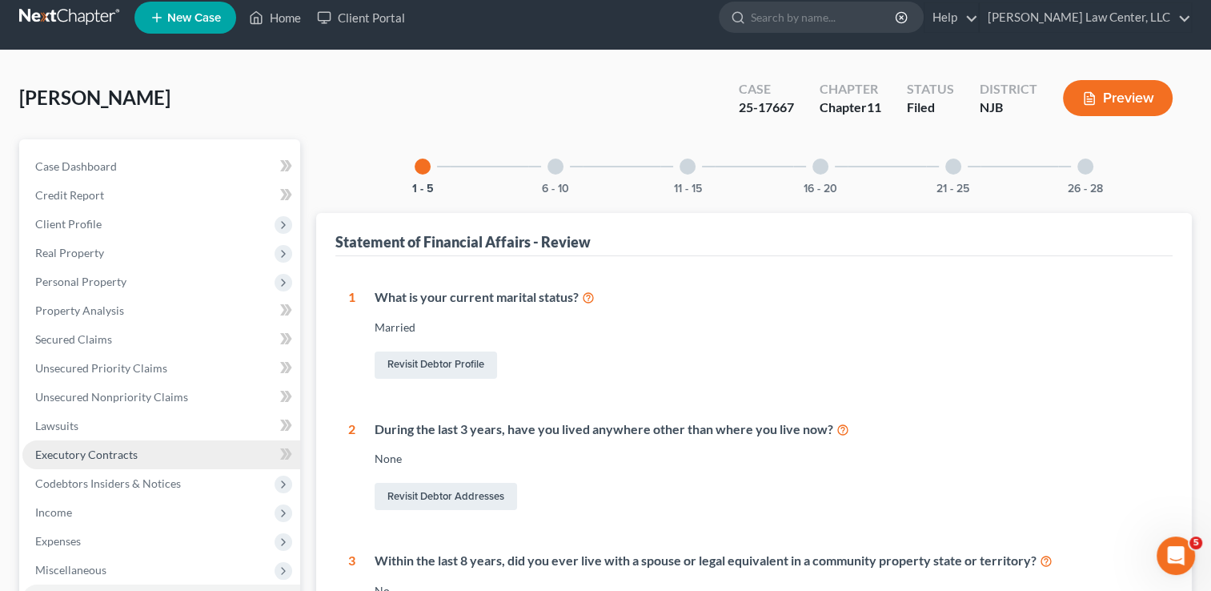
scroll to position [320, 0]
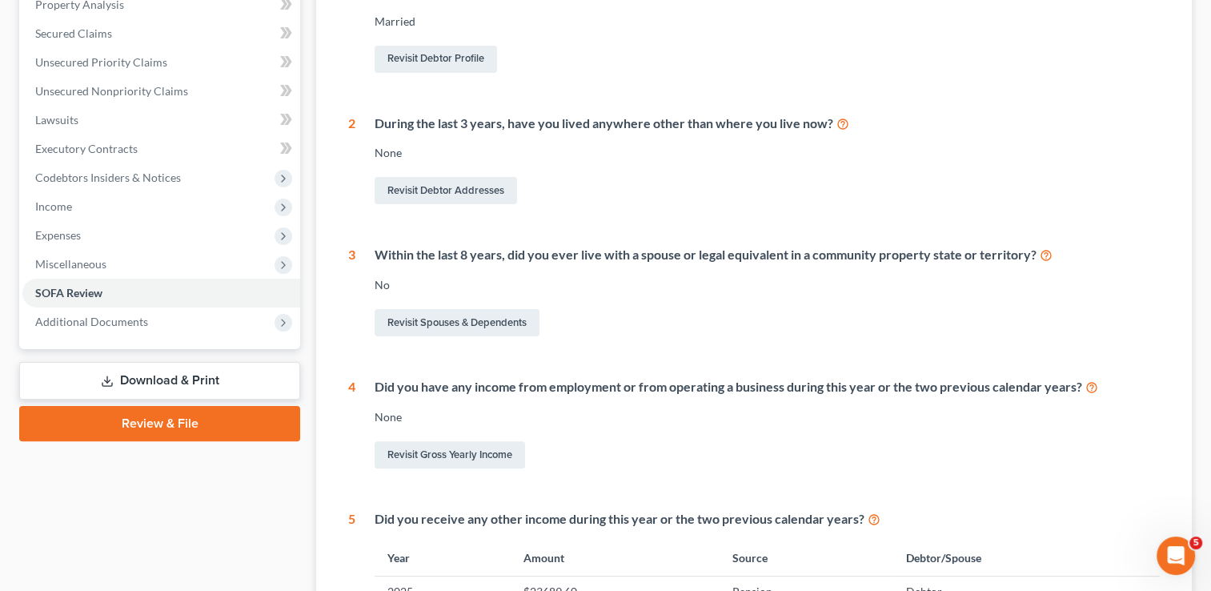
click at [172, 418] on link "Review & File" at bounding box center [159, 423] width 281 height 35
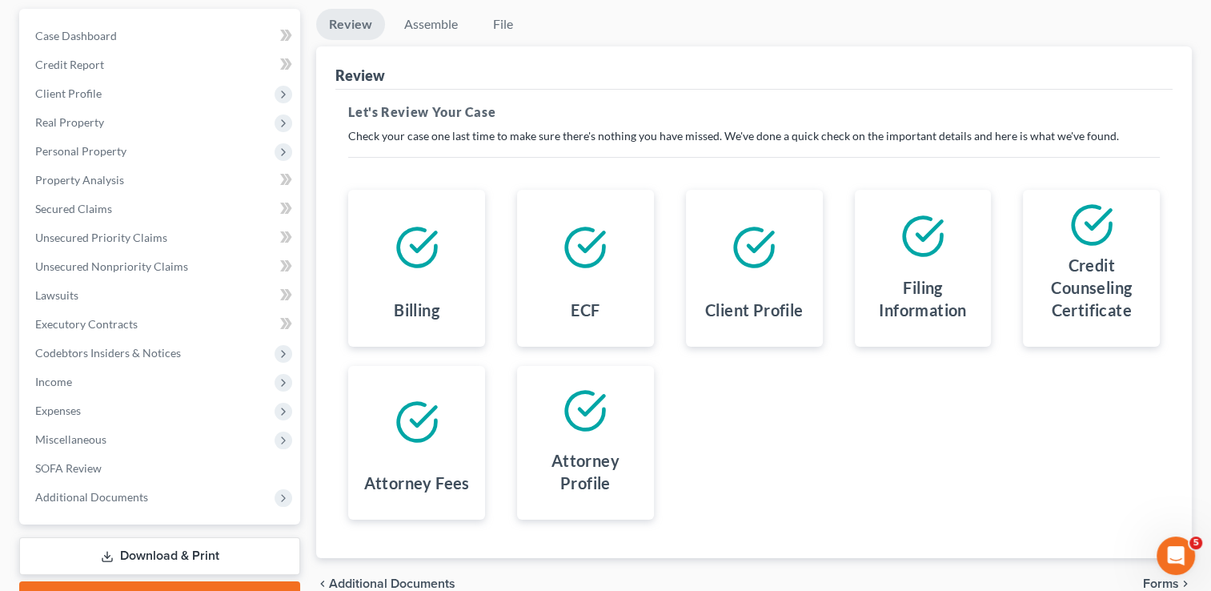
scroll to position [230, 0]
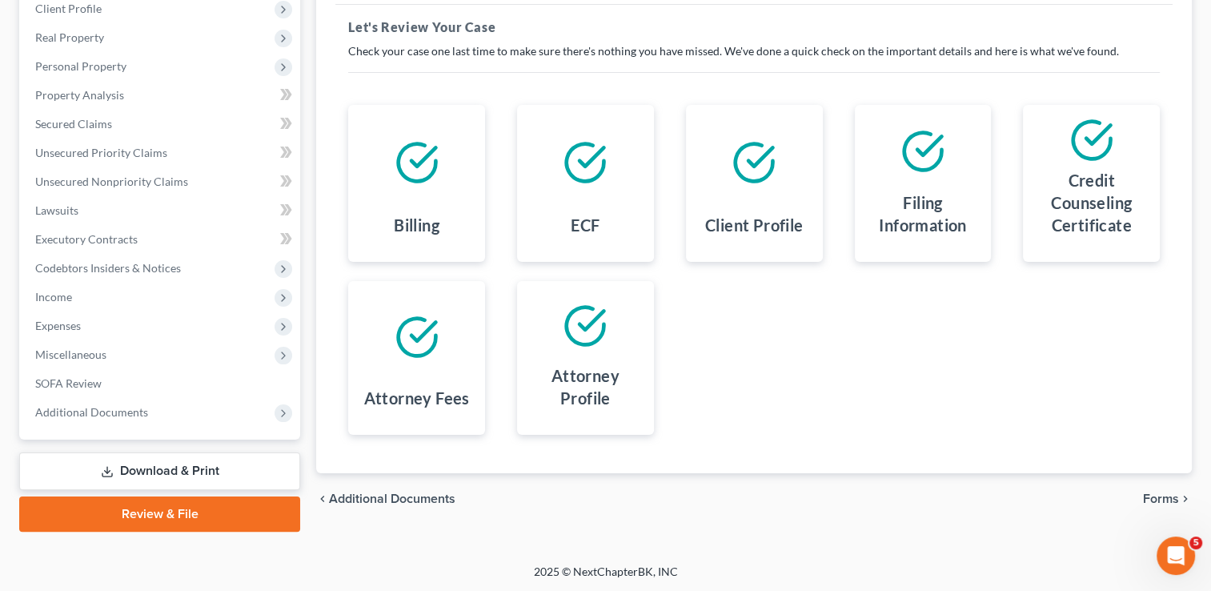
click at [1157, 497] on span "Forms" at bounding box center [1161, 498] width 36 height 13
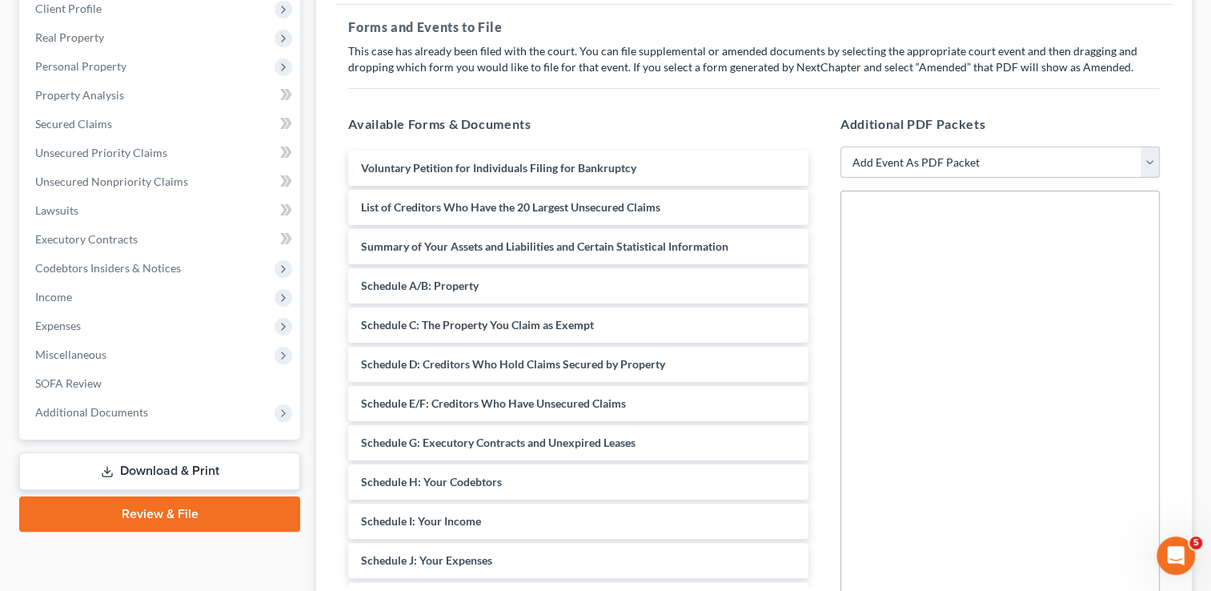
click at [1054, 162] on select "Add Event As PDF Packet 20 Largest Unsecured Creditors Amended Attorney Compens…" at bounding box center [999, 162] width 319 height 32
select select "20"
click at [840, 146] on select "Add Event As PDF Packet 20 Largest Unsecured Creditors Amended Attorney Compens…" at bounding box center [999, 162] width 319 height 32
select select
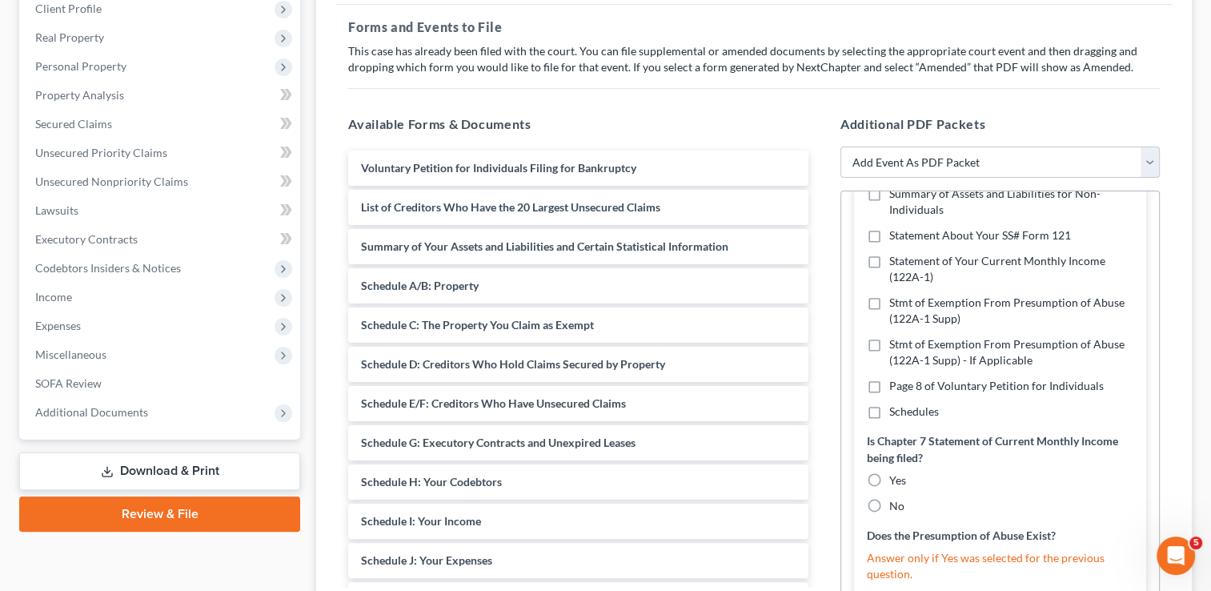
scroll to position [720, 0]
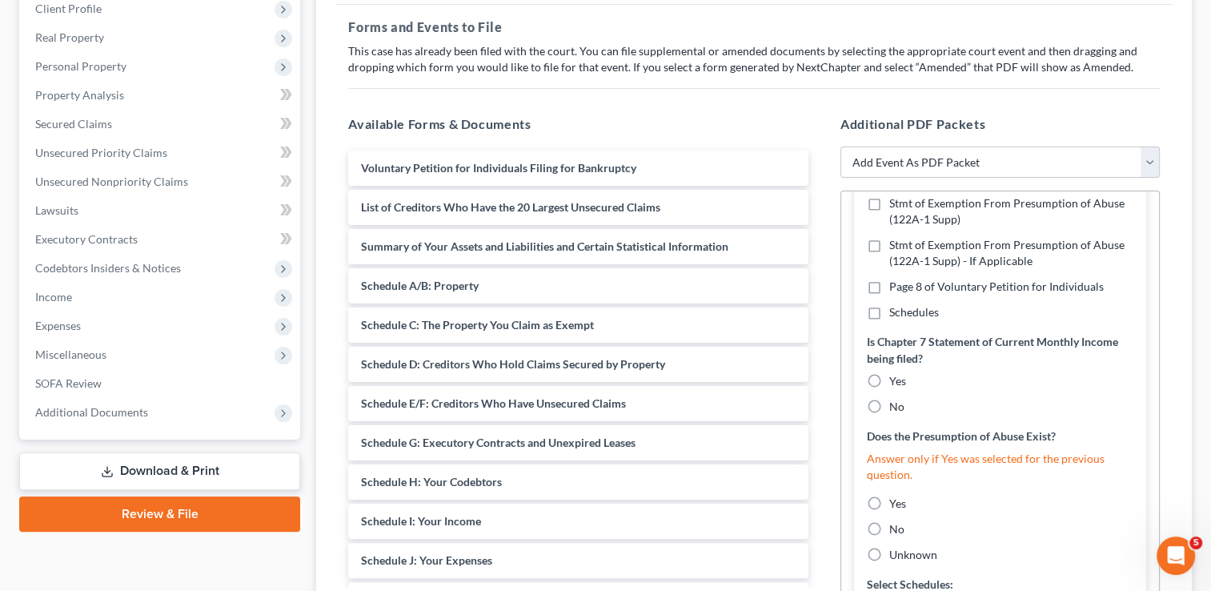
click at [889, 310] on label "Schedules" at bounding box center [914, 312] width 50 height 16
click at [895, 310] on input "Schedules" at bounding box center [900, 309] width 10 height 10
checkbox input "true"
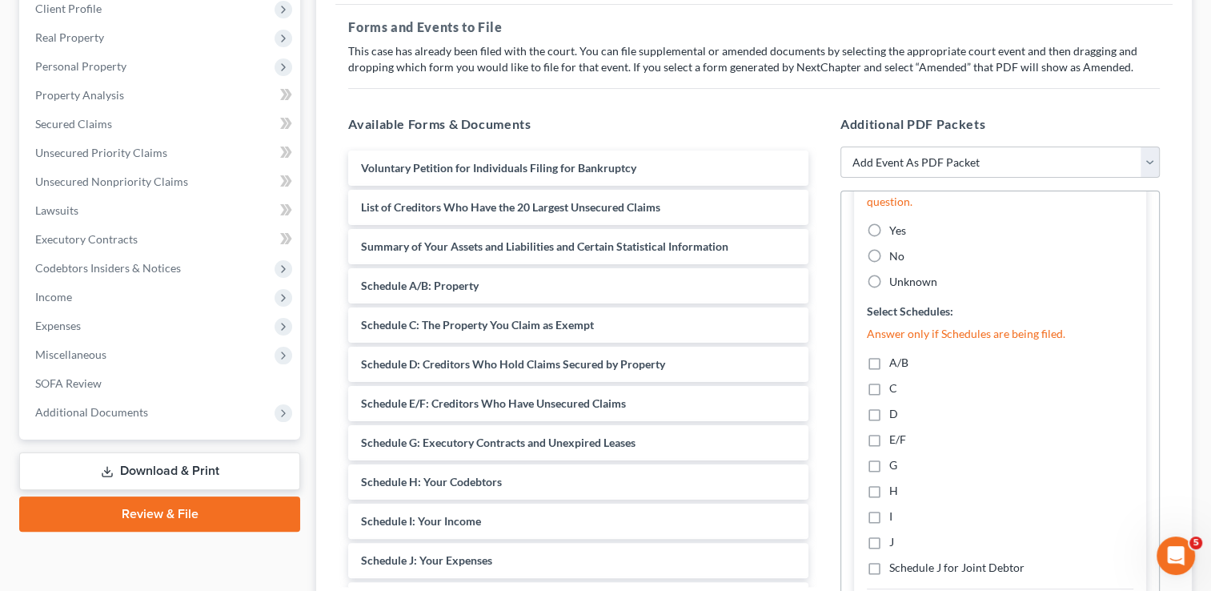
scroll to position [1008, 0]
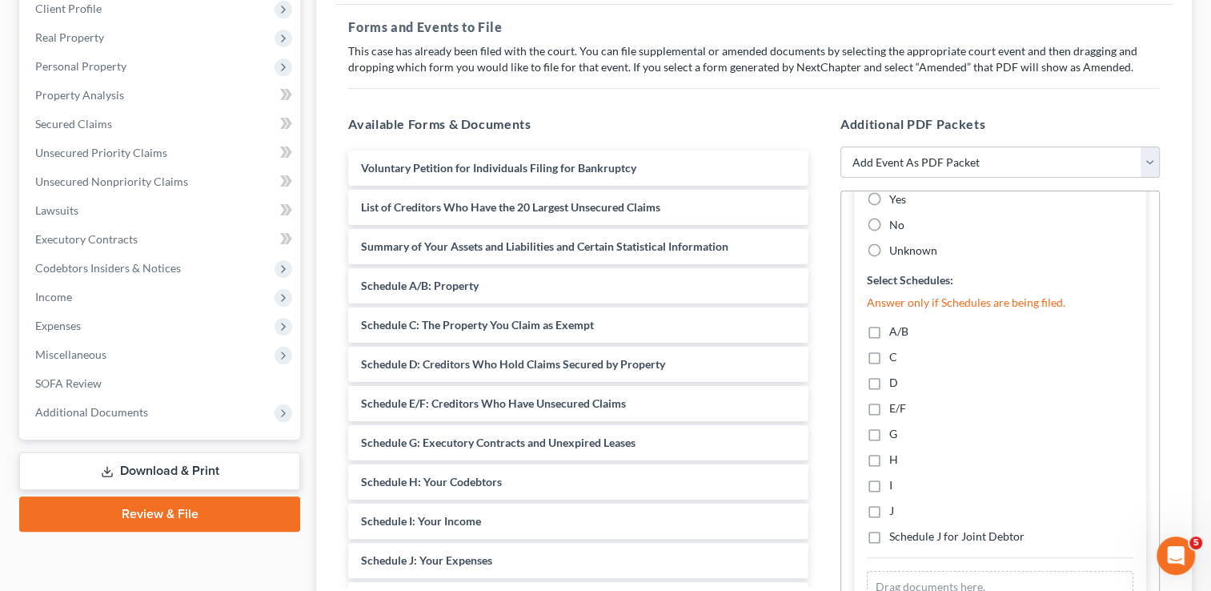
click at [889, 330] on label "A/B" at bounding box center [898, 331] width 19 height 16
click at [895, 330] on input "A/B" at bounding box center [900, 328] width 10 height 10
checkbox input "true"
click at [889, 357] on label "C" at bounding box center [893, 357] width 8 height 16
click at [895, 357] on input "C" at bounding box center [900, 354] width 10 height 10
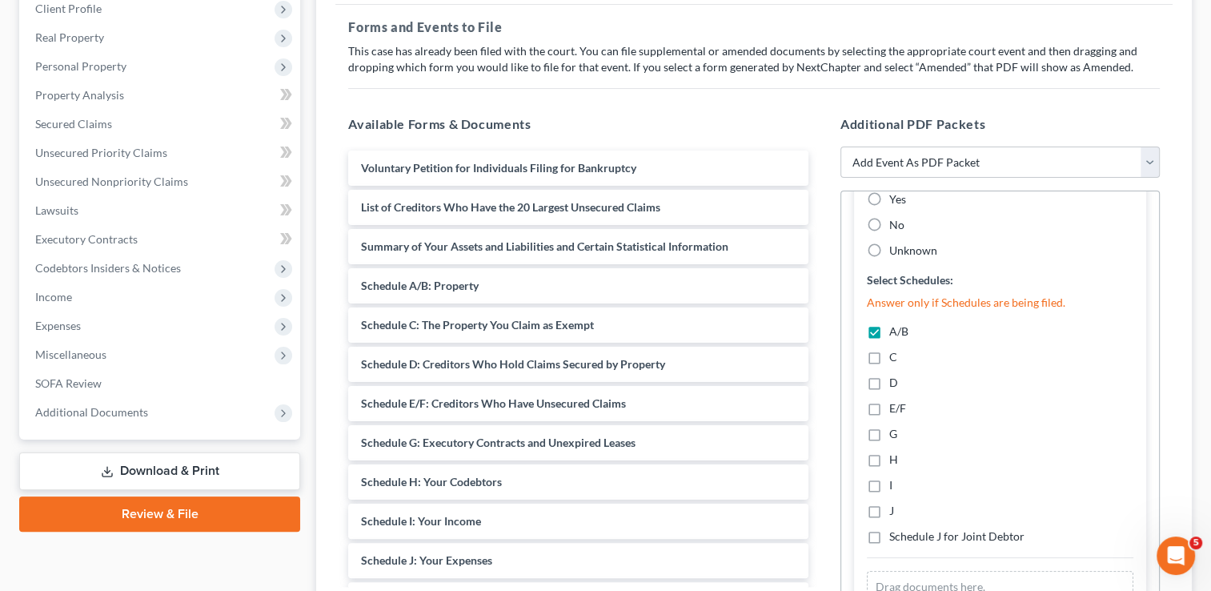
checkbox input "true"
click at [889, 380] on label "D" at bounding box center [893, 383] width 9 height 16
click at [895, 380] on input "D" at bounding box center [900, 380] width 10 height 10
checkbox input "true"
drag, startPoint x: 875, startPoint y: 407, endPoint x: 874, endPoint y: 419, distance: 11.2
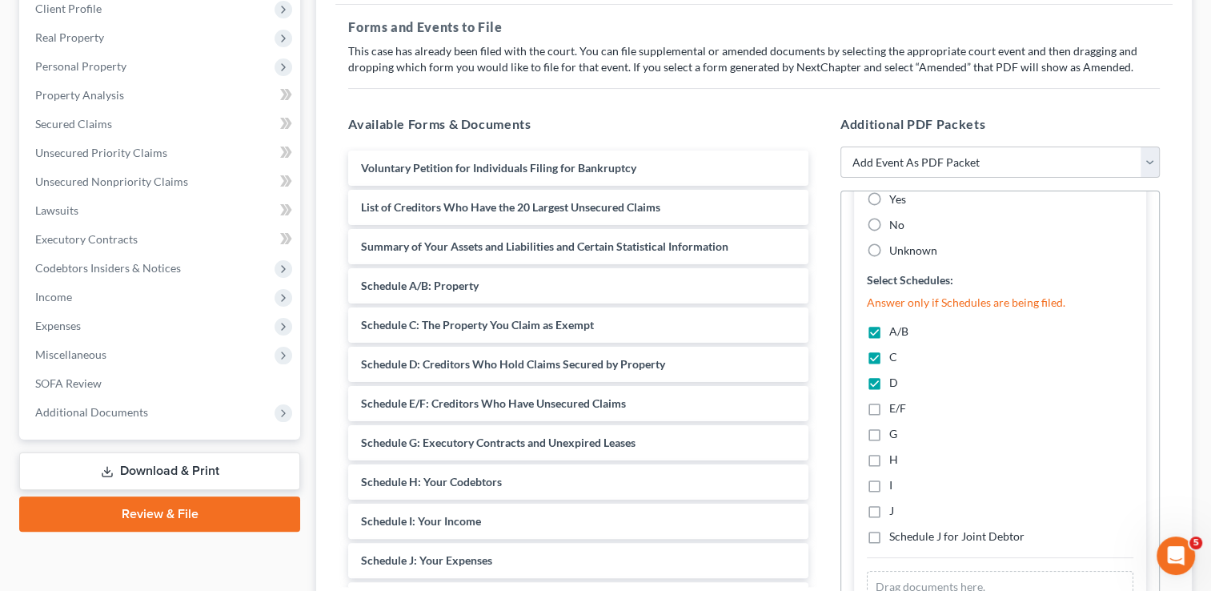
click at [889, 407] on label "E/F" at bounding box center [897, 408] width 17 height 16
click at [895, 407] on input "E/F" at bounding box center [900, 405] width 10 height 10
checkbox input "true"
click at [889, 435] on label "G" at bounding box center [893, 434] width 8 height 16
click at [895, 435] on input "G" at bounding box center [900, 431] width 10 height 10
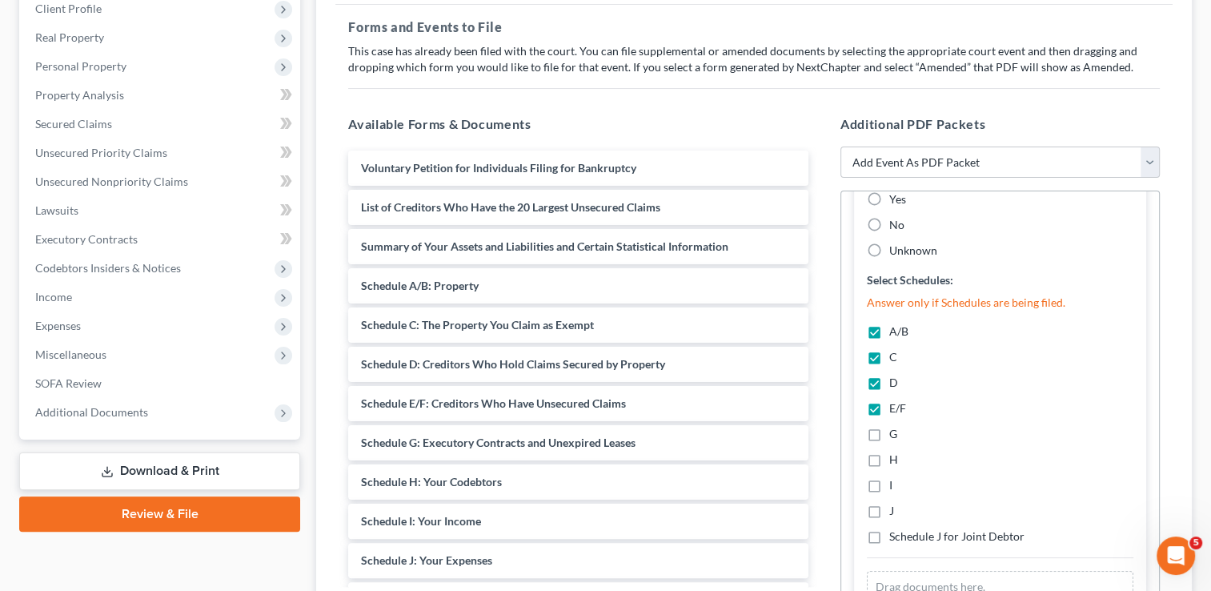
checkbox input "true"
click at [889, 456] on label "H" at bounding box center [893, 459] width 9 height 16
click at [895, 456] on input "H" at bounding box center [900, 456] width 10 height 10
checkbox input "true"
click at [889, 485] on label "I" at bounding box center [890, 485] width 3 height 16
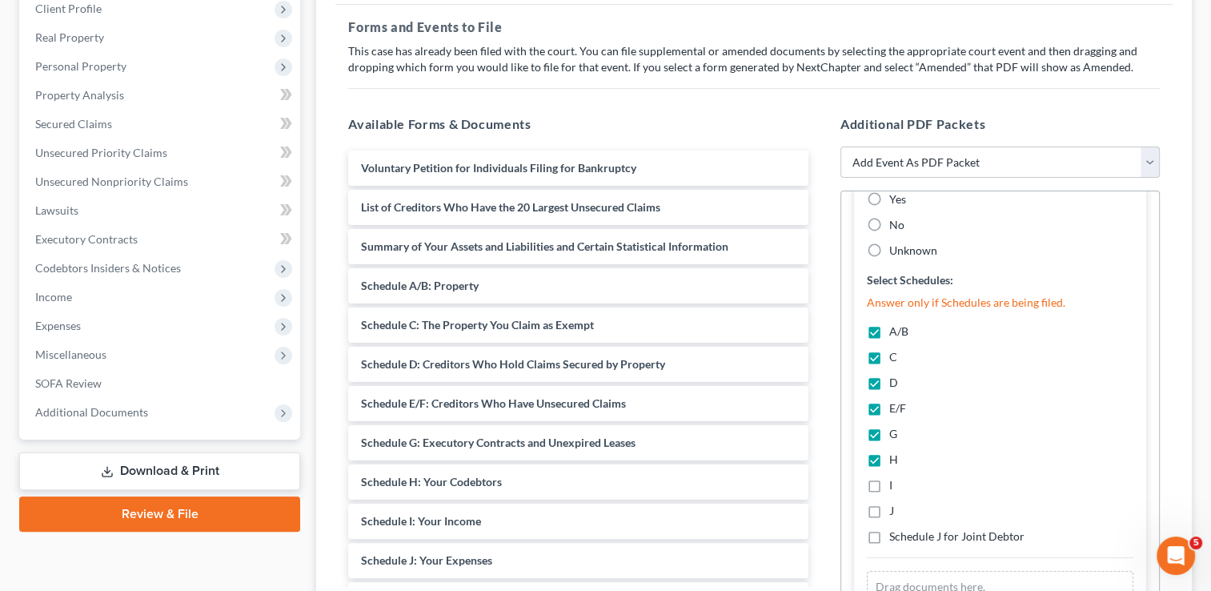
click at [895, 485] on input "I" at bounding box center [900, 482] width 10 height 10
checkbox input "true"
click at [889, 504] on label "J" at bounding box center [891, 511] width 5 height 16
click at [895, 504] on input "J" at bounding box center [900, 508] width 10 height 10
checkbox input "true"
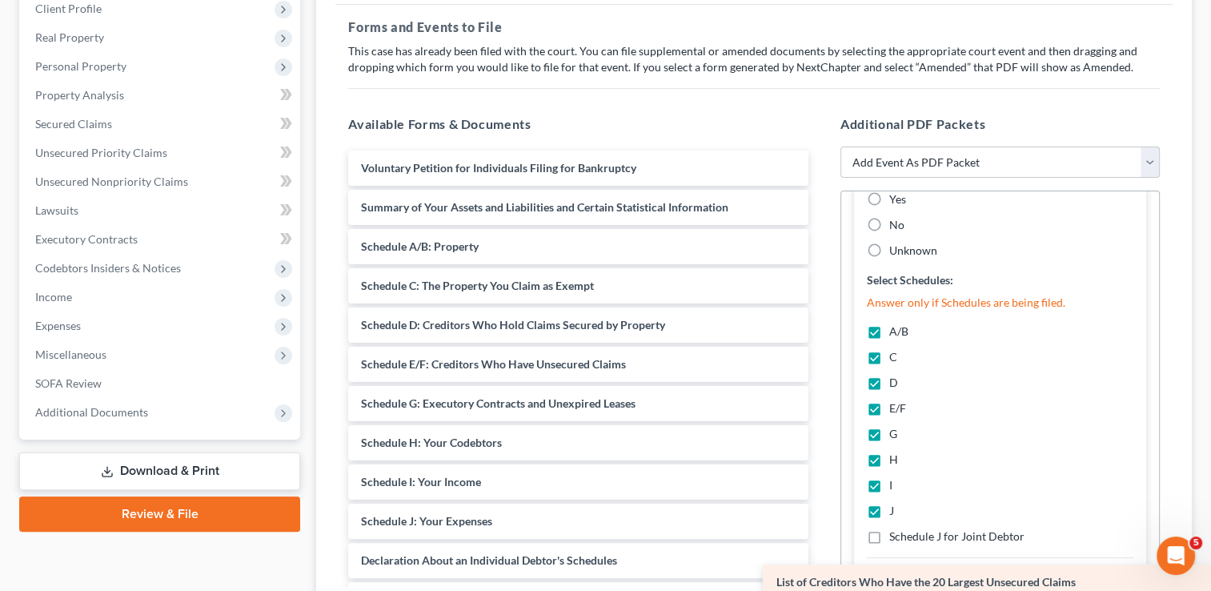
drag, startPoint x: 453, startPoint y: 203, endPoint x: 1006, endPoint y: 579, distance: 668.7
click at [821, 579] on div "List of Creditors Who Have the 20 Largest Unsecured Claims Voluntary Petition f…" at bounding box center [578, 481] width 486 height 663
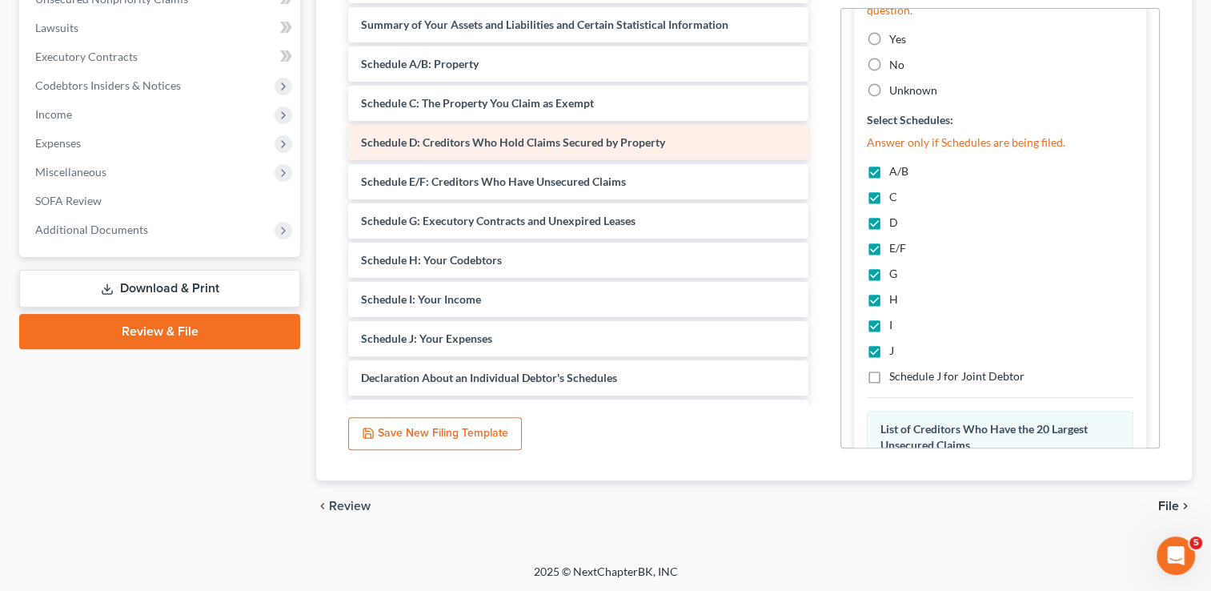
scroll to position [332, 0]
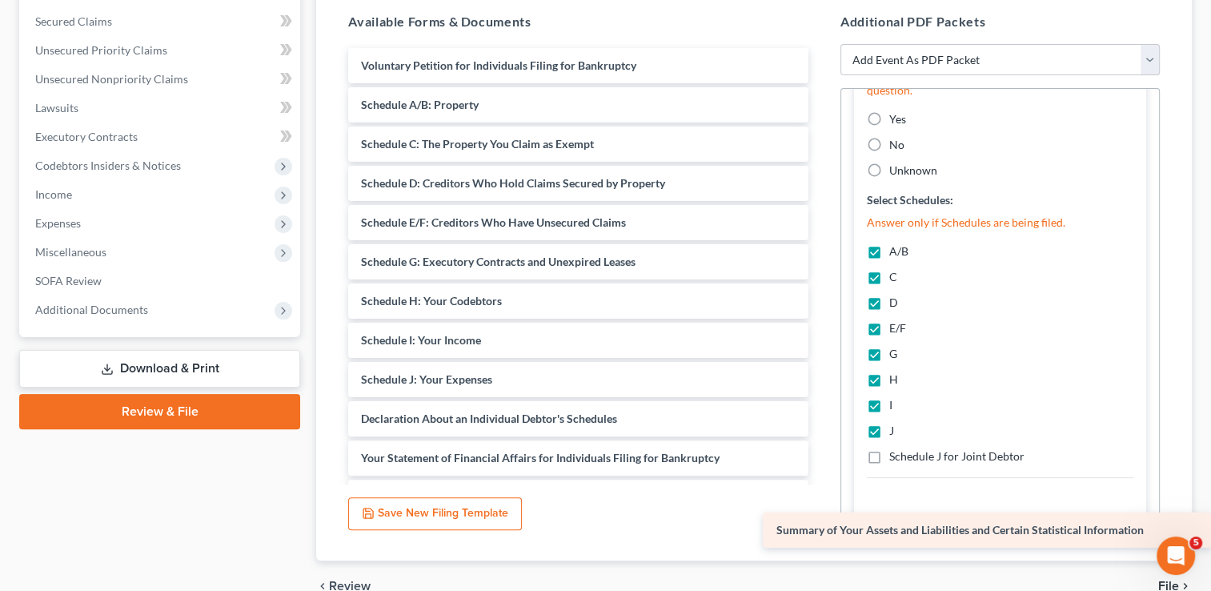
drag, startPoint x: 539, startPoint y: 103, endPoint x: 1037, endPoint y: 530, distance: 655.5
click at [821, 530] on div "Summary of Your Assets and Liabilities and Certain Statistical Information Volu…" at bounding box center [578, 359] width 486 height 623
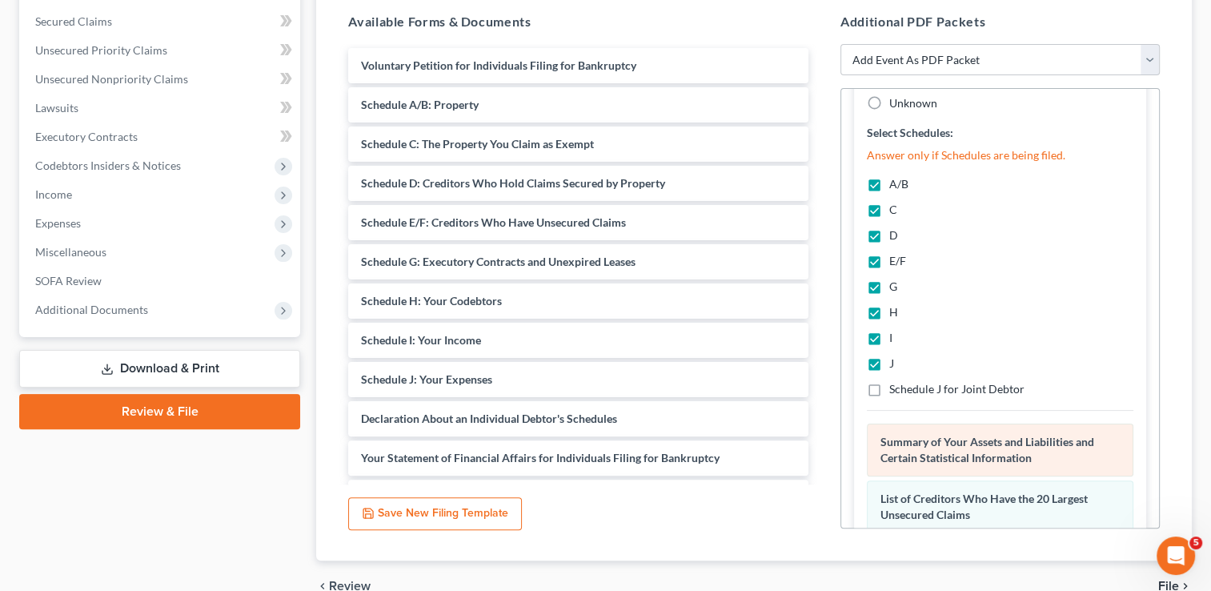
scroll to position [1051, 0]
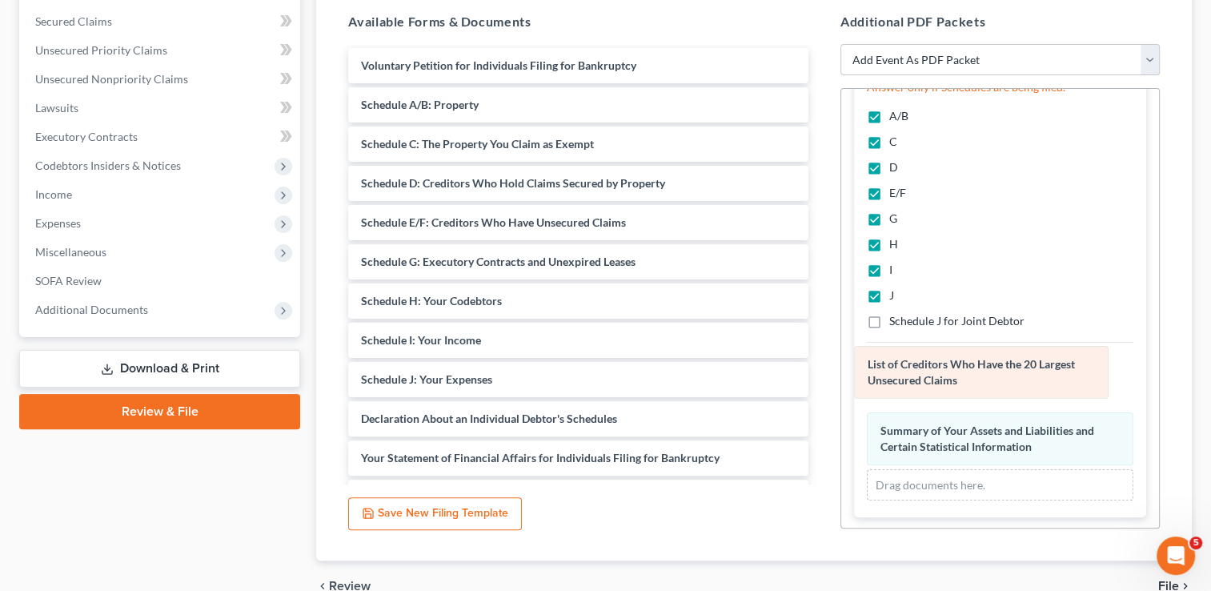
drag, startPoint x: 967, startPoint y: 437, endPoint x: 954, endPoint y: 370, distance: 68.6
click at [955, 371] on div "List of Creditors Who Have the 20 Largest Unsecured Claims Amended List of Cred…" at bounding box center [1000, 427] width 266 height 145
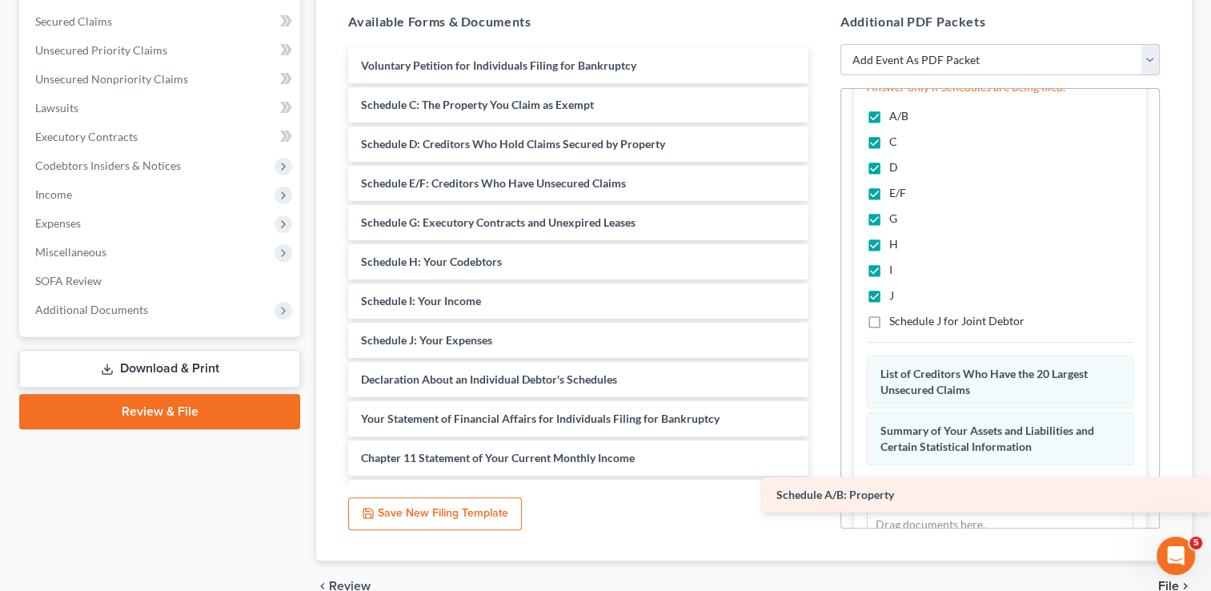
drag, startPoint x: 466, startPoint y: 104, endPoint x: 981, endPoint y: 495, distance: 647.1
click at [821, 495] on div "Schedule A/B: Property Voluntary Petition for Individuals Filing for Bankruptcy…" at bounding box center [578, 340] width 486 height 584
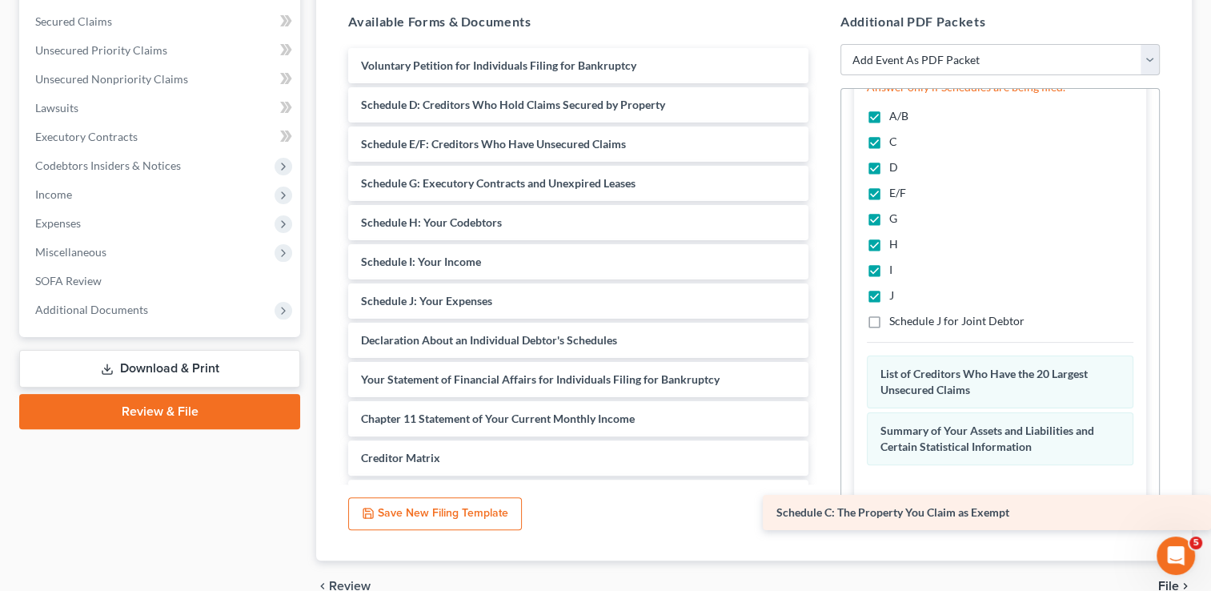
drag, startPoint x: 443, startPoint y: 105, endPoint x: 956, endPoint y: 514, distance: 656.0
click at [821, 514] on div "Schedule C: The Property You Claim as Exempt Voluntary Petition for Individuals…" at bounding box center [578, 320] width 486 height 545
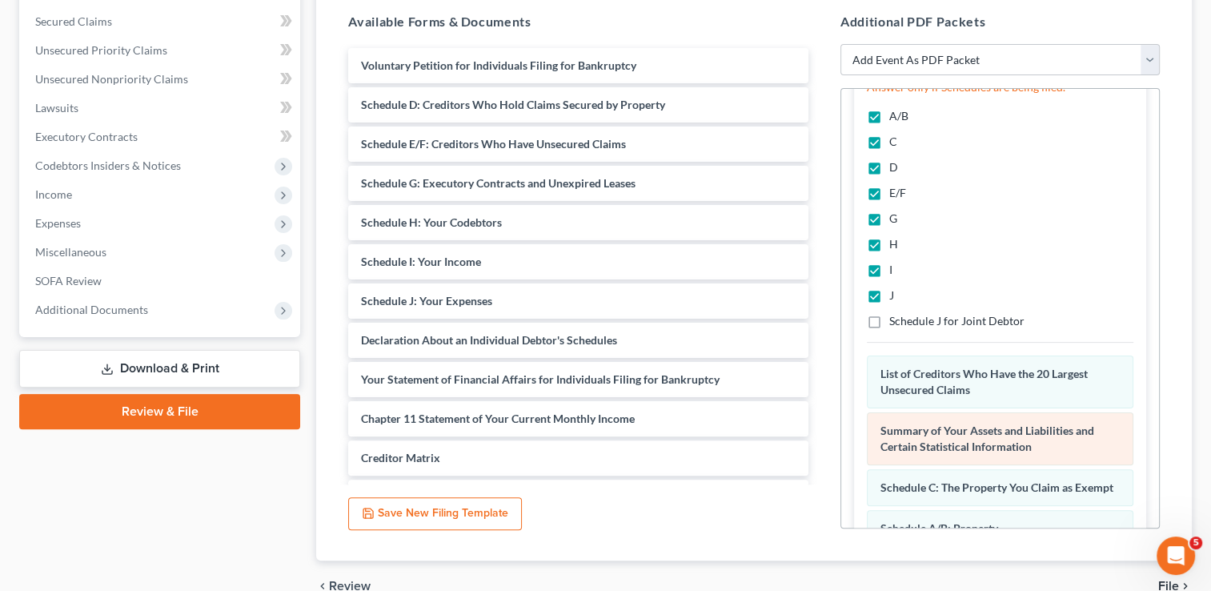
scroll to position [1148, 0]
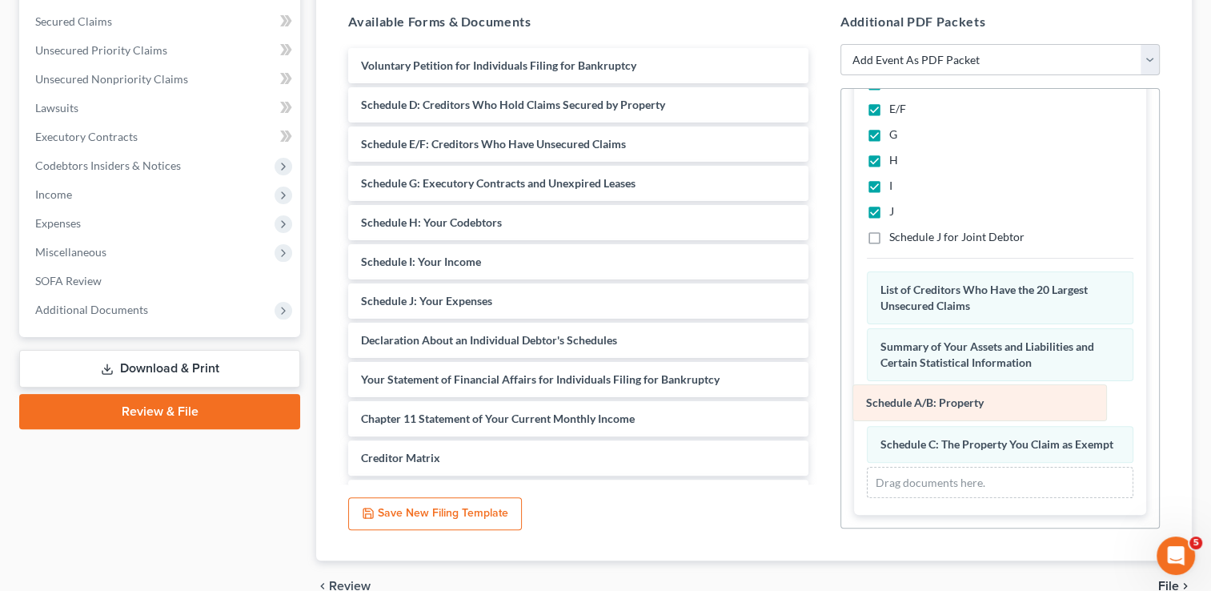
drag, startPoint x: 981, startPoint y: 433, endPoint x: 967, endPoint y: 386, distance: 49.4
click at [967, 386] on div "Schedule A/B: Property Amended Schedule A/B: Property List of Creditors Who Hav…" at bounding box center [1000, 384] width 266 height 226
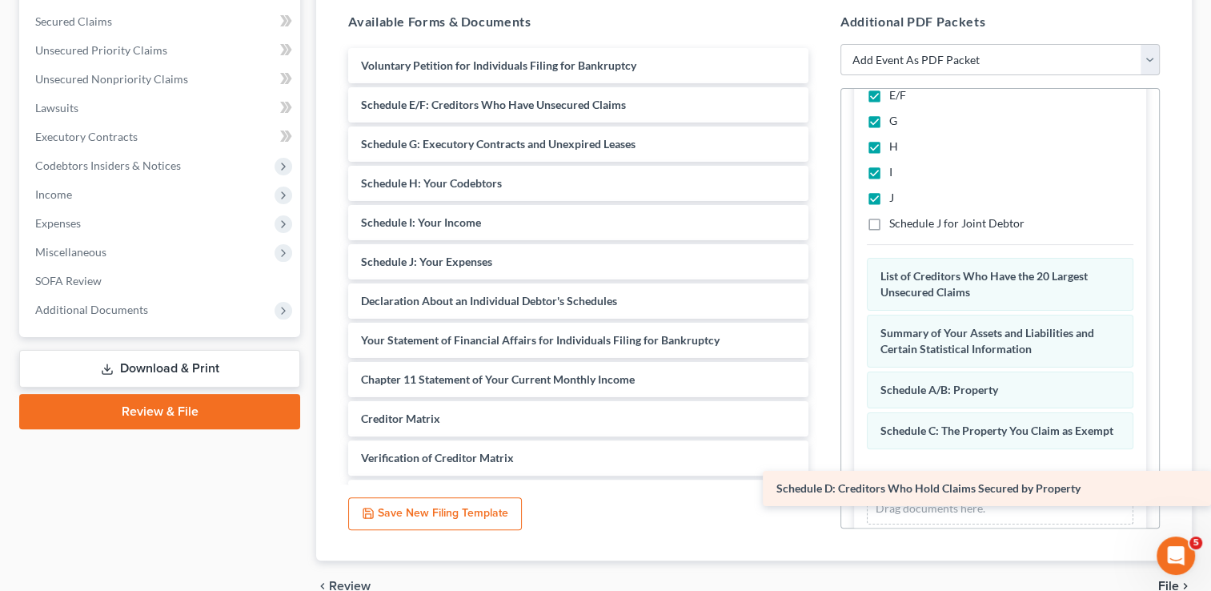
drag, startPoint x: 443, startPoint y: 105, endPoint x: 949, endPoint y: 490, distance: 636.2
click at [821, 490] on div "Schedule D: Creditors Who Hold Claims Secured by Property Voluntary Petition fo…" at bounding box center [578, 301] width 486 height 506
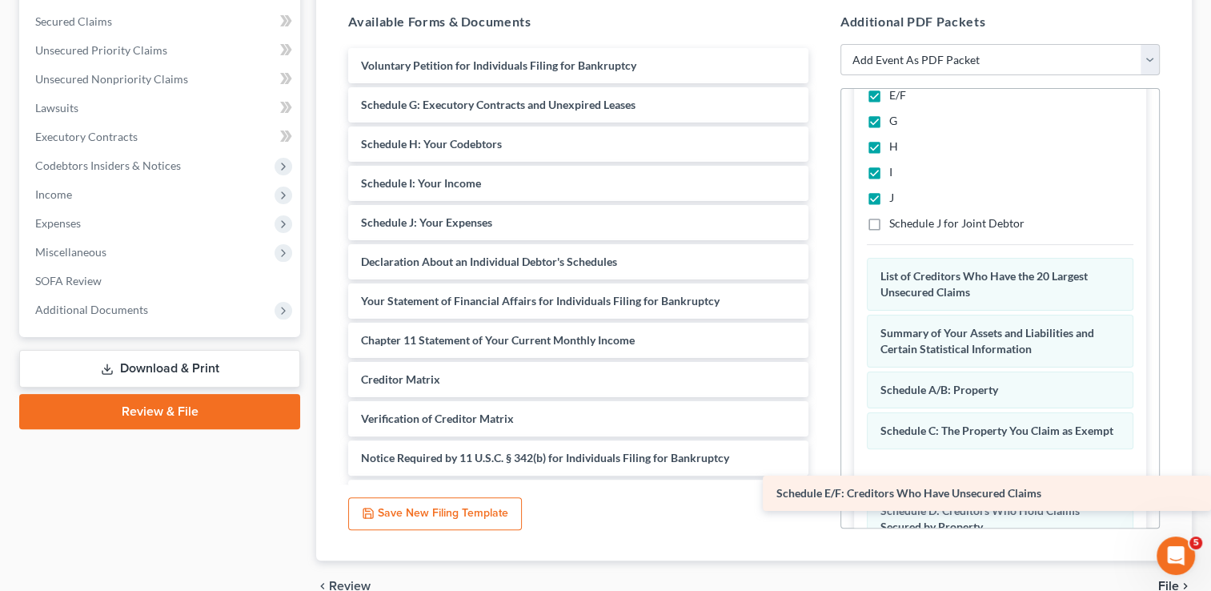
drag, startPoint x: 444, startPoint y: 98, endPoint x: 988, endPoint y: 488, distance: 669.3
click at [821, 488] on div "Schedule E/F: Creditors Who Have Unsecured Claims Voluntary Petition for Indivi…" at bounding box center [578, 281] width 486 height 467
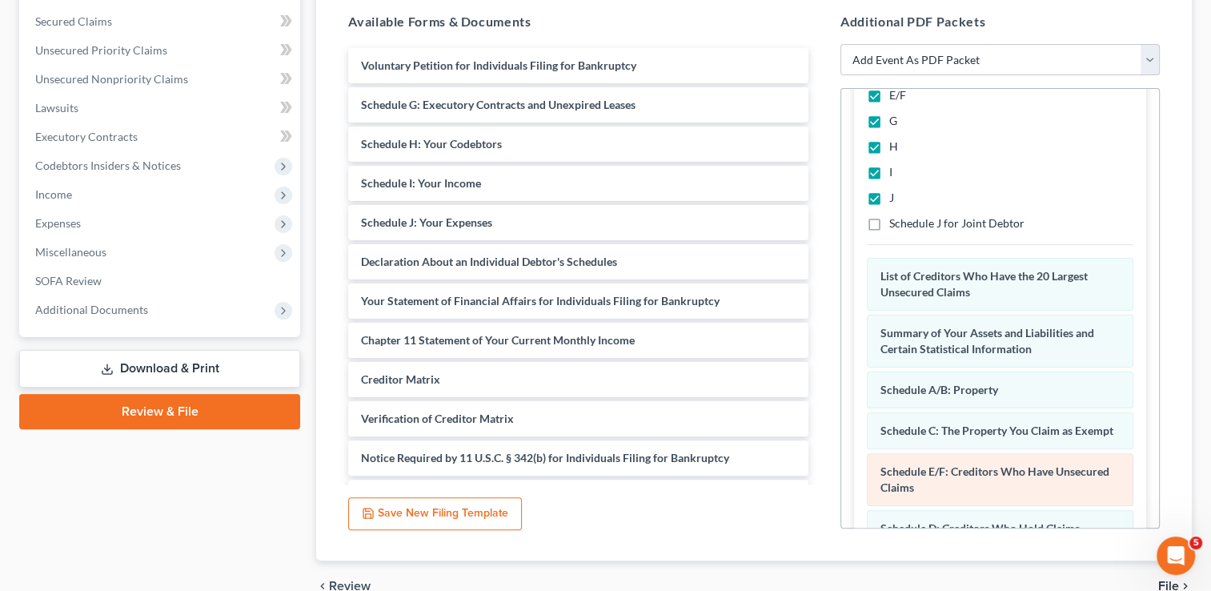
scroll to position [1261, 0]
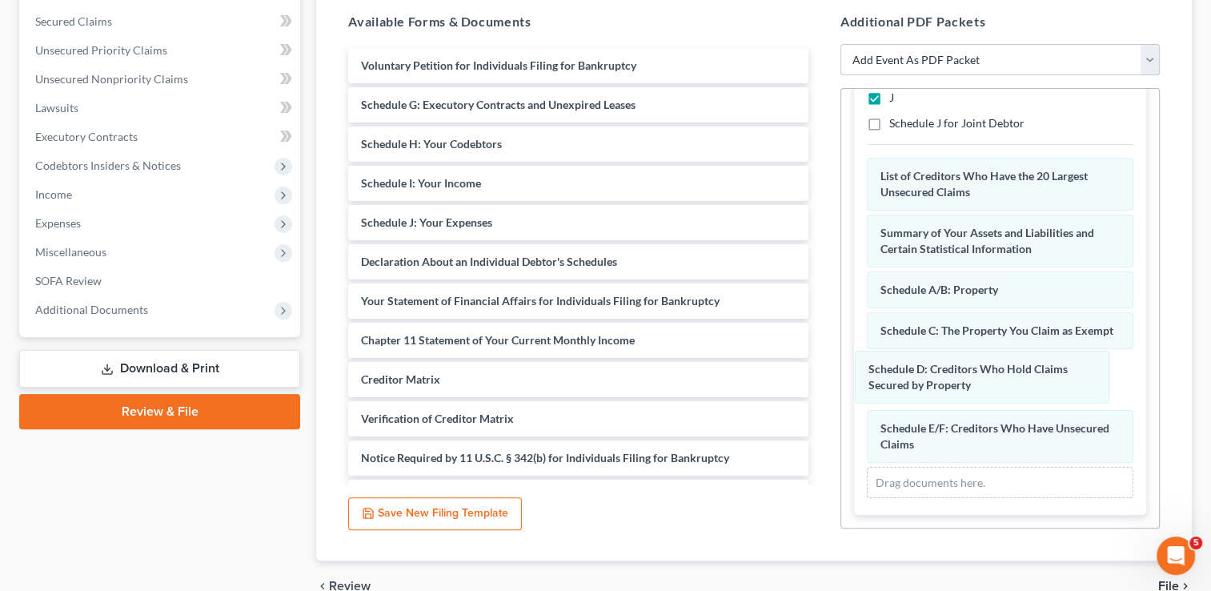
drag, startPoint x: 979, startPoint y: 435, endPoint x: 966, endPoint y: 373, distance: 62.9
click at [967, 372] on div "Schedule D: Creditors Who Hold Claims Secured by Property Amended Schedule D: C…" at bounding box center [1000, 328] width 266 height 340
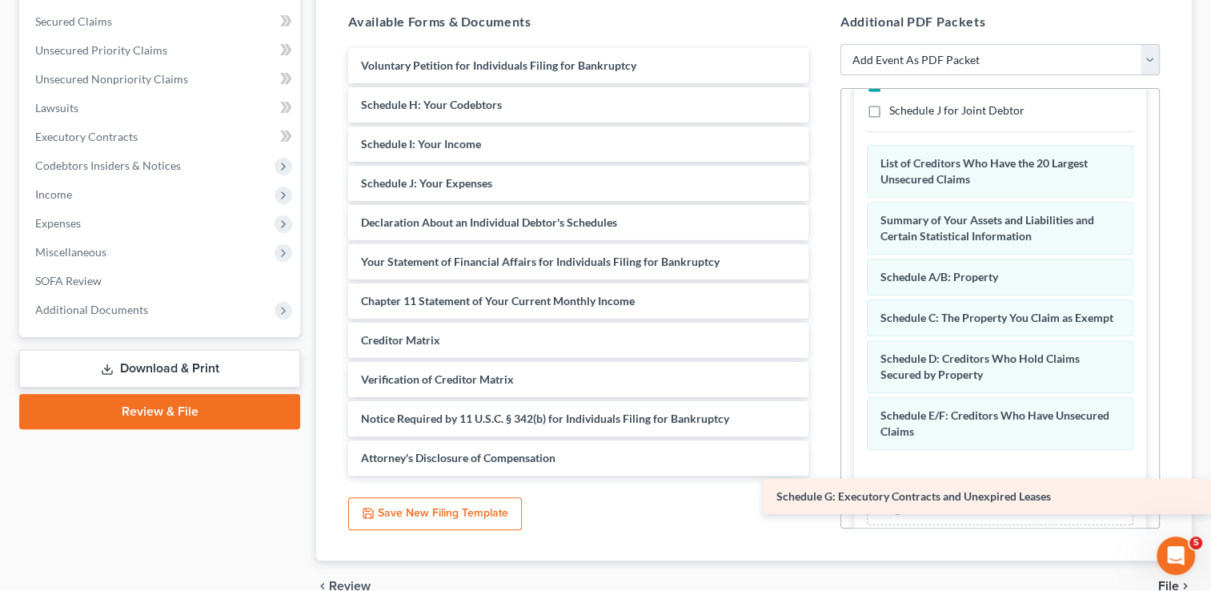
drag, startPoint x: 480, startPoint y: 109, endPoint x: 1010, endPoint y: 502, distance: 659.6
click at [821, 475] on div "Schedule G: Executory Contracts and Unexpired Leases Voluntary Petition for Ind…" at bounding box center [578, 261] width 486 height 427
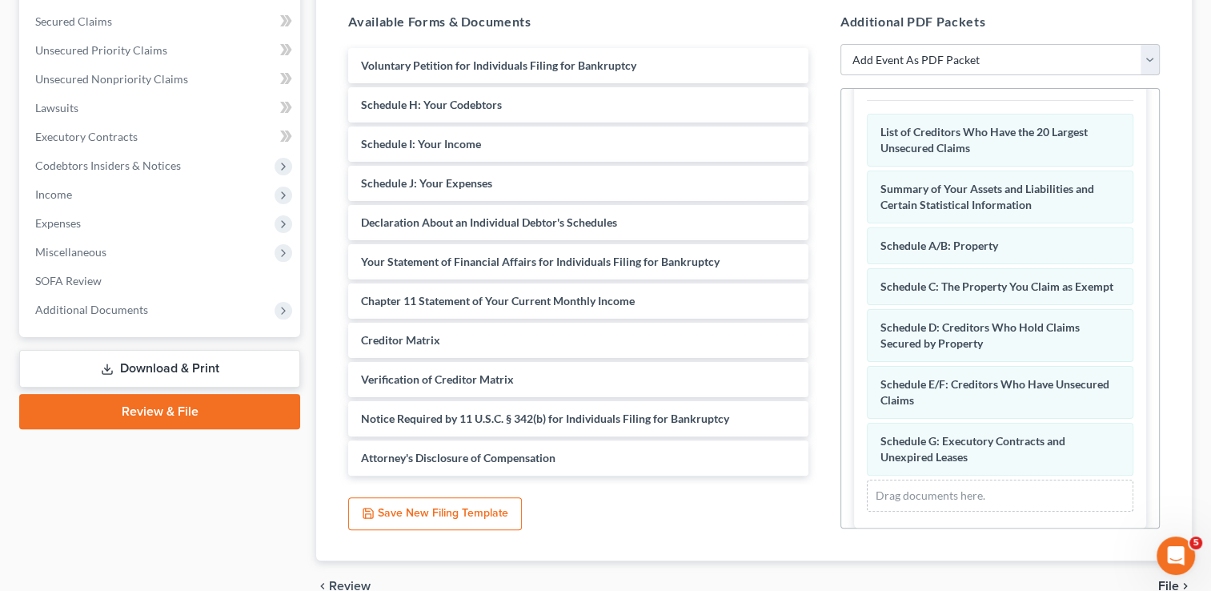
scroll to position [1317, 0]
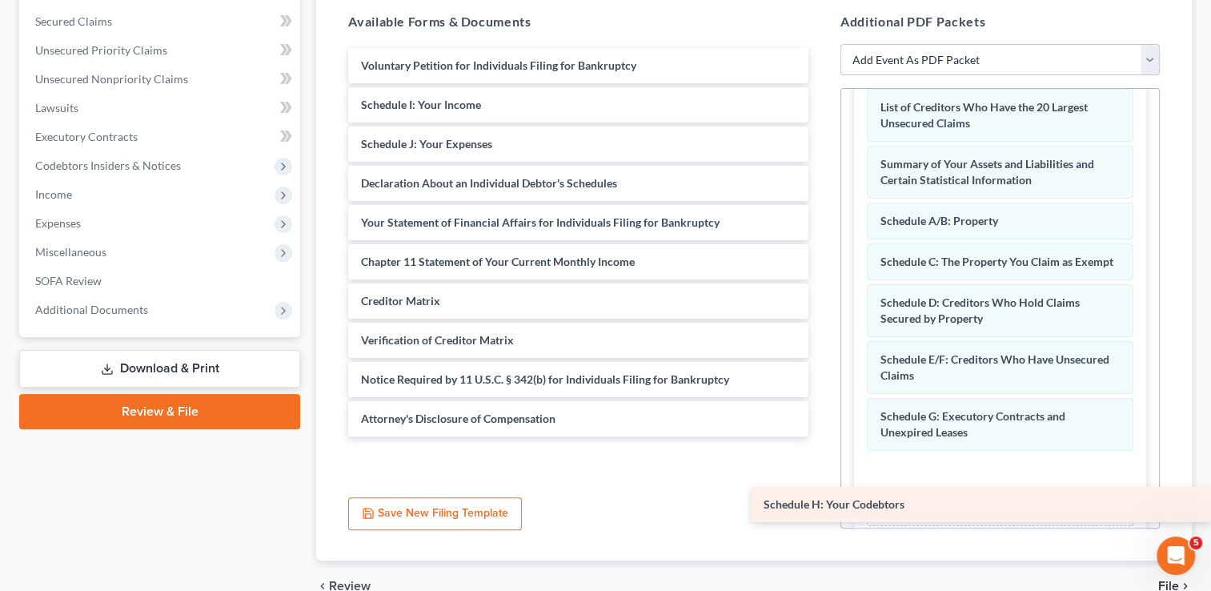
drag, startPoint x: 498, startPoint y: 105, endPoint x: 1007, endPoint y: 503, distance: 647.0
click at [821, 436] on div "Schedule H: Your Codebtors Voluntary Petition for Individuals Filing for Bankru…" at bounding box center [578, 242] width 486 height 388
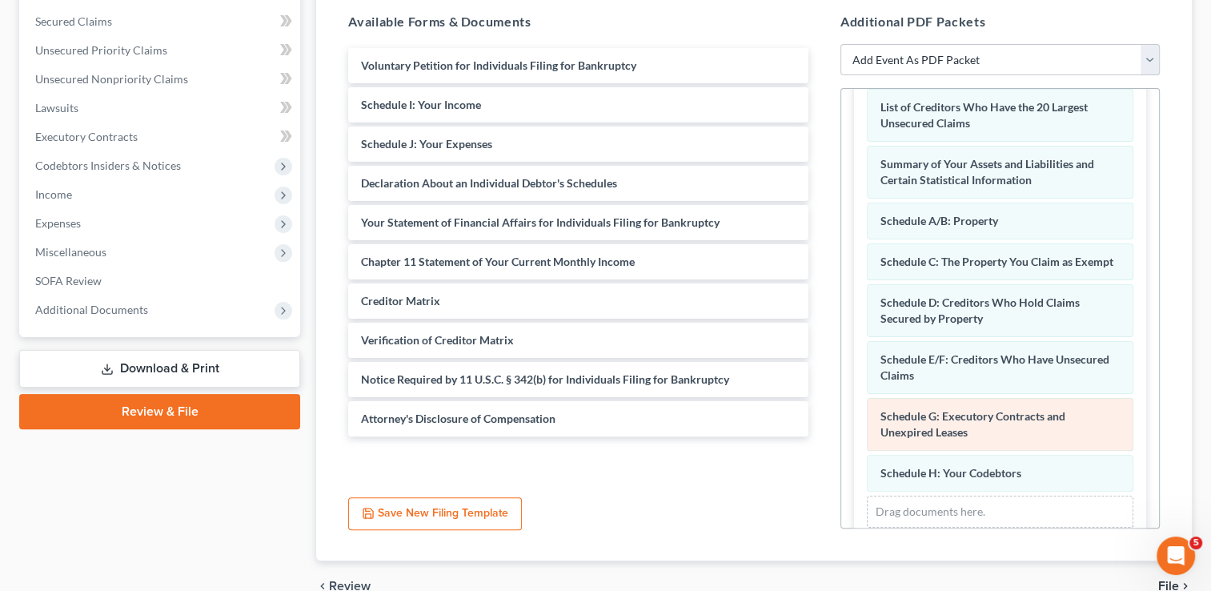
scroll to position [1358, 0]
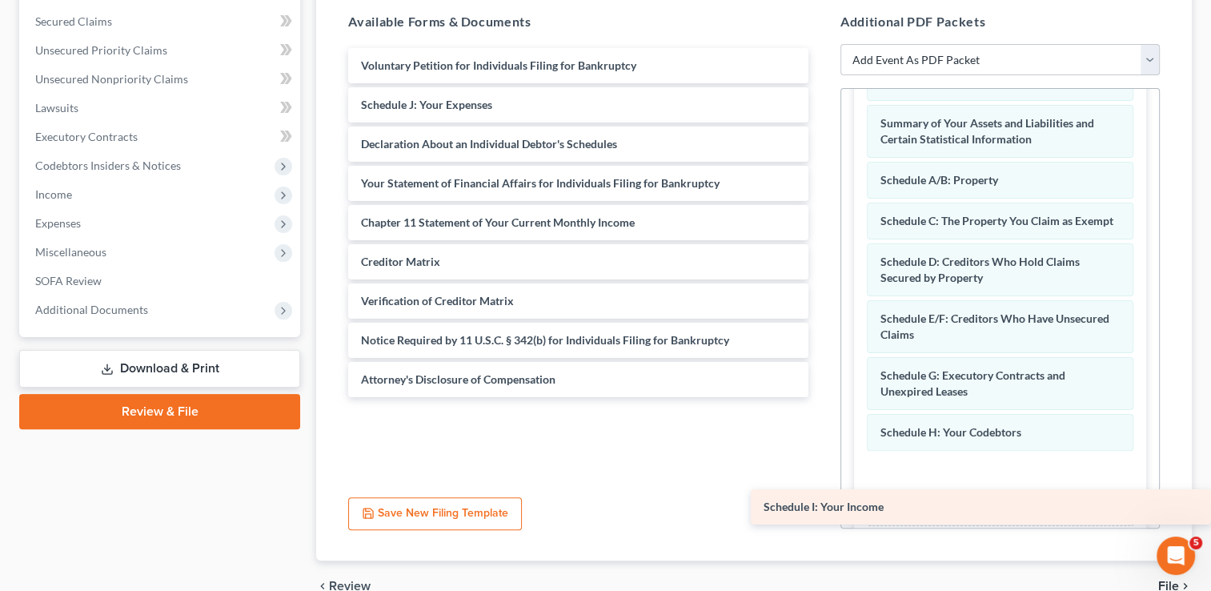
drag, startPoint x: 441, startPoint y: 106, endPoint x: 969, endPoint y: 509, distance: 664.5
click at [821, 397] on div "Schedule I: Your Income Voluntary Petition for Individuals Filing for Bankruptc…" at bounding box center [578, 222] width 486 height 349
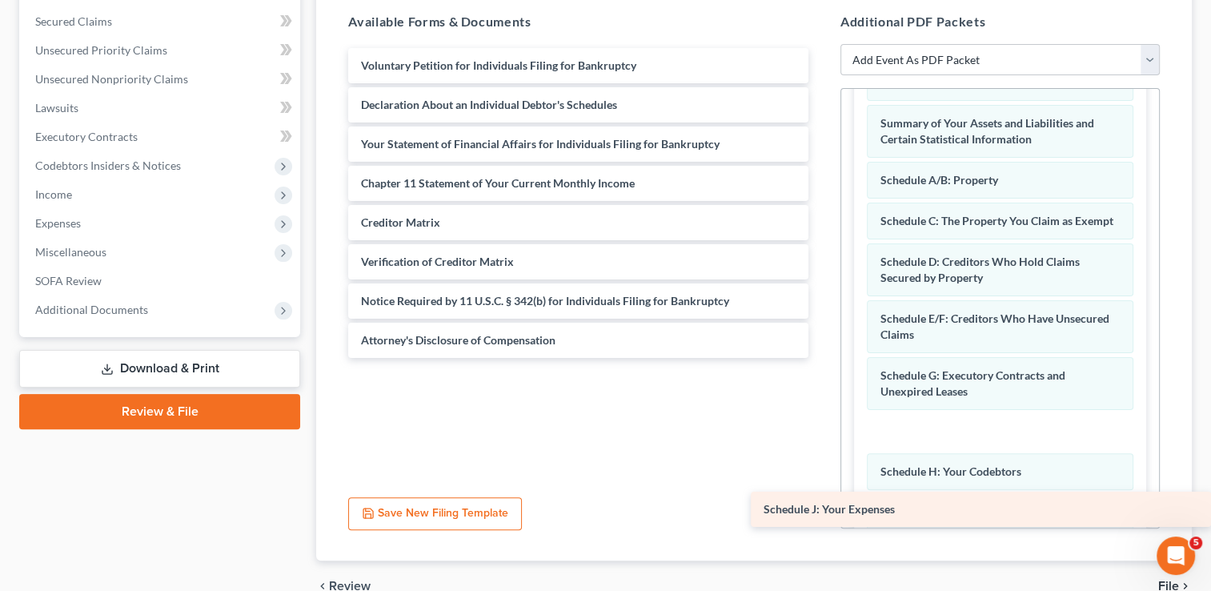
drag, startPoint x: 508, startPoint y: 95, endPoint x: 1104, endPoint y: 501, distance: 721.1
click at [821, 358] on div "Schedule J: Your Expenses Voluntary Petition for Individuals Filing for Bankrup…" at bounding box center [578, 203] width 486 height 310
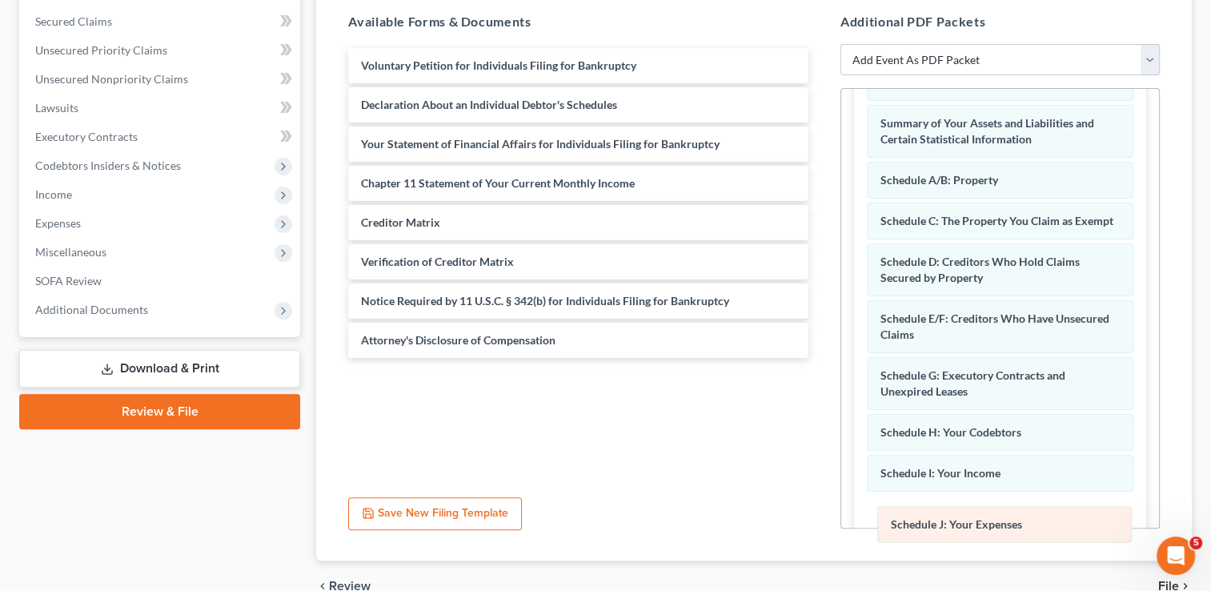
drag, startPoint x: 961, startPoint y: 441, endPoint x: 971, endPoint y: 520, distance: 79.9
click at [971, 520] on div "Schedule J: Your Expenses Amended Schedule J: Your Expenses List of Creditors W…" at bounding box center [1000, 307] width 266 height 519
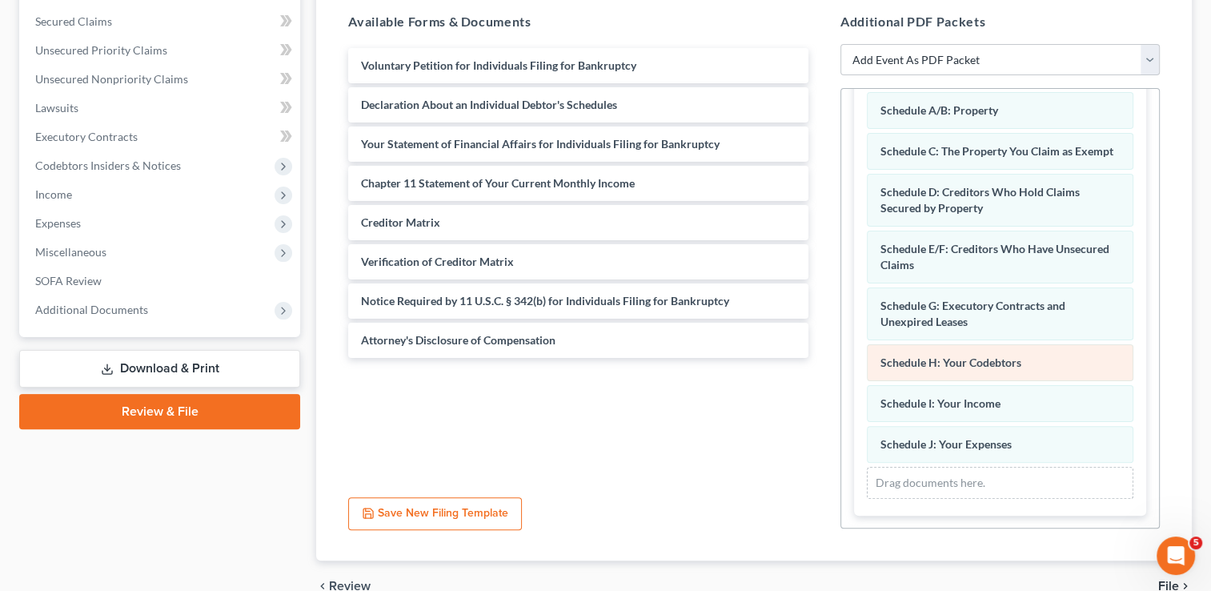
scroll to position [1439, 0]
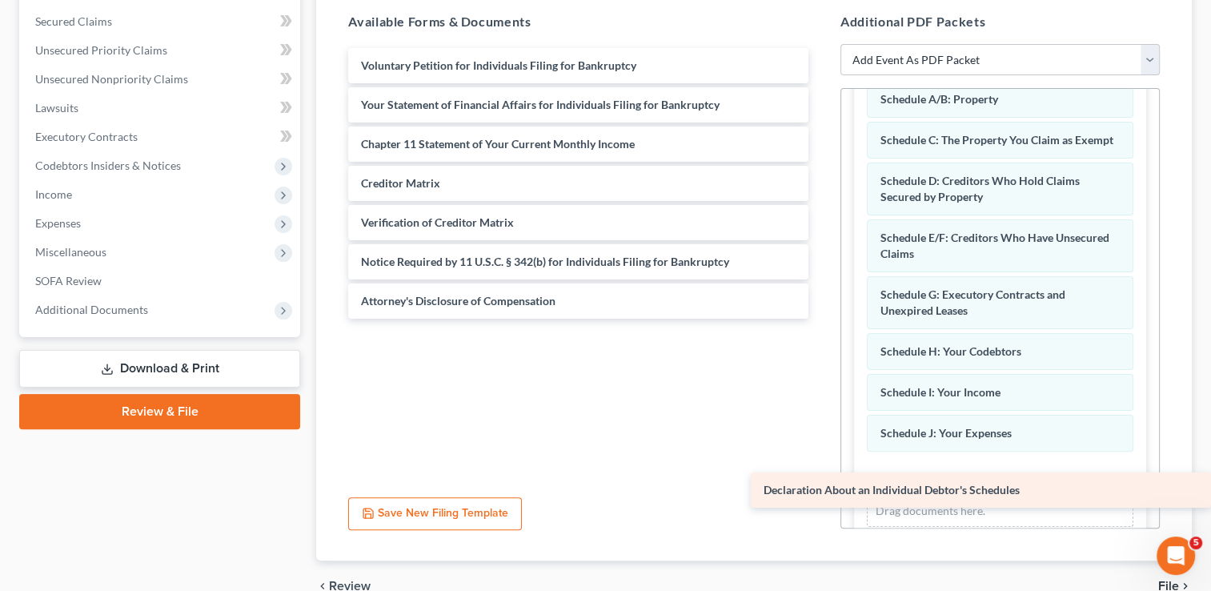
drag, startPoint x: 493, startPoint y: 105, endPoint x: 973, endPoint y: 491, distance: 616.4
click at [821, 318] on div "Declaration About an Individual Debtor's Schedules Voluntary Petition for Indiv…" at bounding box center [578, 183] width 486 height 270
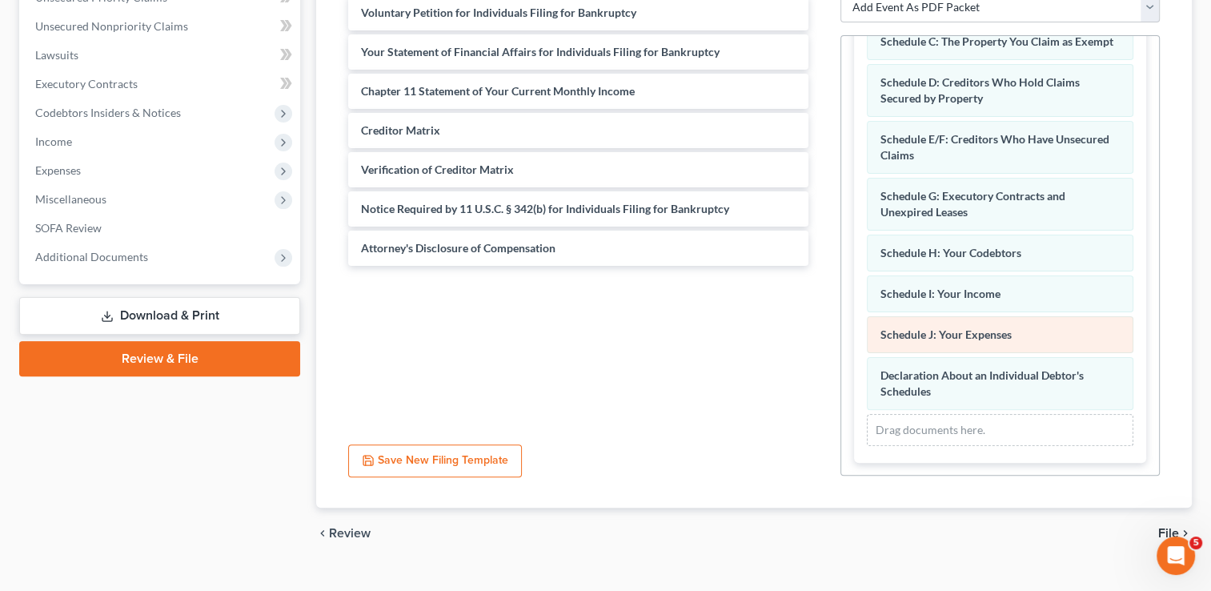
scroll to position [412, 0]
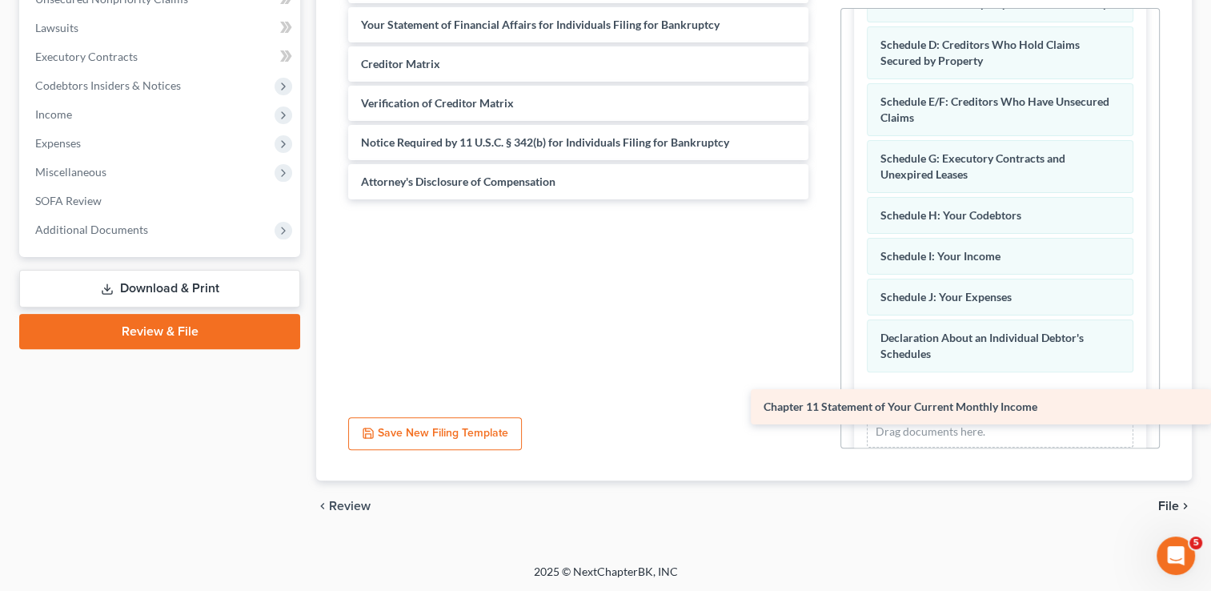
drag, startPoint x: 499, startPoint y: 63, endPoint x: 986, endPoint y: 405, distance: 594.5
click at [821, 199] on div "Chapter 11 Statement of Your Current Monthly Income Voluntary Petition for Indi…" at bounding box center [578, 83] width 486 height 231
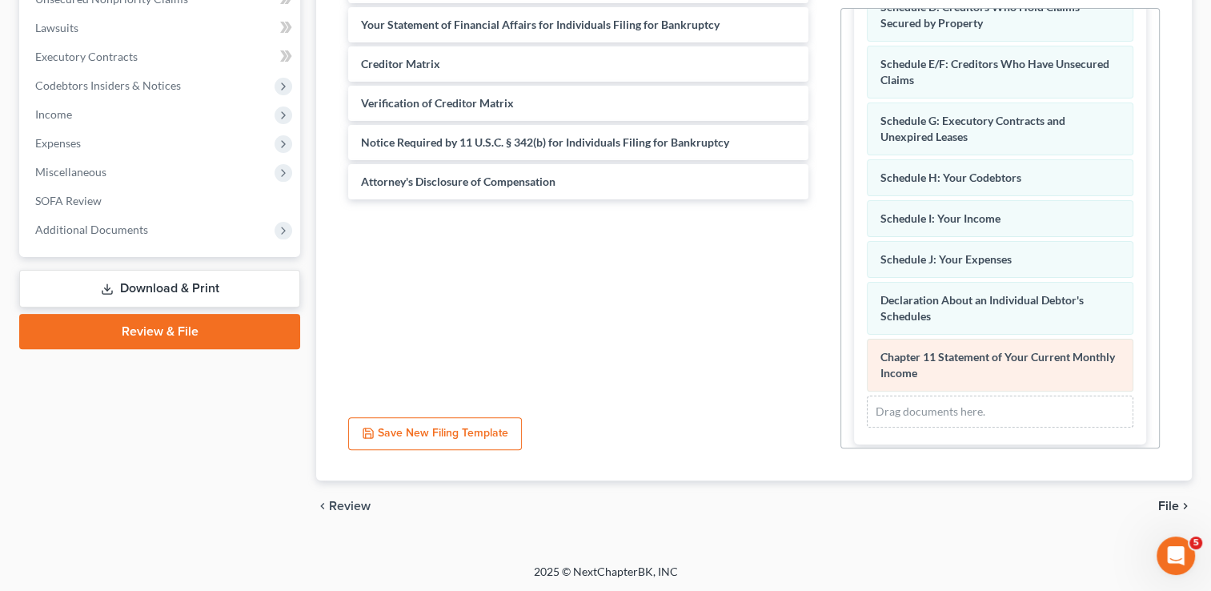
scroll to position [1552, 0]
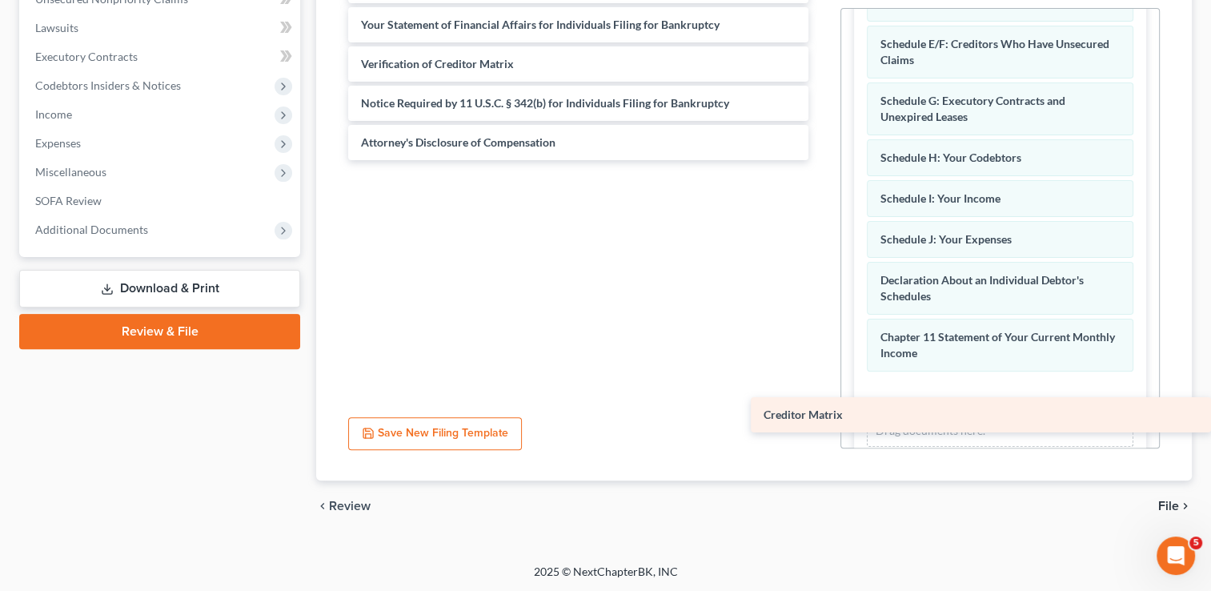
drag, startPoint x: 439, startPoint y: 59, endPoint x: 928, endPoint y: 411, distance: 603.2
click at [821, 160] on div "Creditor Matrix Voluntary Petition for Individuals Filing for Bankruptcy Your S…" at bounding box center [578, 64] width 486 height 192
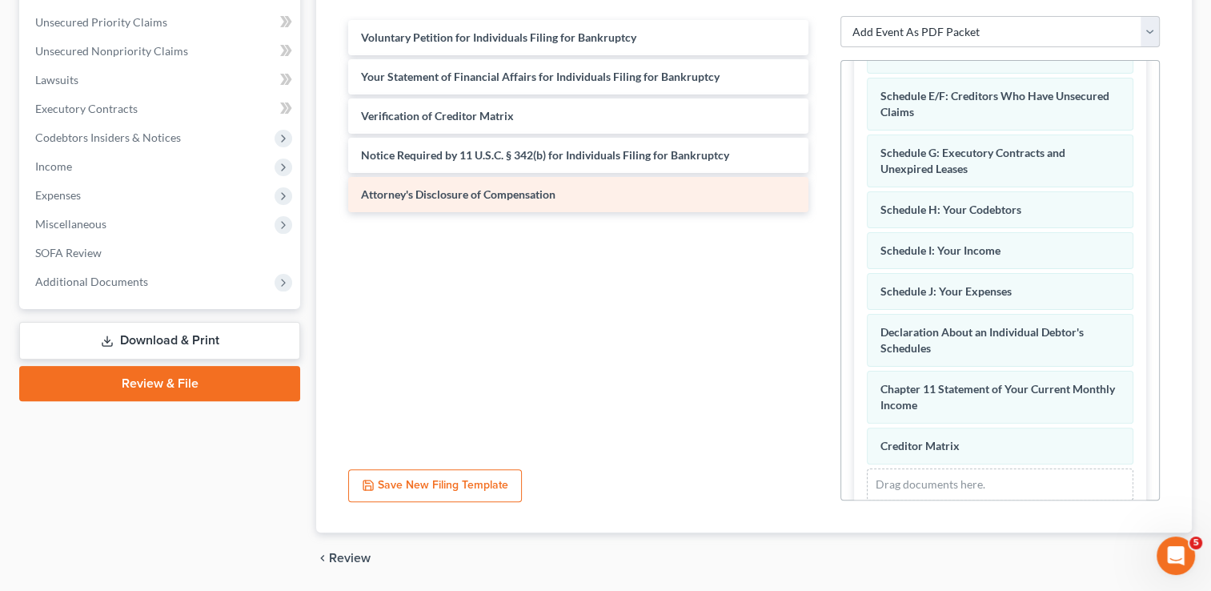
scroll to position [332, 0]
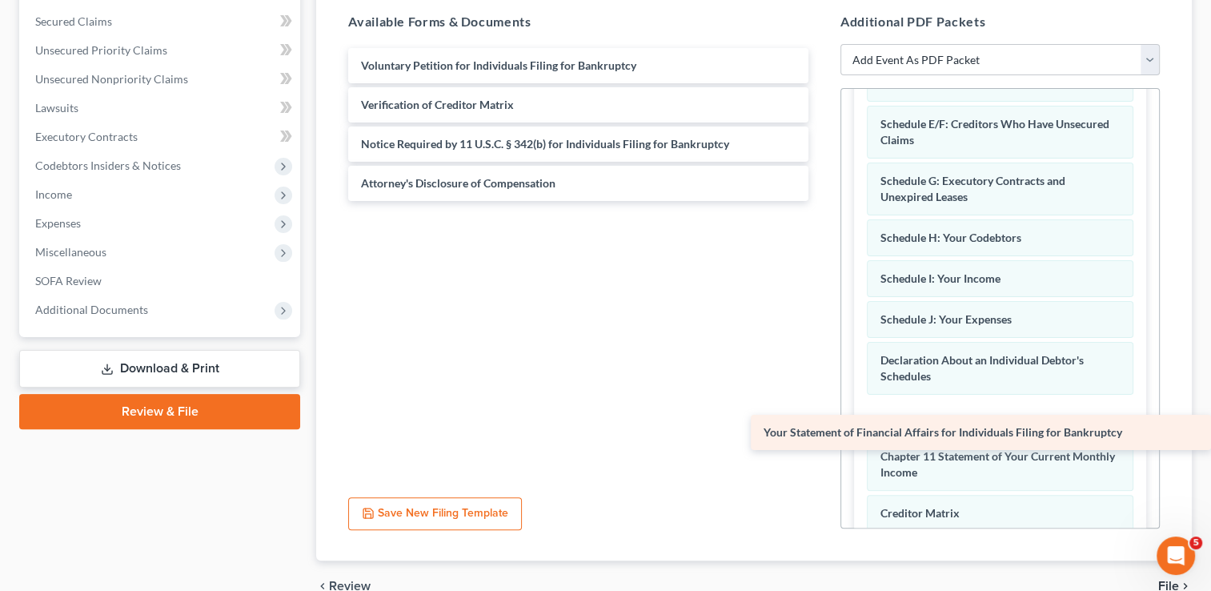
drag, startPoint x: 529, startPoint y: 98, endPoint x: 983, endPoint y: 427, distance: 560.4
click at [821, 201] on div "Your Statement of Financial Affairs for Individuals Filing for Bankruptcy Volun…" at bounding box center [578, 124] width 486 height 153
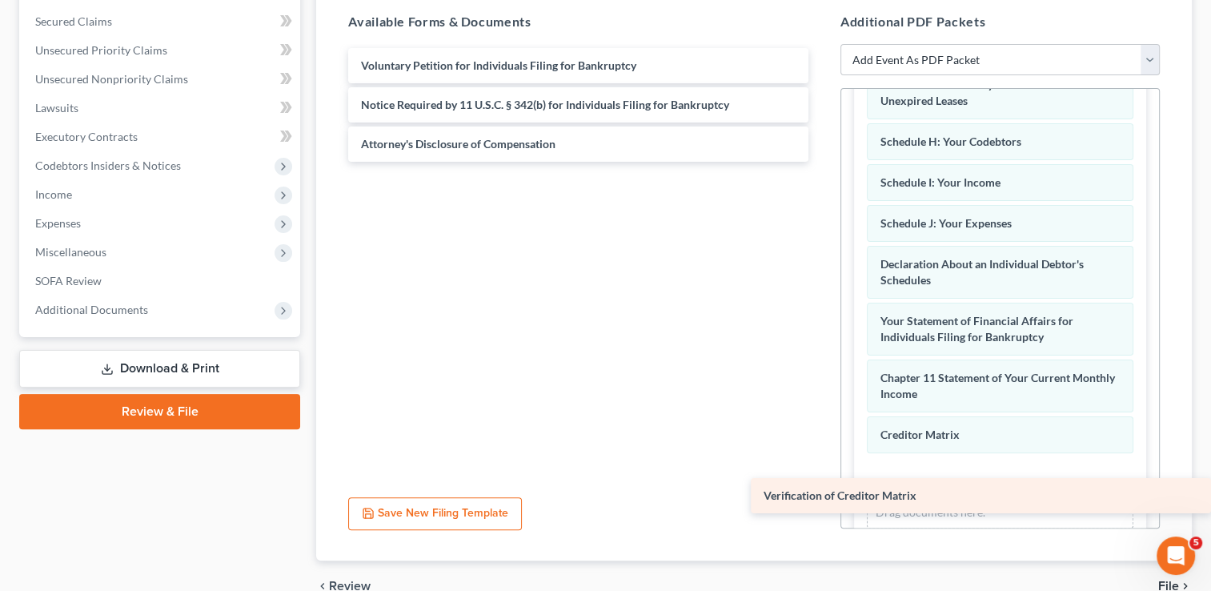
drag, startPoint x: 421, startPoint y: 106, endPoint x: 937, endPoint y: 499, distance: 648.2
click at [821, 162] on div "Verification of Creditor Matrix Voluntary Petition for Individuals Filing for B…" at bounding box center [578, 105] width 486 height 114
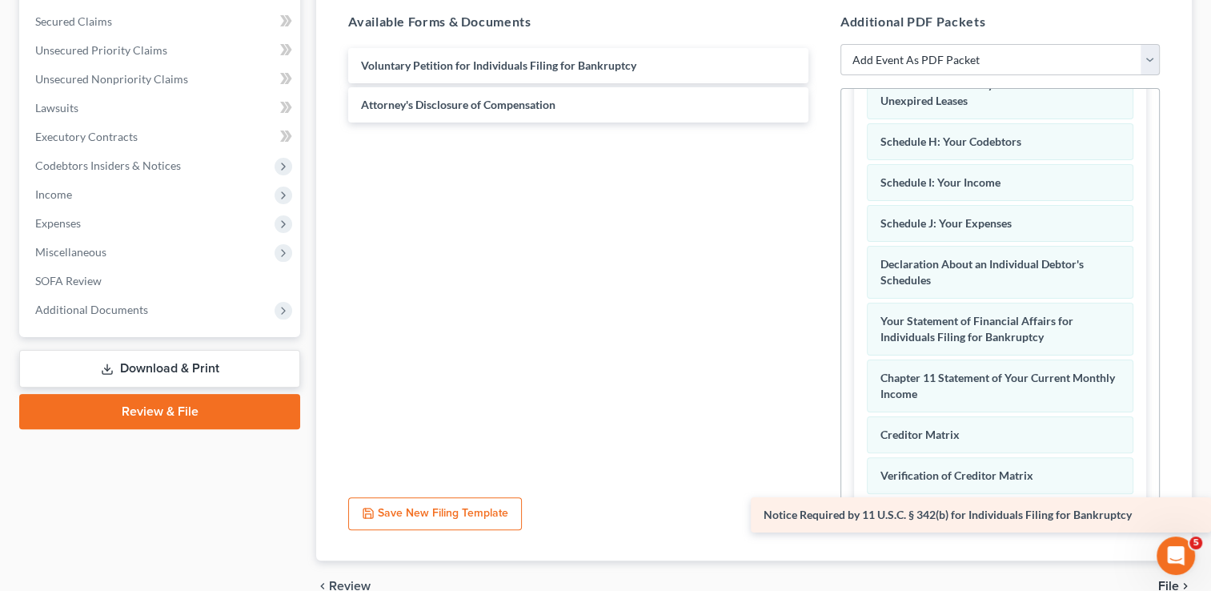
drag, startPoint x: 493, startPoint y: 107, endPoint x: 976, endPoint y: 519, distance: 634.7
click at [821, 122] on div "Notice Required by 11 U.S.C. § 342(b) for Individuals Filing for Bankruptcy Vol…" at bounding box center [578, 85] width 486 height 74
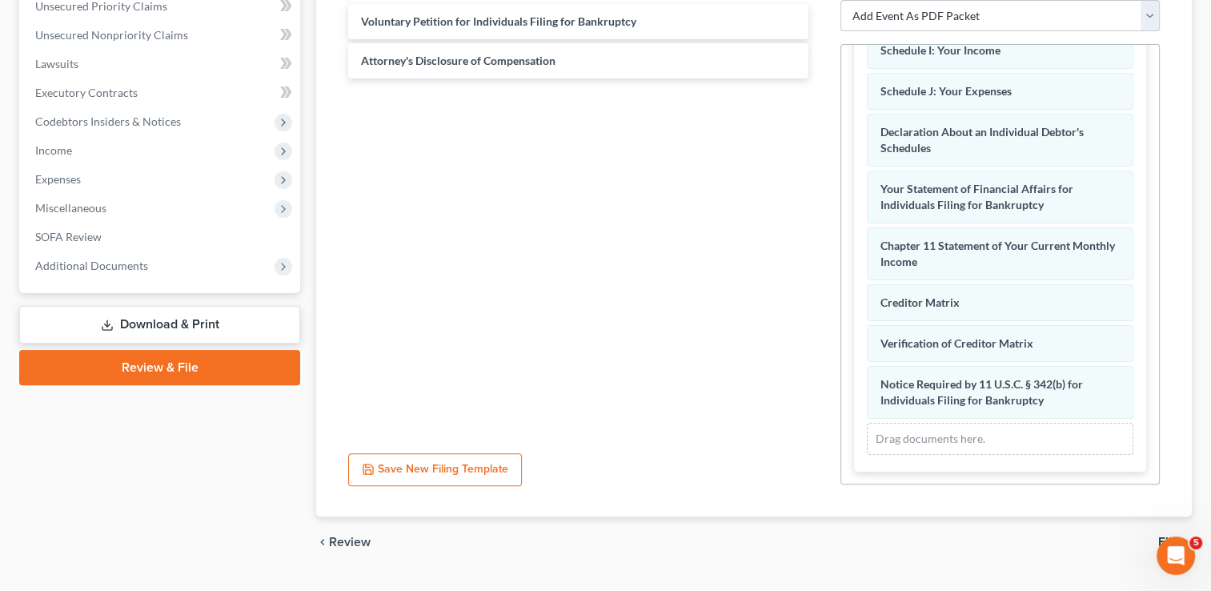
scroll to position [412, 0]
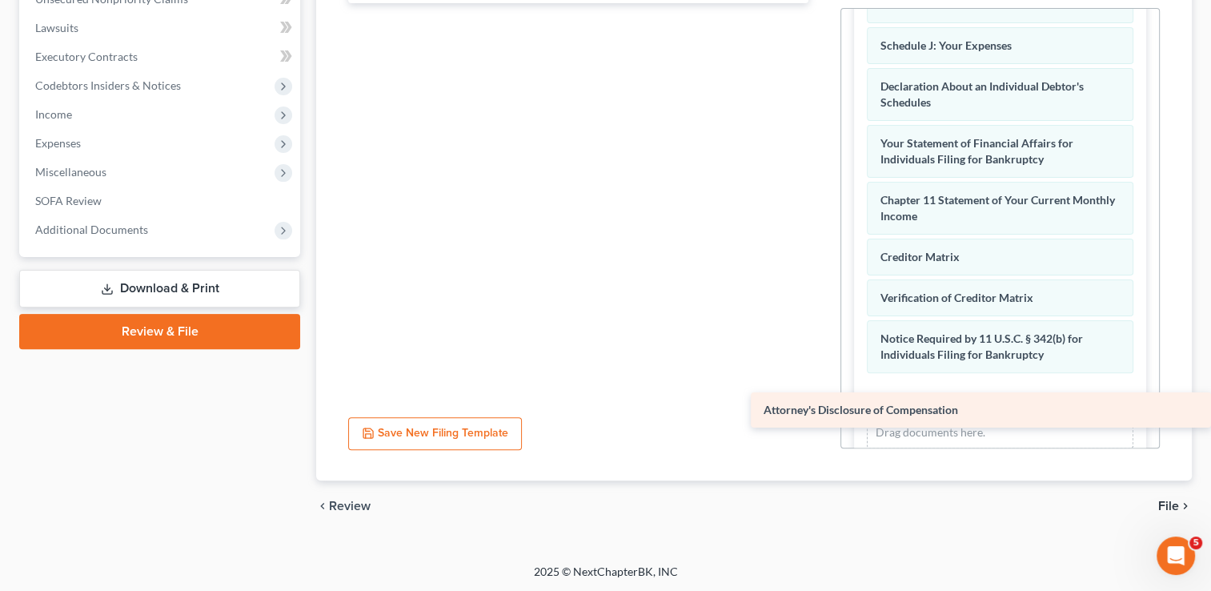
drag, startPoint x: 462, startPoint y: 30, endPoint x: 1021, endPoint y: 415, distance: 679.0
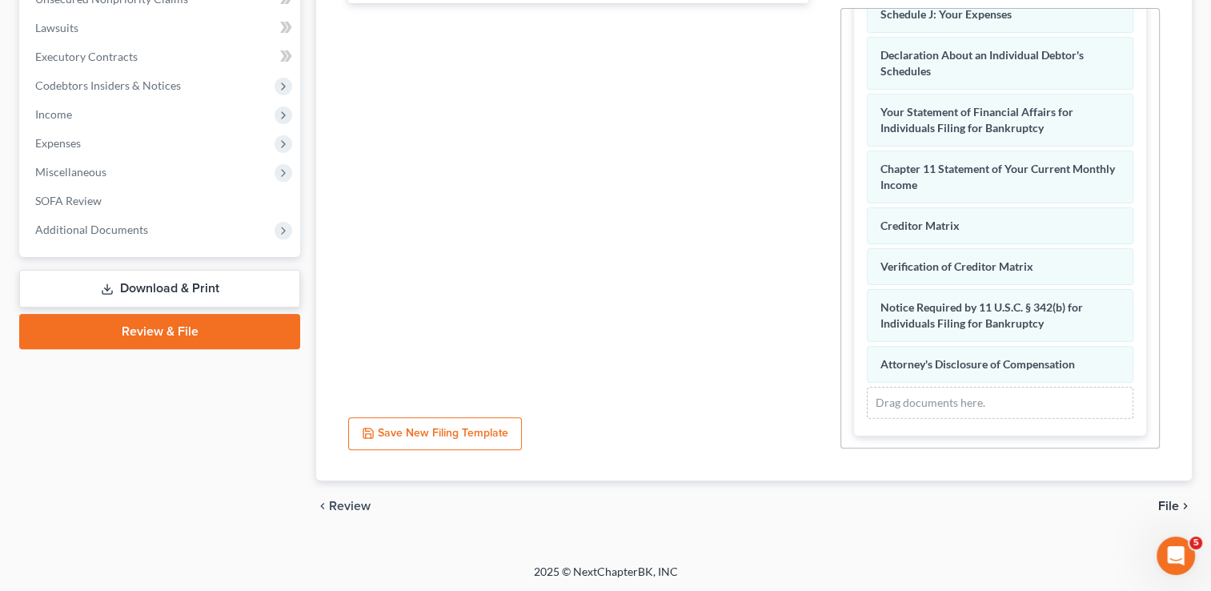
click at [1172, 503] on span "File" at bounding box center [1168, 505] width 21 height 13
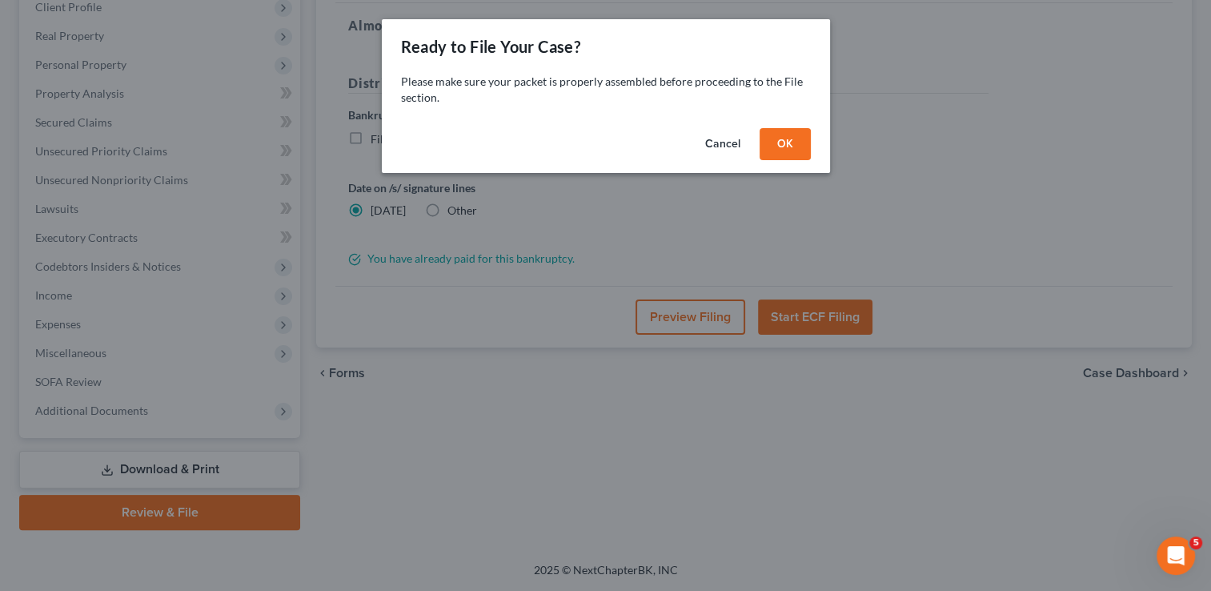
scroll to position [230, 0]
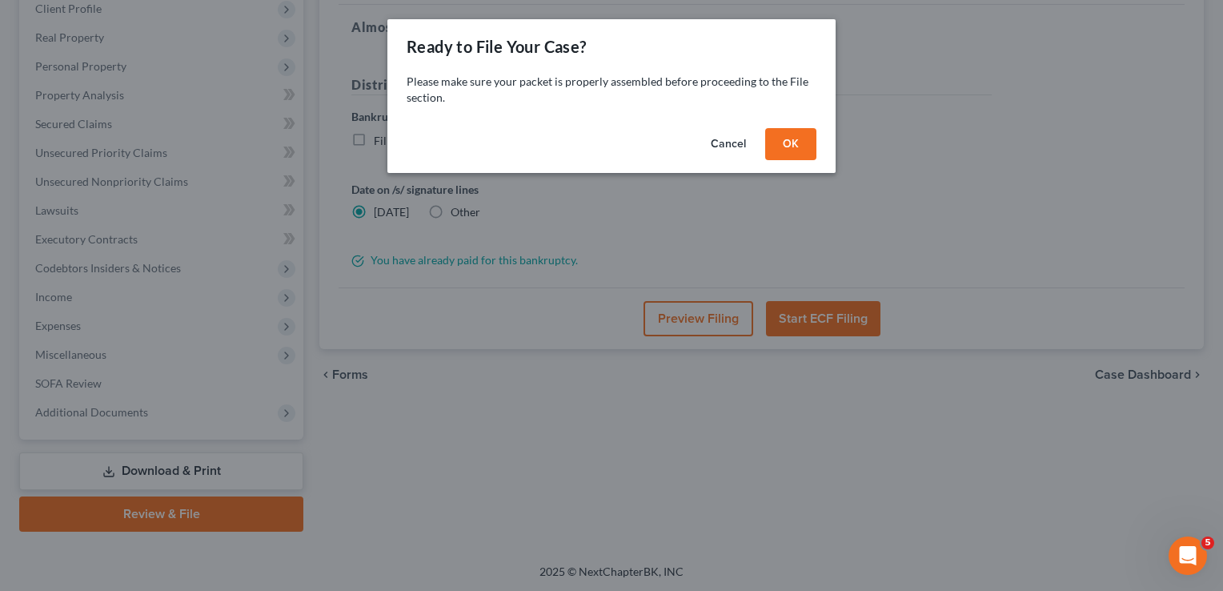
click at [799, 130] on button "OK" at bounding box center [790, 144] width 51 height 32
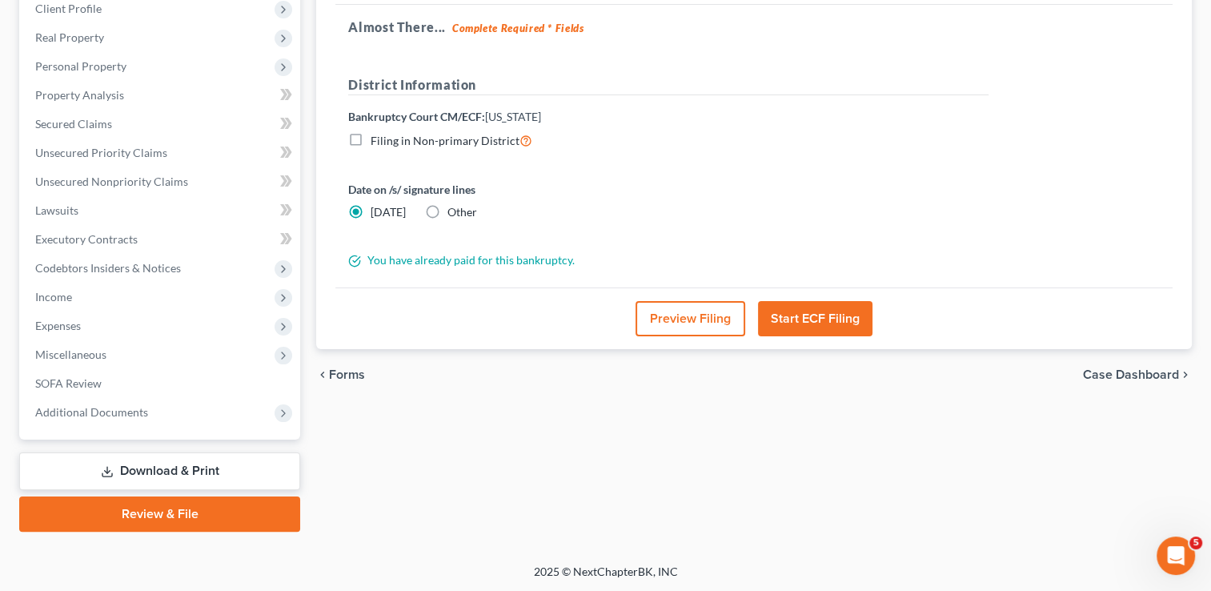
click at [827, 312] on button "Start ECF Filing" at bounding box center [815, 318] width 114 height 35
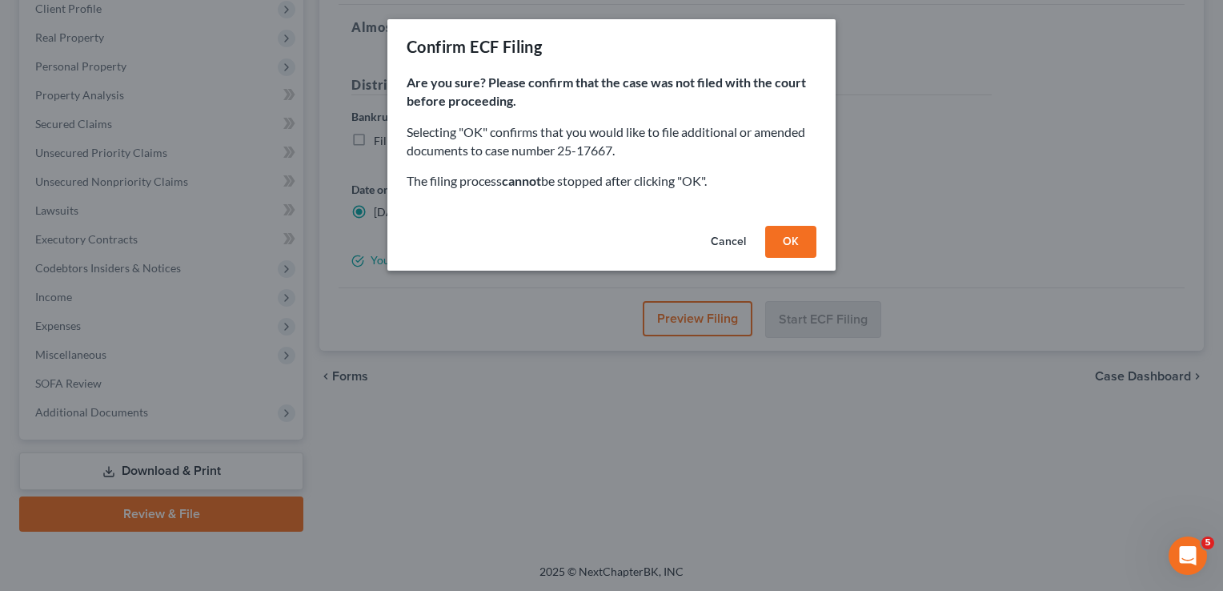
click at [799, 240] on button "OK" at bounding box center [790, 242] width 51 height 32
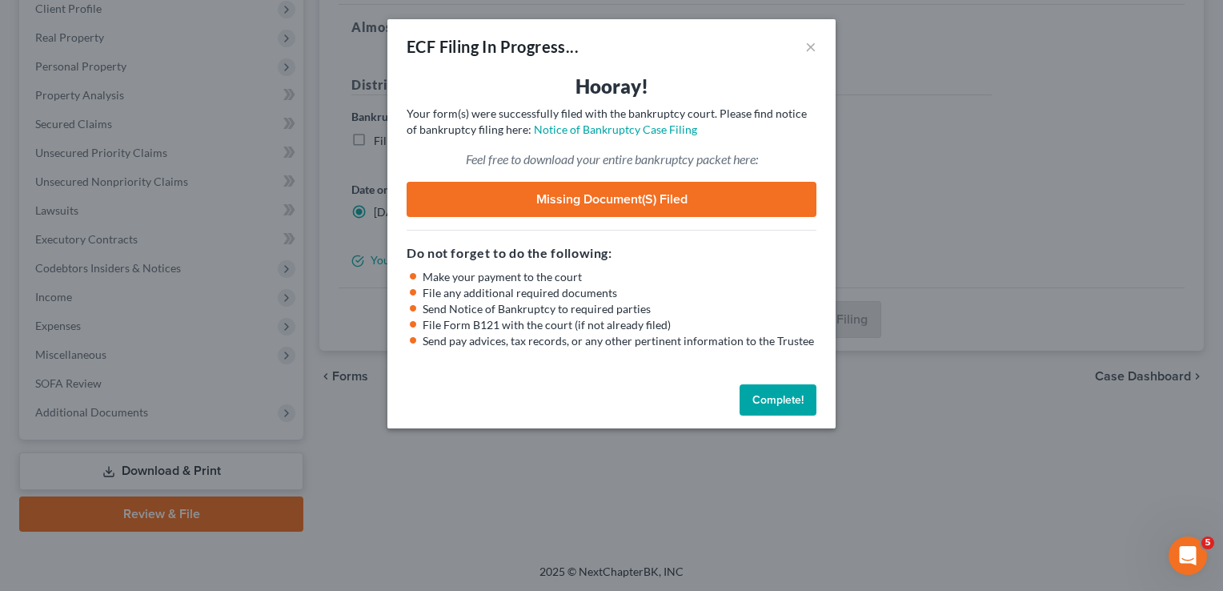
click at [775, 403] on button "Complete!" at bounding box center [777, 400] width 77 height 32
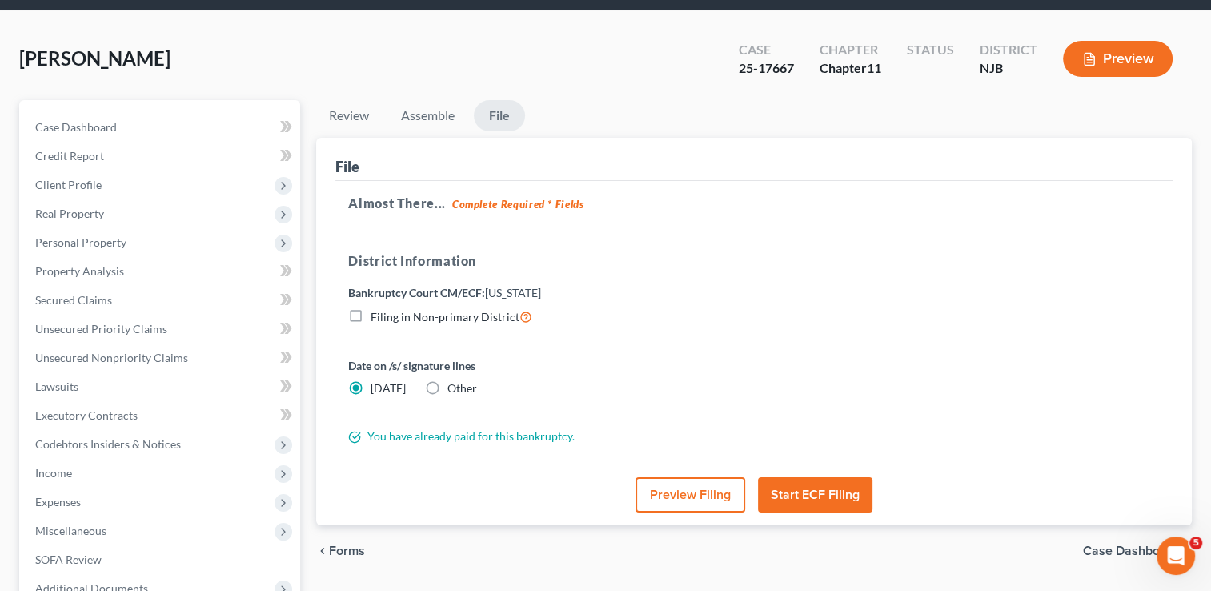
scroll to position [0, 0]
